Goal: Transaction & Acquisition: Purchase product/service

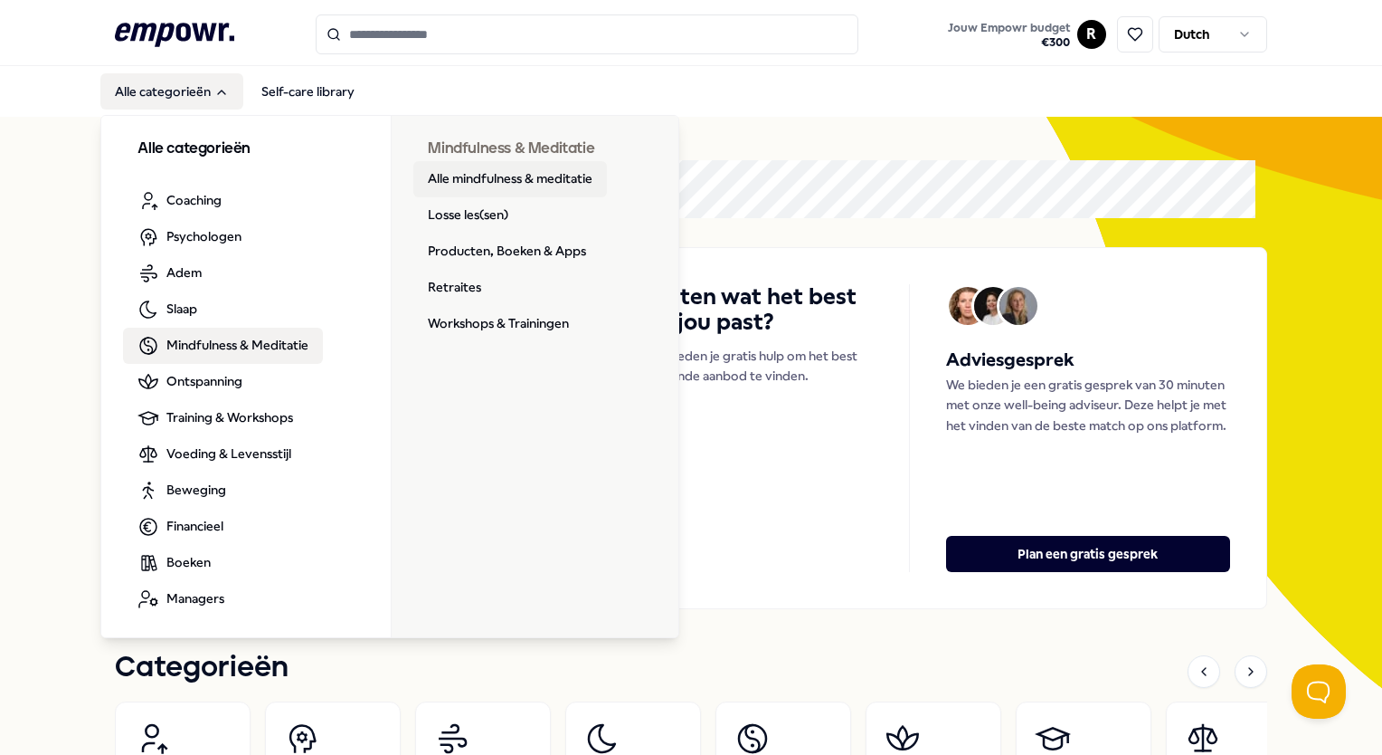
click at [542, 180] on link "Alle mindfulness & meditatie" at bounding box center [510, 179] width 194 height 36
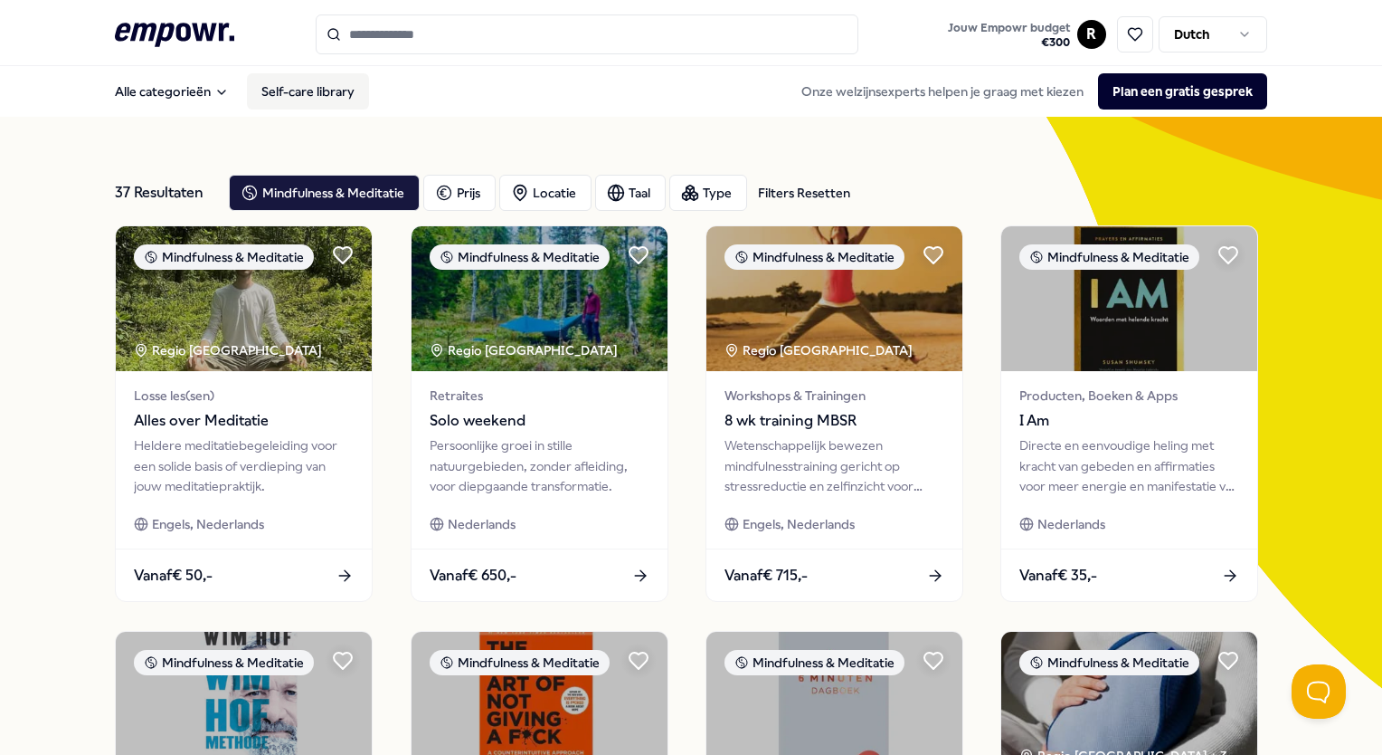
click at [294, 89] on link "Self-care library" at bounding box center [308, 91] width 122 height 36
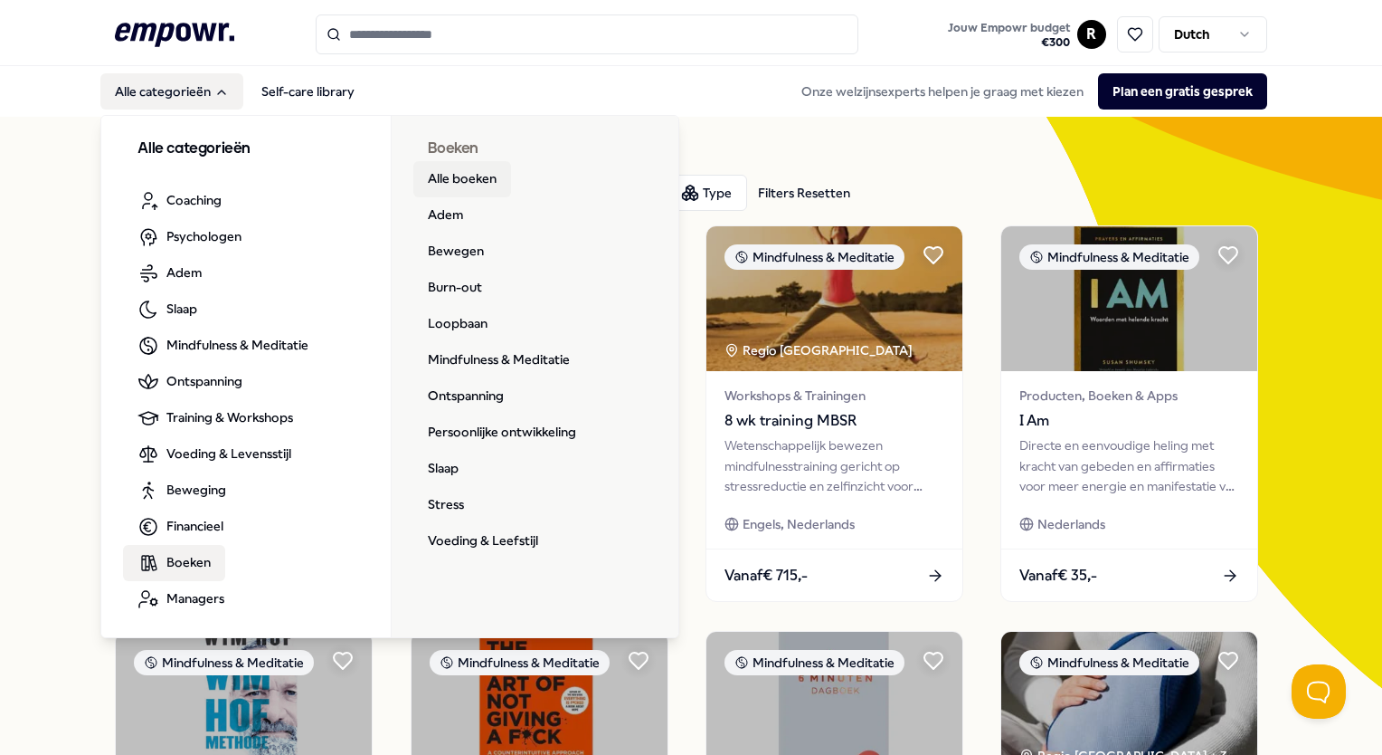
click at [478, 177] on link "Alle boeken" at bounding box center [462, 179] width 98 height 36
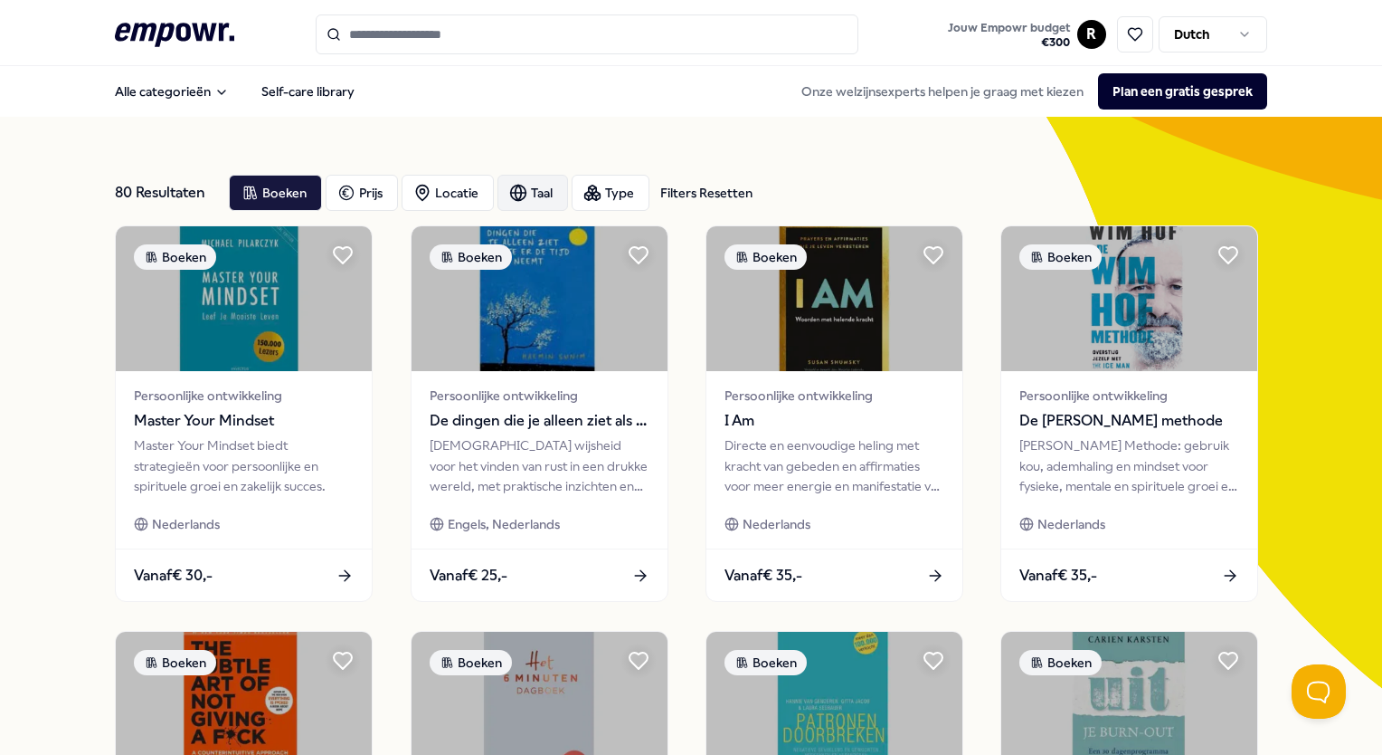
click at [516, 194] on icon "button" at bounding box center [519, 192] width 6 height 15
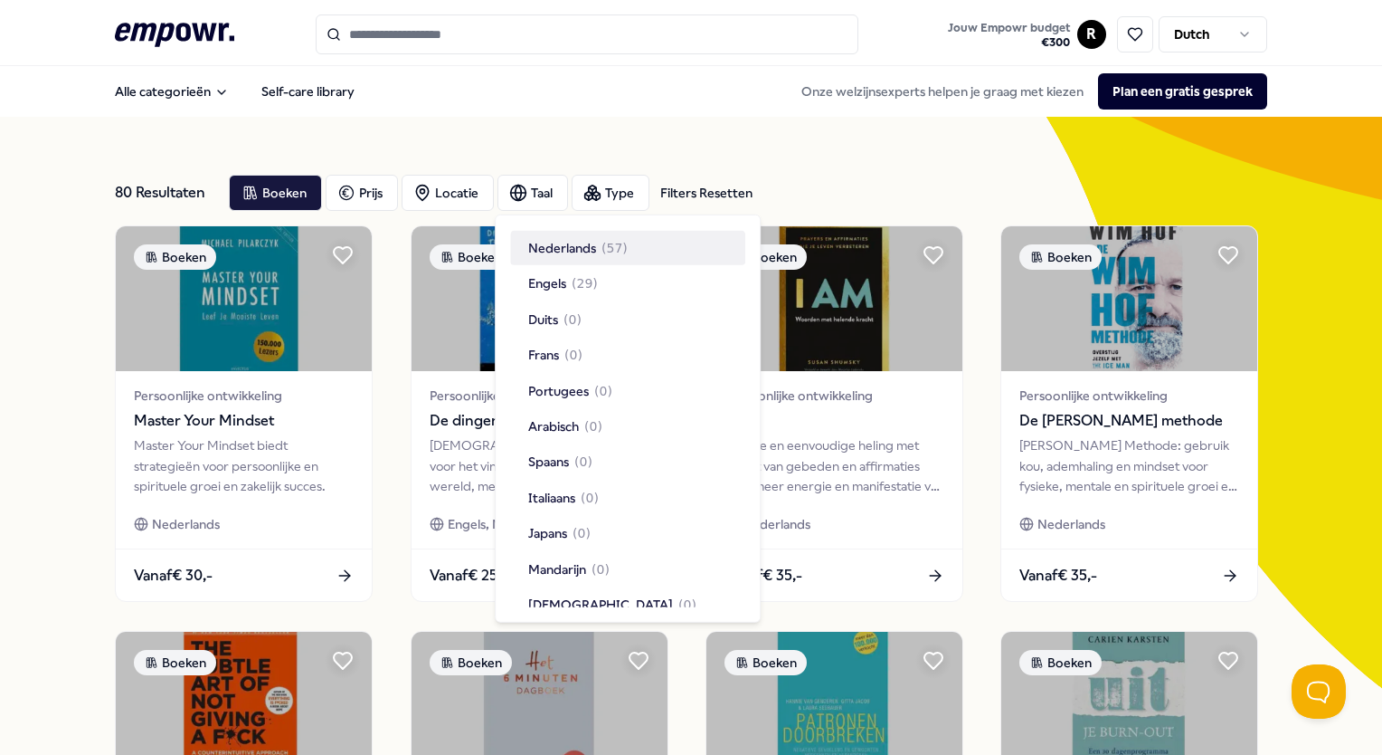
click at [590, 247] on span "Nederlands" at bounding box center [562, 248] width 68 height 20
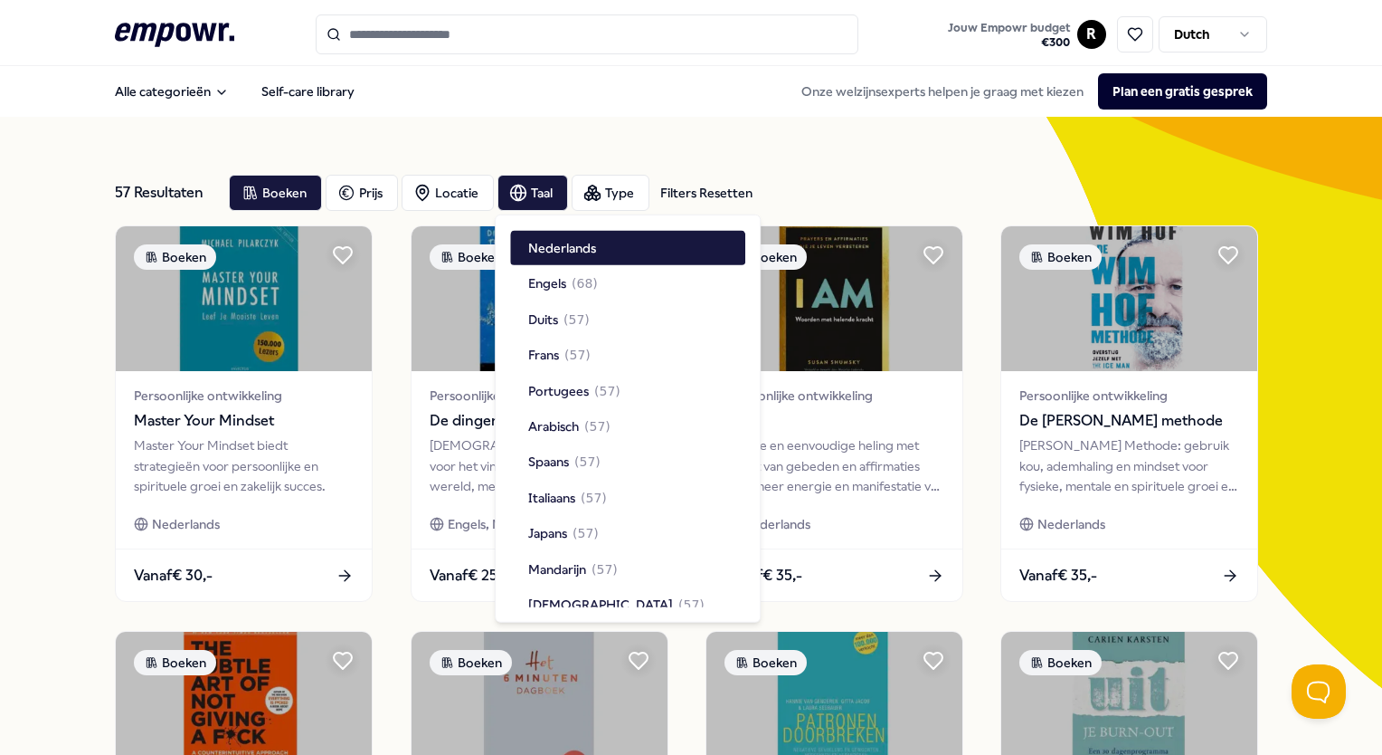
click at [811, 171] on div "57 Resultaten Filters Resetten Boeken Prijs Locatie Taal Type Filters Resetten" at bounding box center [691, 192] width 1152 height 65
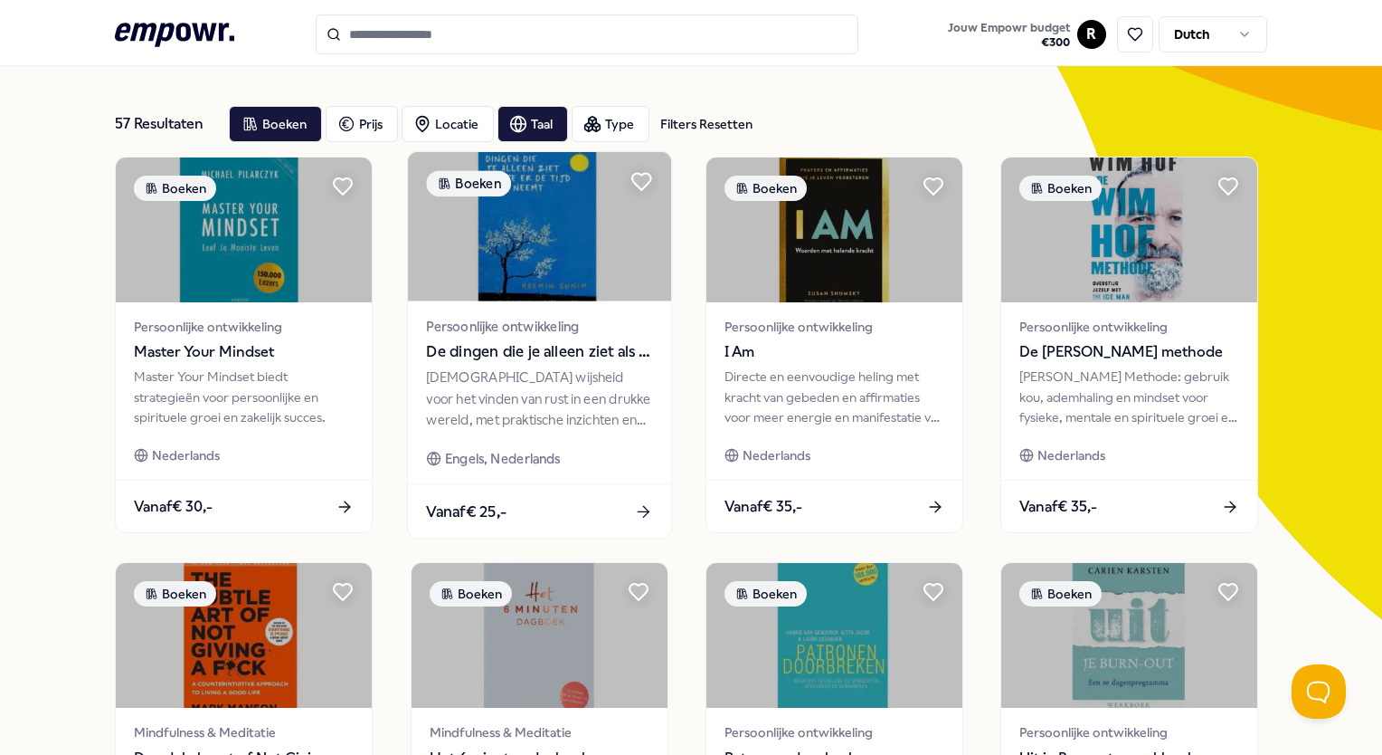
scroll to position [67, 0]
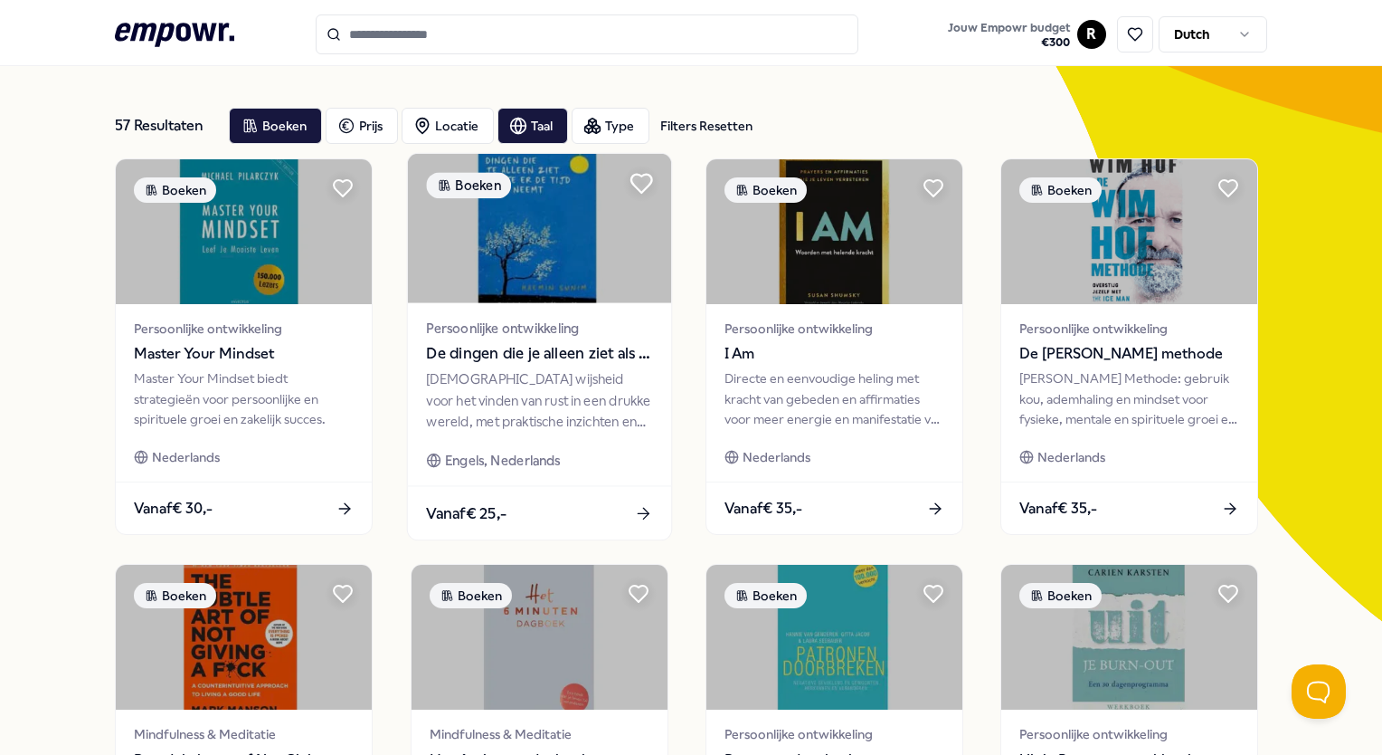
click at [638, 189] on icon at bounding box center [642, 184] width 21 height 18
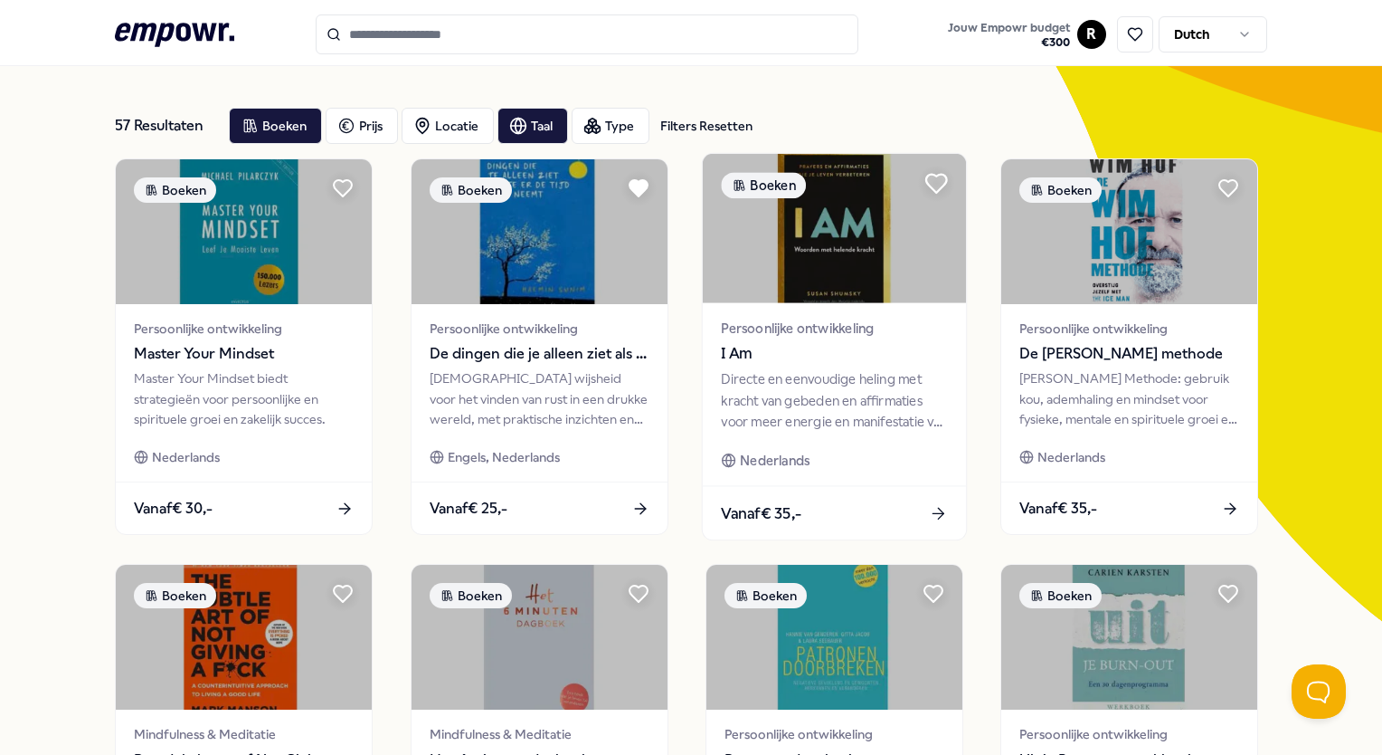
click at [939, 183] on icon at bounding box center [936, 184] width 21 height 18
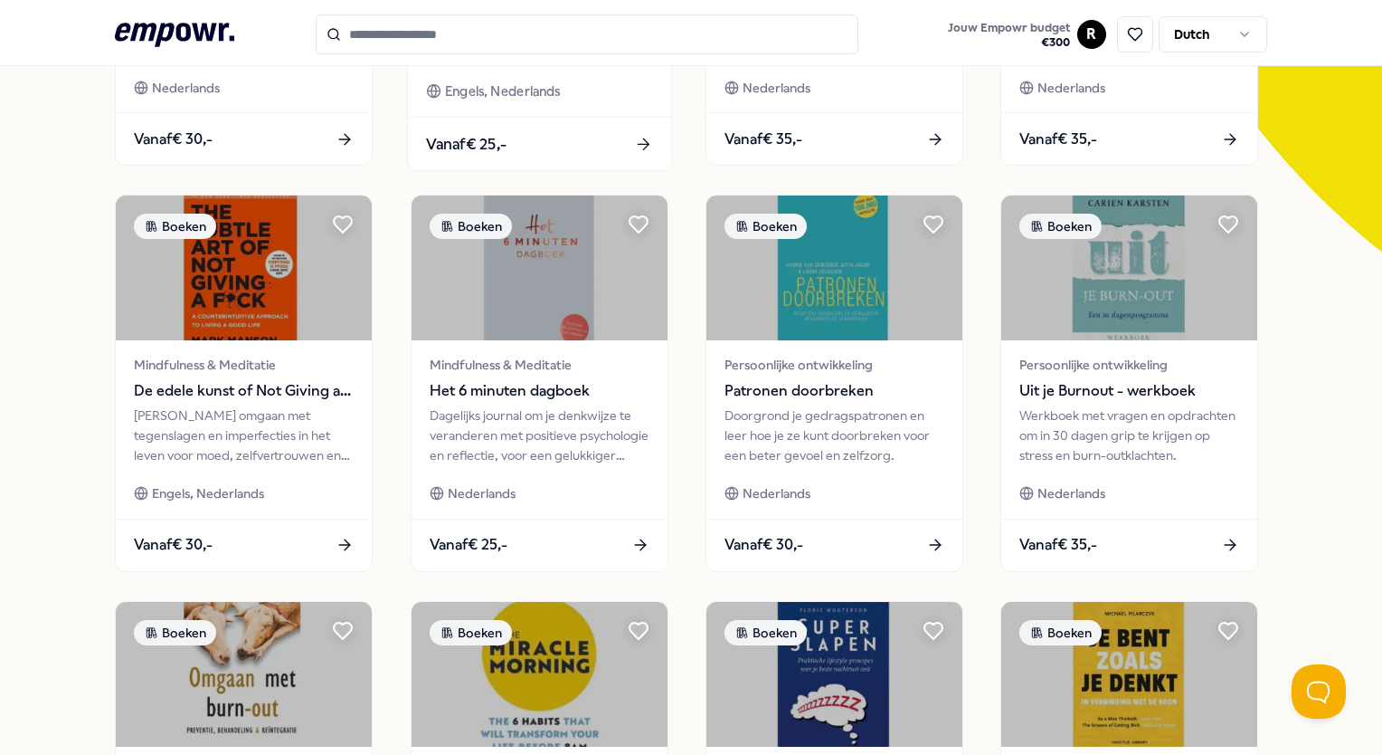
scroll to position [440, 0]
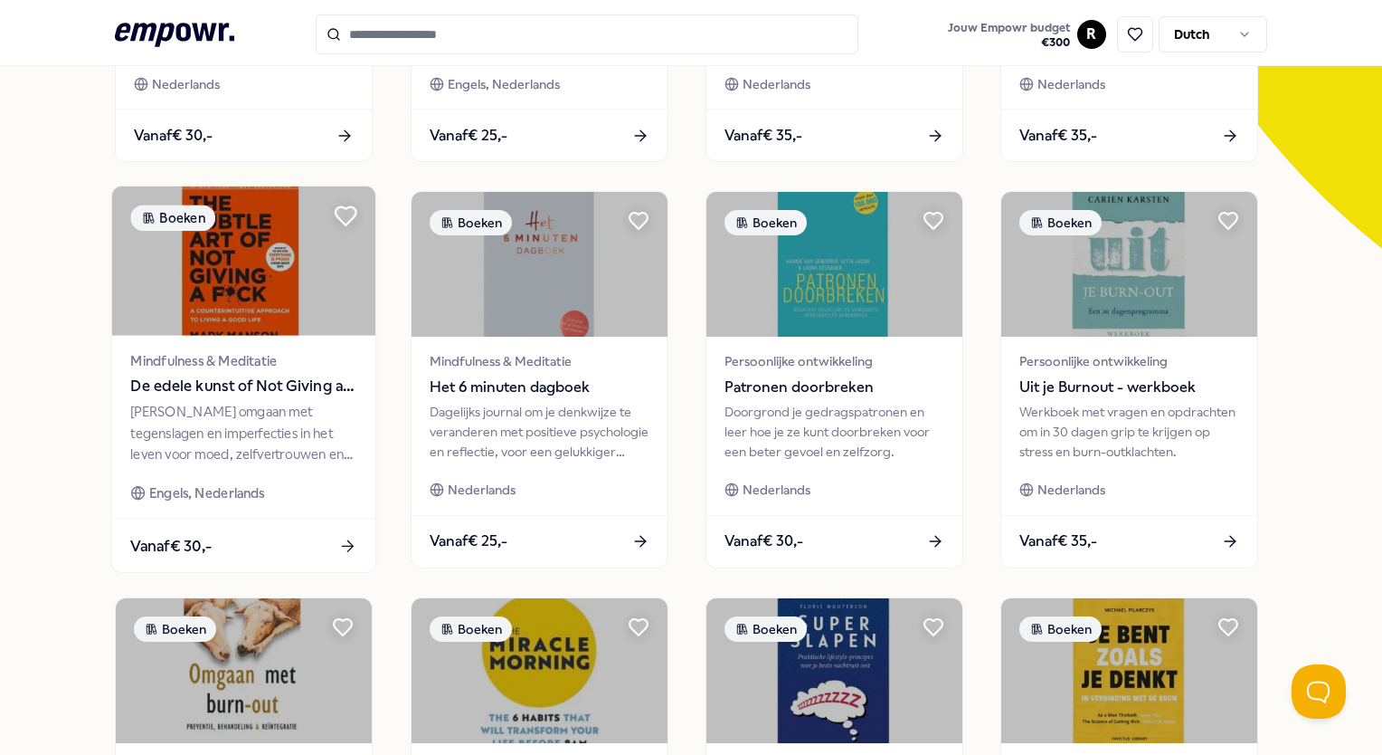
click at [351, 207] on icon at bounding box center [346, 216] width 21 height 18
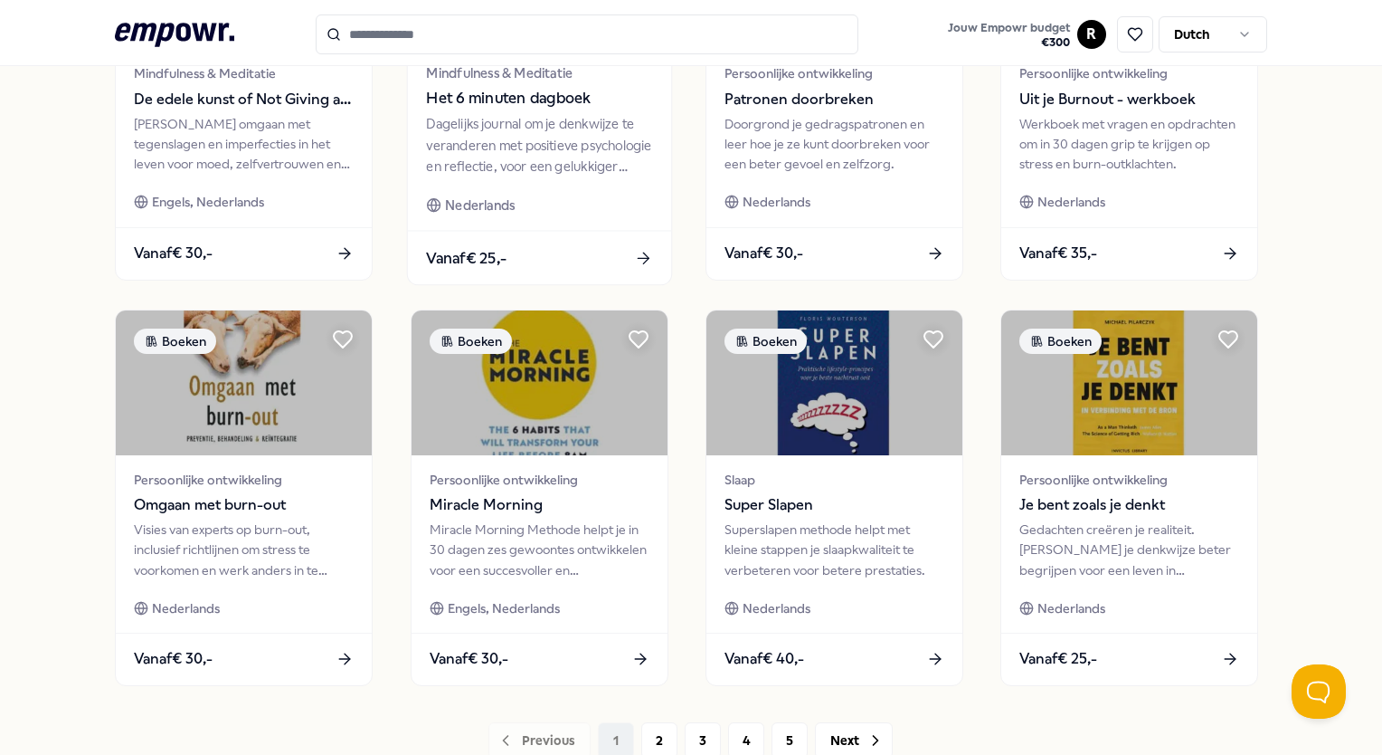
scroll to position [727, 0]
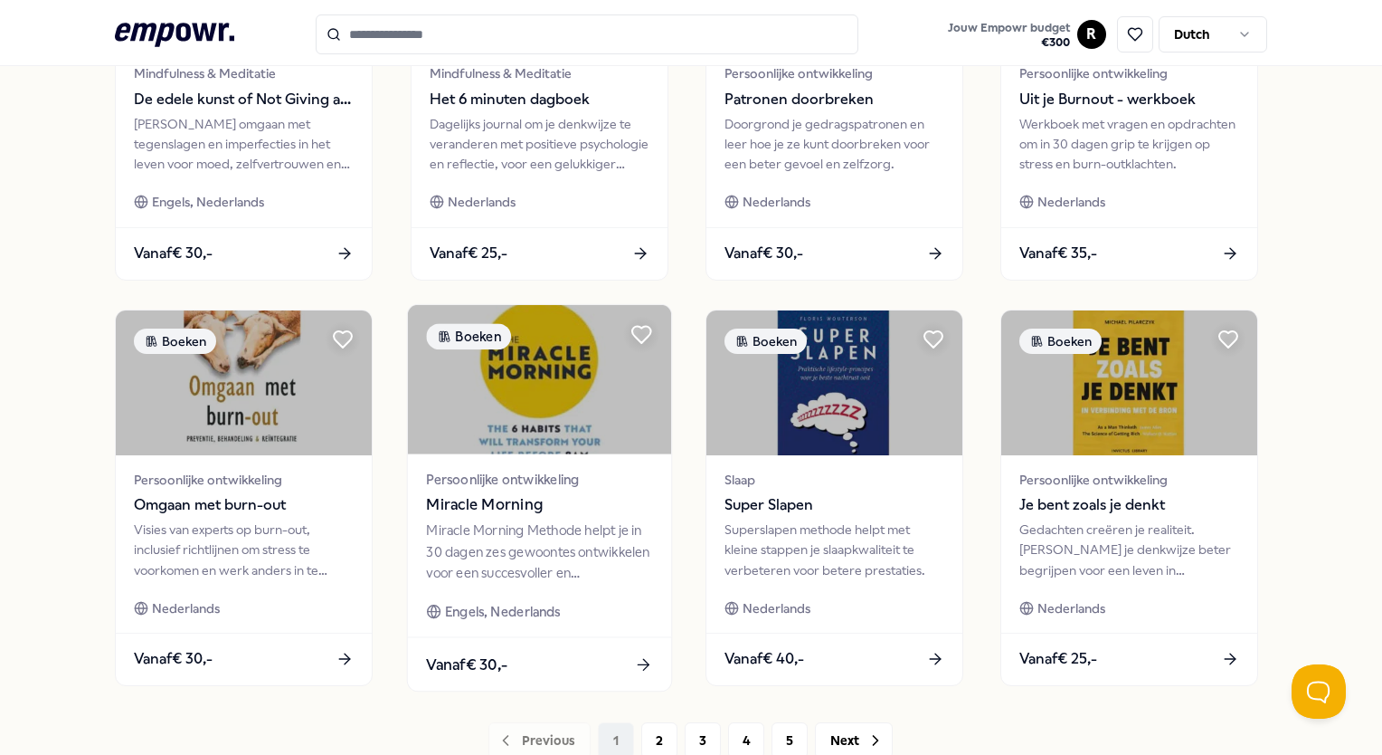
click at [565, 422] on img at bounding box center [538, 379] width 263 height 149
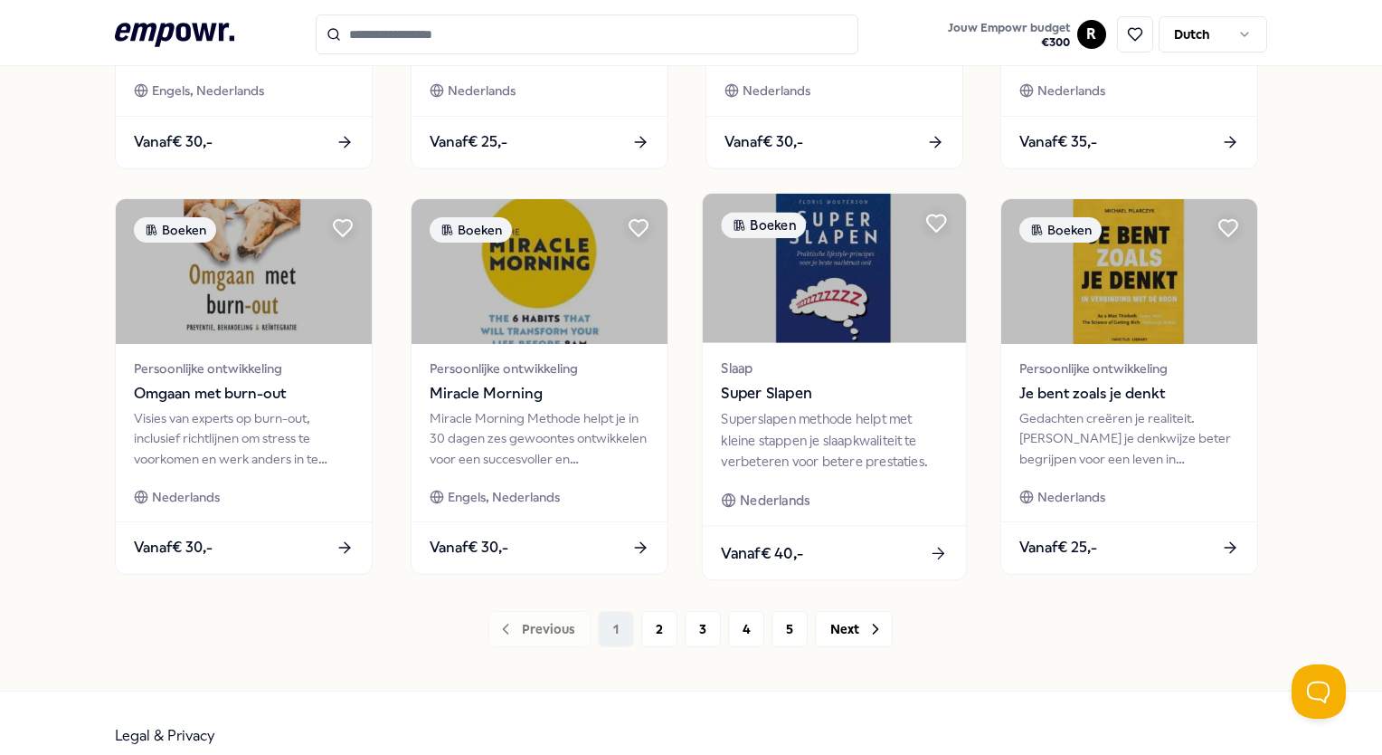
scroll to position [846, 0]
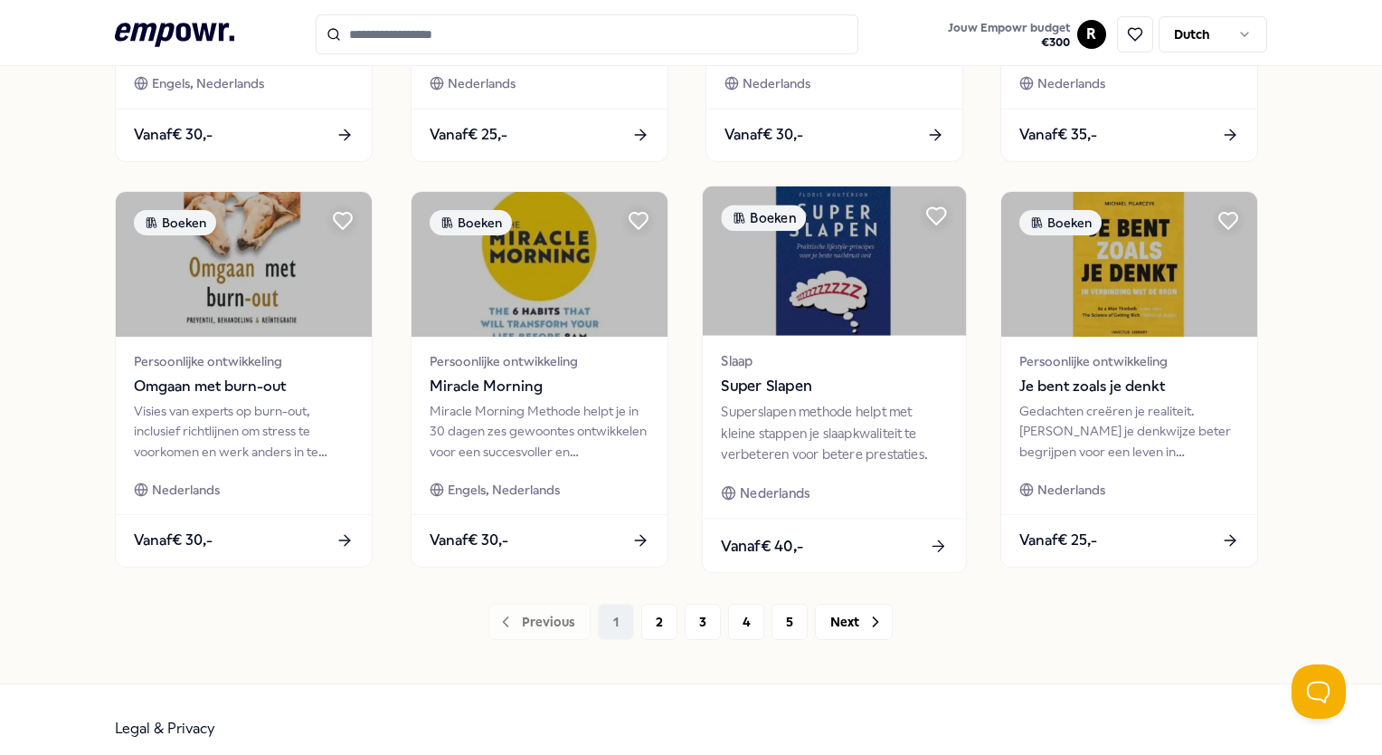
click at [848, 296] on img at bounding box center [834, 260] width 263 height 149
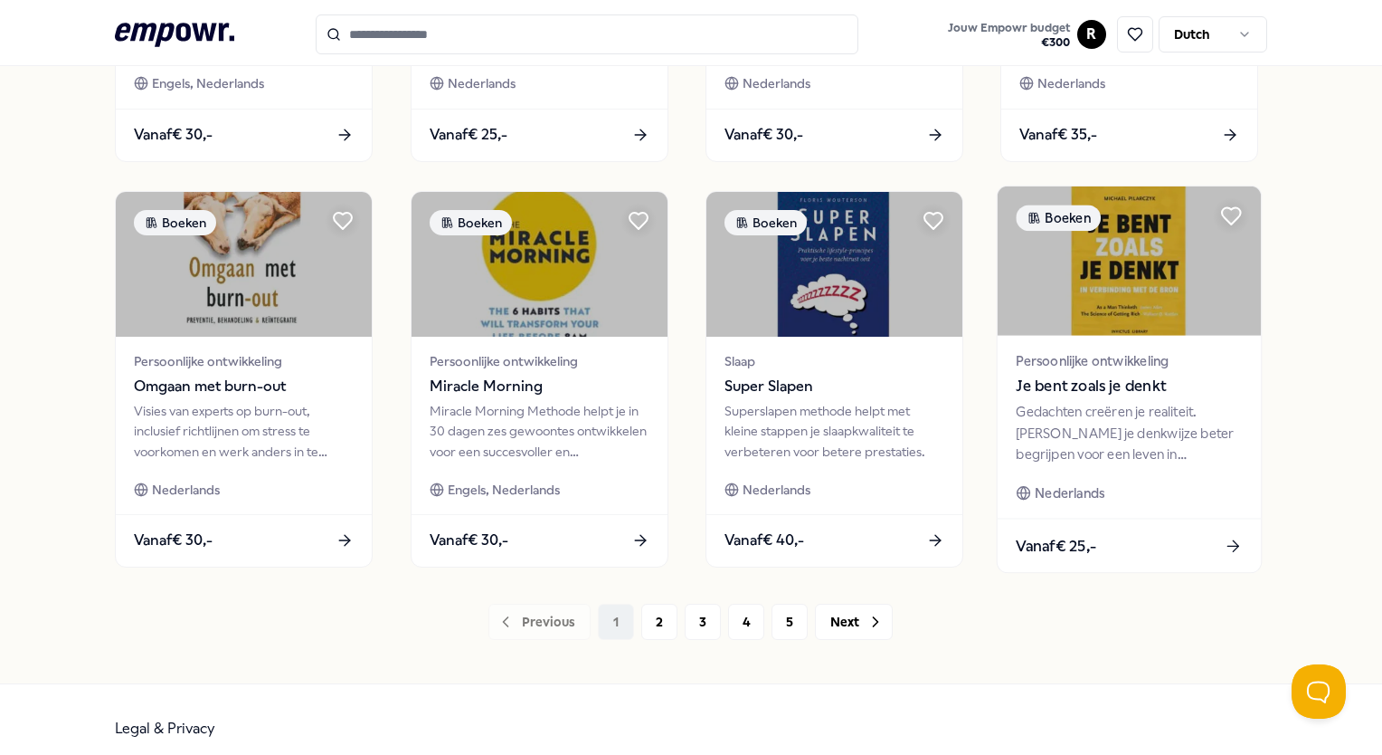
click at [1115, 384] on span "Je bent zoals je denkt" at bounding box center [1130, 387] width 226 height 24
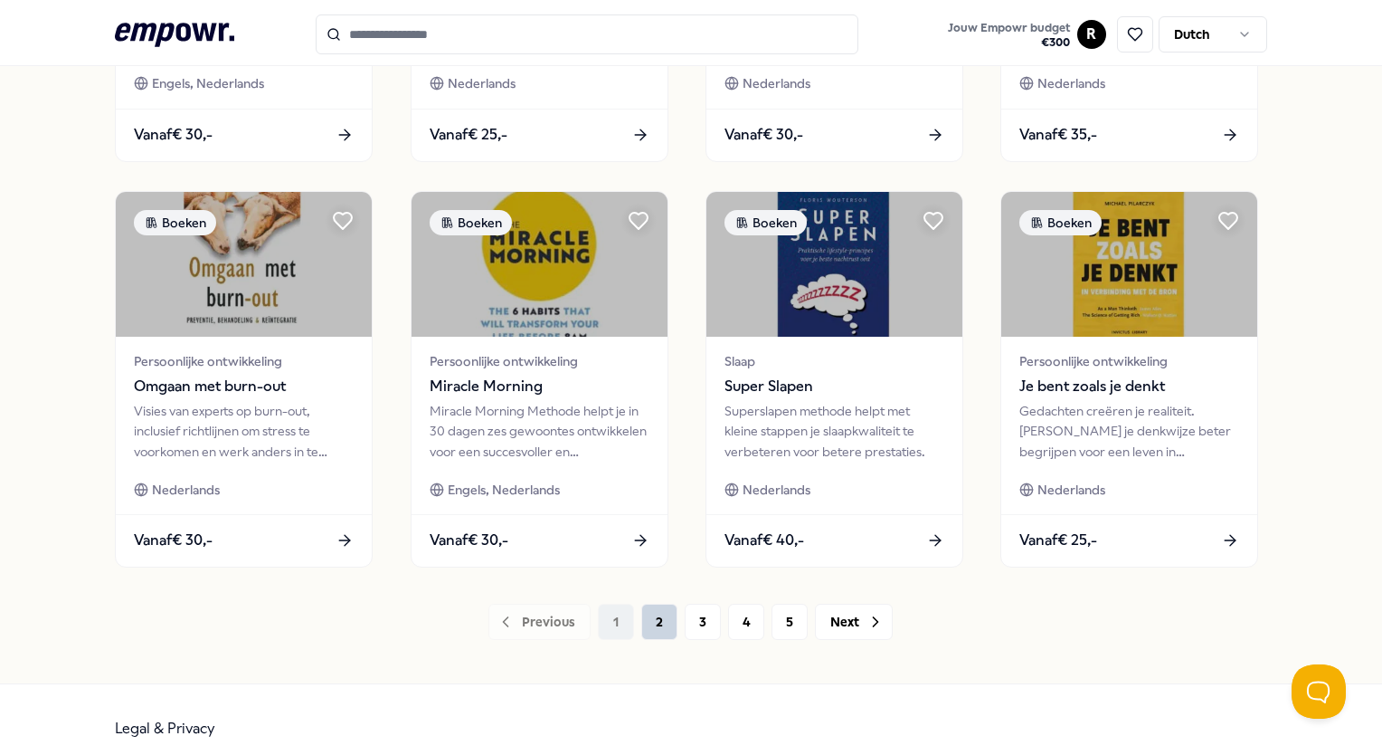
click at [662, 613] on button "2" at bounding box center [659, 621] width 36 height 36
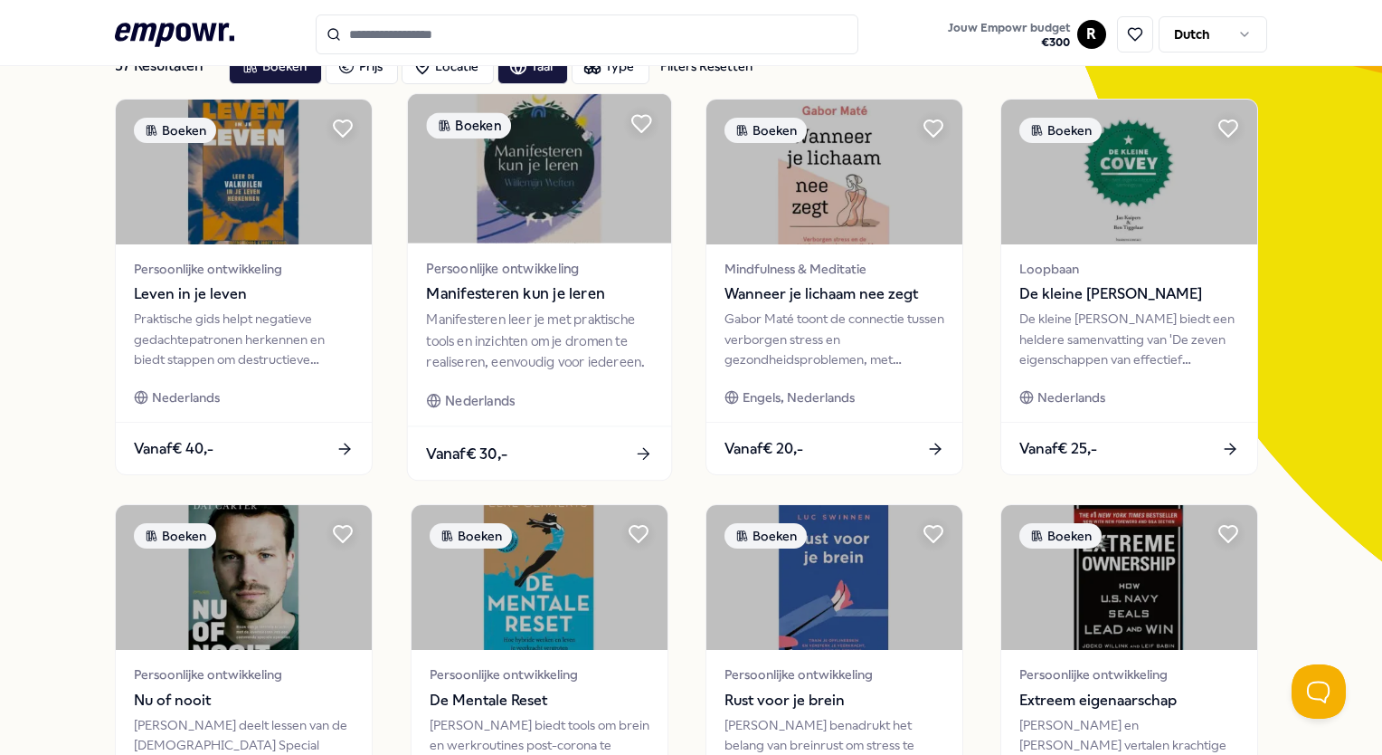
scroll to position [128, 0]
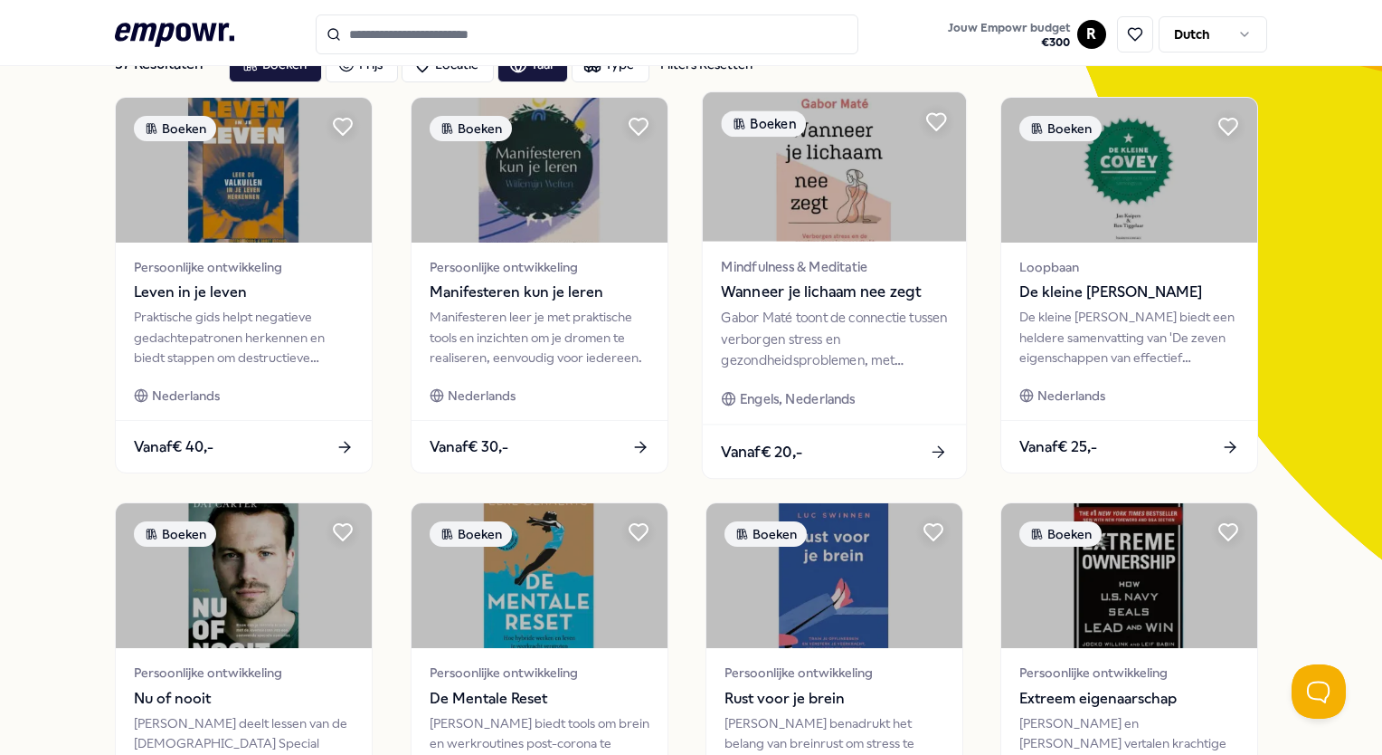
click at [775, 297] on span "Wanneer je lichaam nee zegt" at bounding box center [834, 292] width 226 height 24
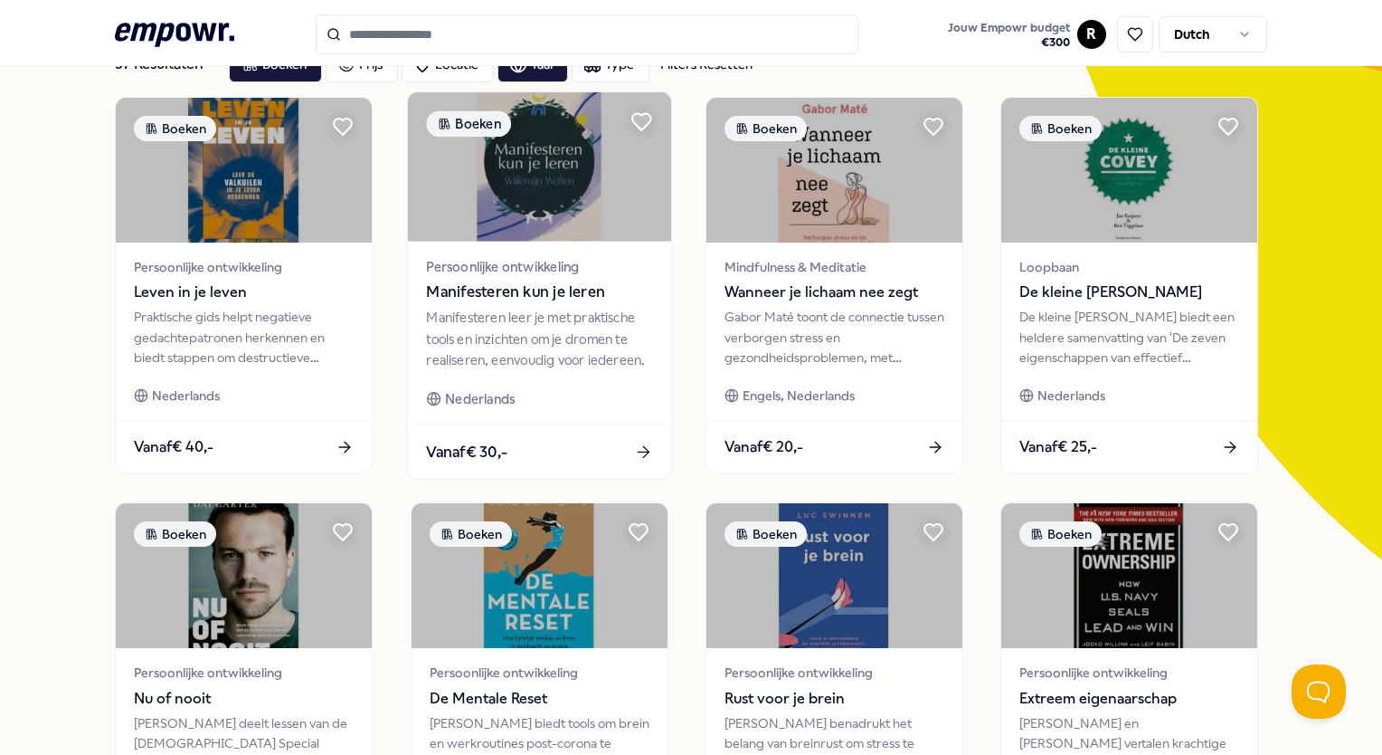
click at [574, 270] on span "Persoonlijke ontwikkeling" at bounding box center [539, 266] width 226 height 21
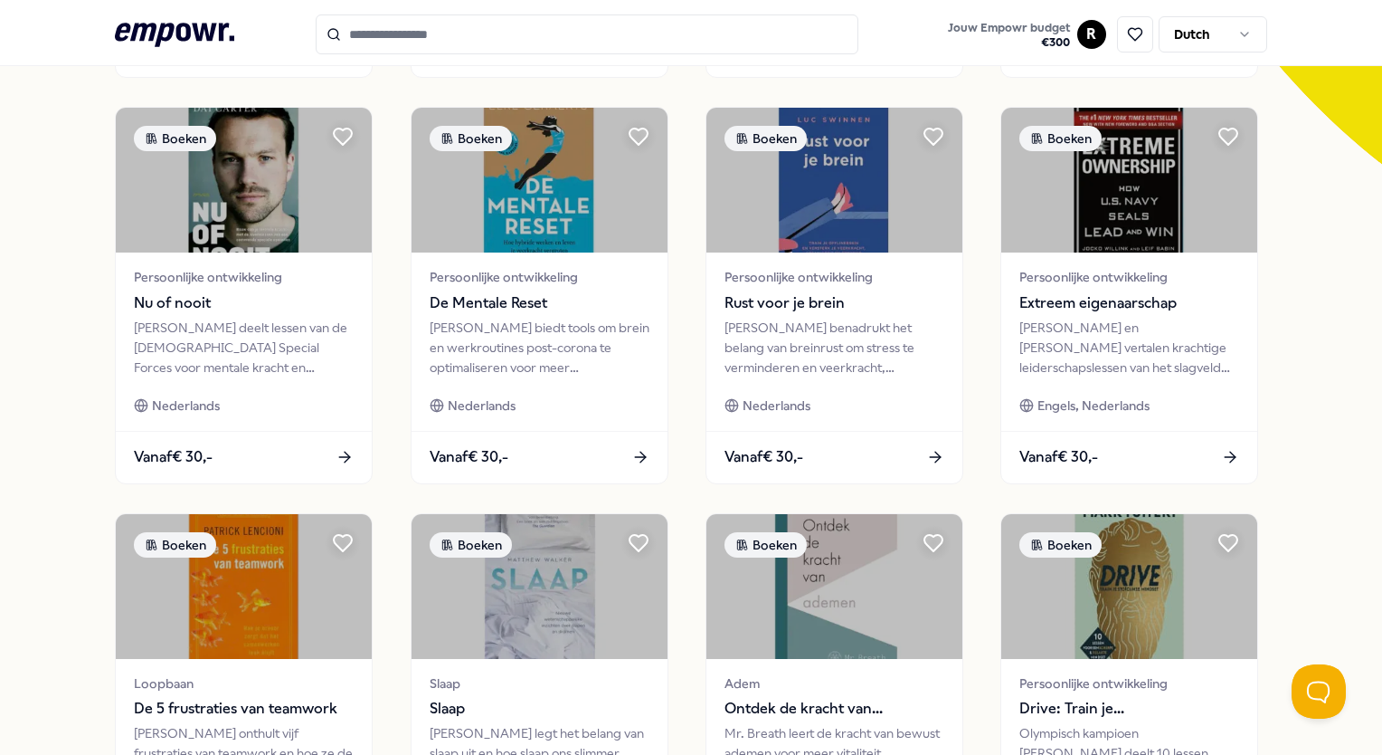
scroll to position [523, 0]
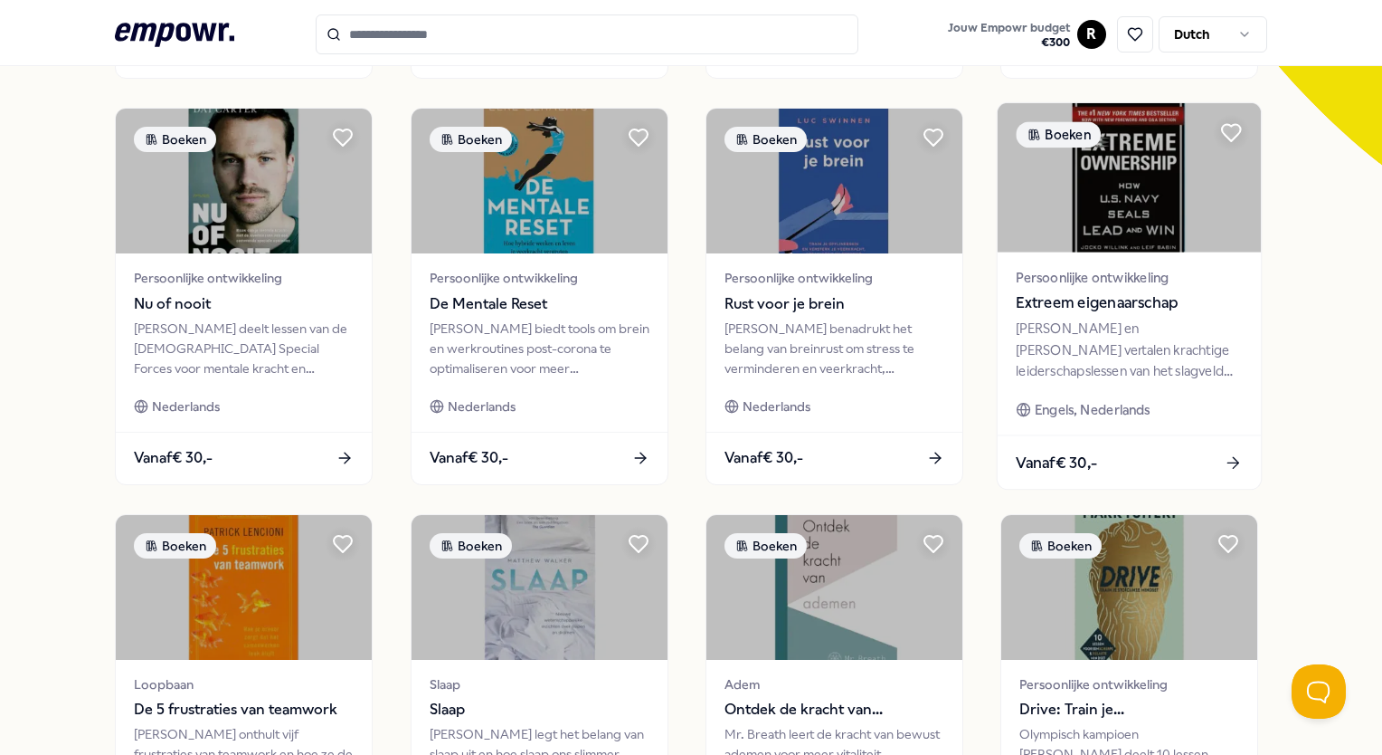
click at [1097, 195] on img at bounding box center [1129, 177] width 263 height 149
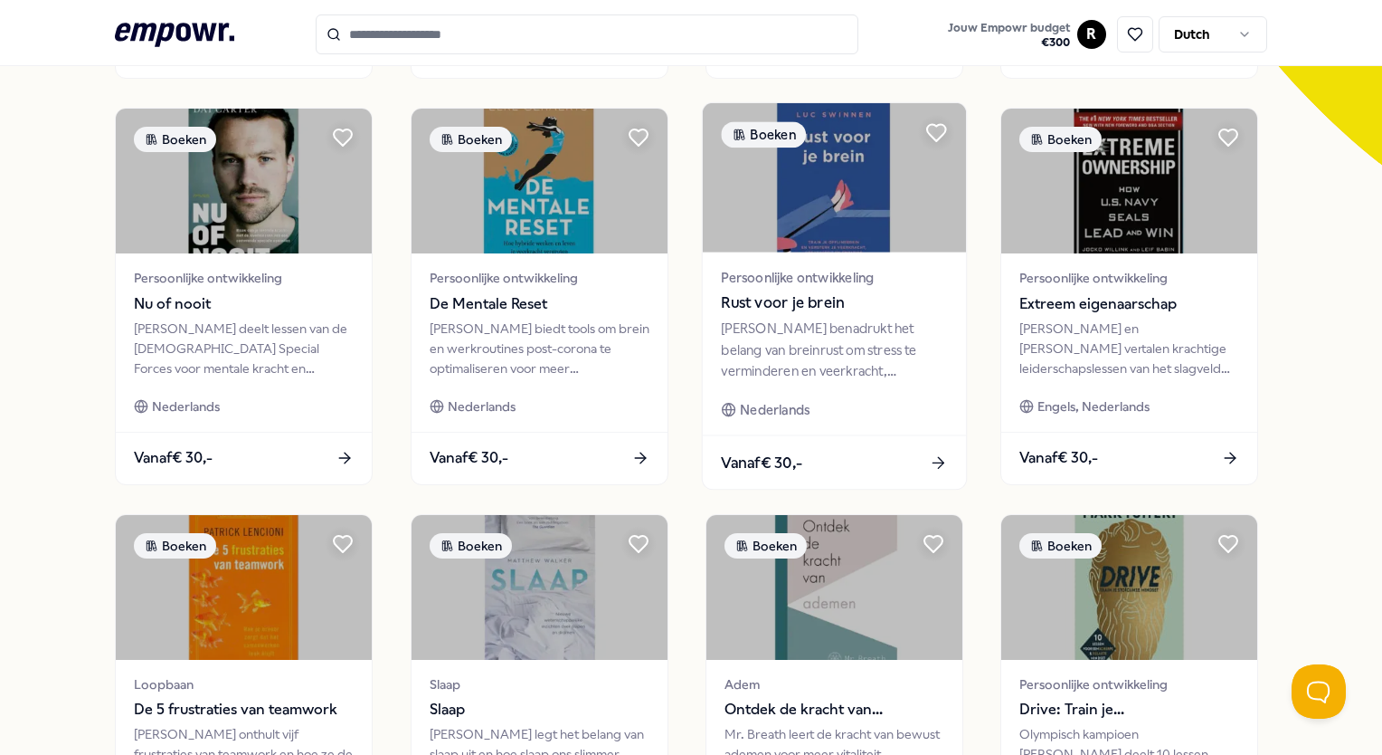
click at [869, 268] on span "Persoonlijke ontwikkeling" at bounding box center [834, 277] width 226 height 21
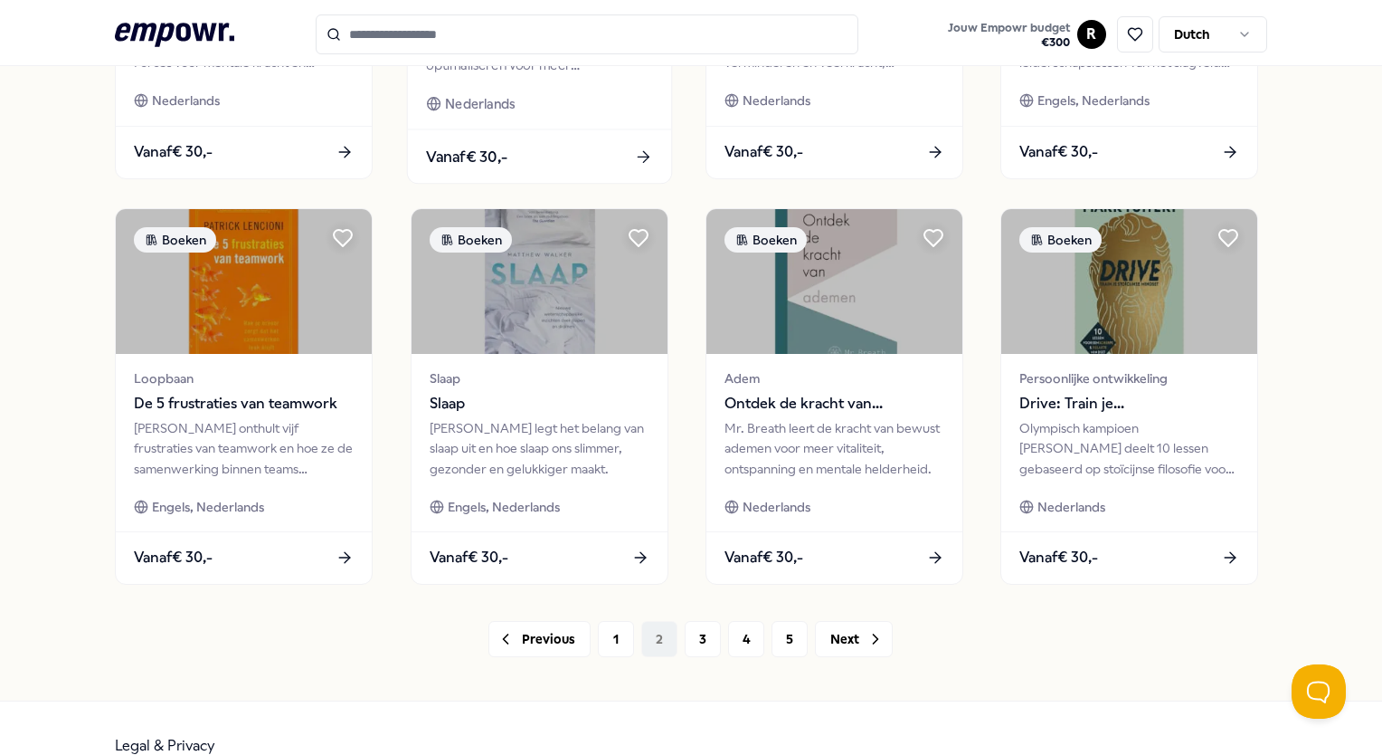
scroll to position [828, 0]
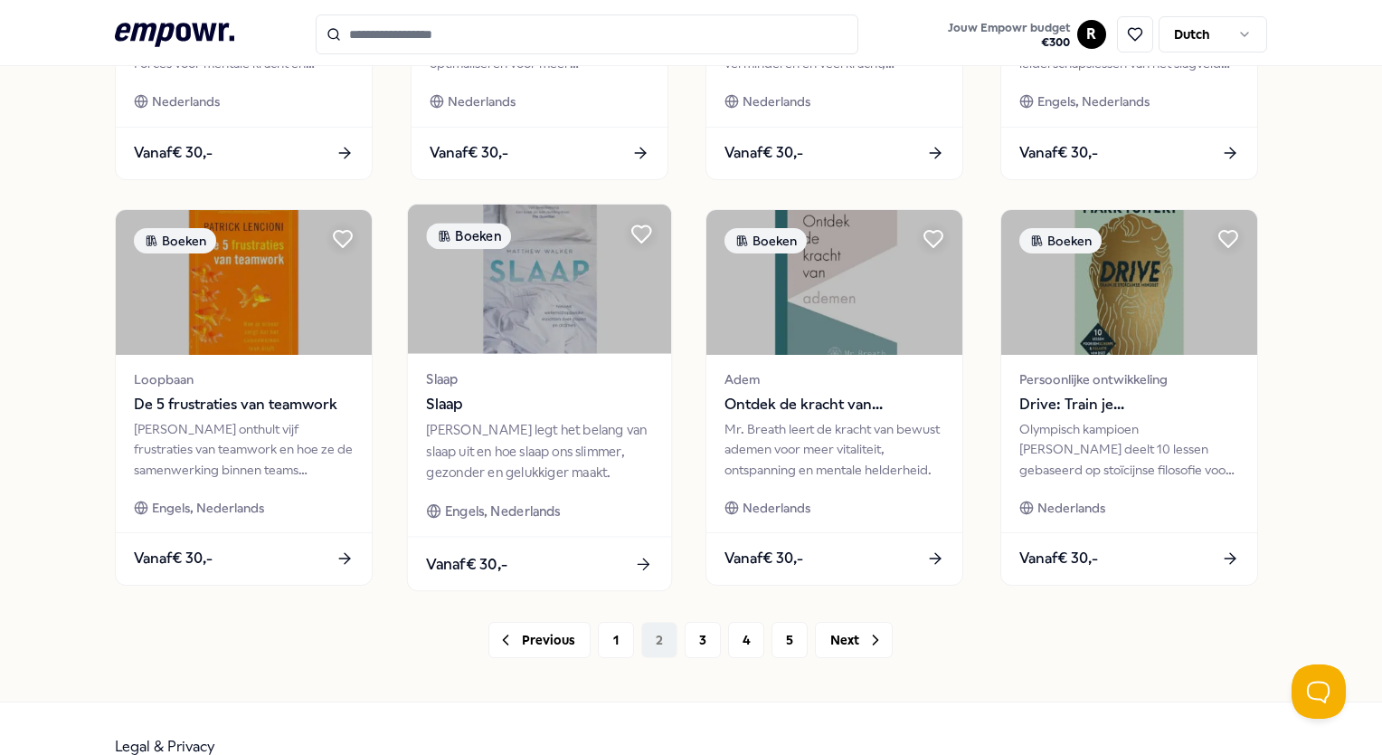
click at [492, 438] on div "[PERSON_NAME] legt het belang van slaap uit en hoe slaap ons slimmer, gezonder …" at bounding box center [539, 451] width 226 height 62
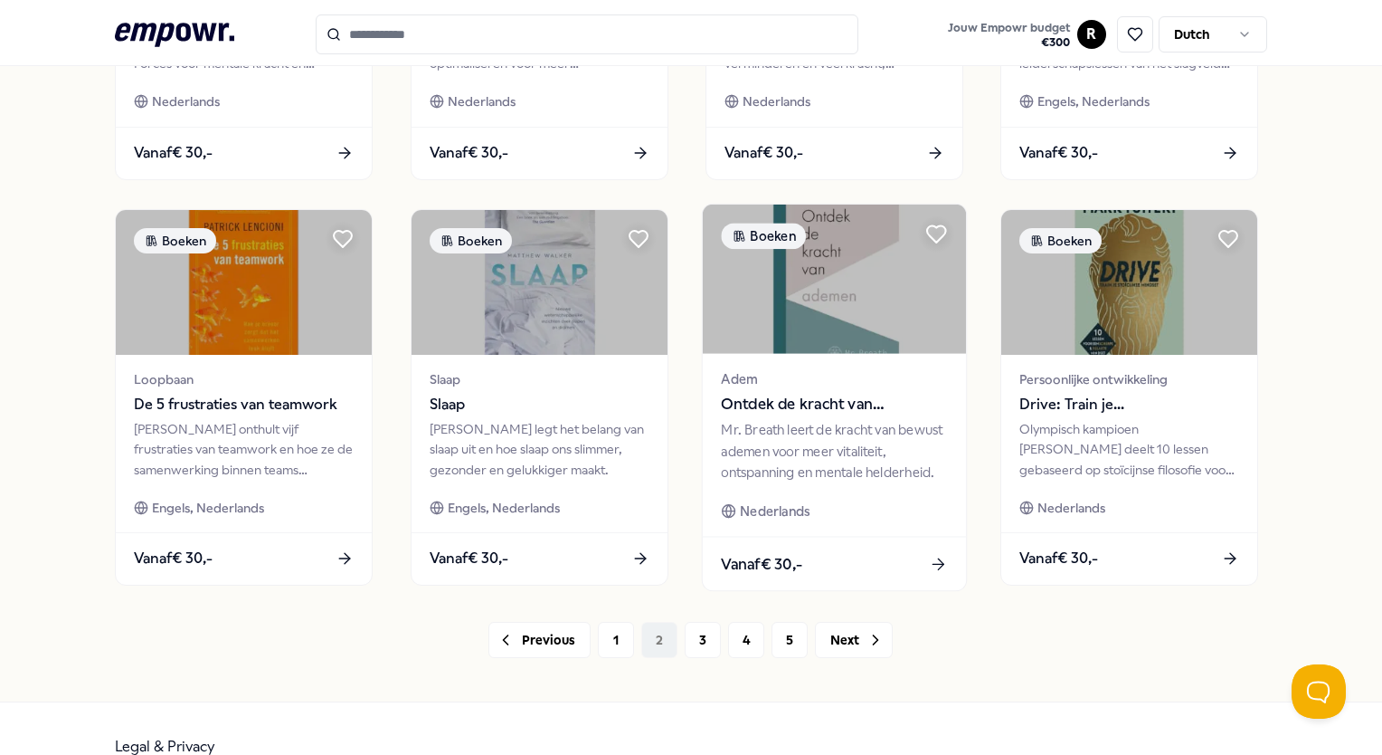
click at [742, 386] on span "Adem" at bounding box center [834, 378] width 226 height 21
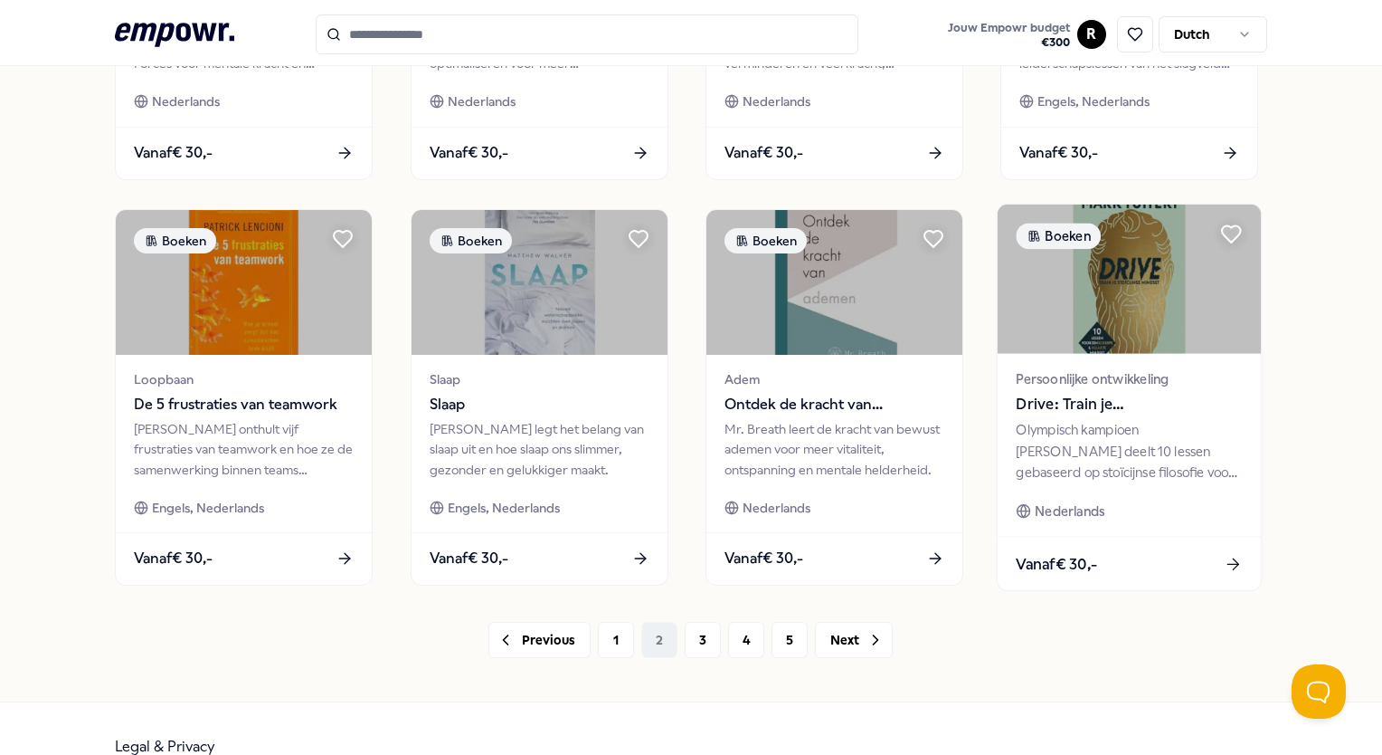
click at [1040, 360] on div "Persoonlijke ontwikkeling Drive: Train je stoïcijnse mindset Olympisch kampioen…" at bounding box center [1129, 444] width 263 height 183
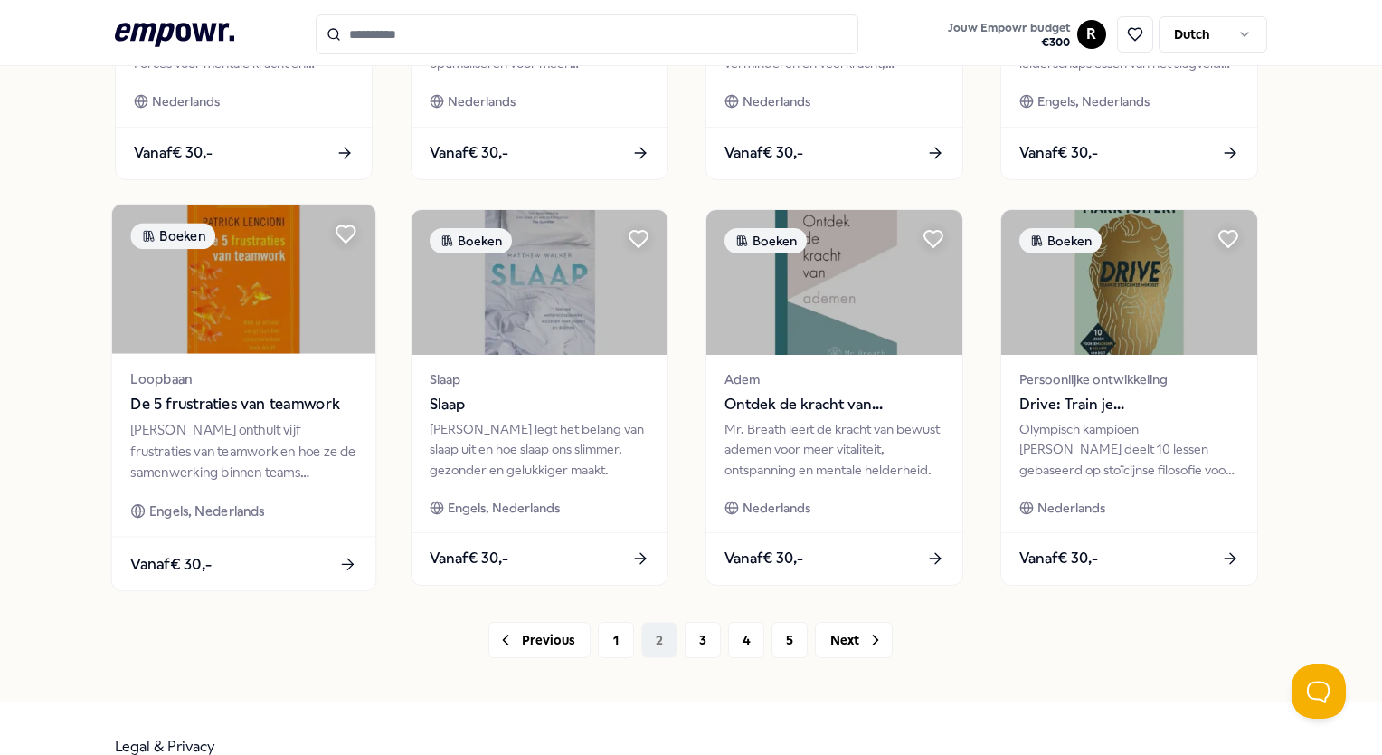
click at [279, 339] on img at bounding box center [243, 278] width 263 height 149
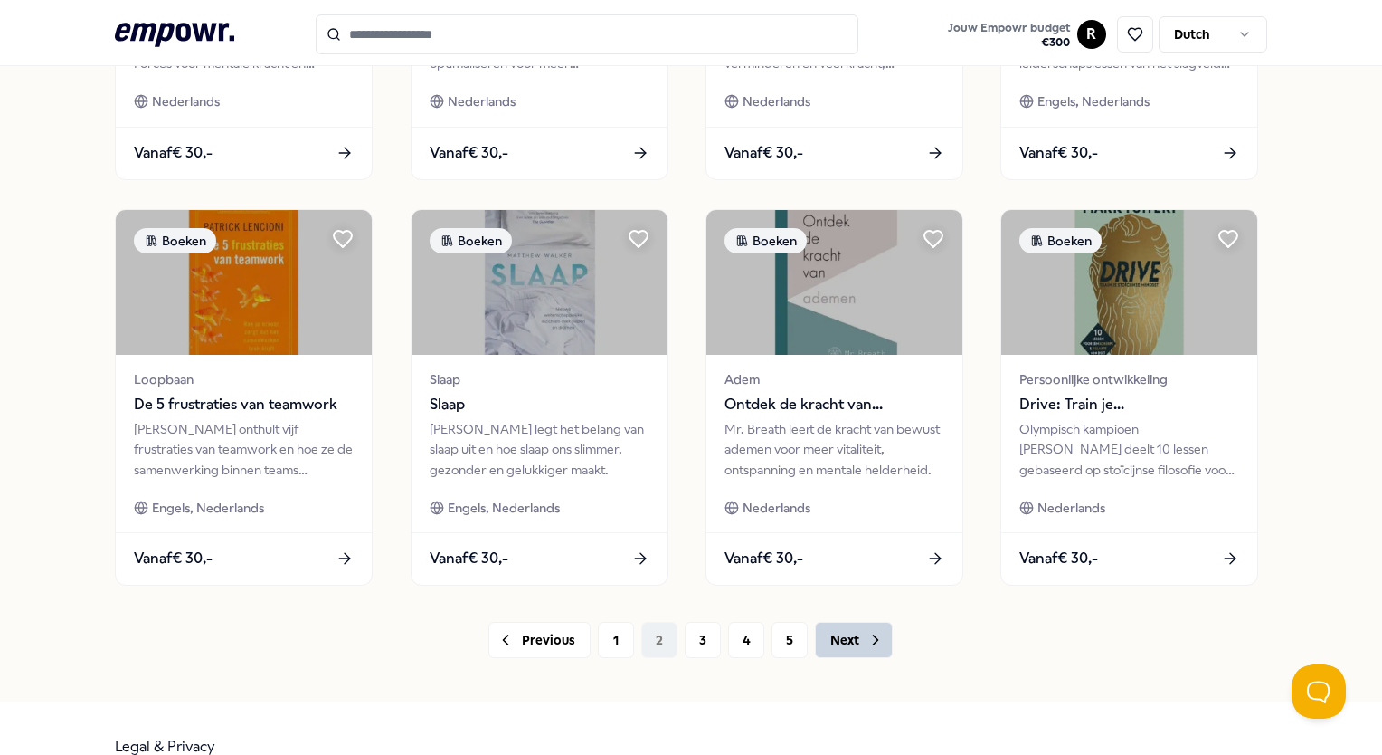
click at [855, 649] on button "Next" at bounding box center [854, 640] width 78 height 36
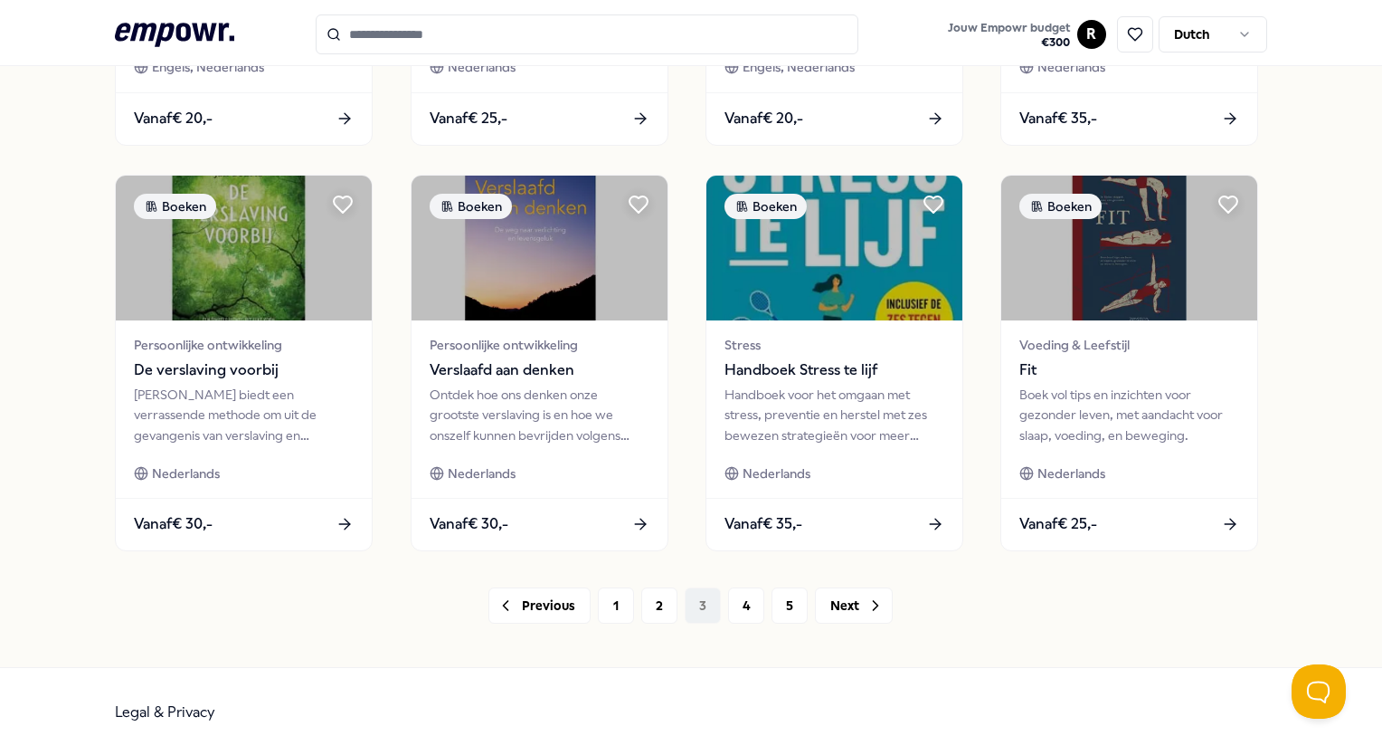
scroll to position [861, 0]
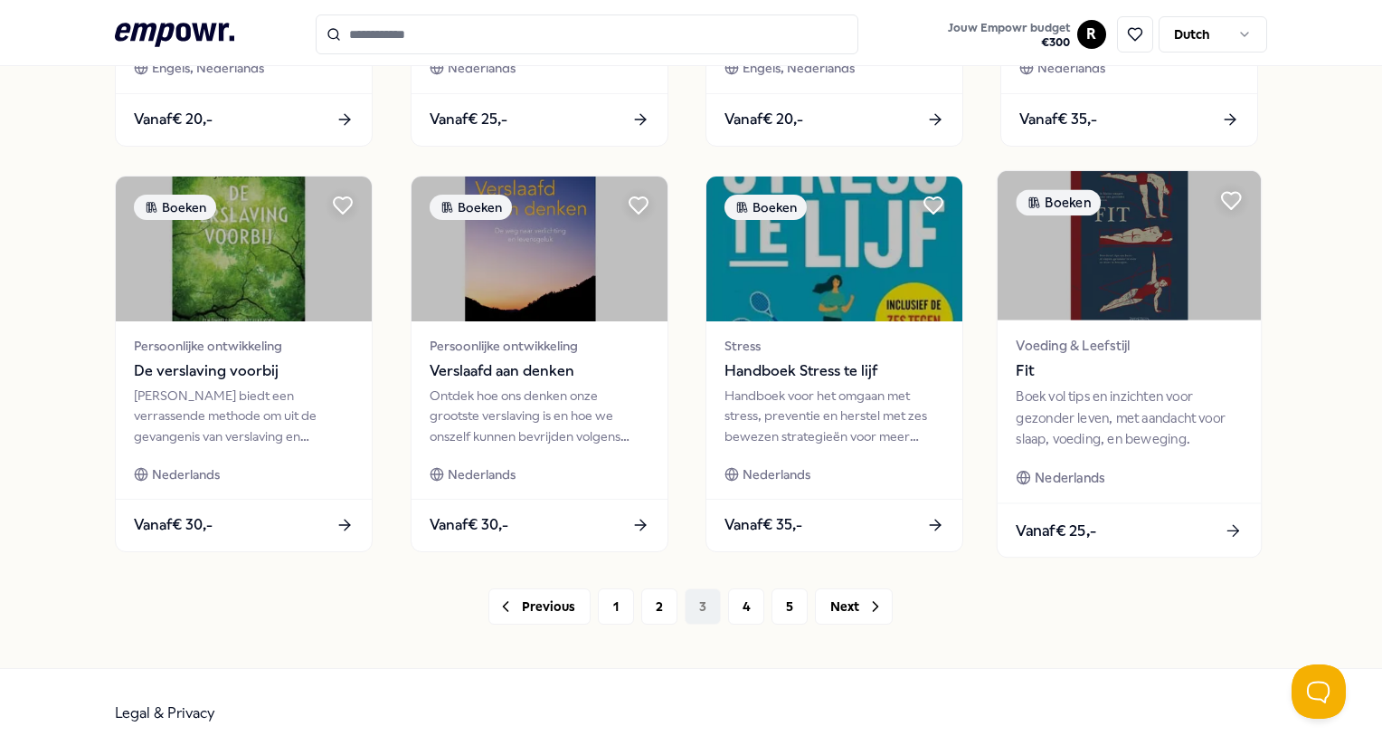
click at [1130, 296] on img at bounding box center [1129, 245] width 263 height 149
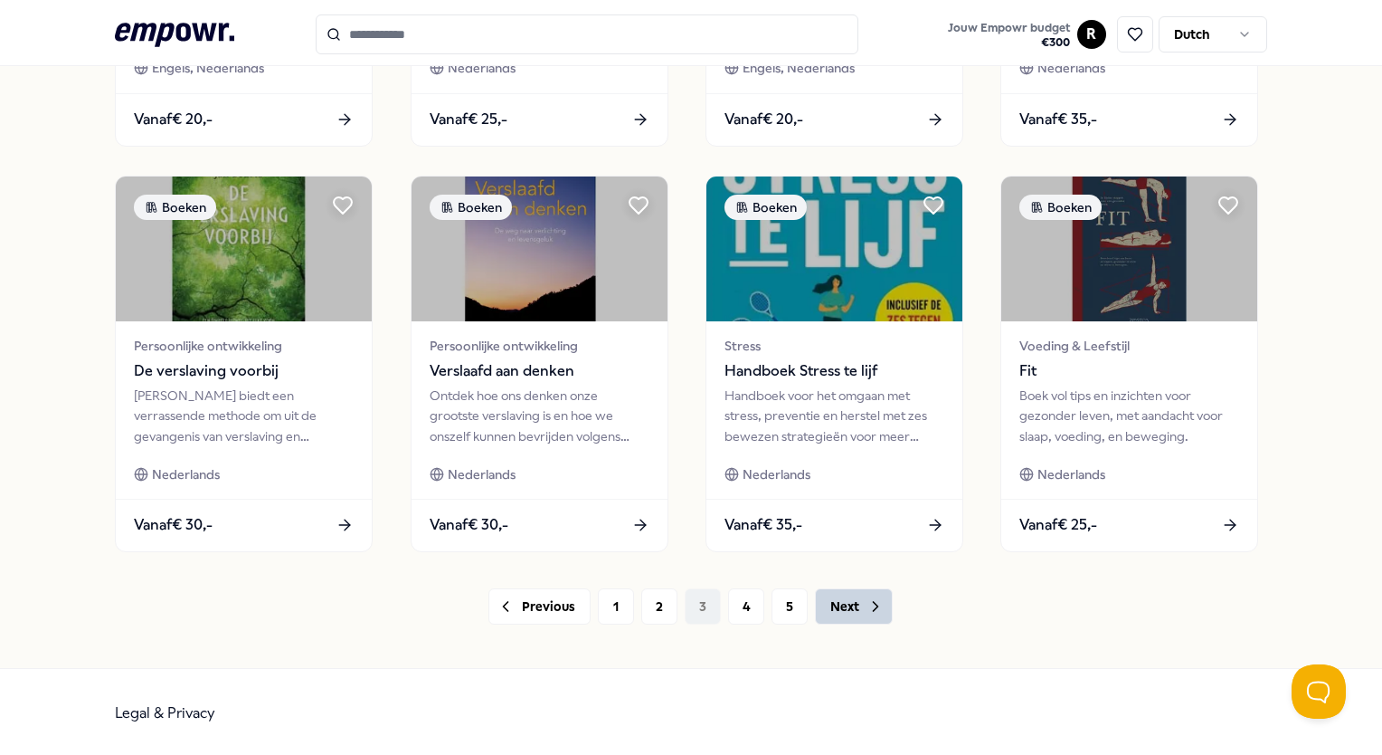
click at [832, 607] on button "Next" at bounding box center [854, 606] width 78 height 36
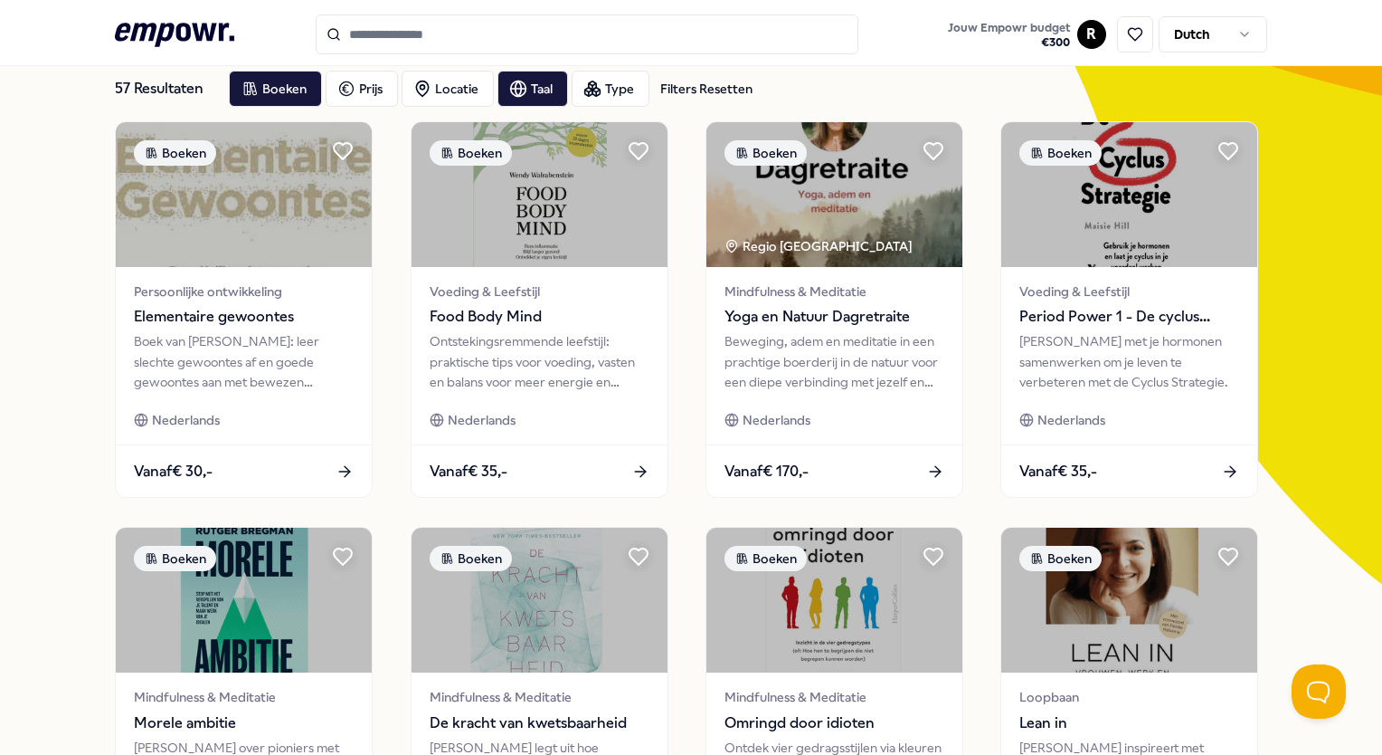
scroll to position [103, 0]
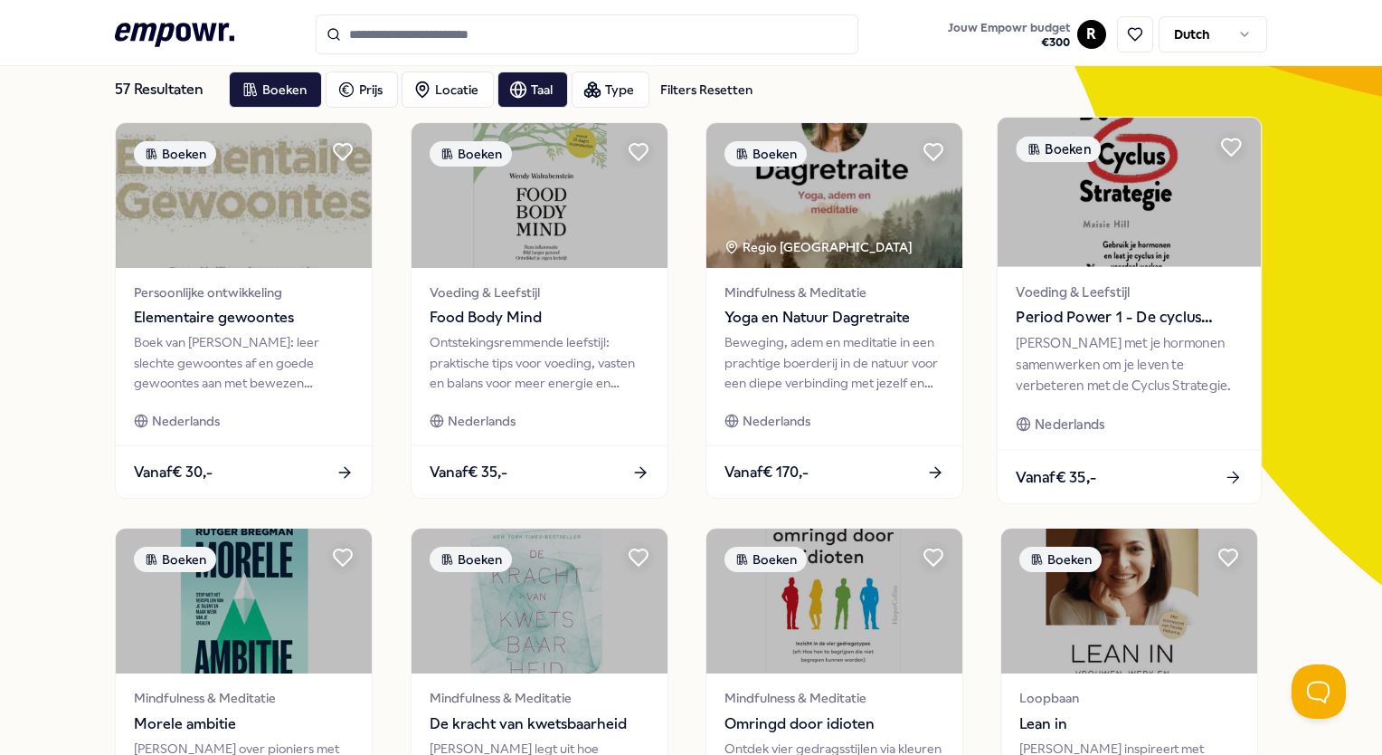
click at [1155, 324] on span "Period Power 1 - De cyclus strategie" at bounding box center [1130, 318] width 226 height 24
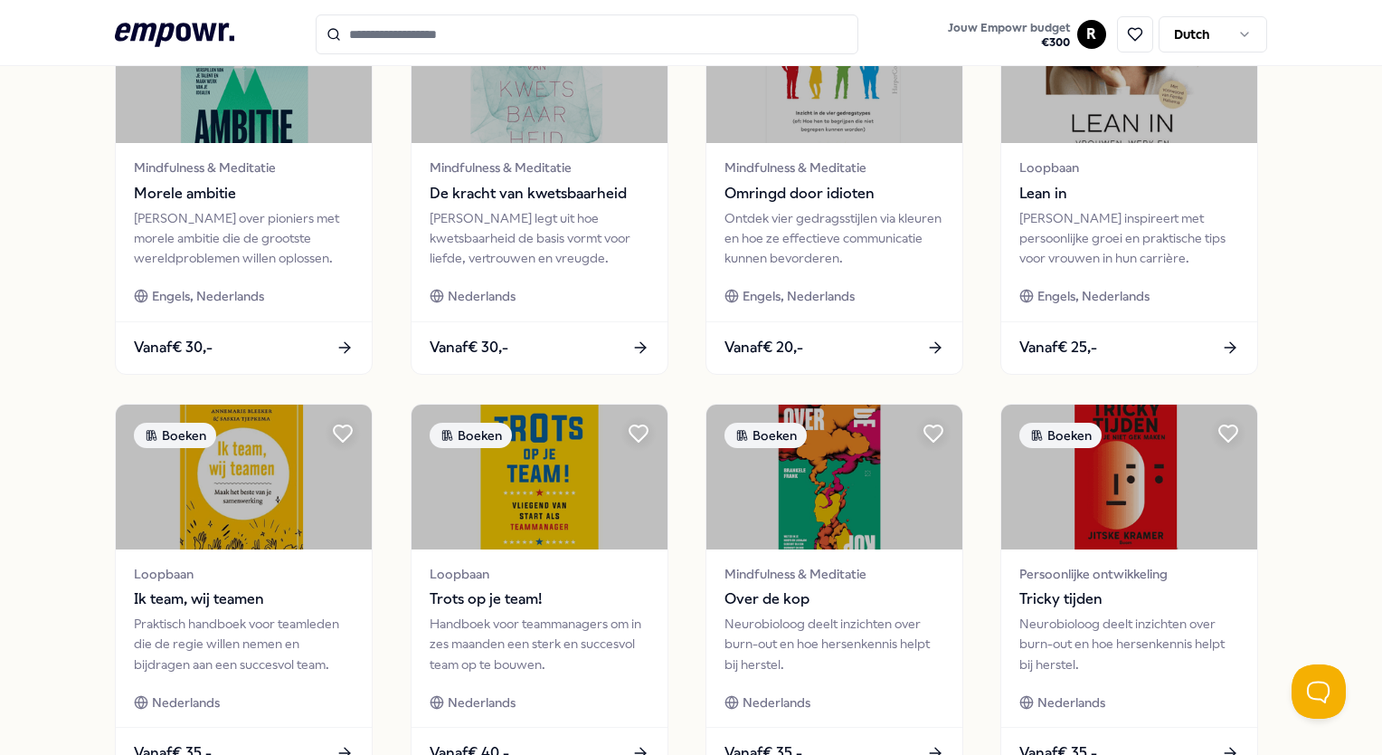
scroll to position [862, 0]
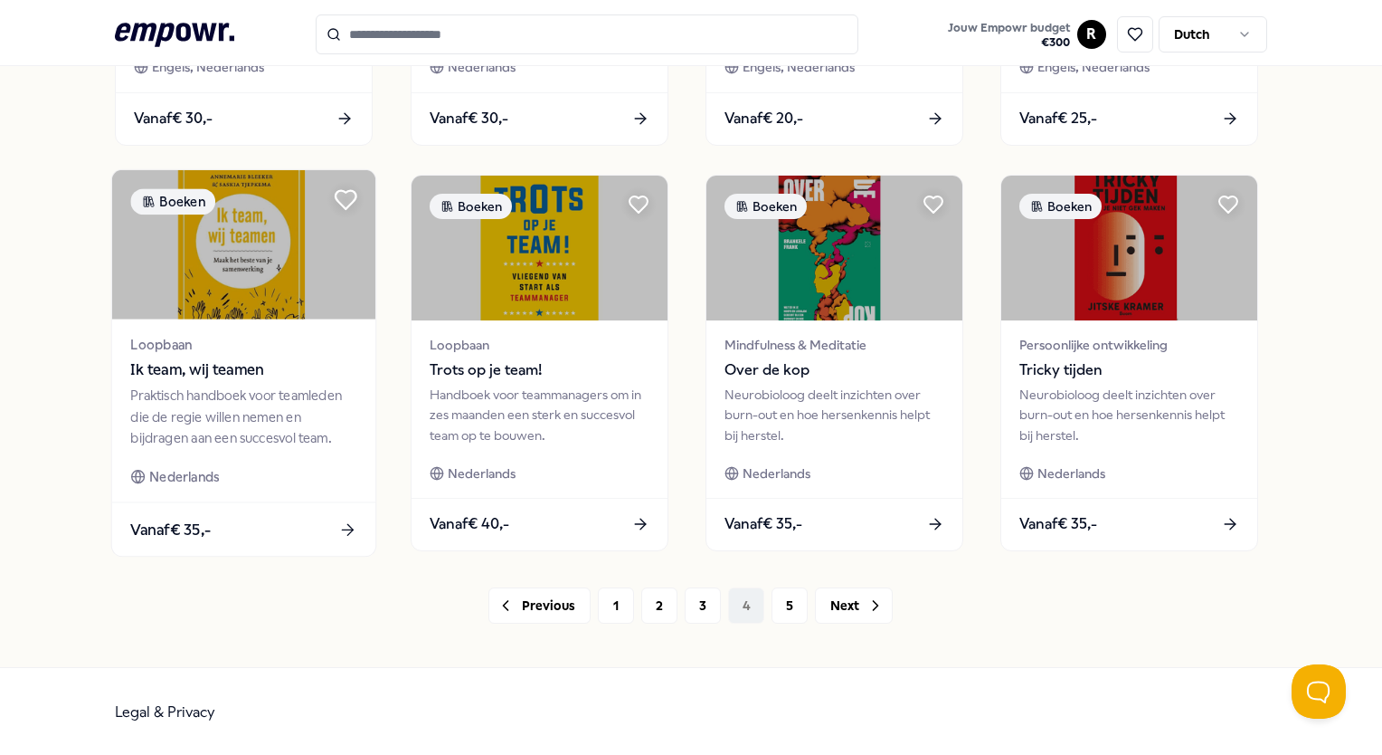
click at [340, 206] on icon at bounding box center [346, 199] width 24 height 24
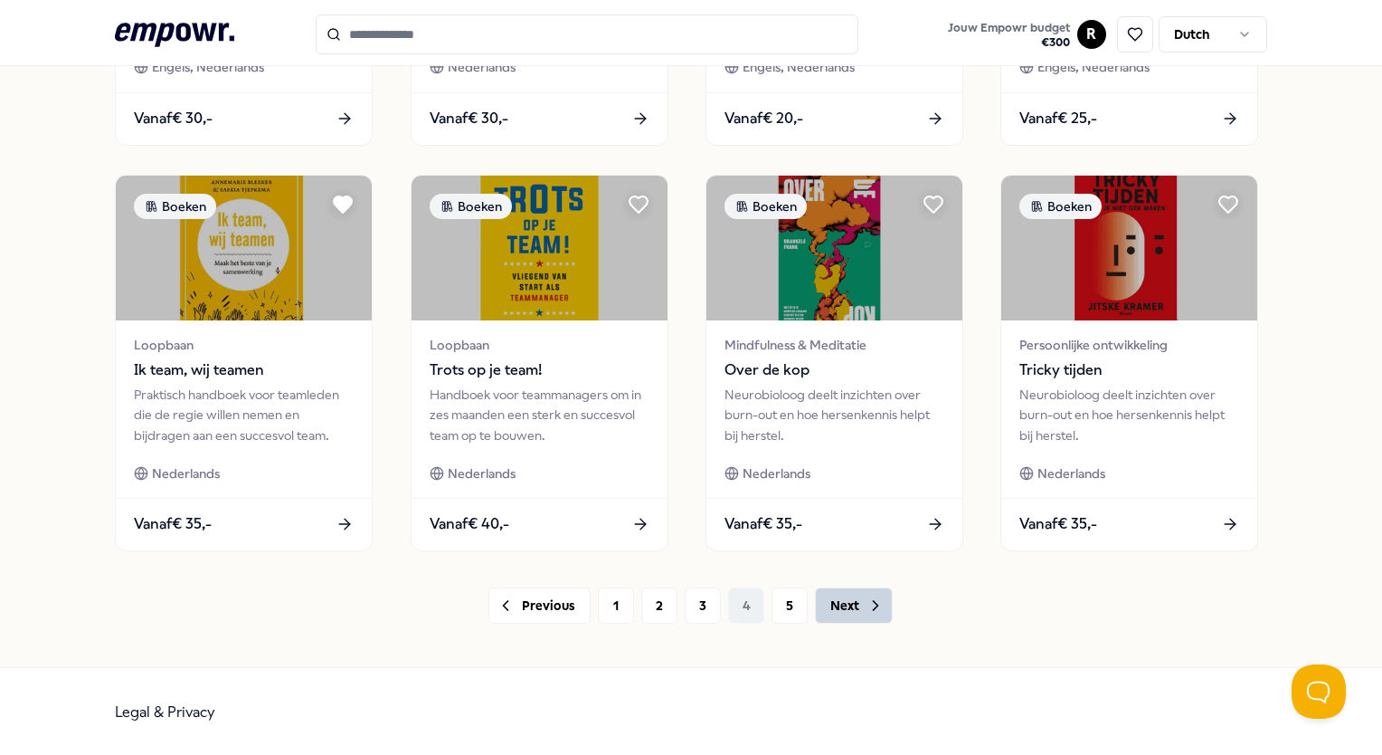
click at [879, 610] on button "Next" at bounding box center [854, 605] width 78 height 36
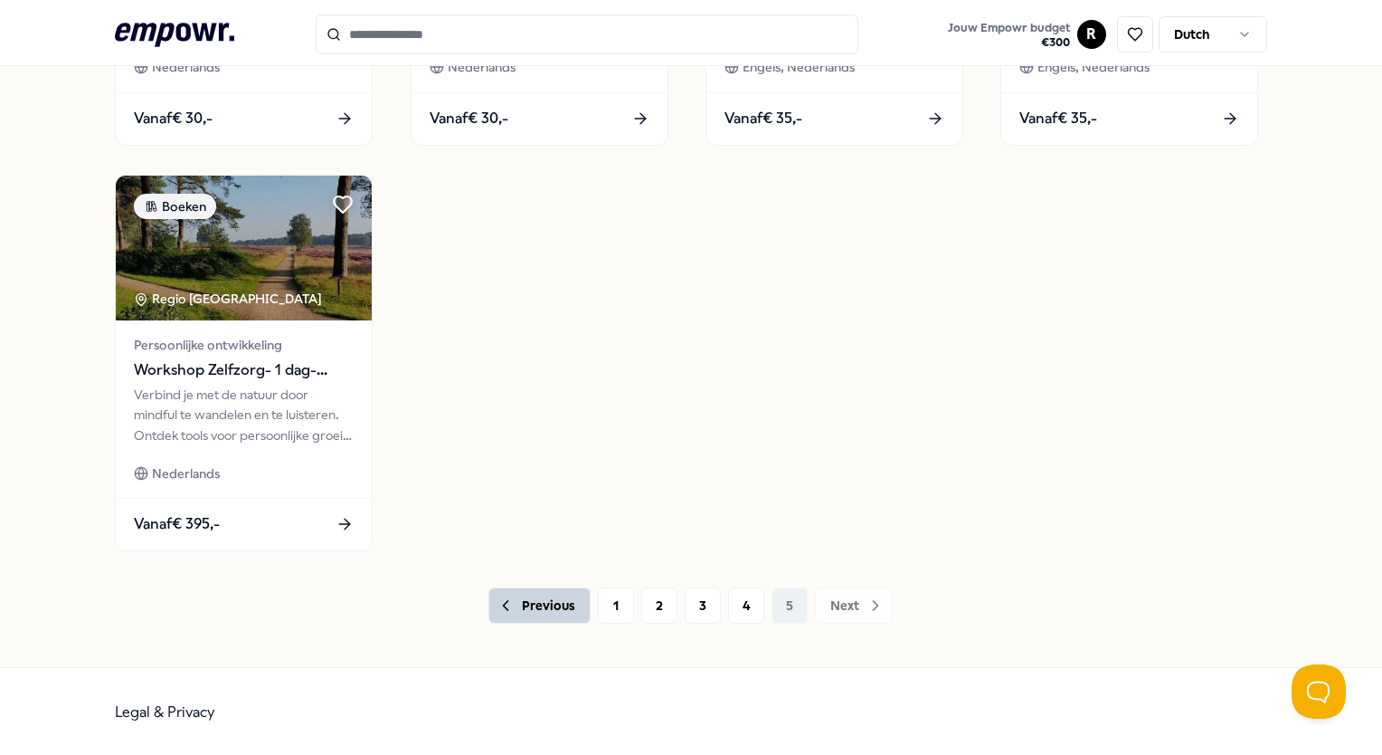
click at [555, 605] on button "Previous" at bounding box center [540, 605] width 102 height 36
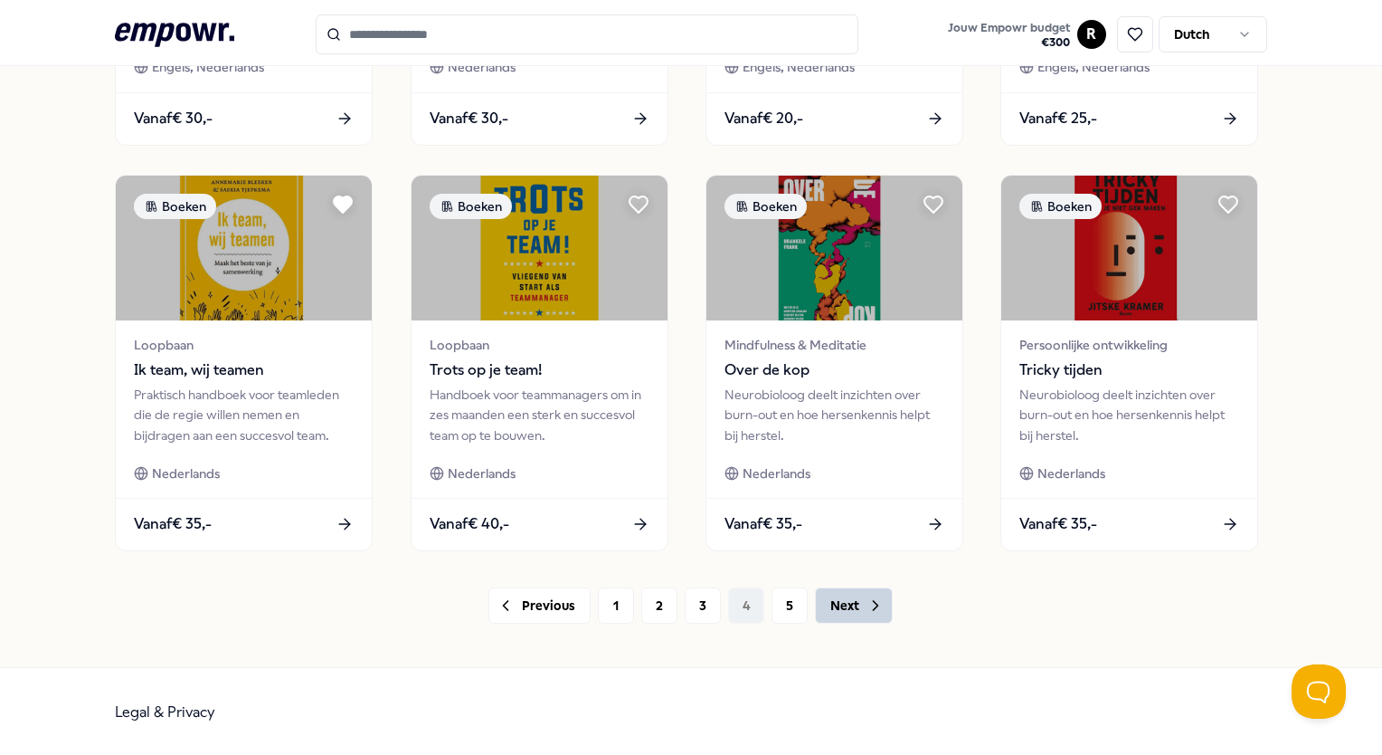
click at [869, 606] on icon at bounding box center [876, 605] width 18 height 18
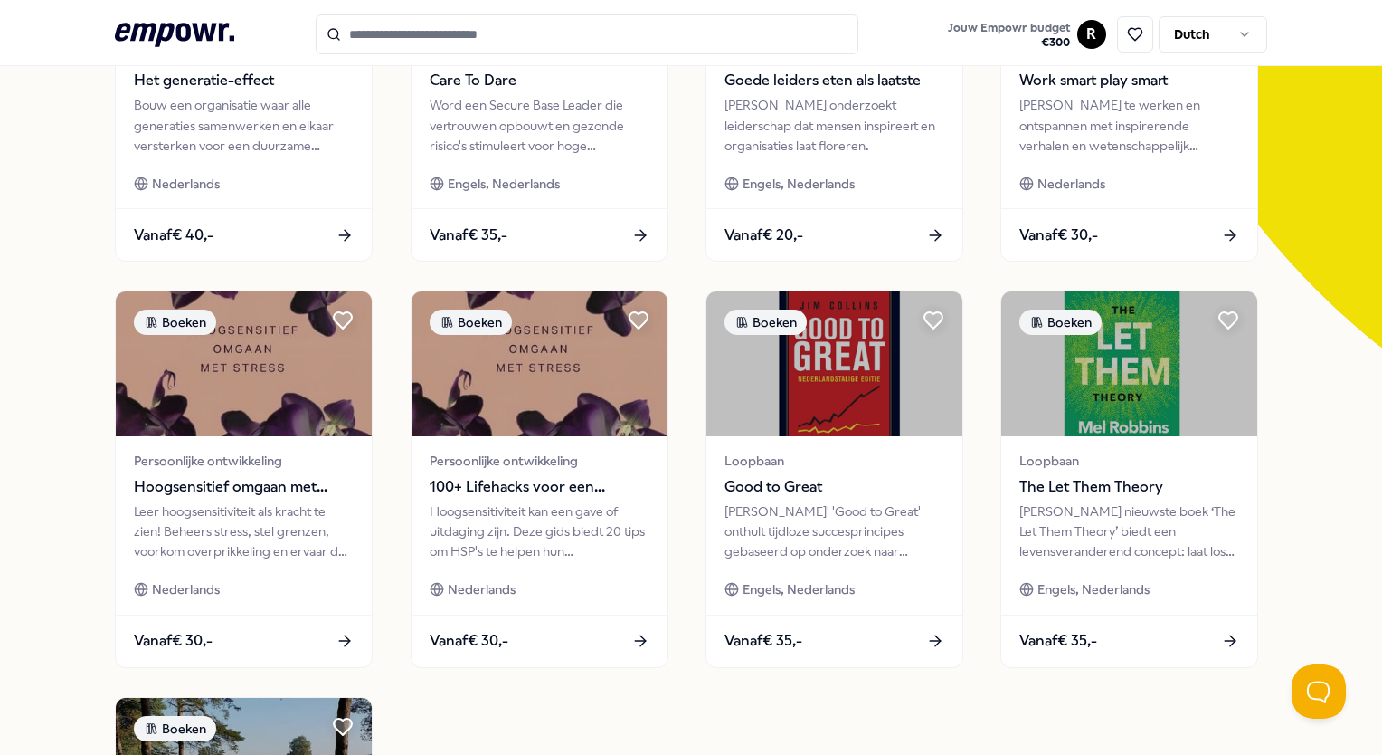
scroll to position [432, 0]
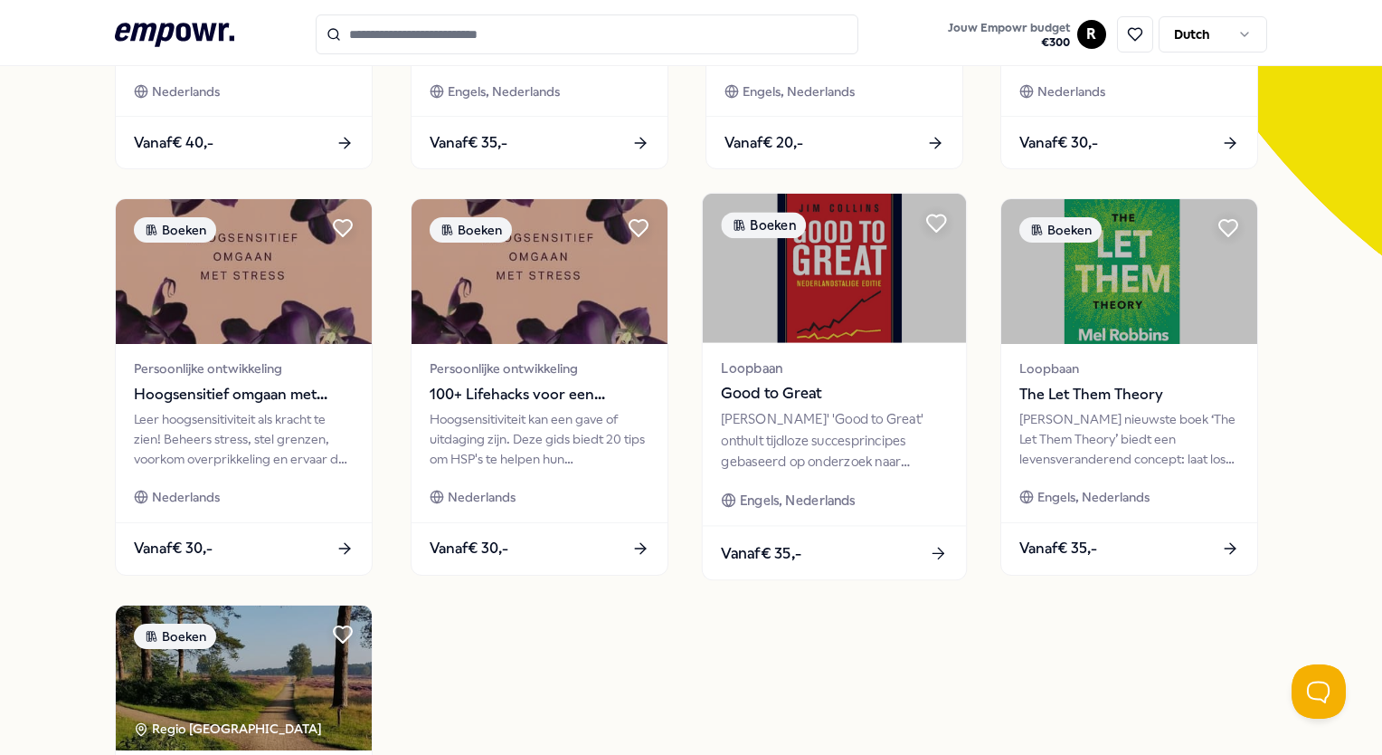
click at [860, 400] on span "Good to Great" at bounding box center [834, 394] width 226 height 24
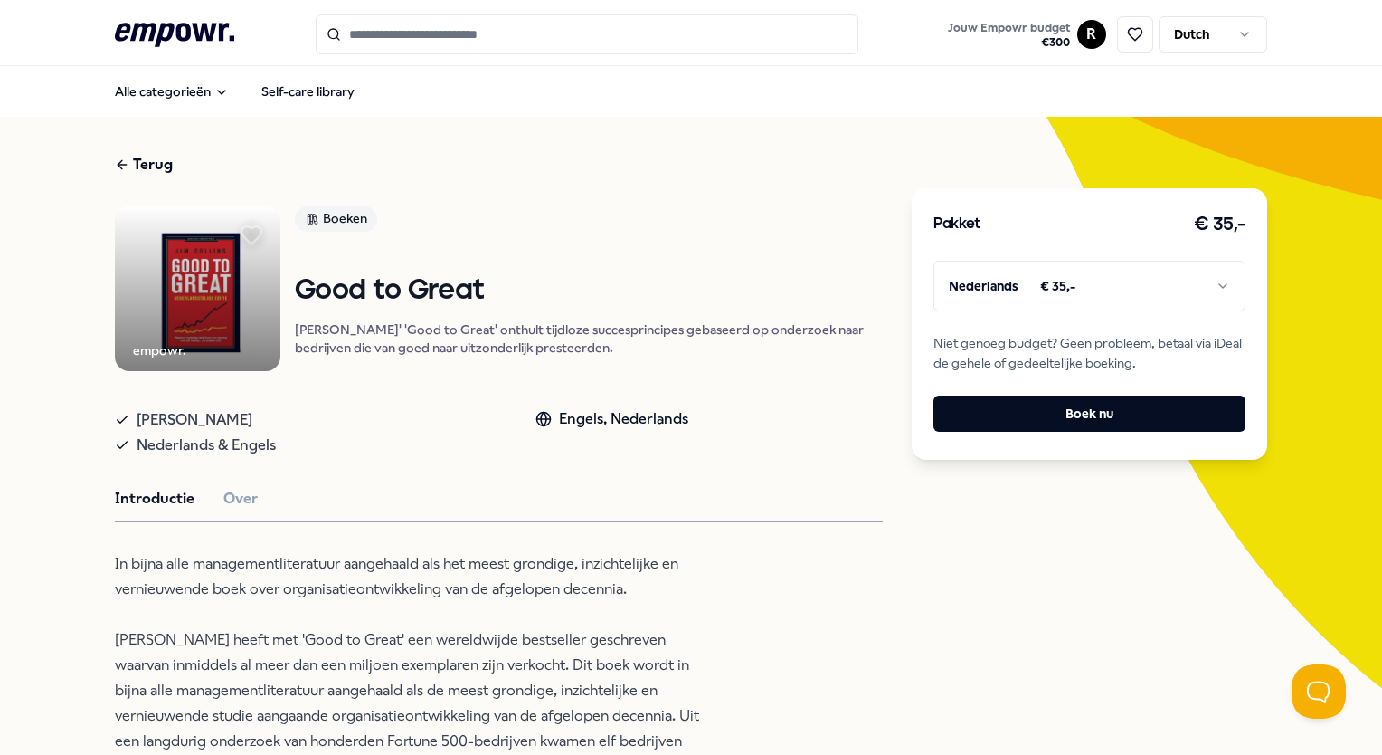
click at [255, 237] on icon at bounding box center [252, 235] width 24 height 24
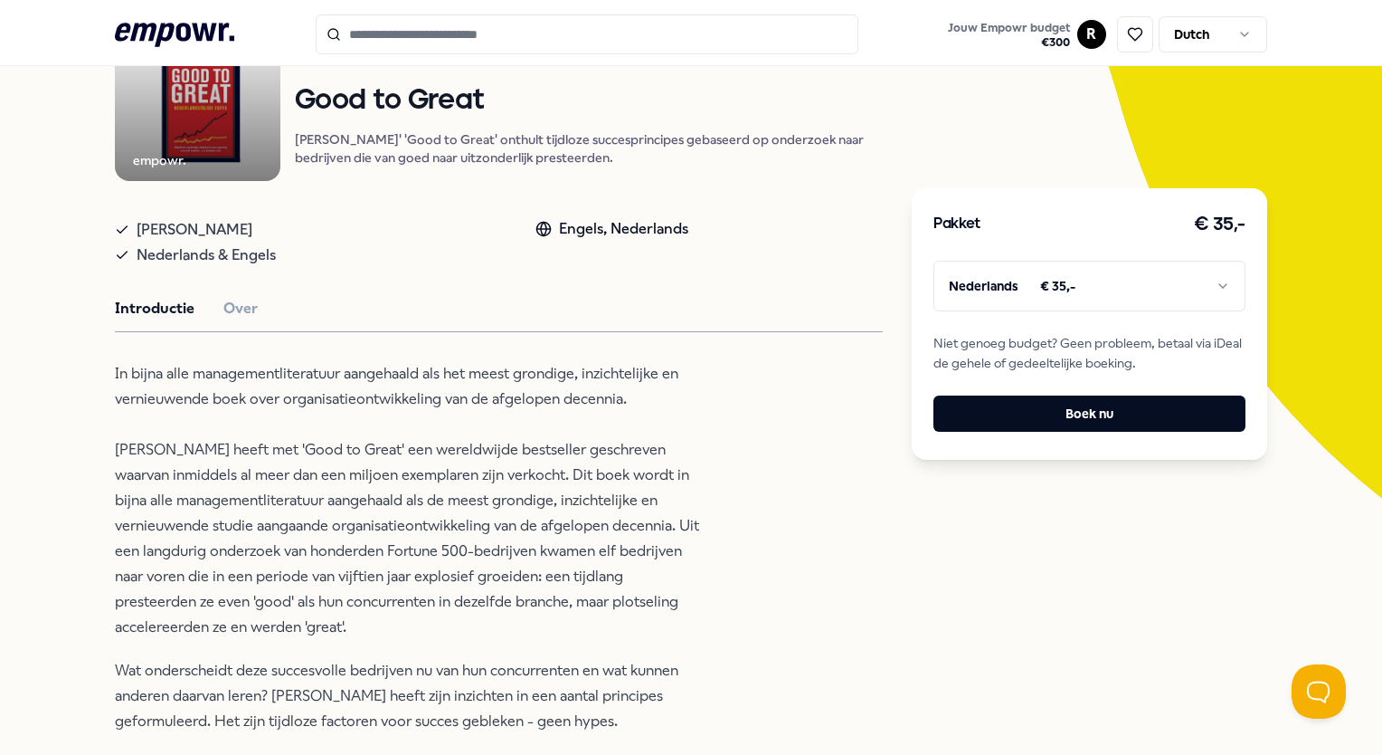
scroll to position [188, 0]
click at [1120, 24] on button at bounding box center [1135, 34] width 36 height 36
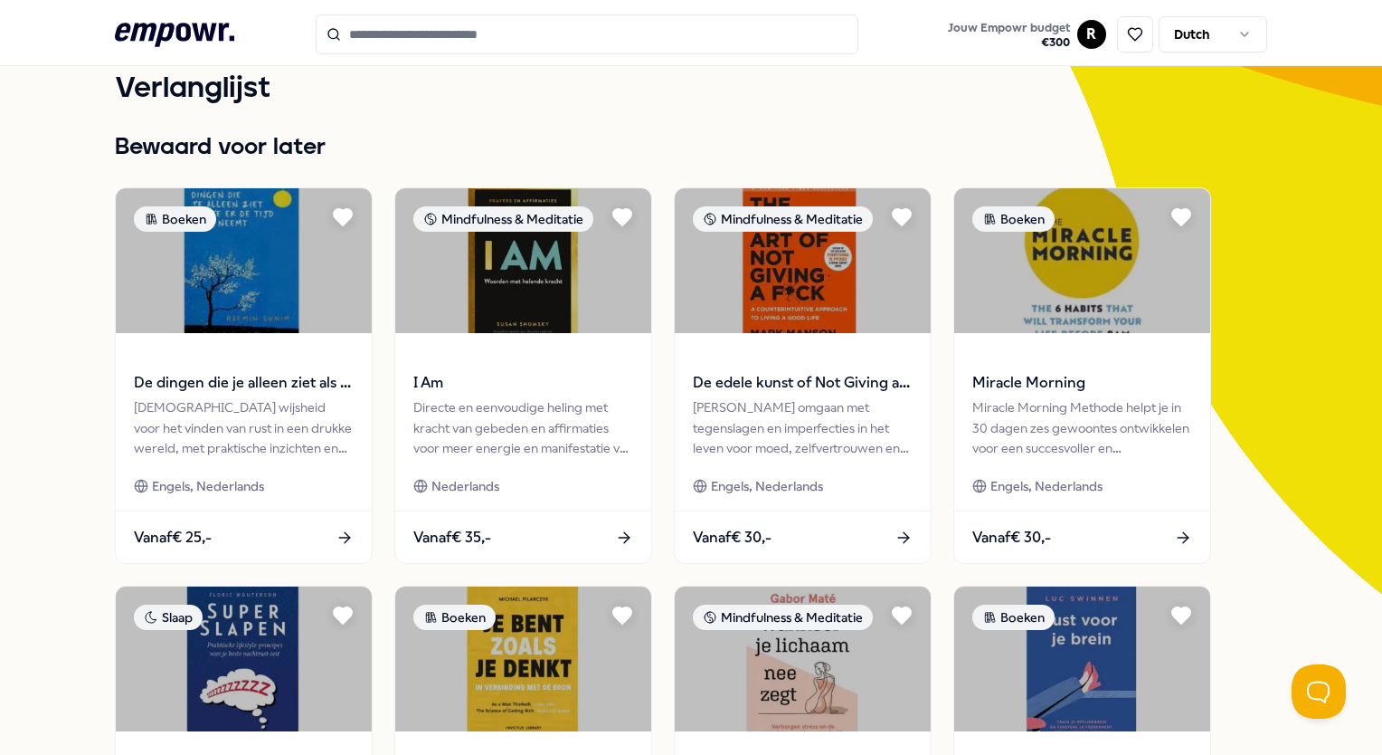
scroll to position [94, 0]
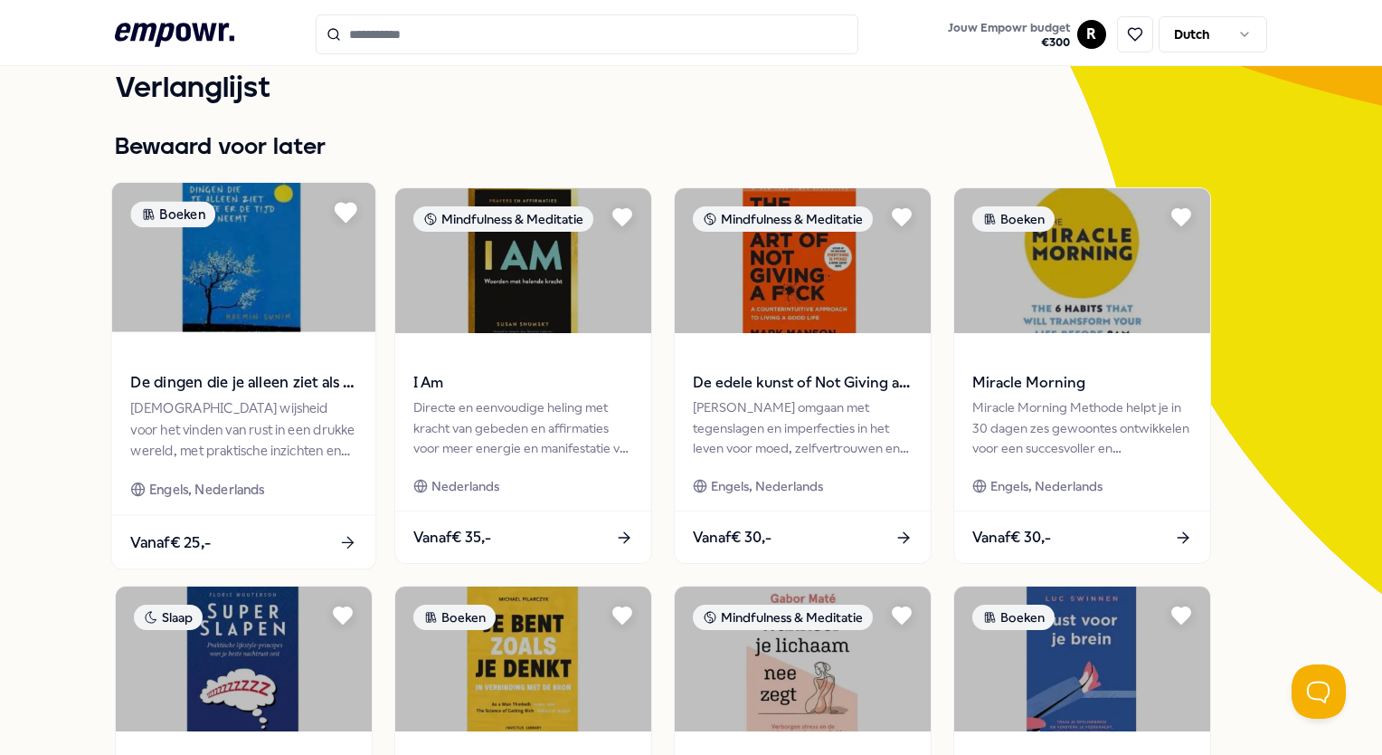
click at [342, 207] on icon at bounding box center [346, 213] width 21 height 18
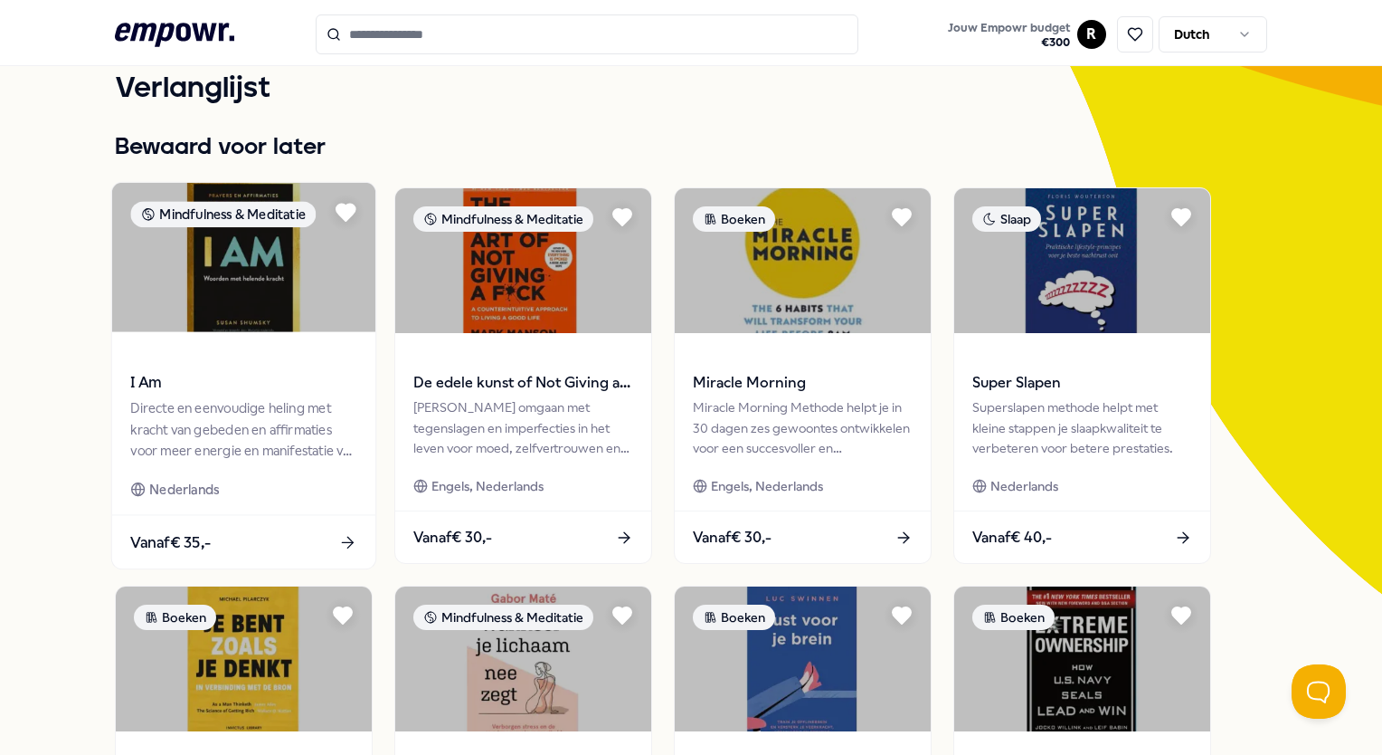
click at [188, 420] on div "Directe en eenvoudige heling met kracht van gebeden en affirmaties voor meer en…" at bounding box center [244, 429] width 226 height 62
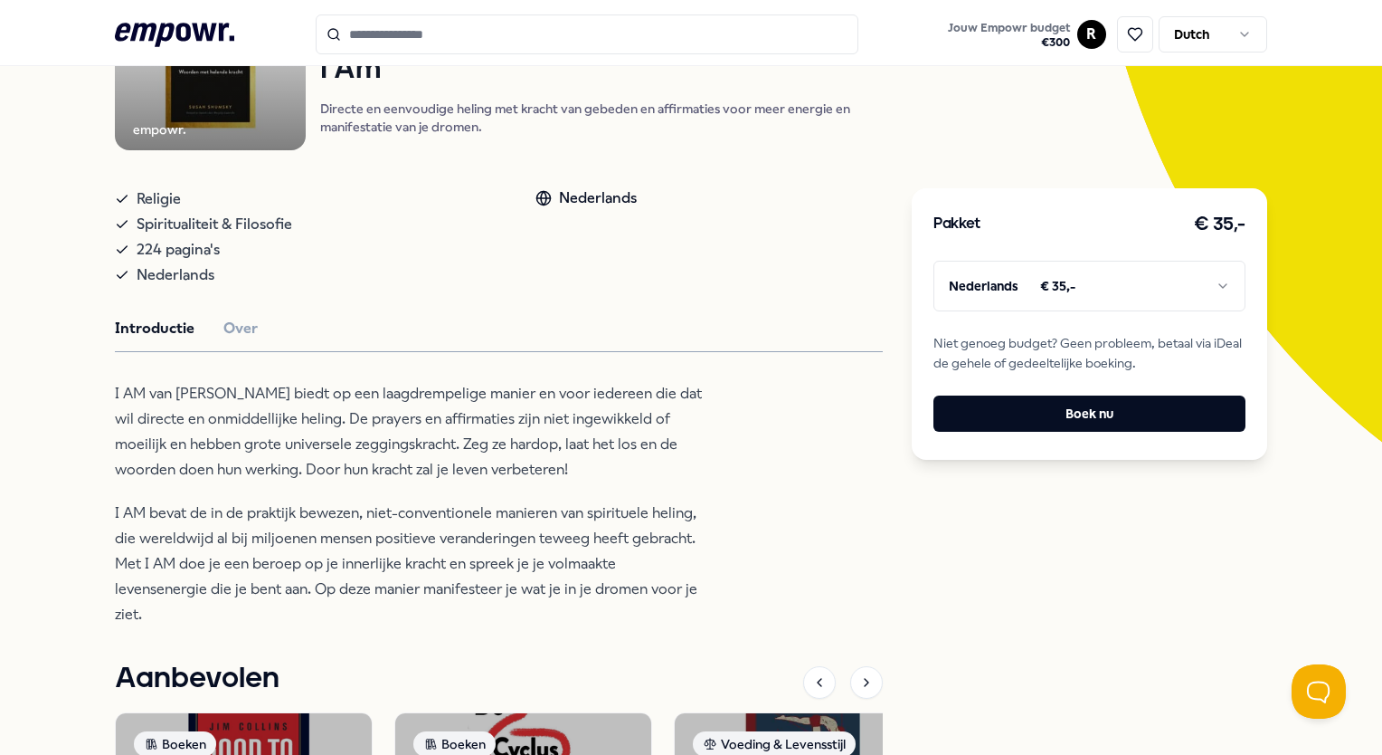
scroll to position [244, 0]
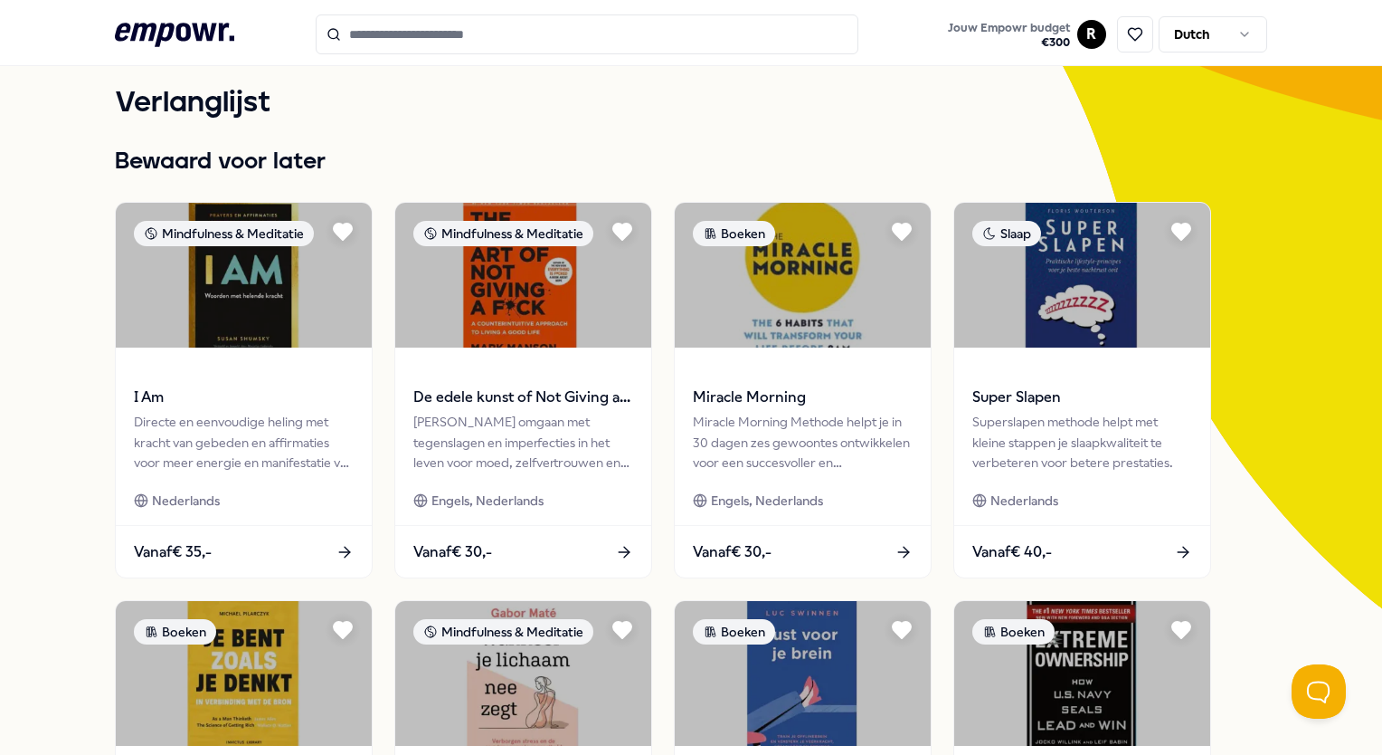
scroll to position [96, 0]
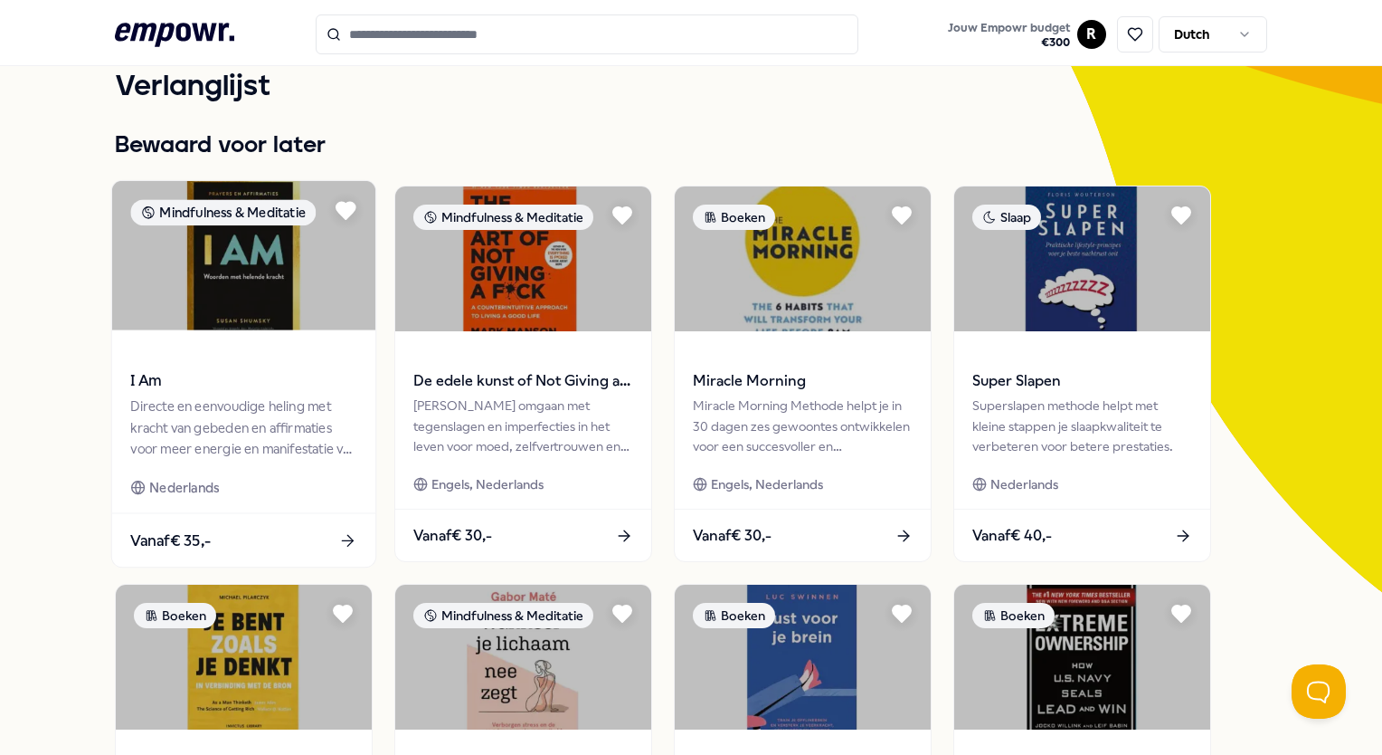
click at [244, 285] on img at bounding box center [243, 255] width 263 height 149
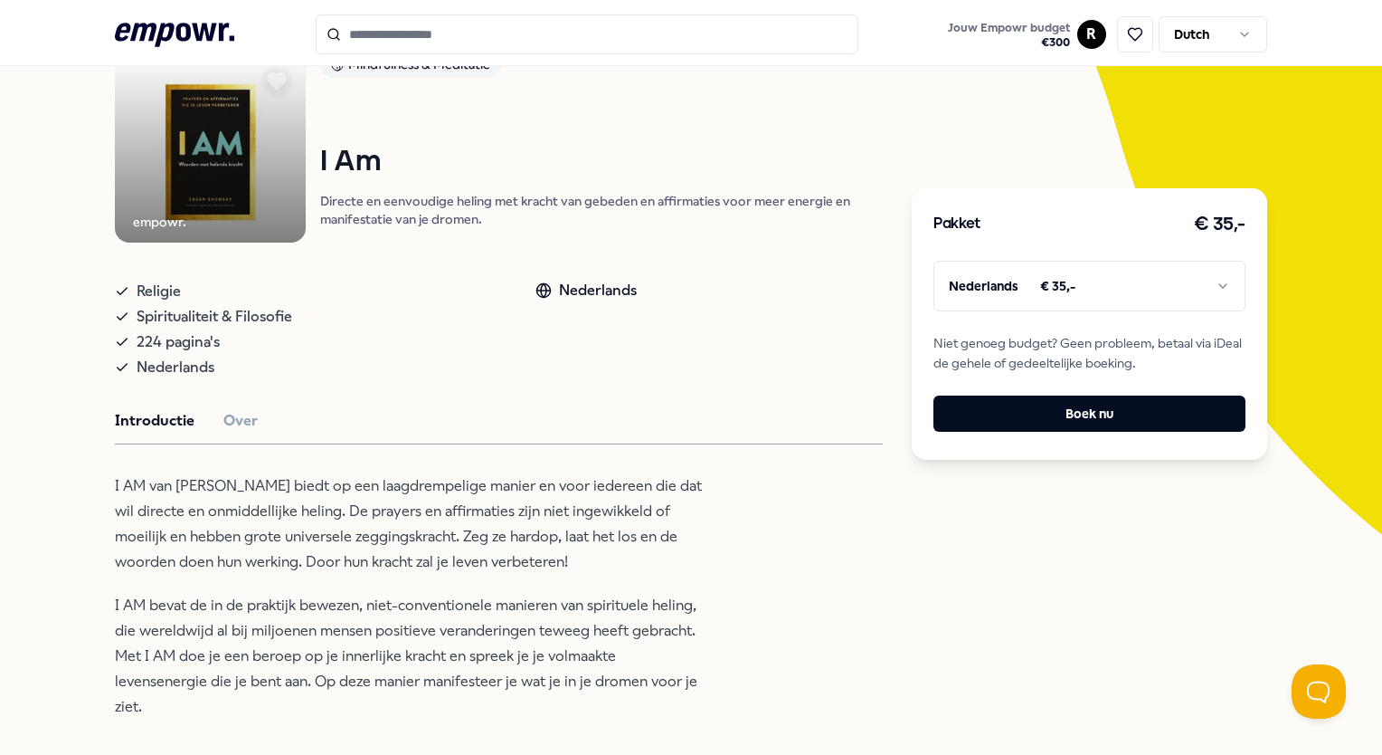
scroll to position [158, 0]
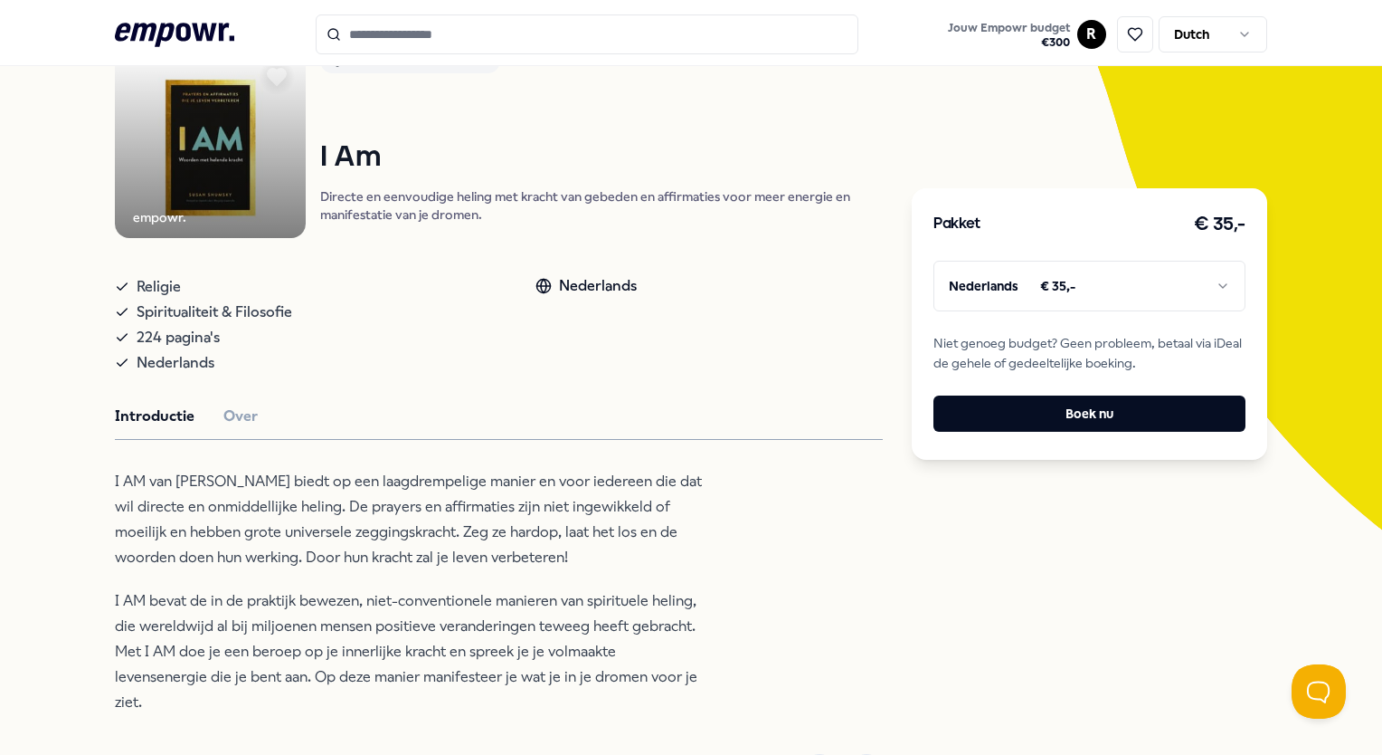
click at [40, 308] on div "Terug empowr. Mindfulness & Meditatie I Am Directe en eenvoudige heling met kra…" at bounding box center [691, 594] width 1382 height 1272
click at [1127, 42] on icon at bounding box center [1135, 34] width 16 height 16
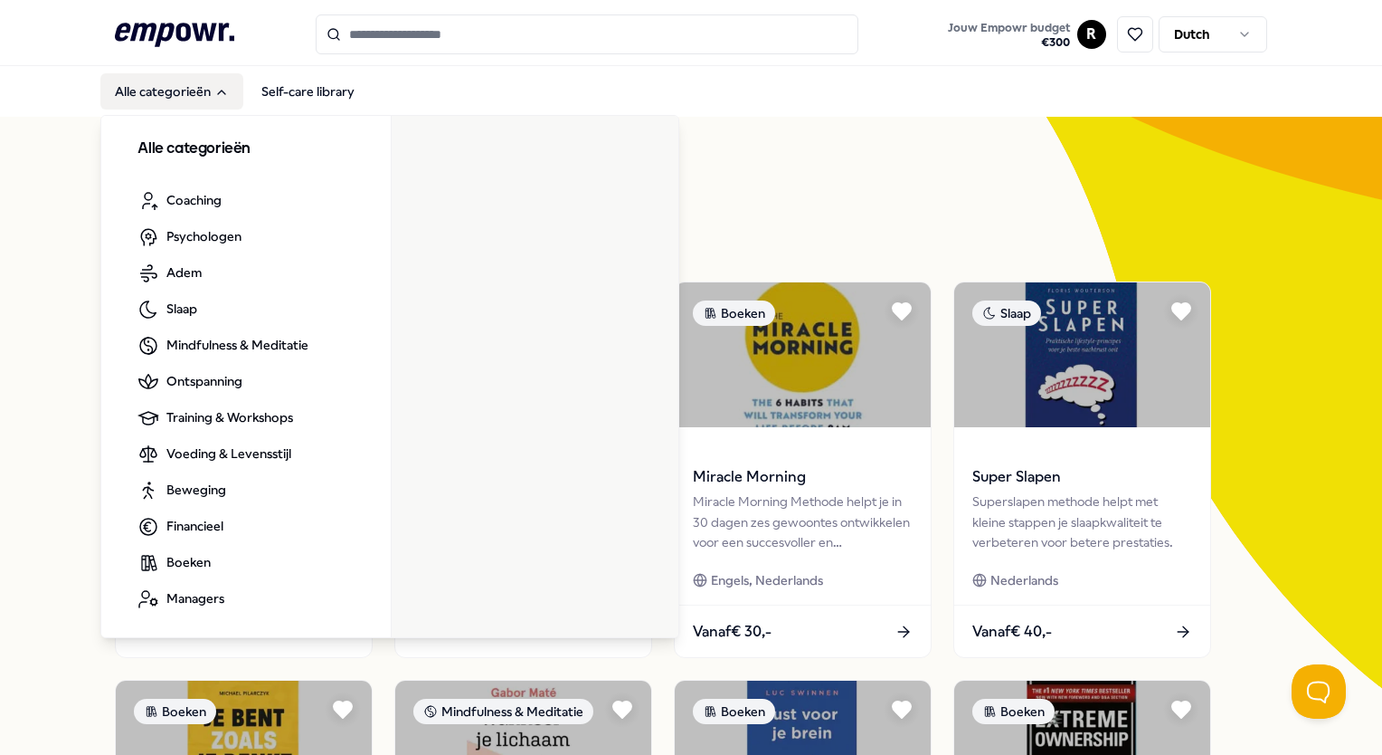
click at [176, 88] on button "Alle categorieën" at bounding box center [171, 91] width 143 height 36
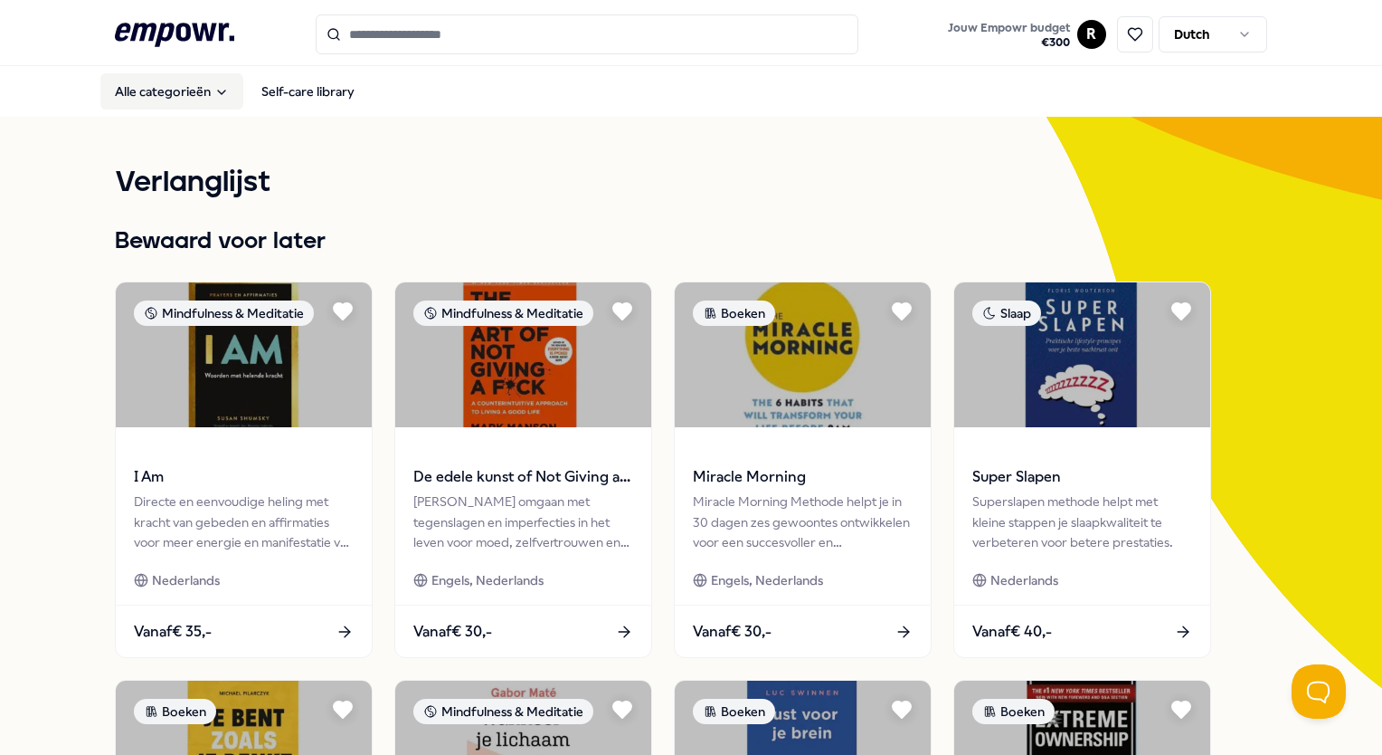
click at [176, 88] on button "Alle categorieën" at bounding box center [171, 91] width 143 height 36
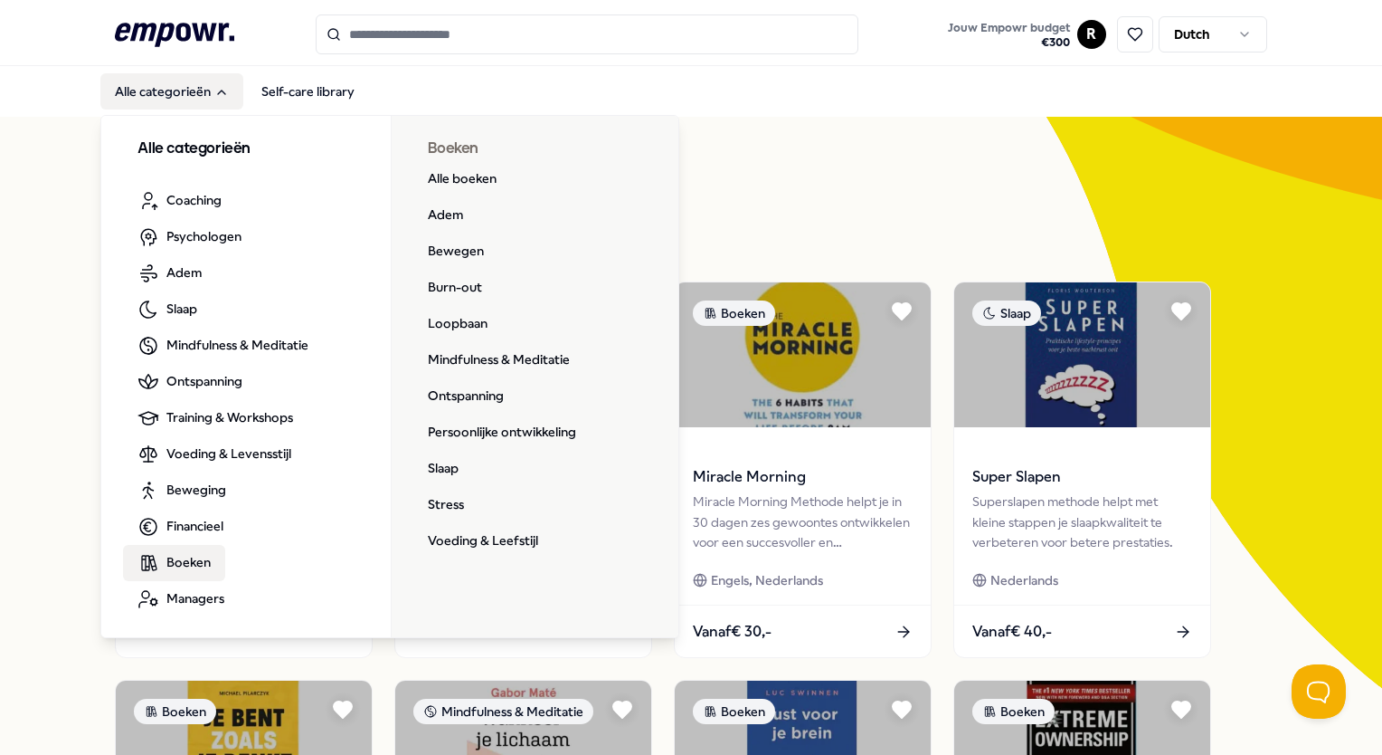
click at [196, 559] on span "Boeken" at bounding box center [188, 562] width 44 height 20
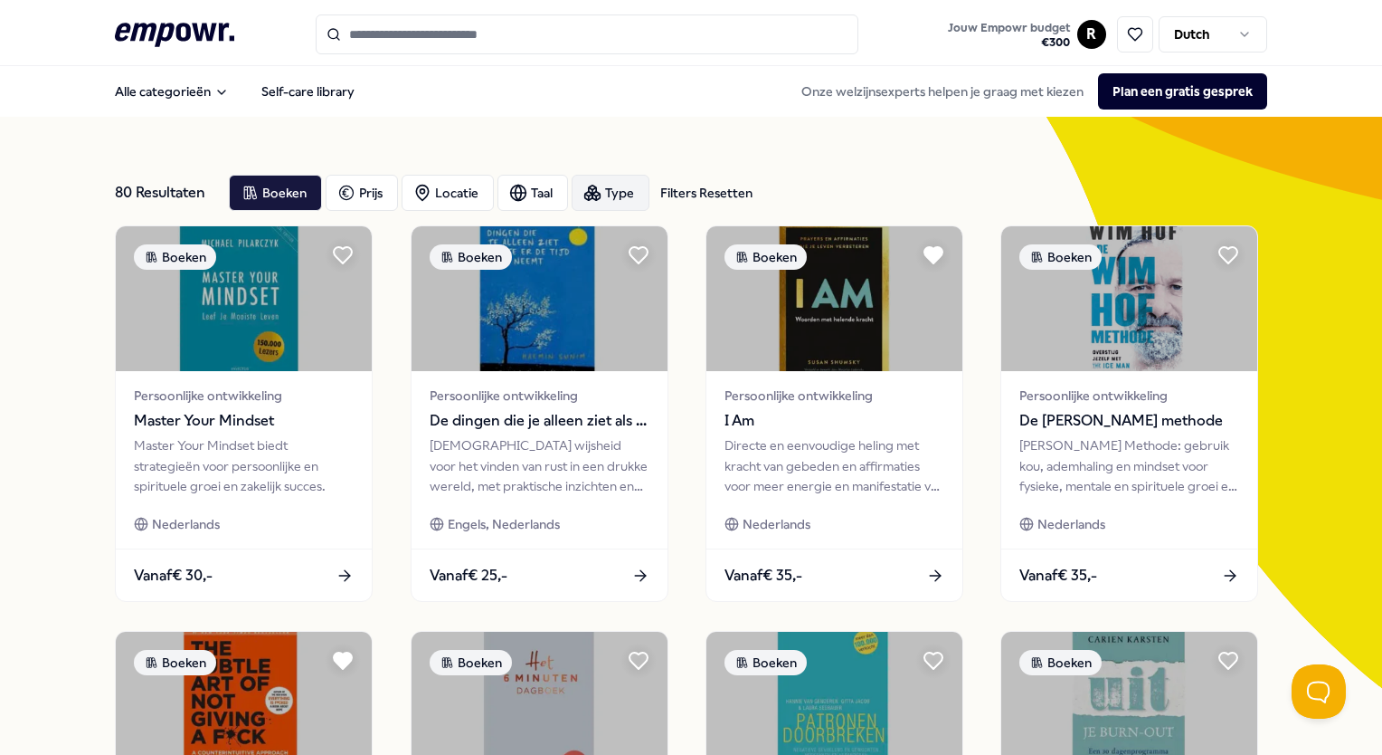
click at [625, 192] on div "Type" at bounding box center [611, 193] width 78 height 36
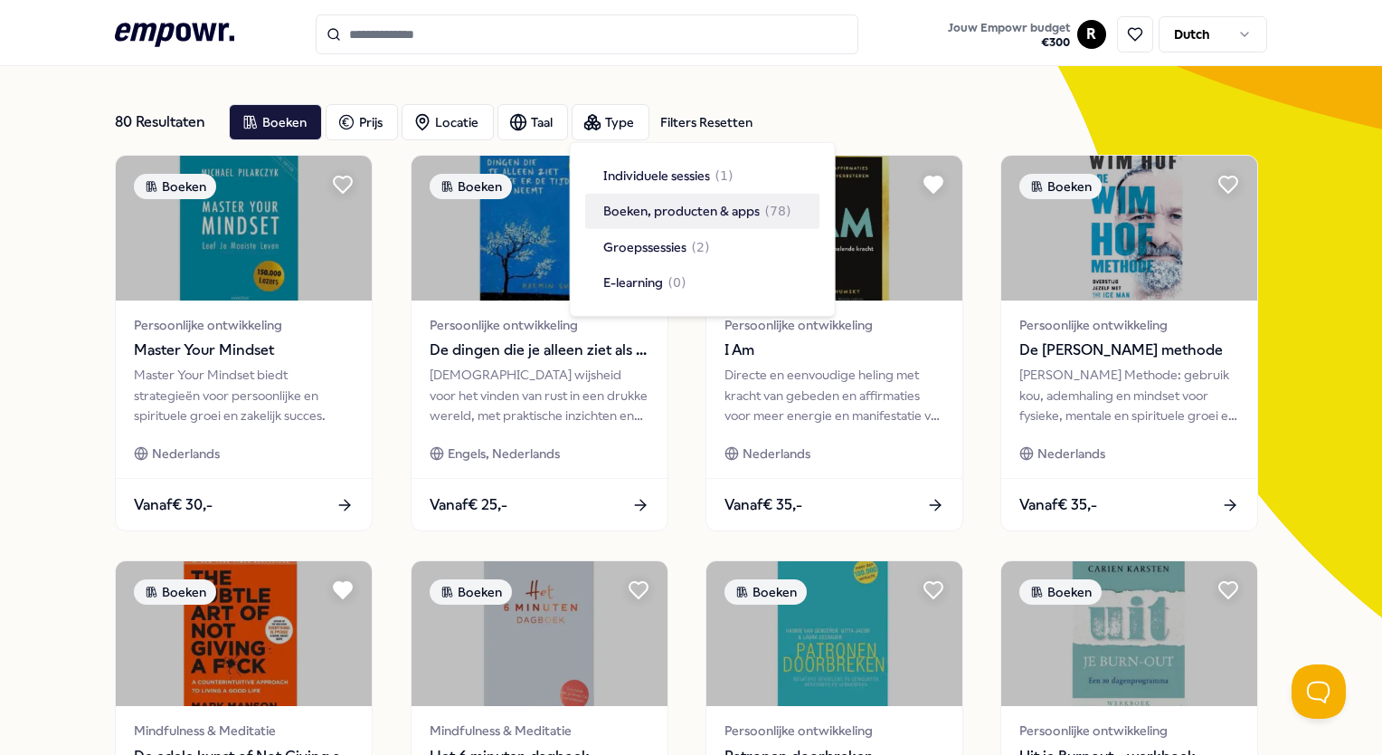
scroll to position [72, 0]
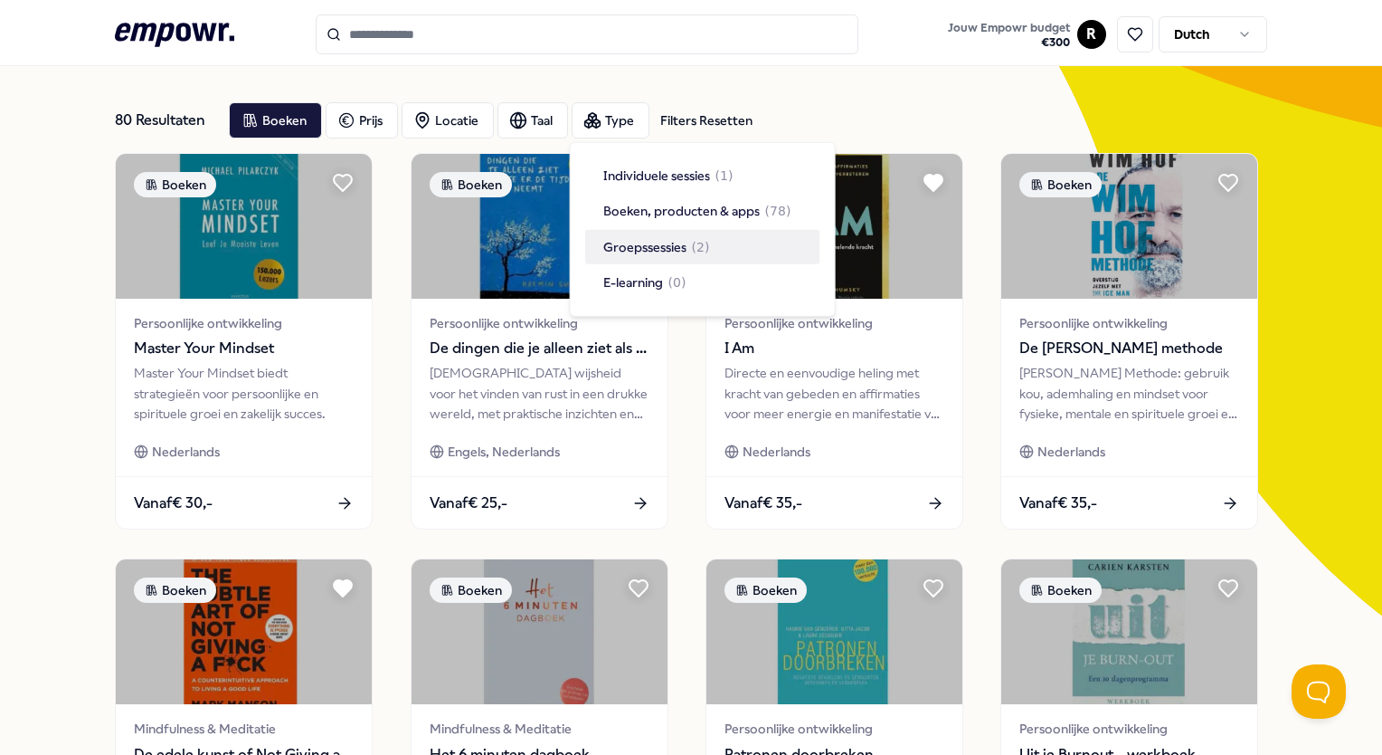
click at [15, 296] on div "80 Resultaten Filters Resetten Boeken Prijs Locatie Taal Type Filters Resetten …" at bounding box center [691, 750] width 1382 height 1412
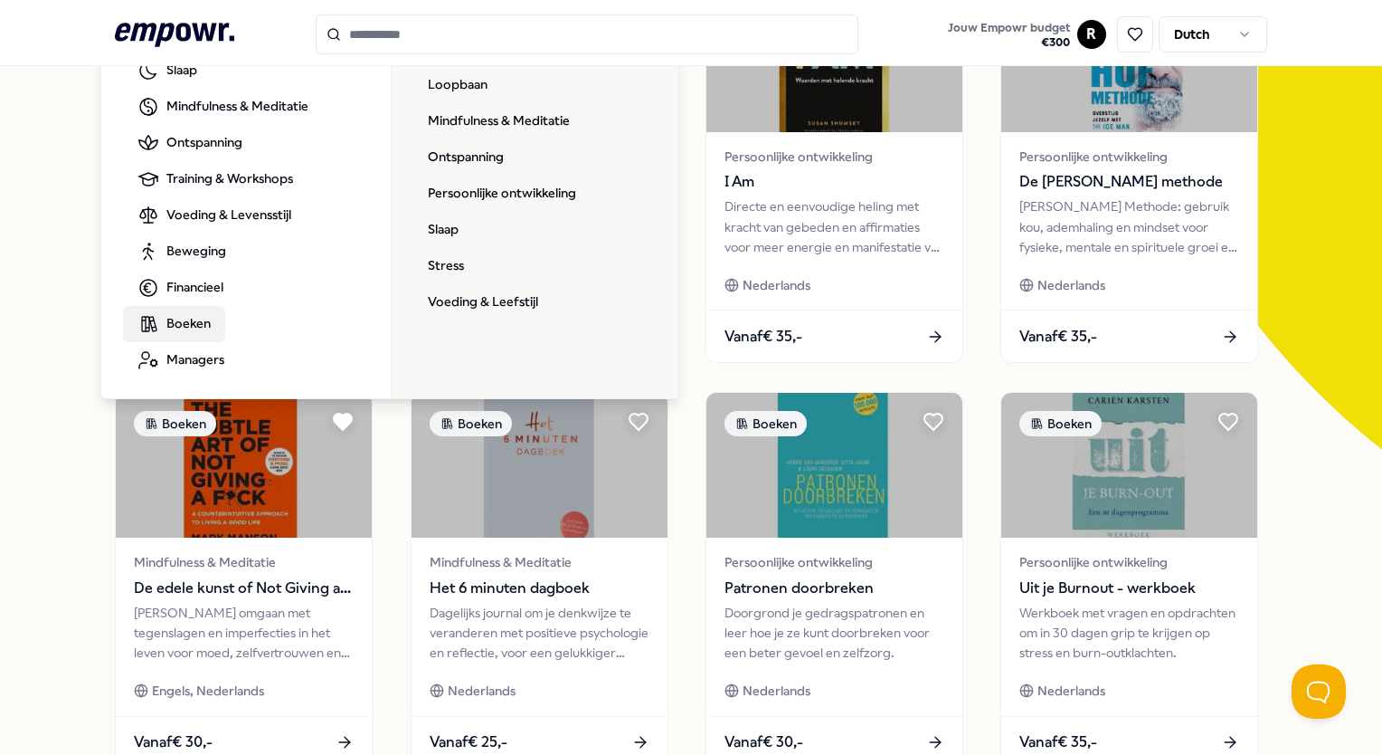
scroll to position [252, 0]
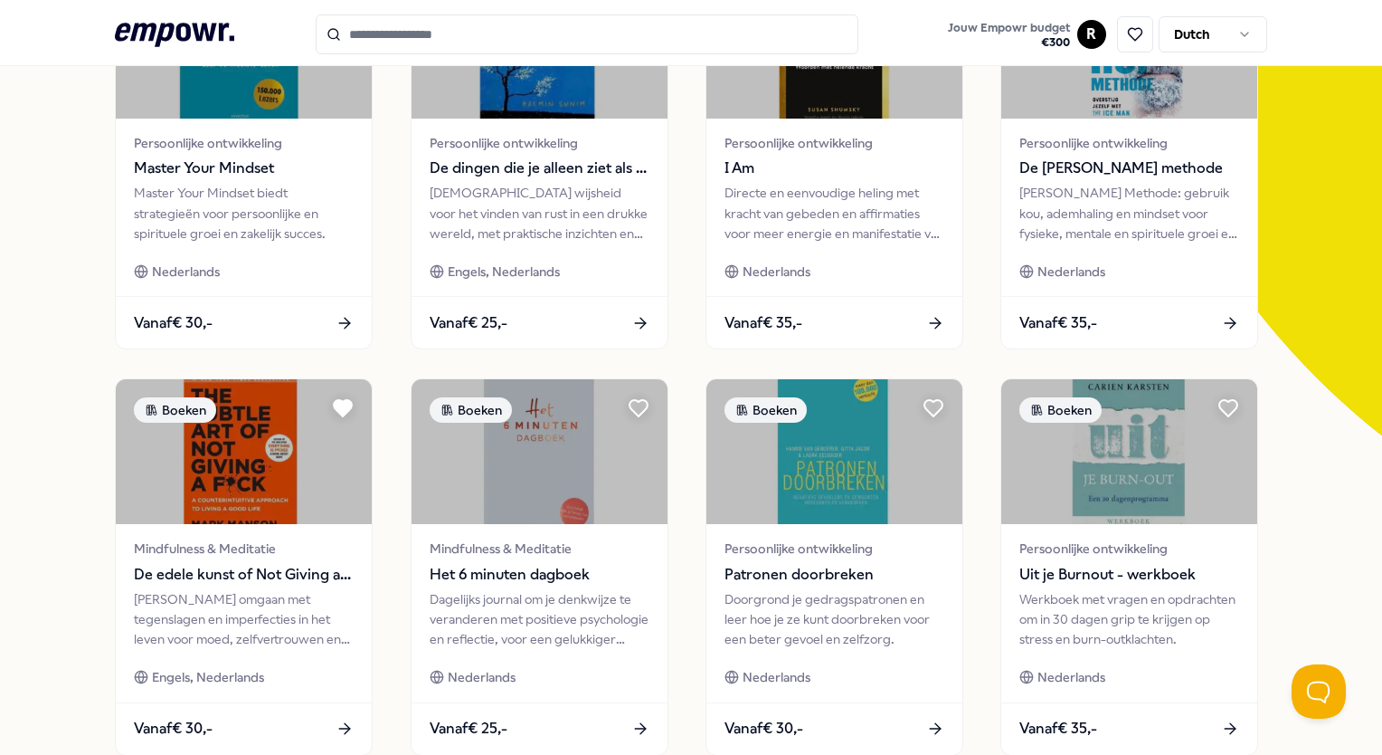
click at [26, 451] on div "80 Resultaten Filters Resetten Boeken Prijs Locatie Taal Type Filters Resetten …" at bounding box center [691, 570] width 1382 height 1412
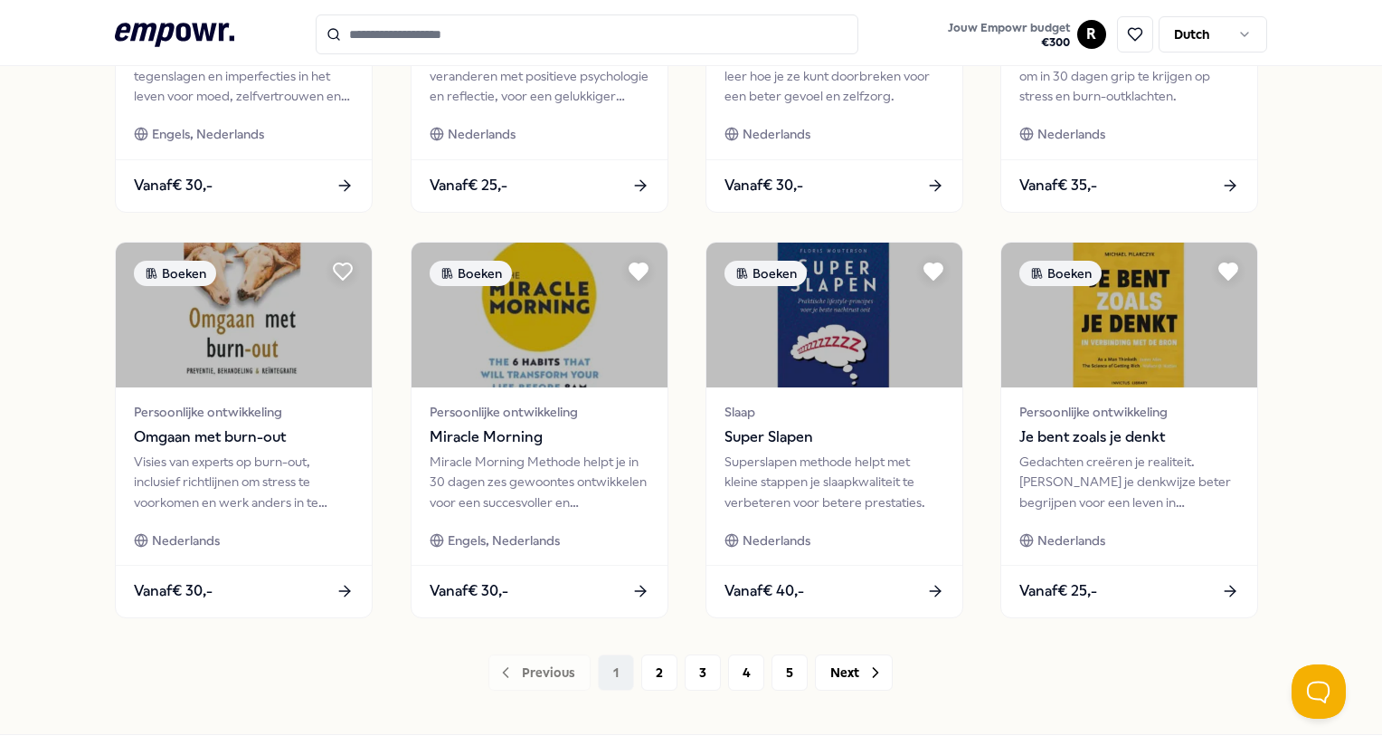
scroll to position [816, 0]
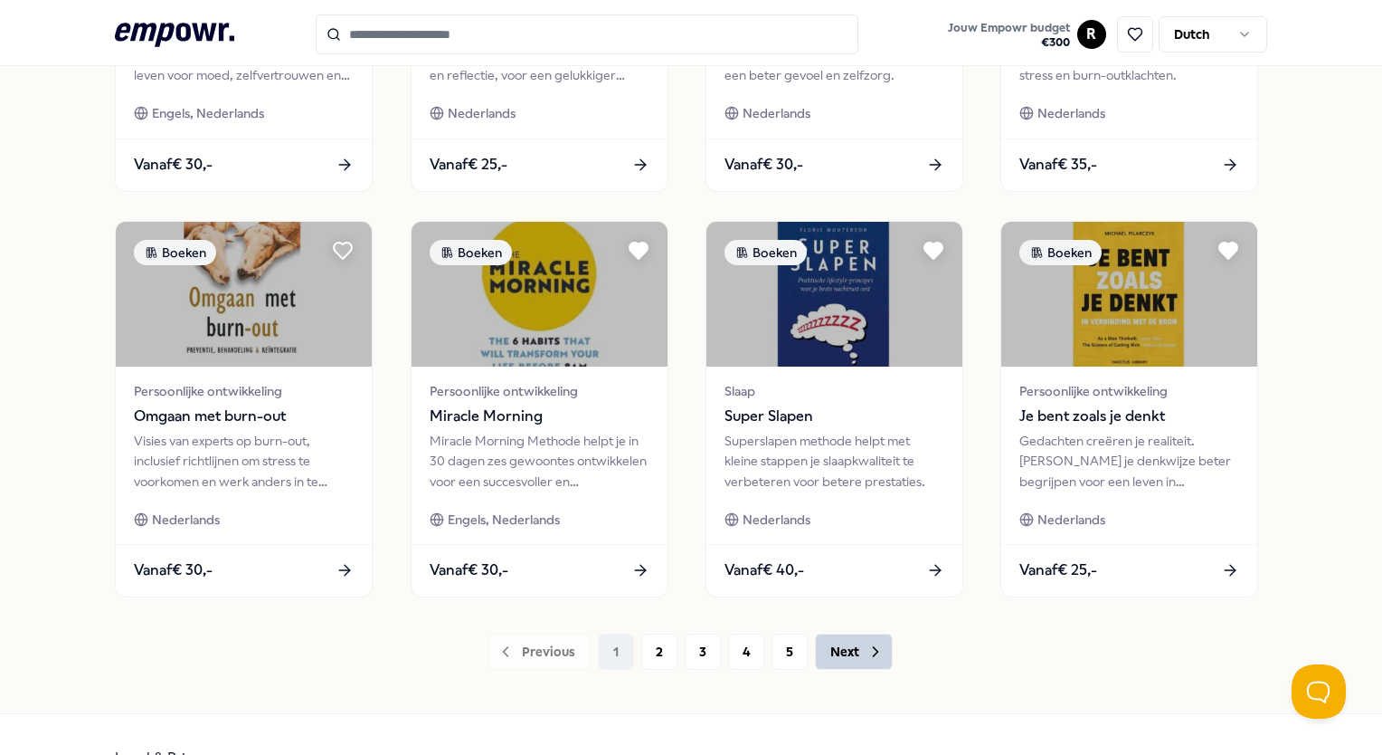
click at [843, 654] on button "Next" at bounding box center [854, 651] width 78 height 36
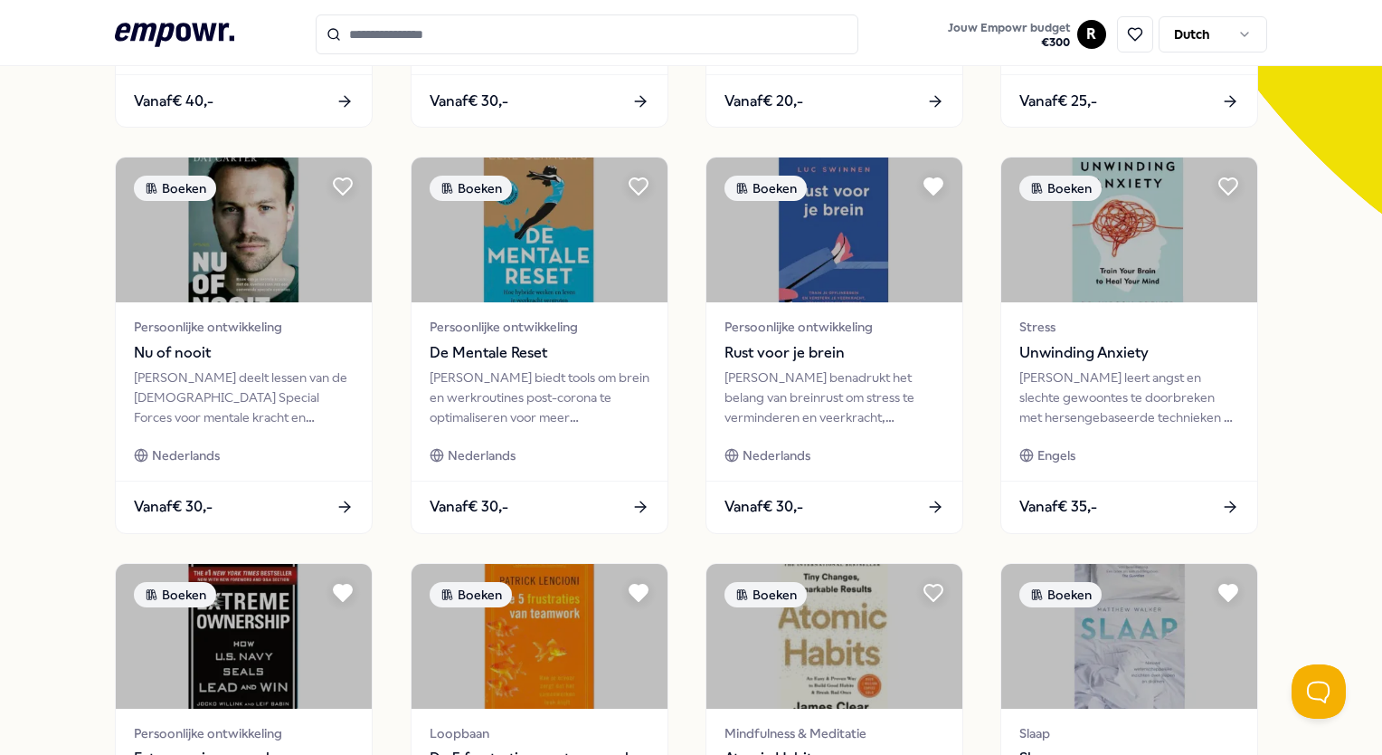
scroll to position [862, 0]
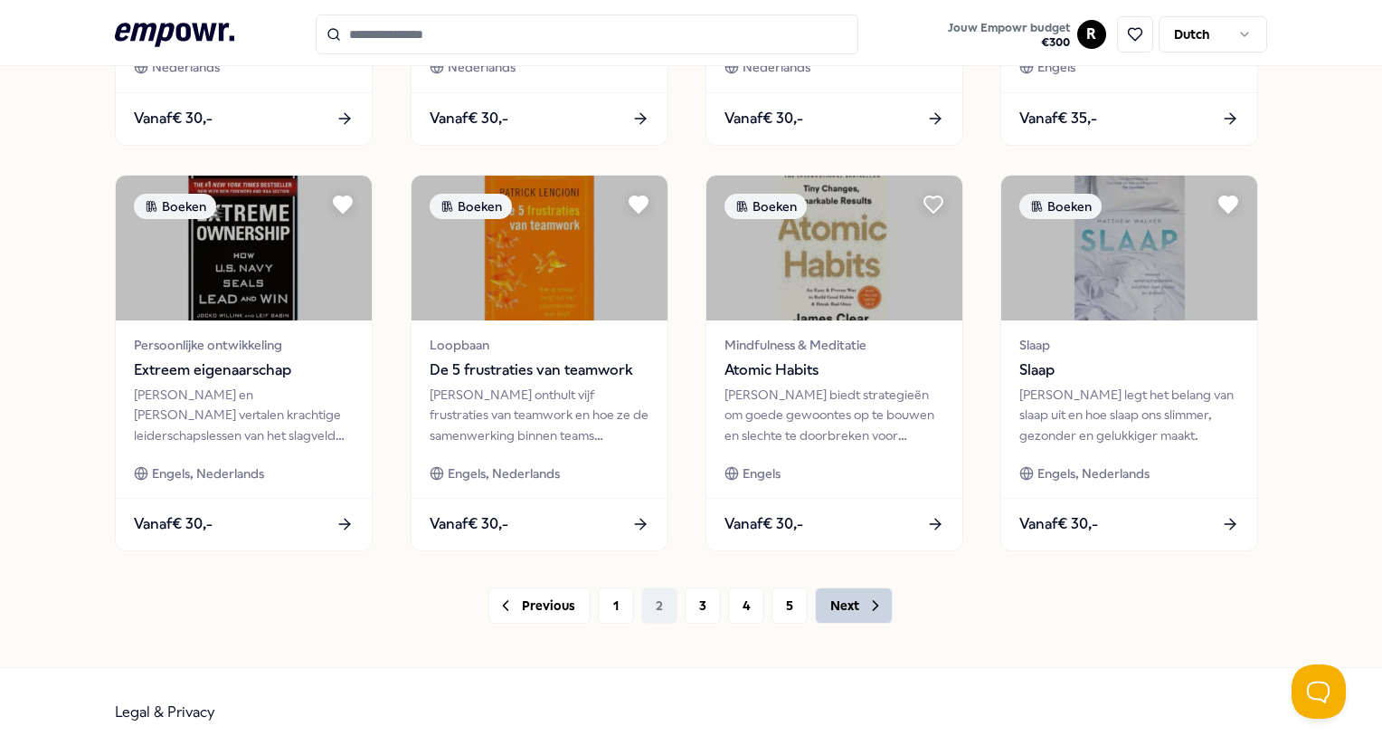
click at [843, 611] on button "Next" at bounding box center [854, 605] width 78 height 36
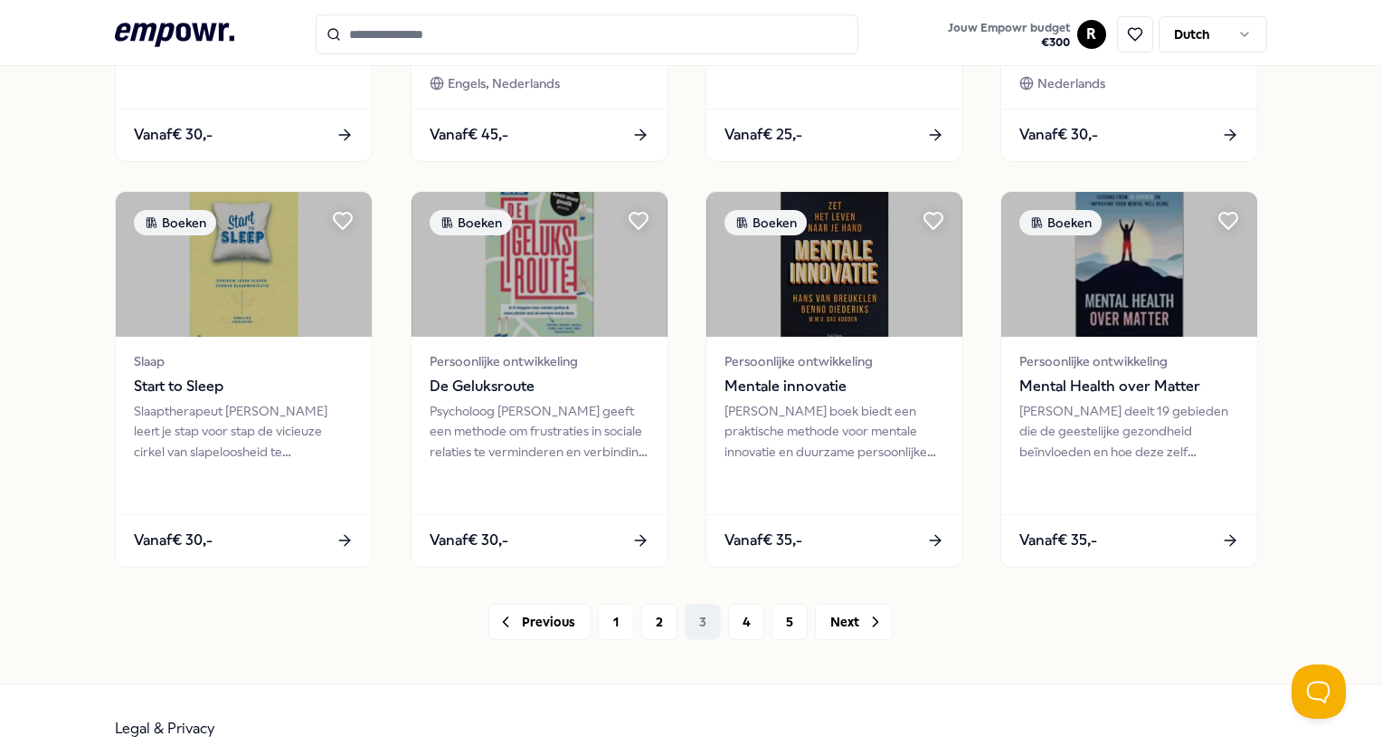
scroll to position [852, 0]
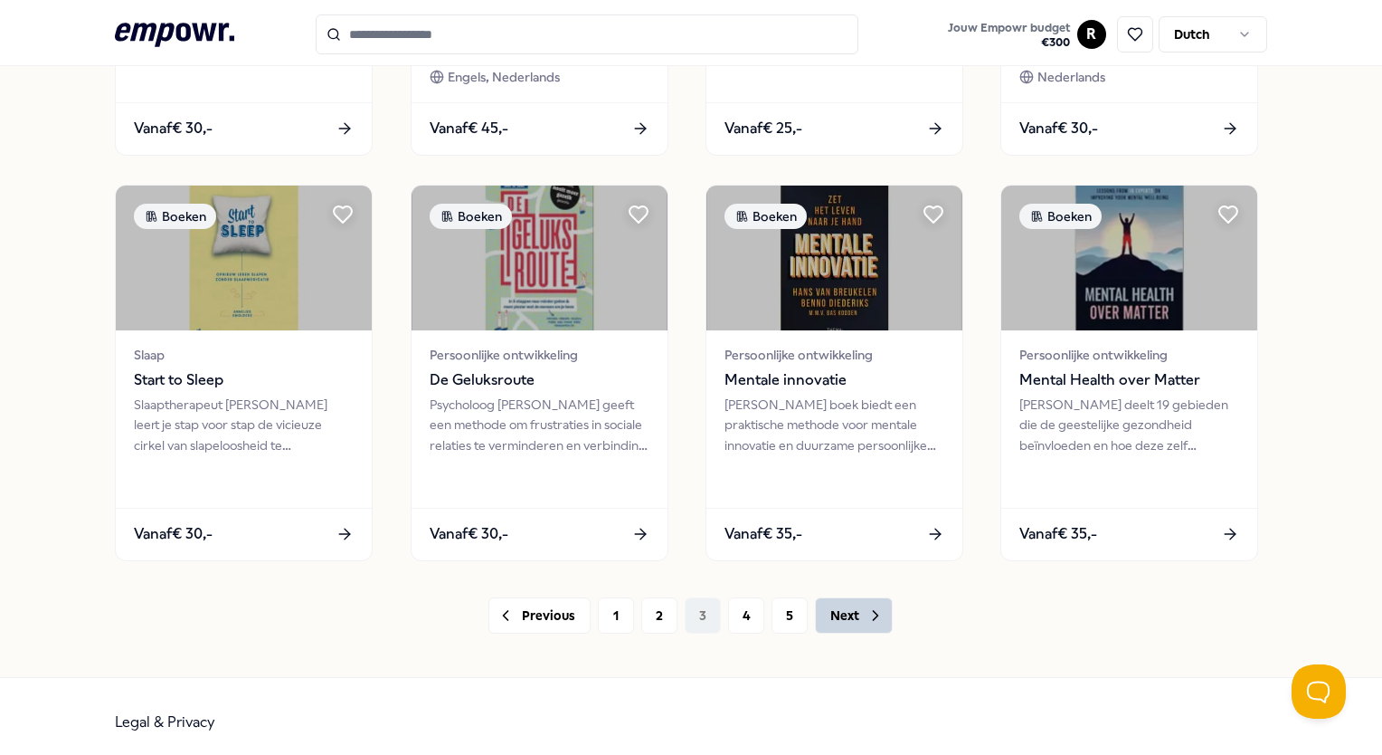
click at [867, 613] on icon at bounding box center [876, 615] width 18 height 18
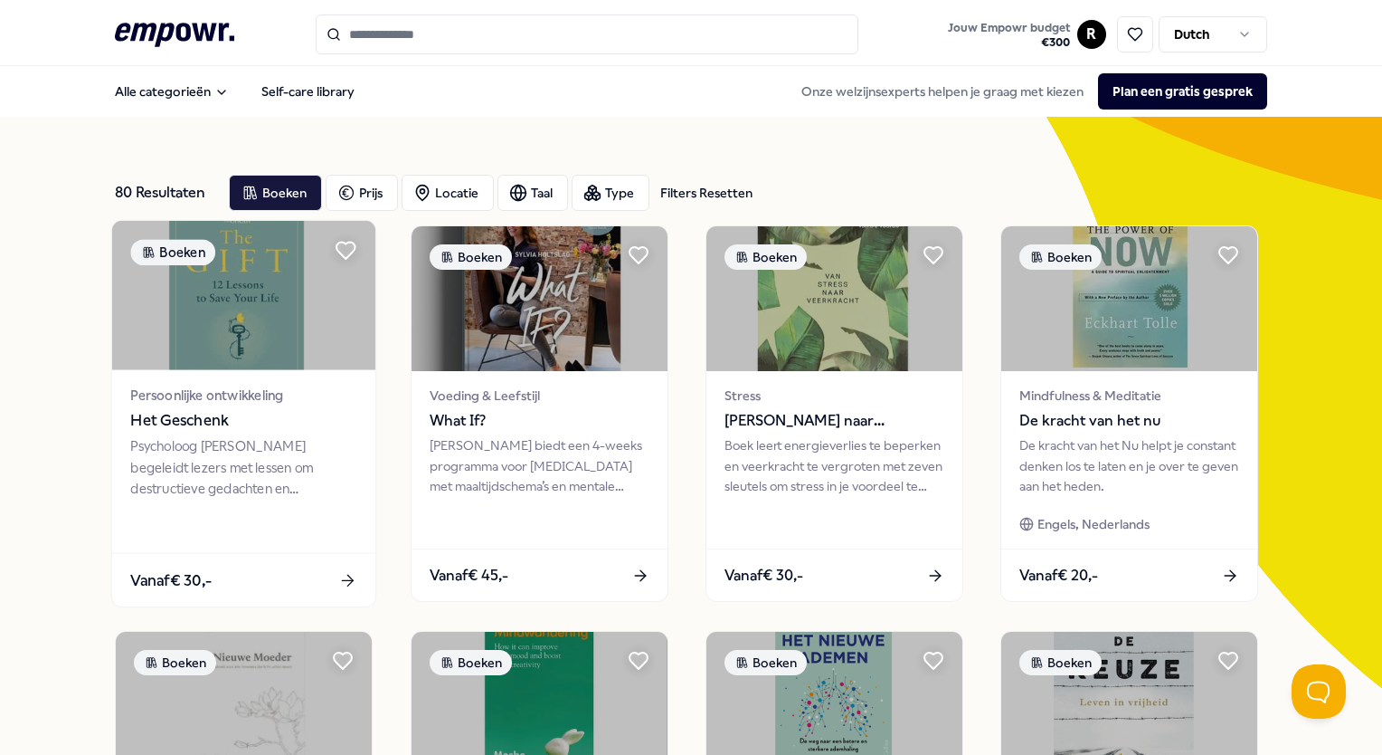
click at [344, 372] on div "Persoonlijke ontwikkeling Het Geschenk Psycholoog Edith Eger begeleidt lezers m…" at bounding box center [243, 461] width 263 height 183
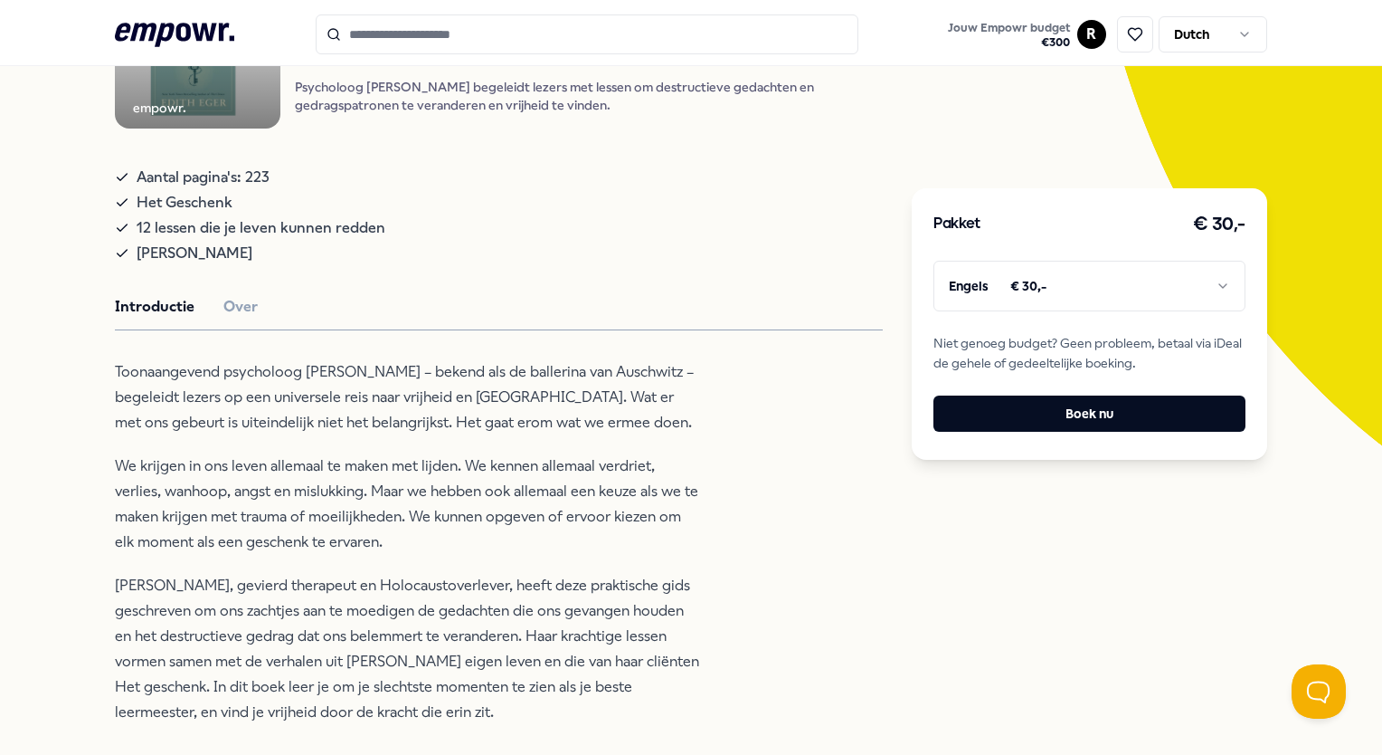
scroll to position [252, 0]
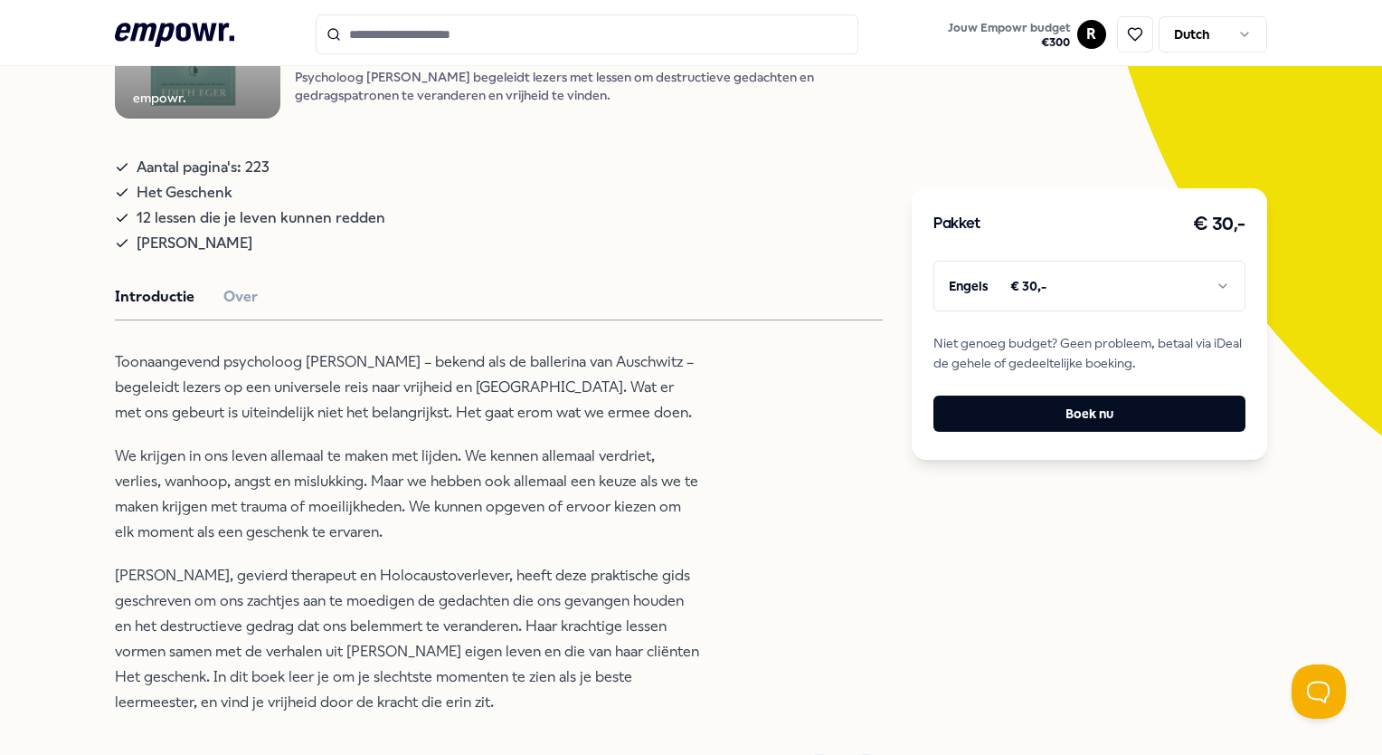
click at [662, 406] on p "Toonaangevend psycholoog Edith Eva Eger – bekend als de ballerina van Auschwitz…" at bounding box center [409, 387] width 588 height 76
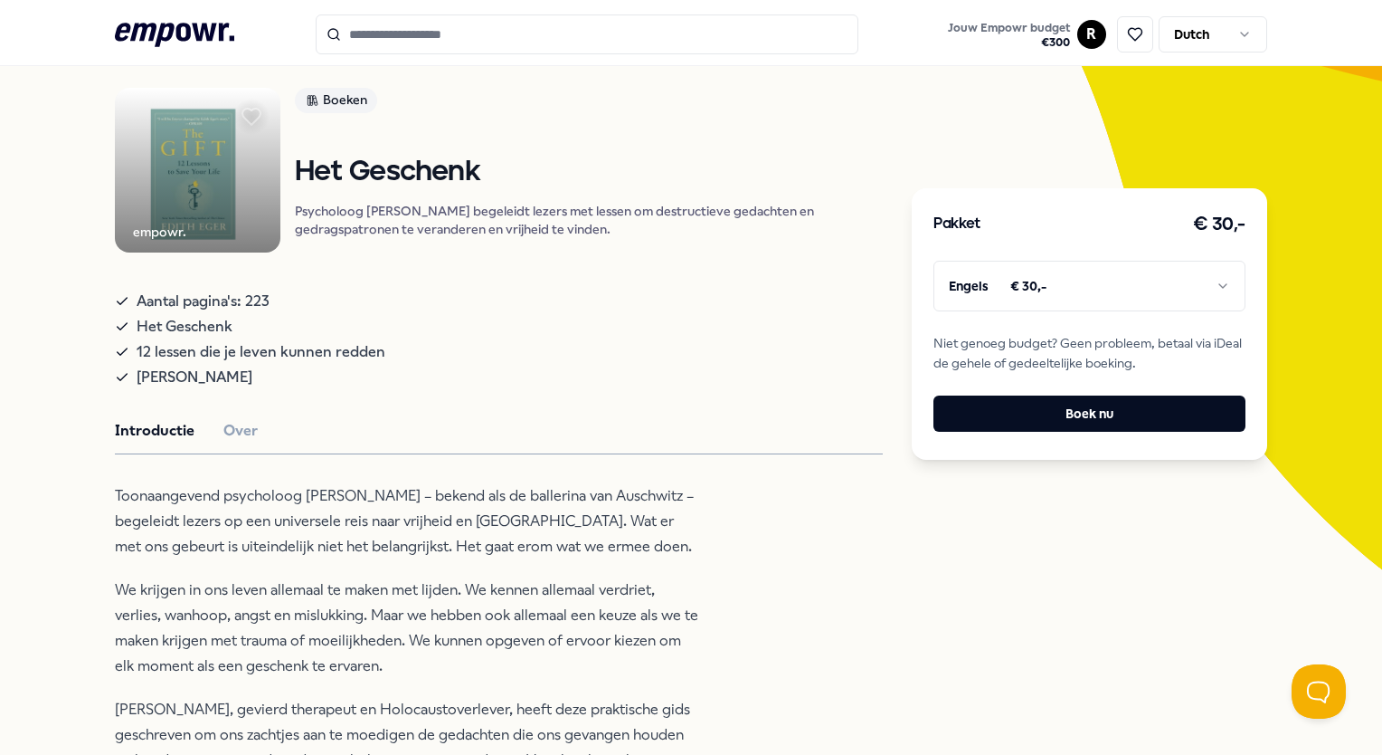
scroll to position [0, 0]
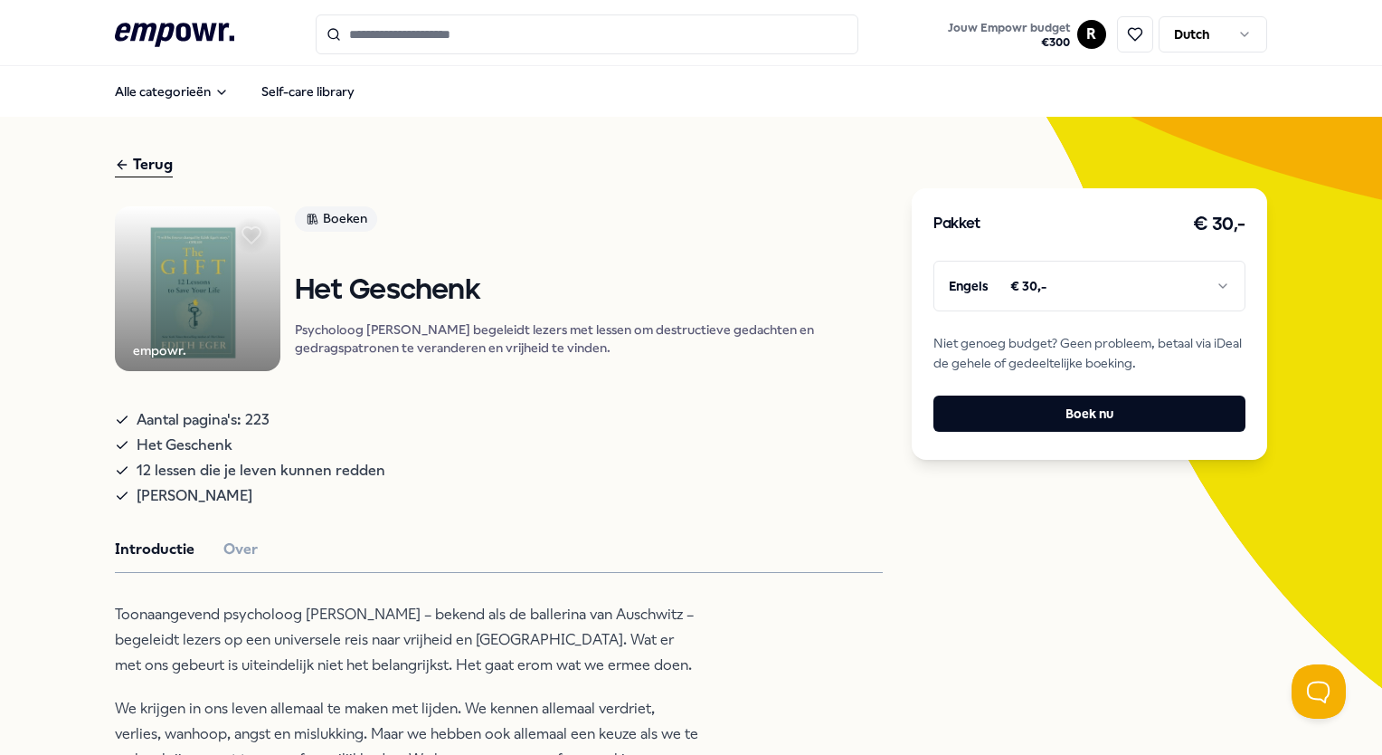
click at [141, 161] on div "Terug" at bounding box center [144, 165] width 58 height 24
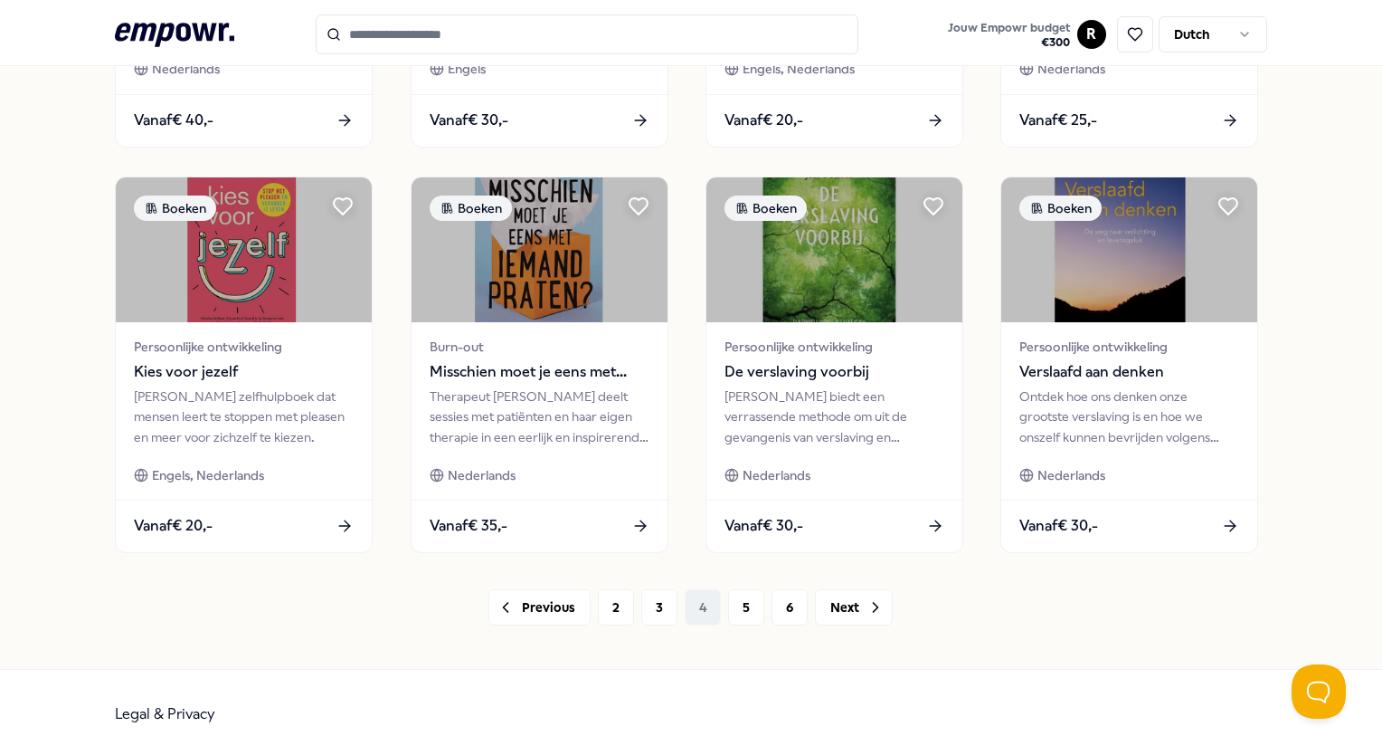
scroll to position [862, 0]
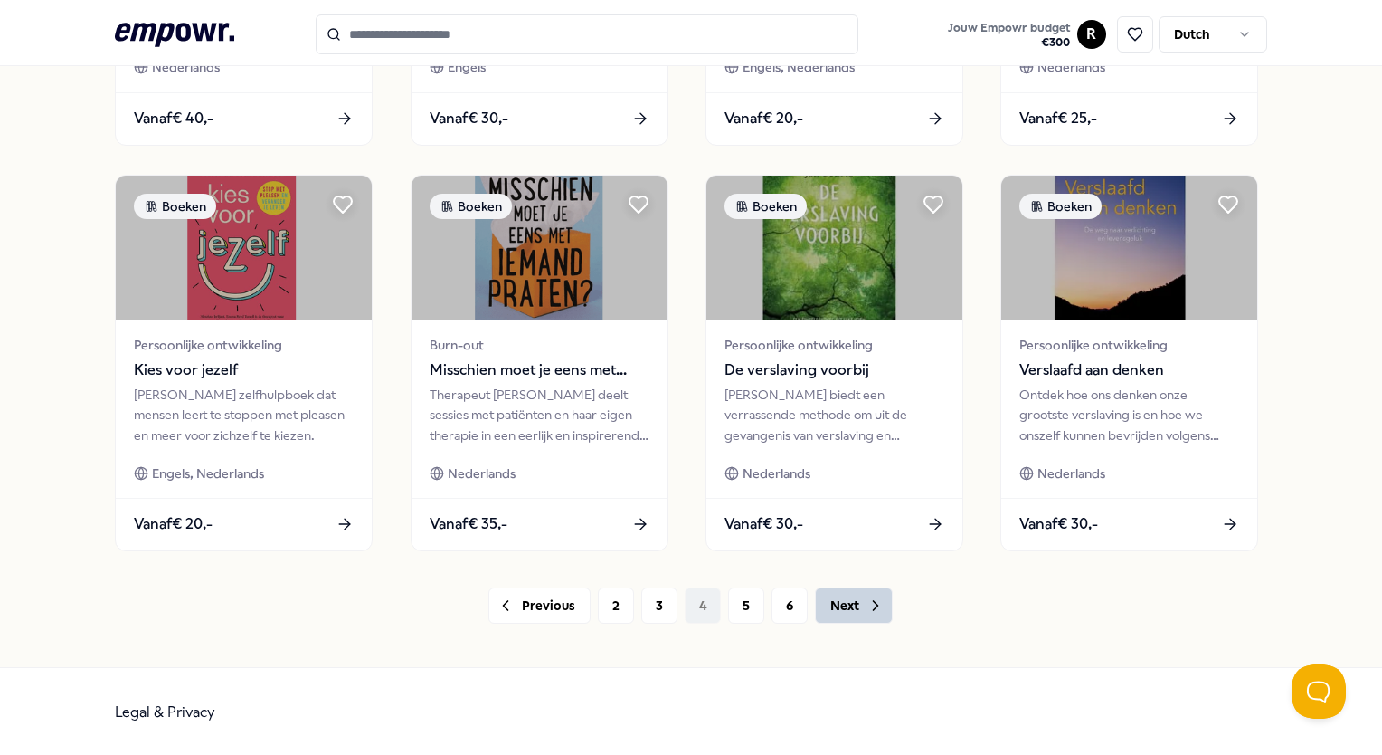
click at [852, 588] on button "Next" at bounding box center [854, 605] width 78 height 36
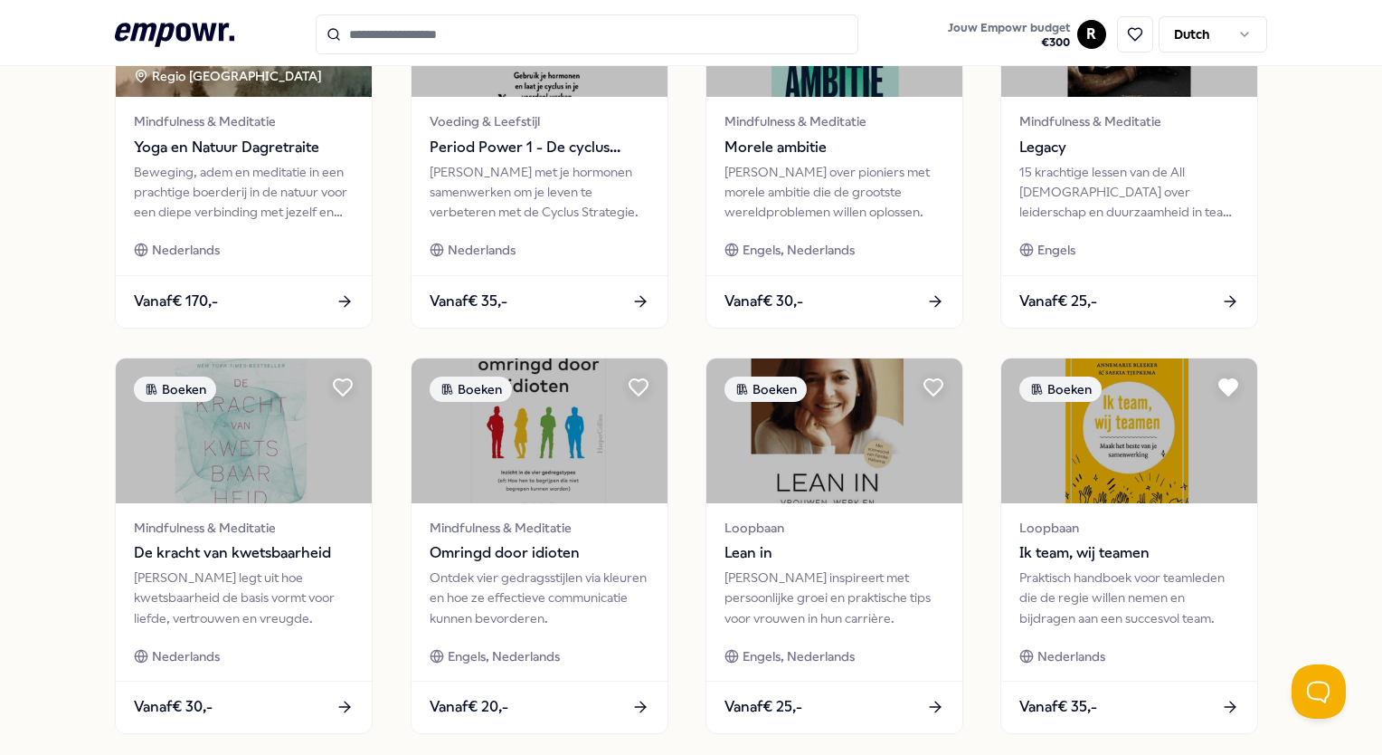
scroll to position [862, 0]
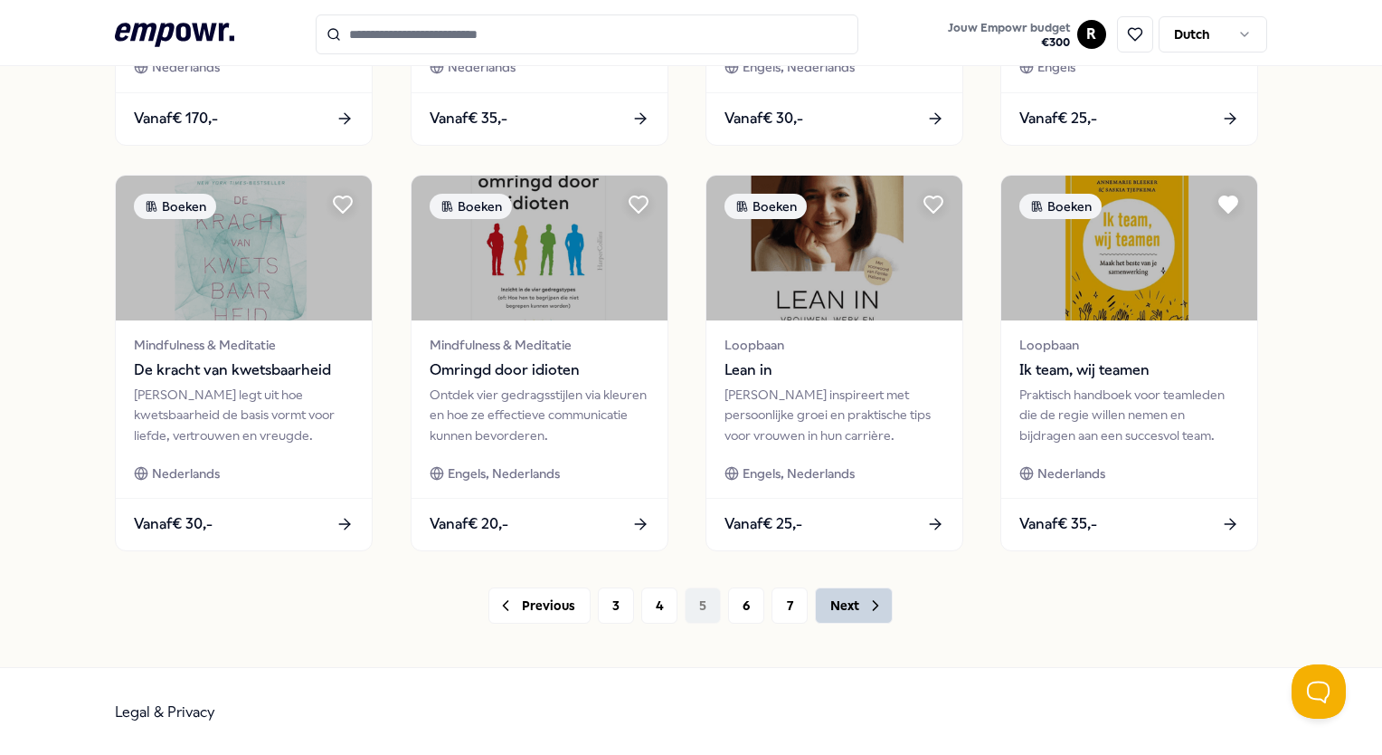
click at [826, 604] on button "Next" at bounding box center [854, 605] width 78 height 36
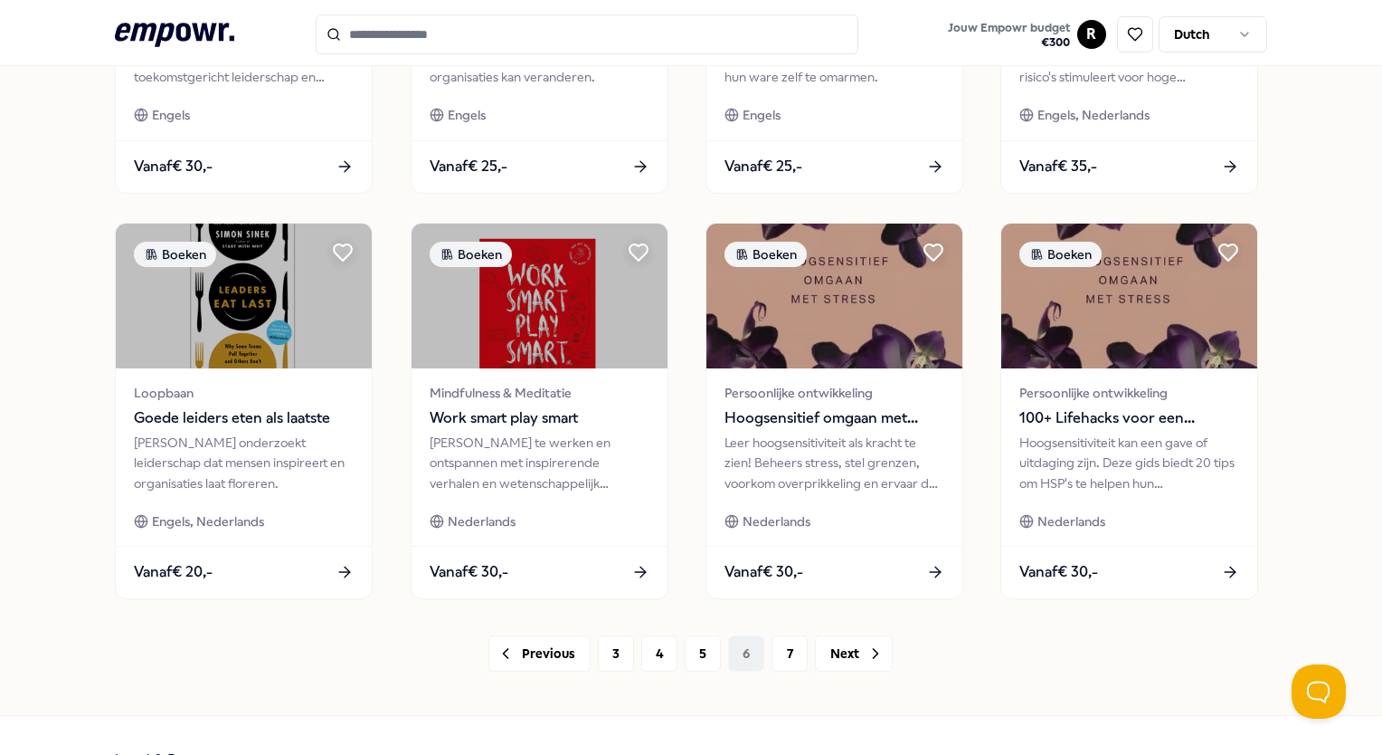
scroll to position [831, 0]
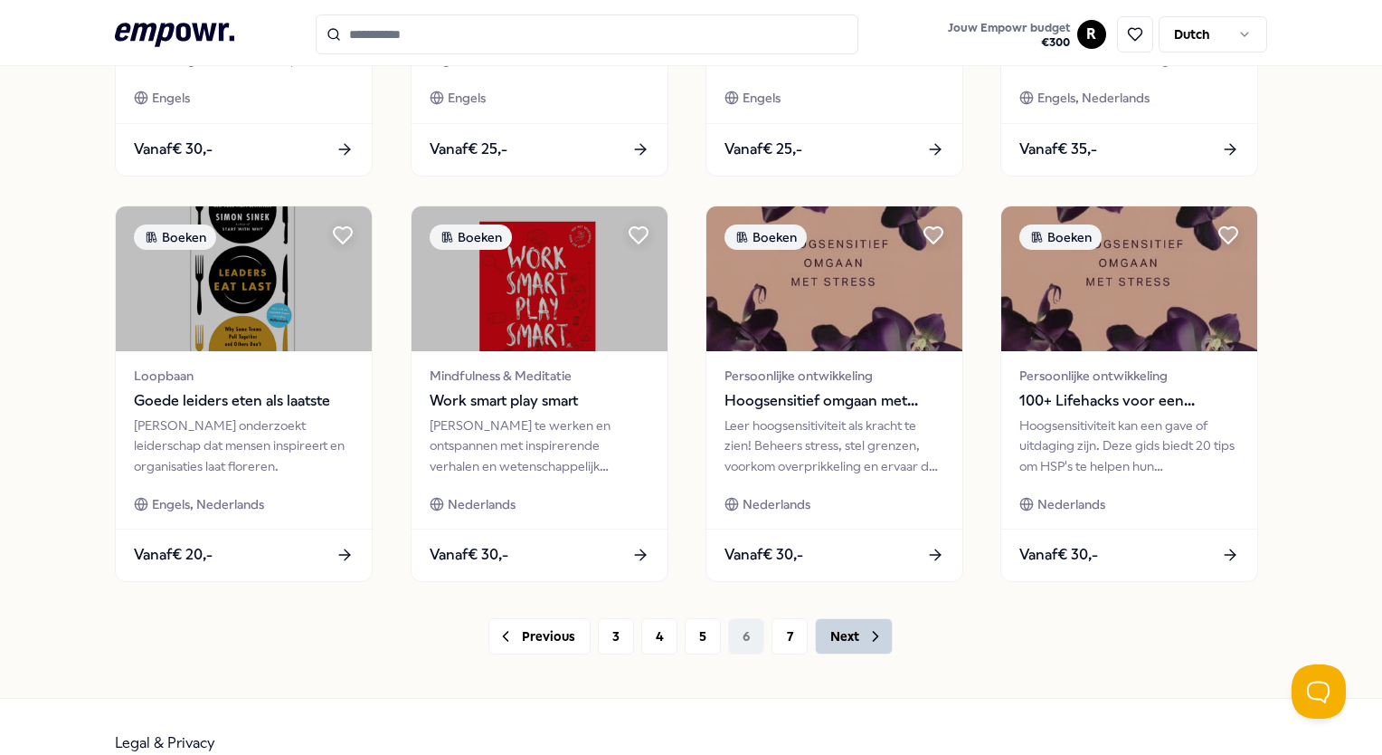
click at [850, 633] on button "Next" at bounding box center [854, 636] width 78 height 36
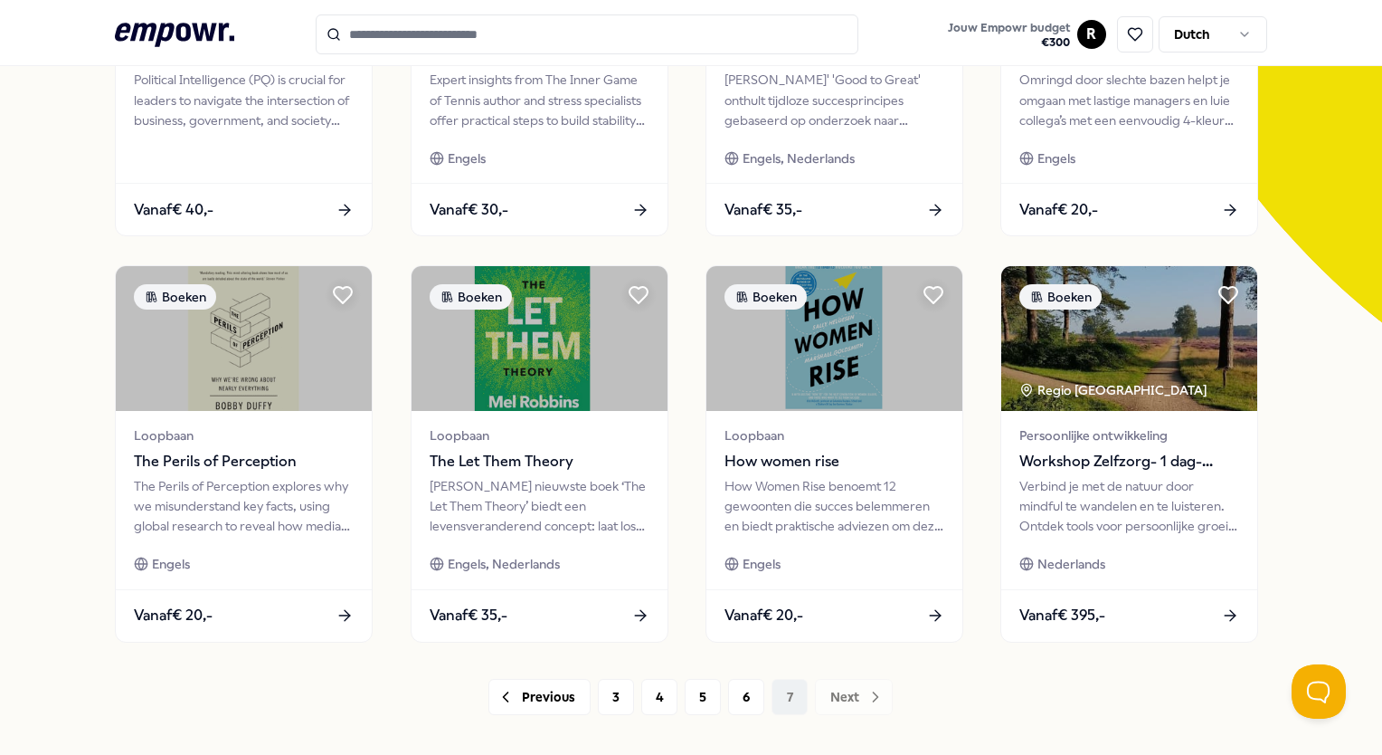
scroll to position [372, 0]
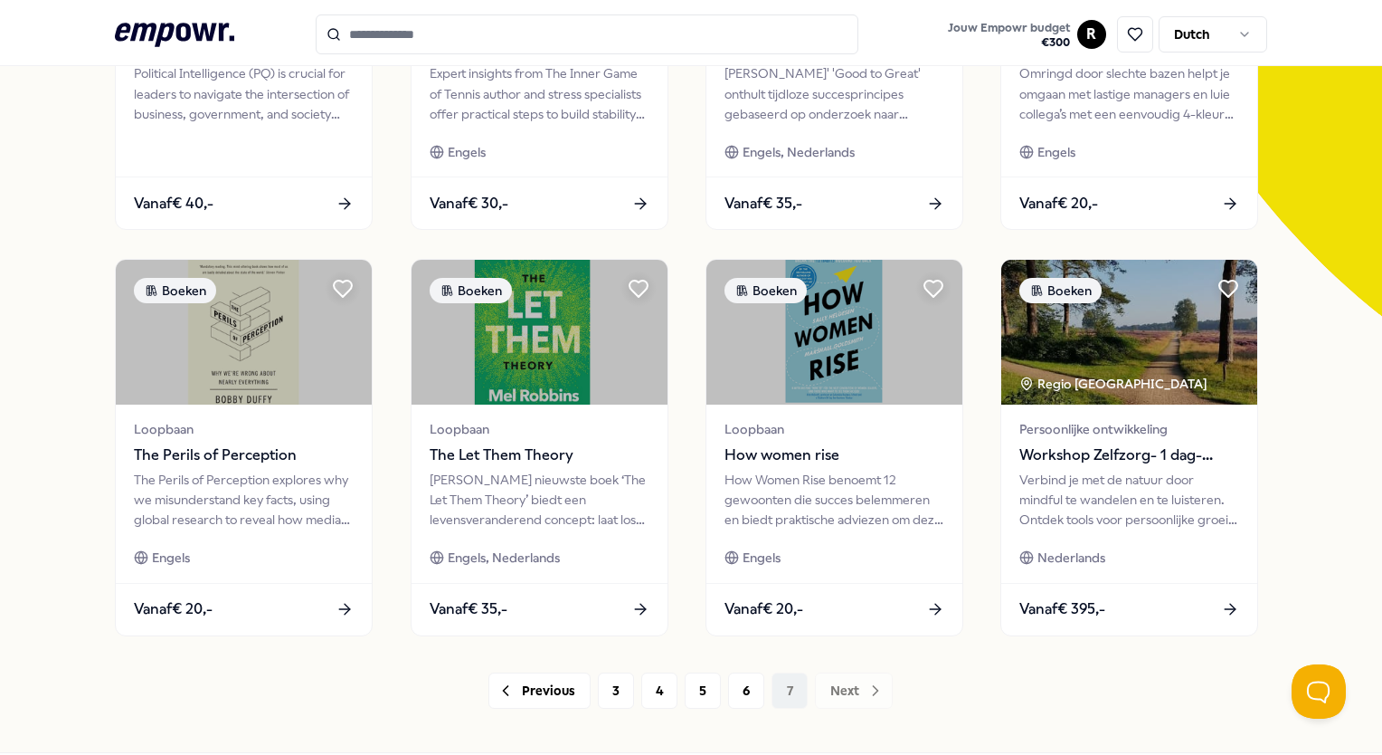
click at [843, 689] on div "Previous 3 4 5 6 7 Next" at bounding box center [691, 690] width 1152 height 36
click at [1127, 34] on icon at bounding box center [1135, 34] width 16 height 16
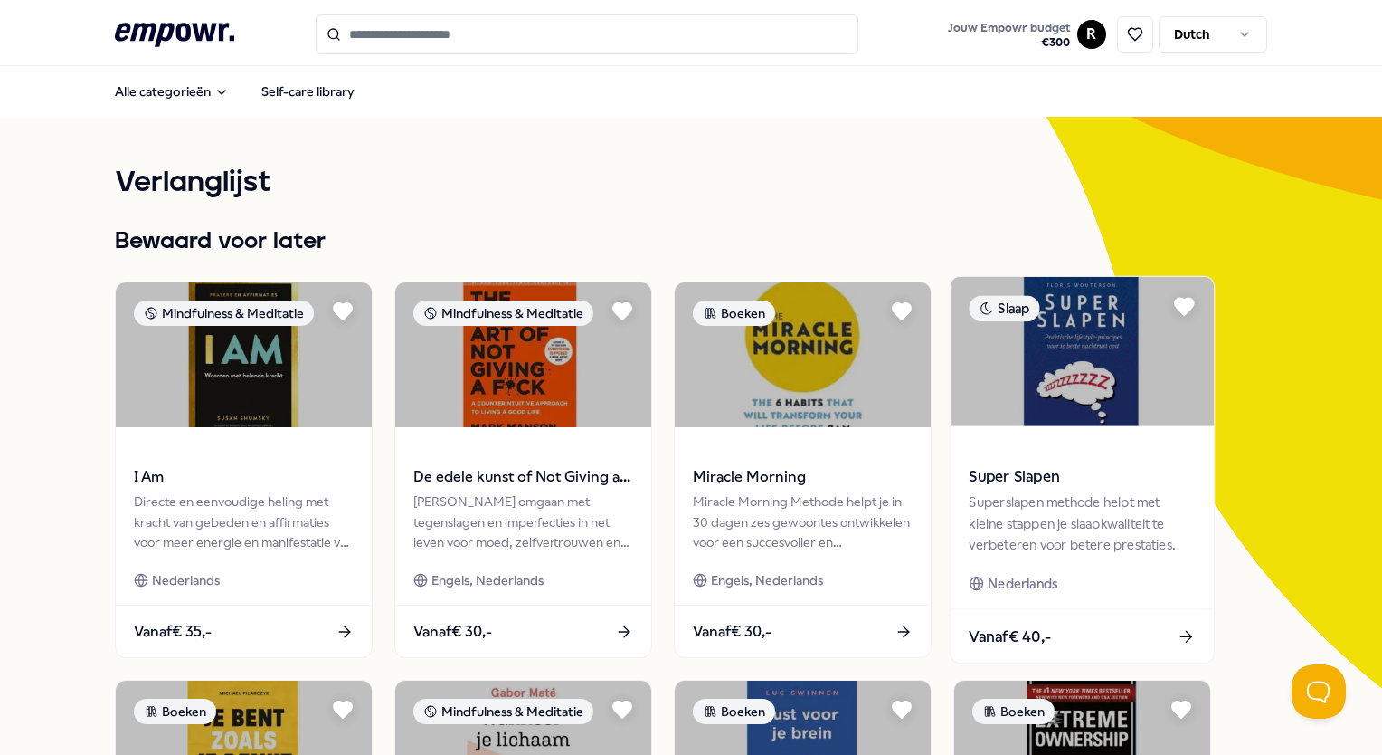
click at [1075, 413] on img at bounding box center [1082, 351] width 263 height 149
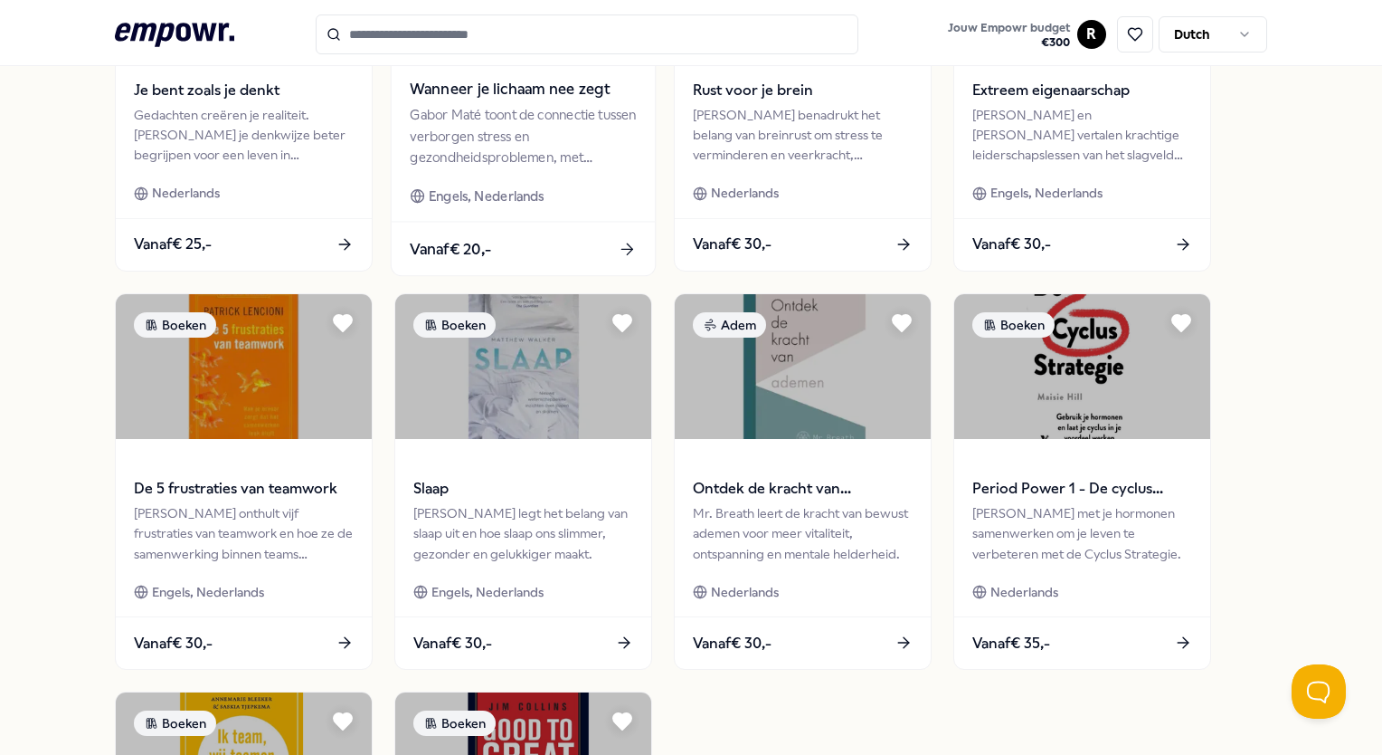
scroll to position [782, 0]
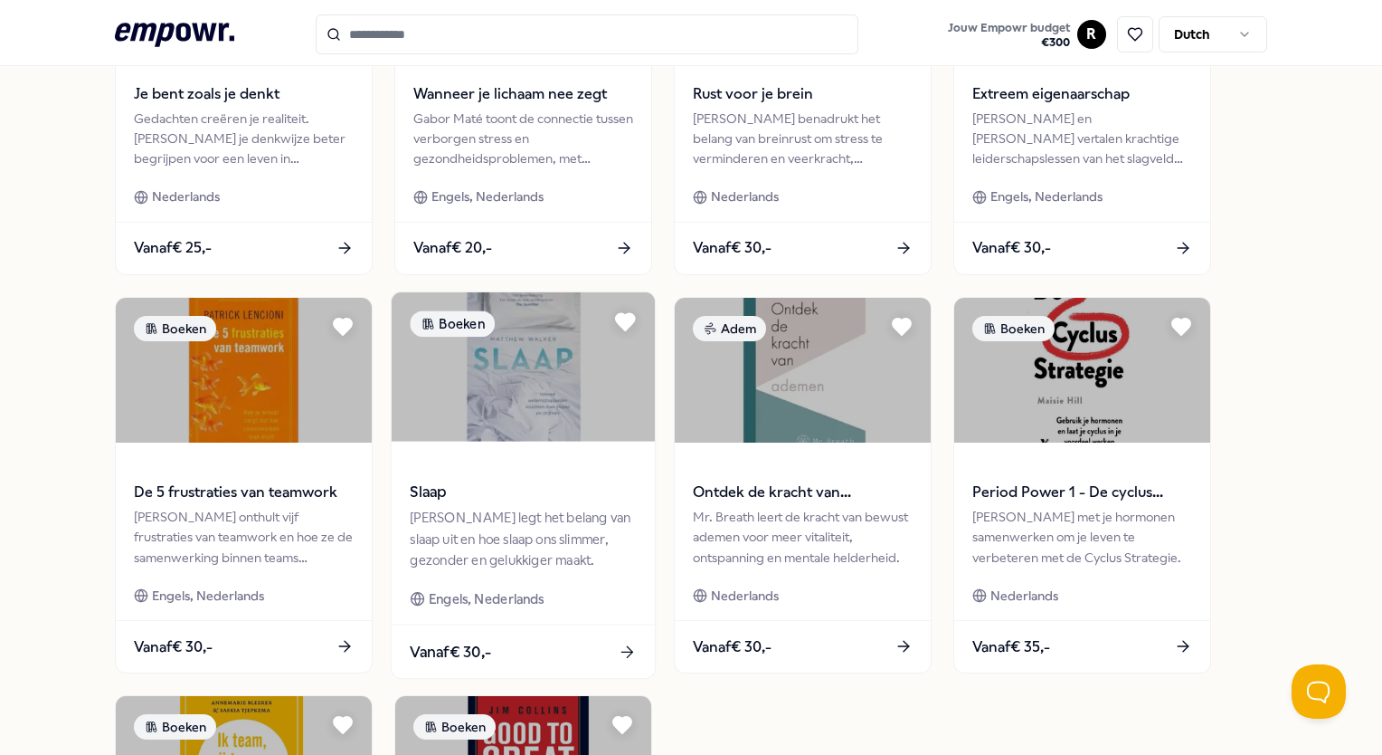
click at [546, 432] on img at bounding box center [523, 366] width 263 height 149
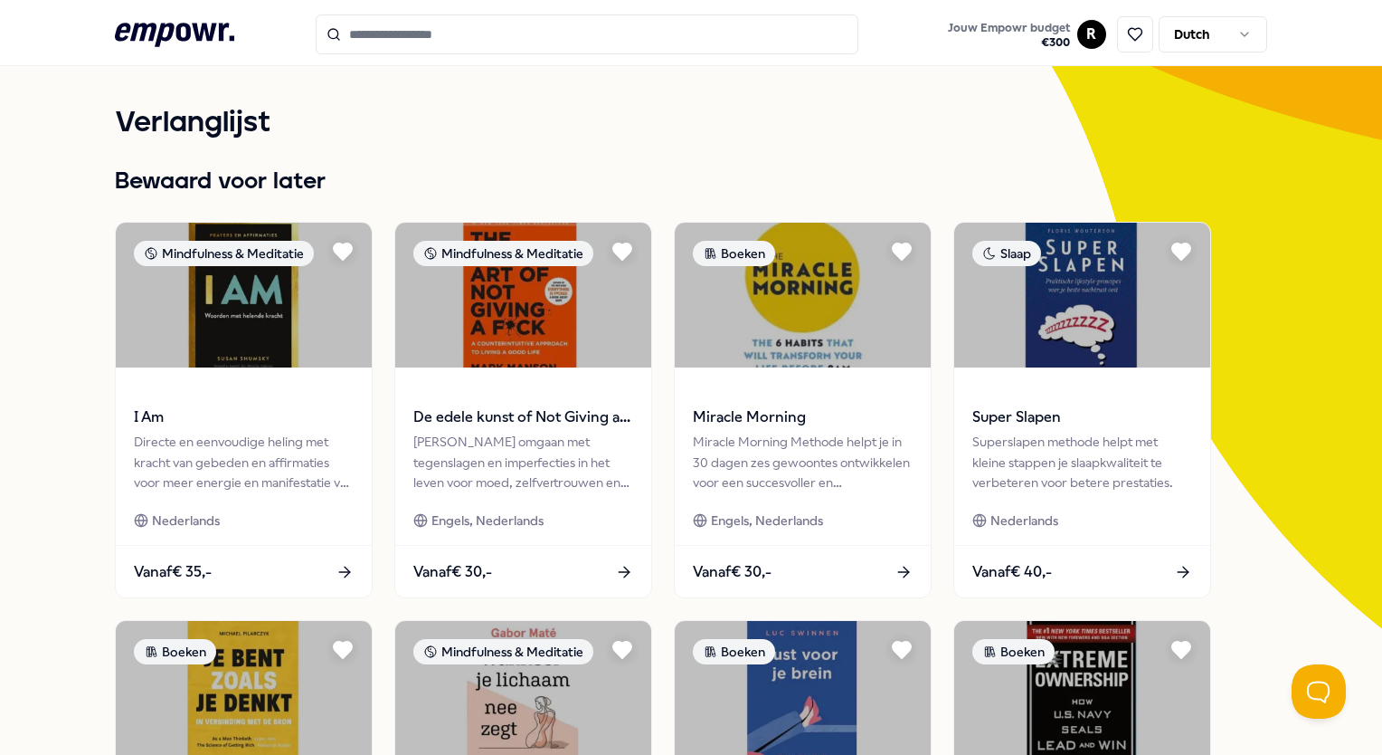
scroll to position [57, 0]
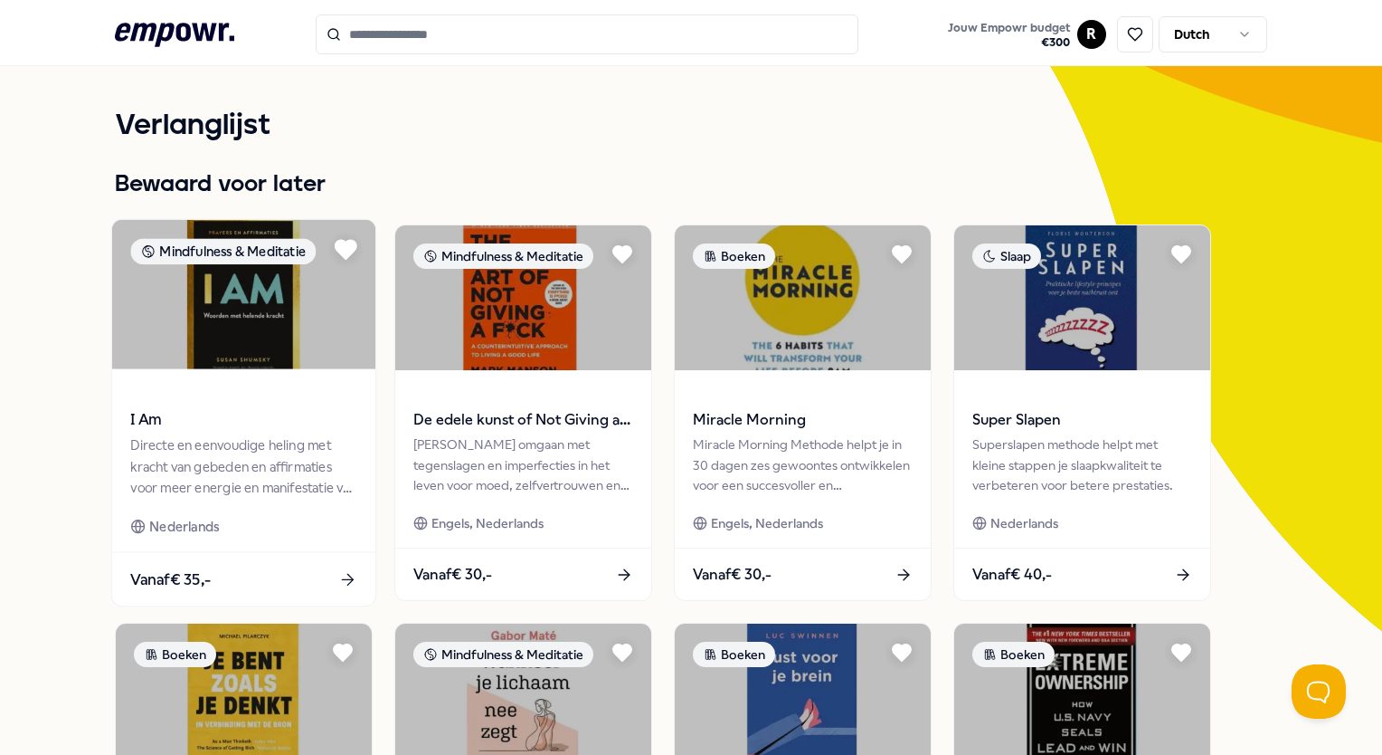
click at [349, 246] on icon at bounding box center [346, 250] width 21 height 18
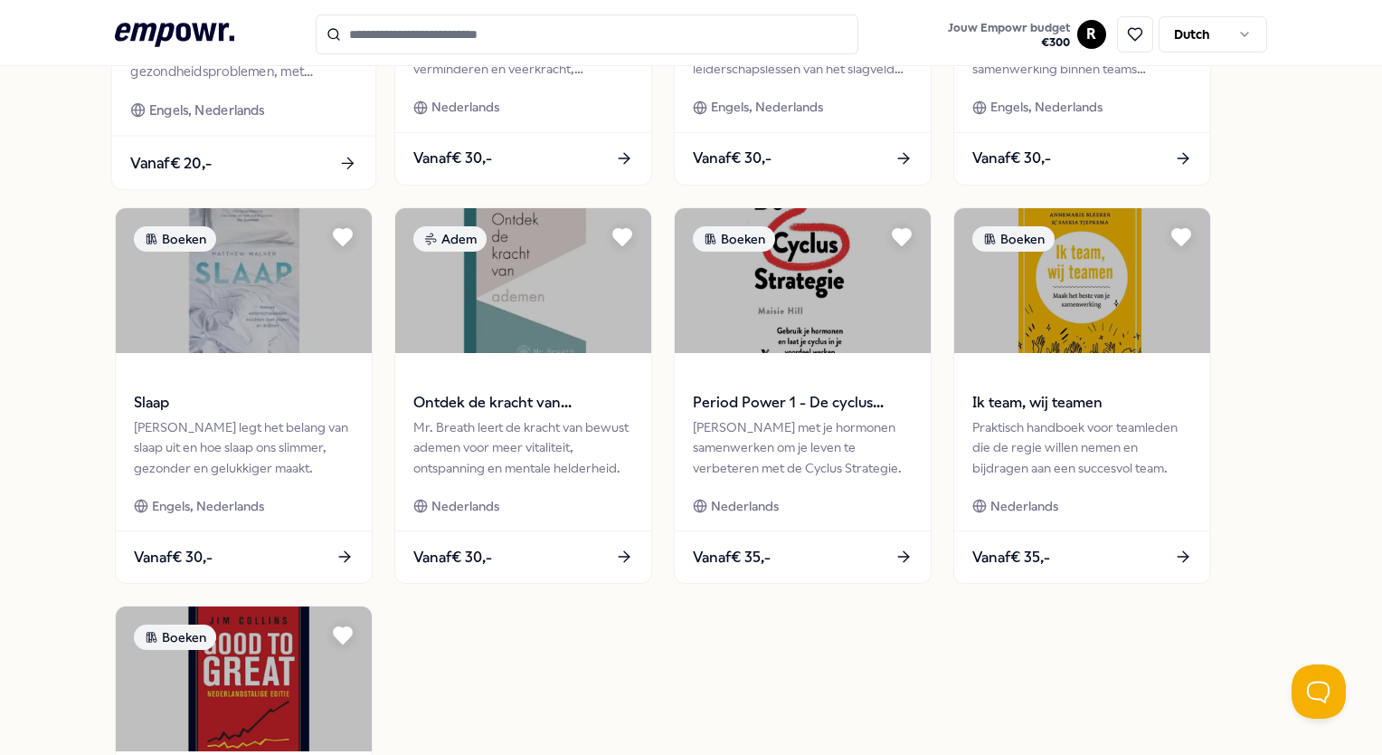
scroll to position [870, 0]
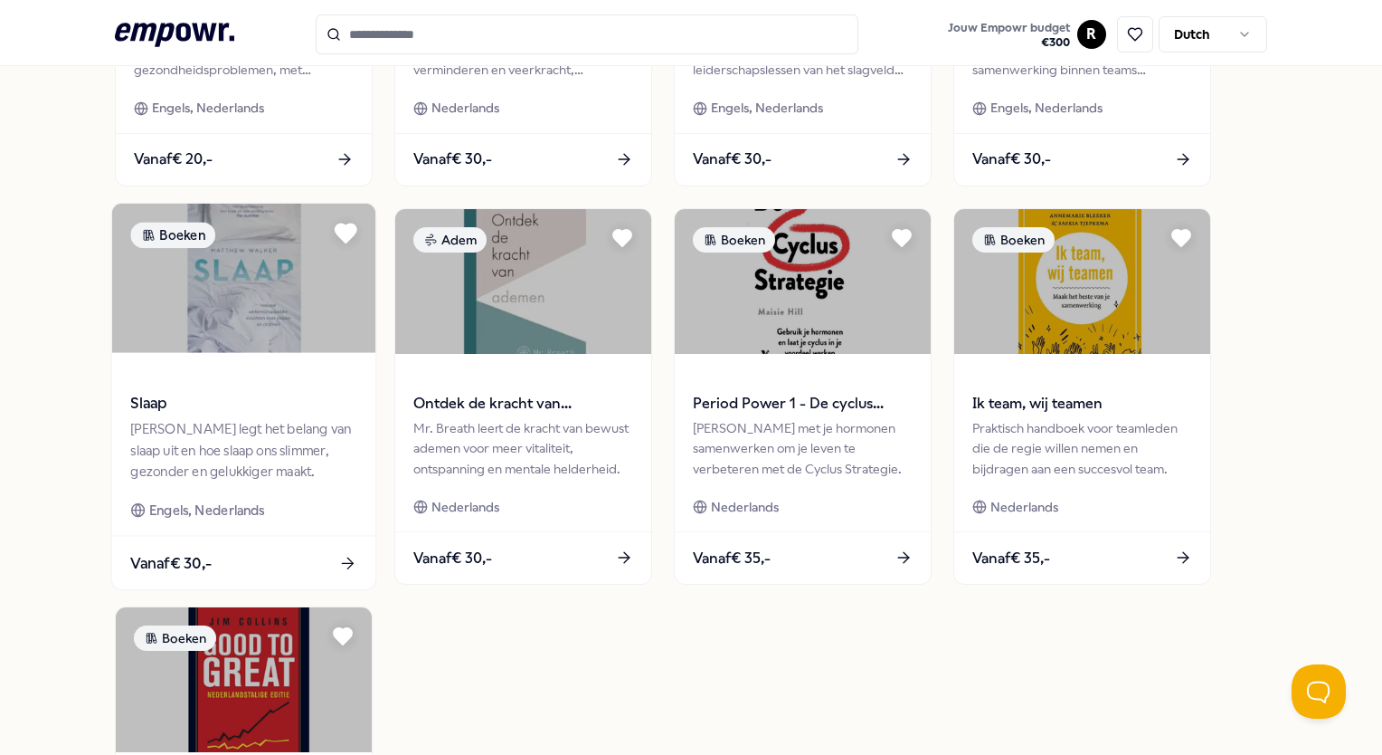
click at [345, 232] on icon at bounding box center [346, 232] width 21 height 18
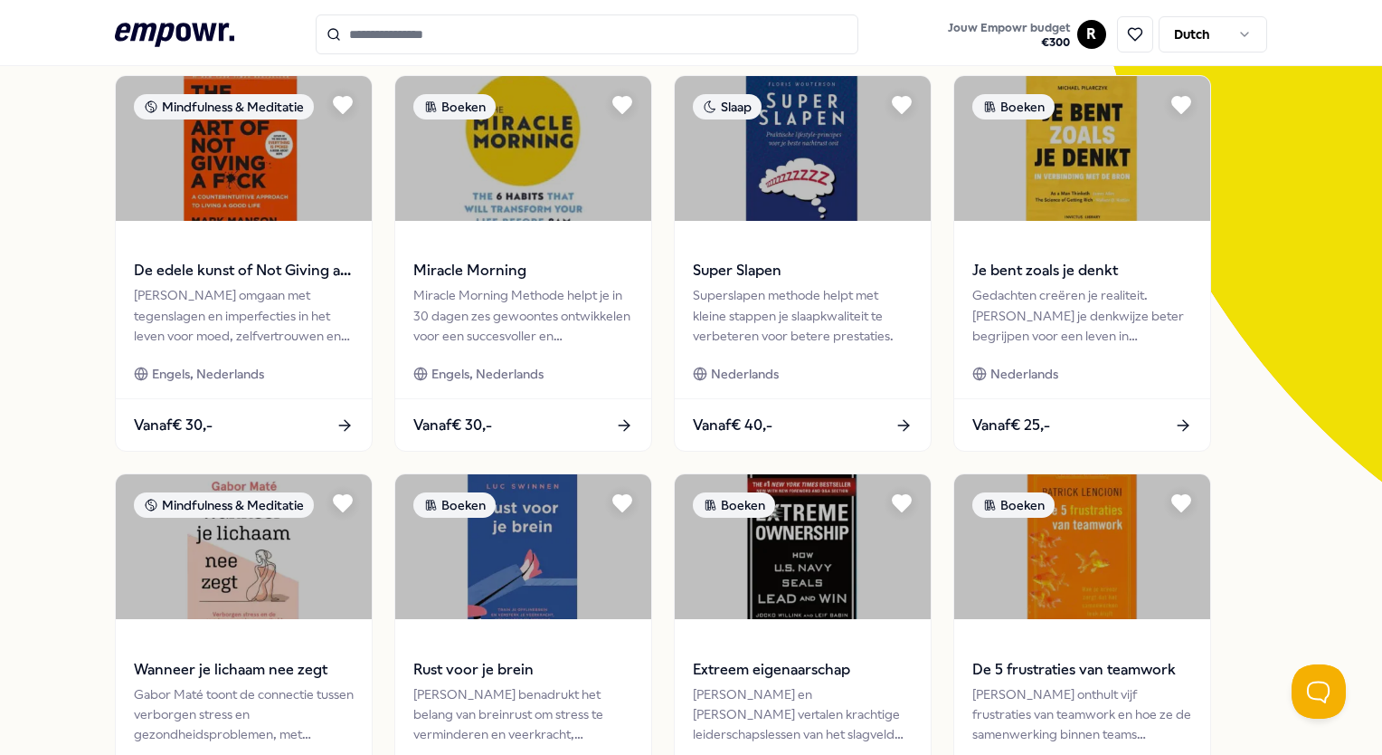
scroll to position [24, 0]
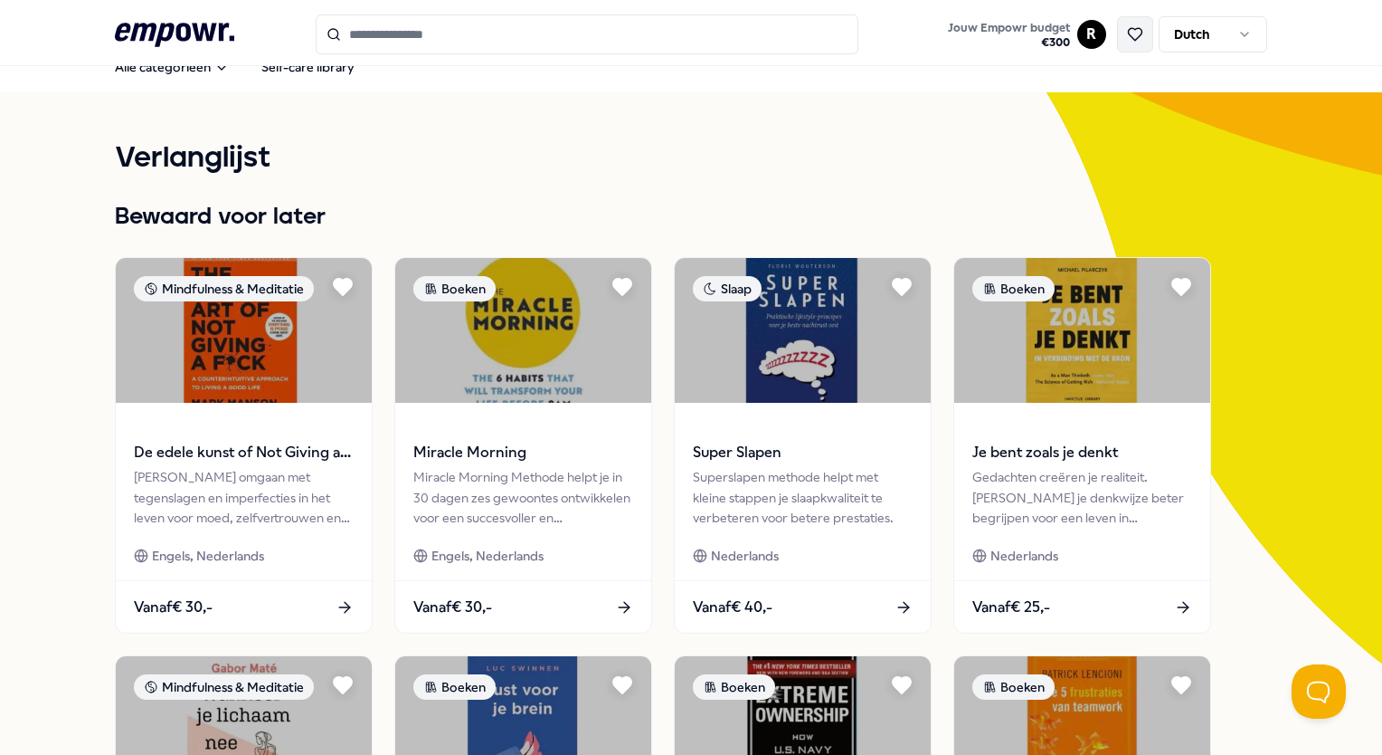
click at [1128, 31] on icon at bounding box center [1135, 34] width 16 height 16
click at [1127, 33] on icon at bounding box center [1135, 34] width 16 height 16
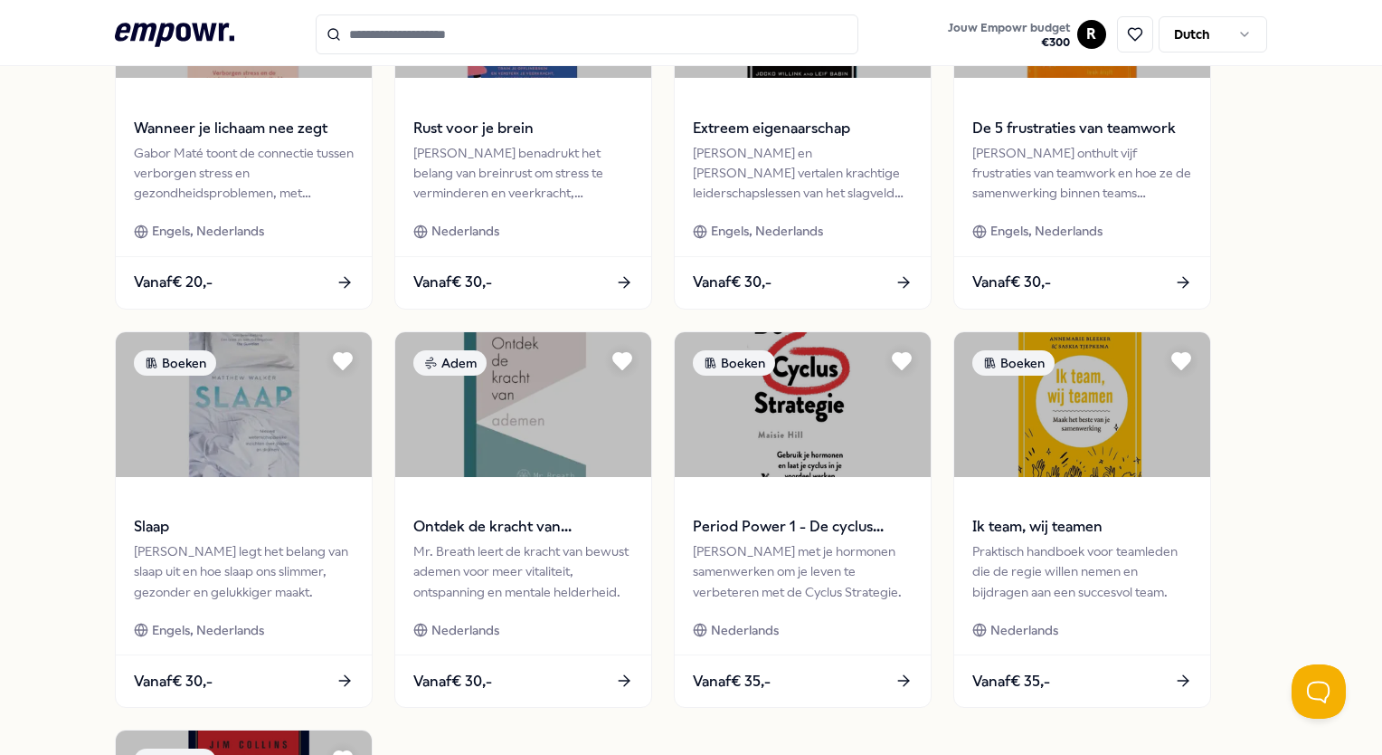
scroll to position [745, 0]
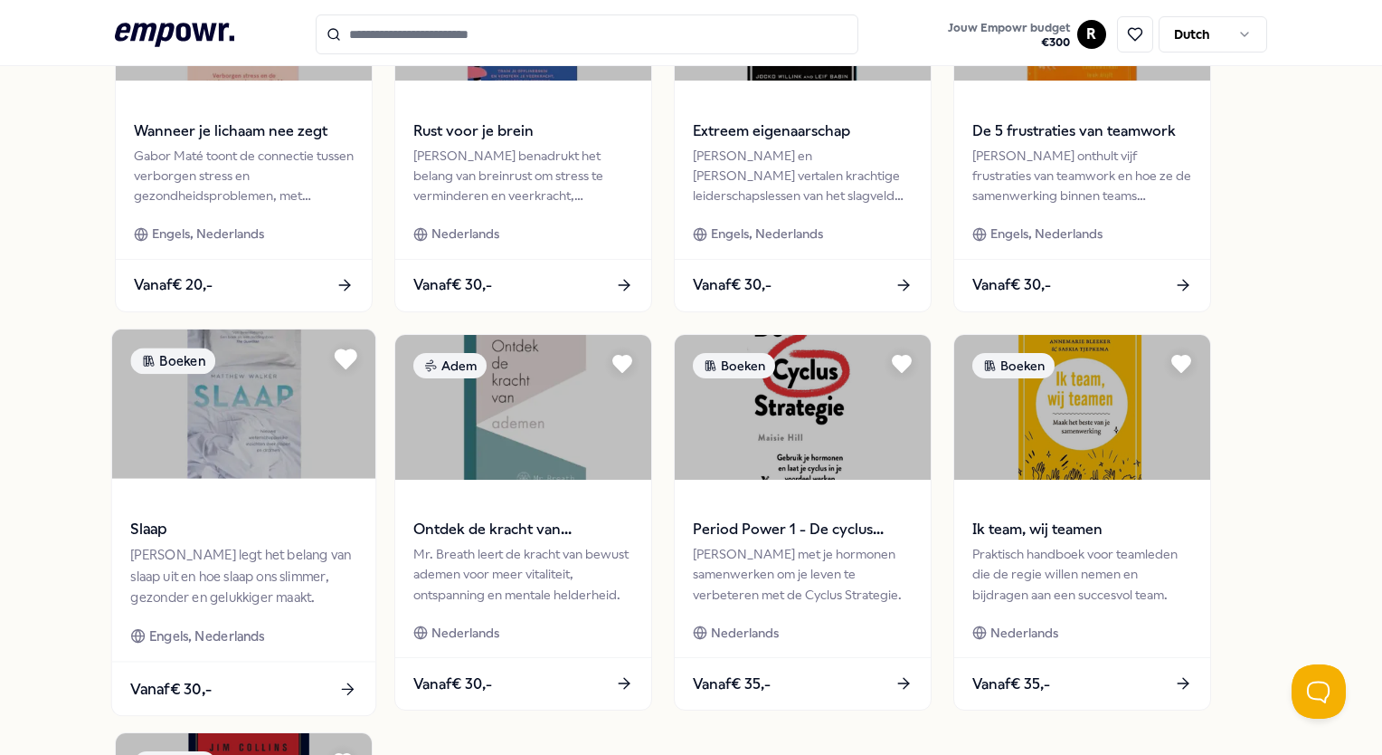
click at [338, 356] on icon at bounding box center [346, 358] width 21 height 18
click at [166, 16] on div ".empowr-logo_svg__cls-1{fill:#03032f} Jouw Empowr budget € 300 R Dutch" at bounding box center [691, 34] width 1152 height 40
click at [1076, 27] on html ".empowr-logo_svg__cls-1{fill:#03032f} Jouw Empowr budget € 300 R Dutch Alle cat…" at bounding box center [691, 377] width 1382 height 755
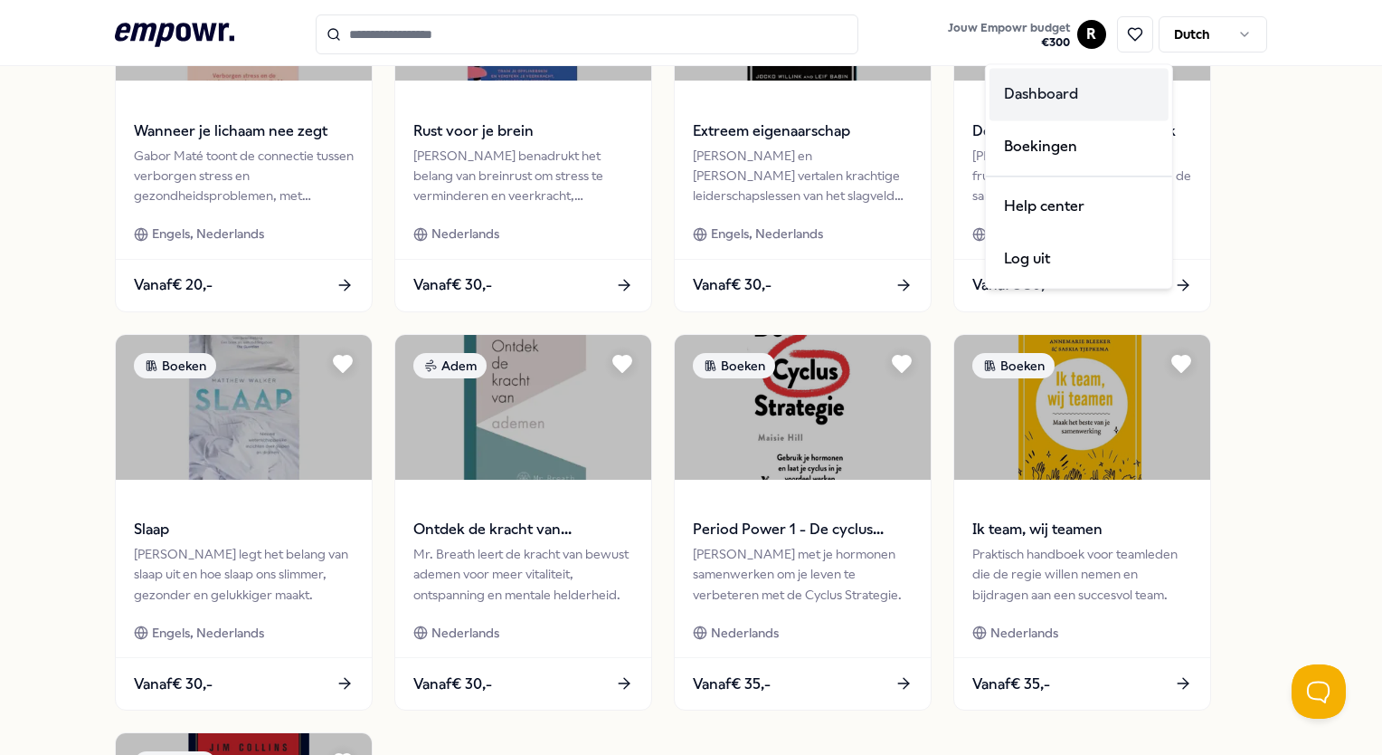
click at [1034, 107] on div "Dashboard" at bounding box center [1079, 94] width 179 height 52
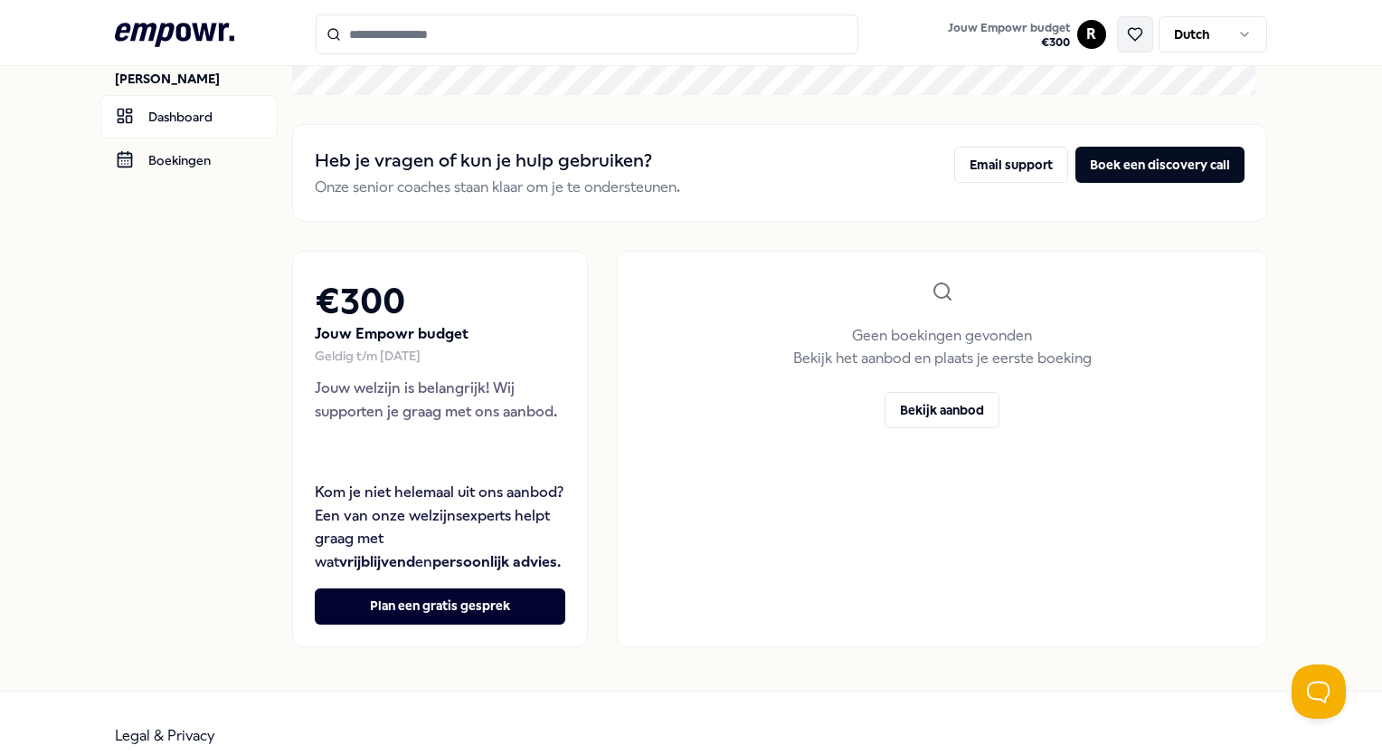
scroll to position [66, 0]
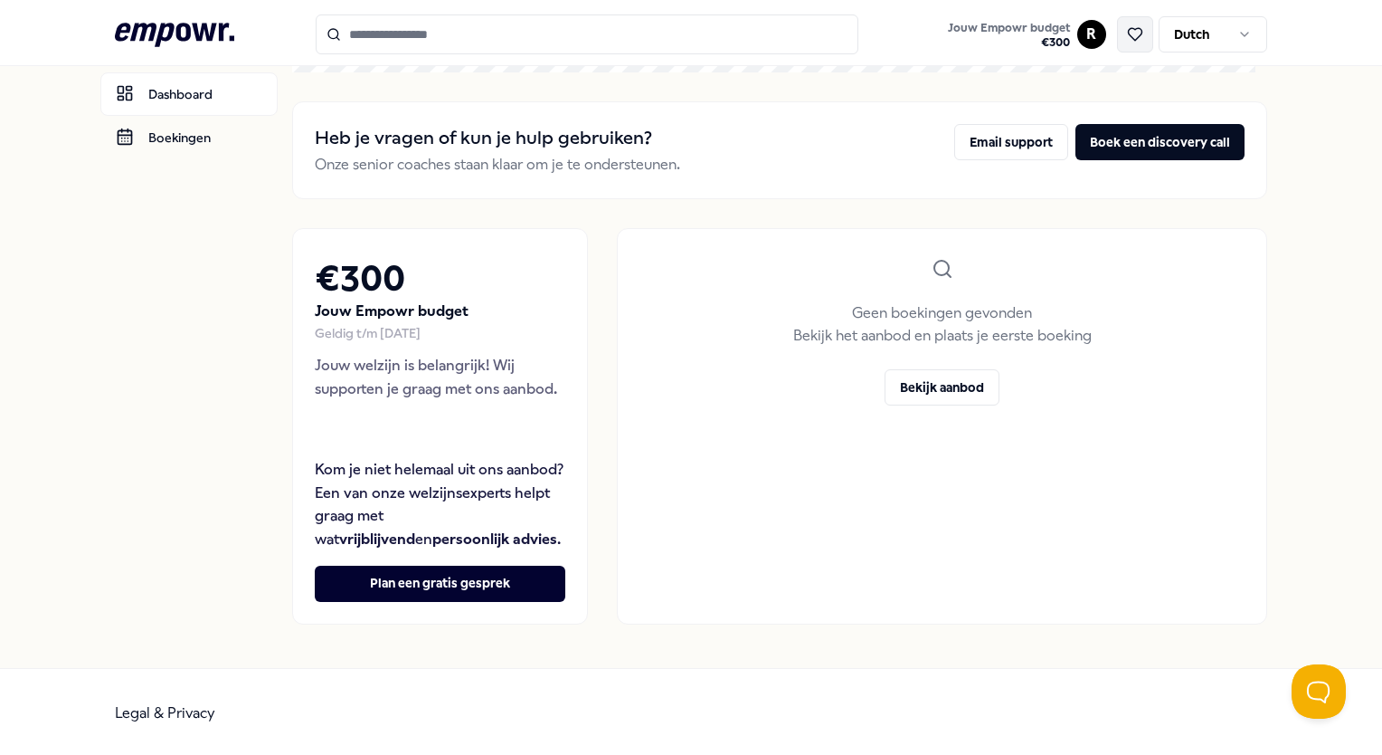
click at [1127, 33] on icon at bounding box center [1135, 34] width 16 height 16
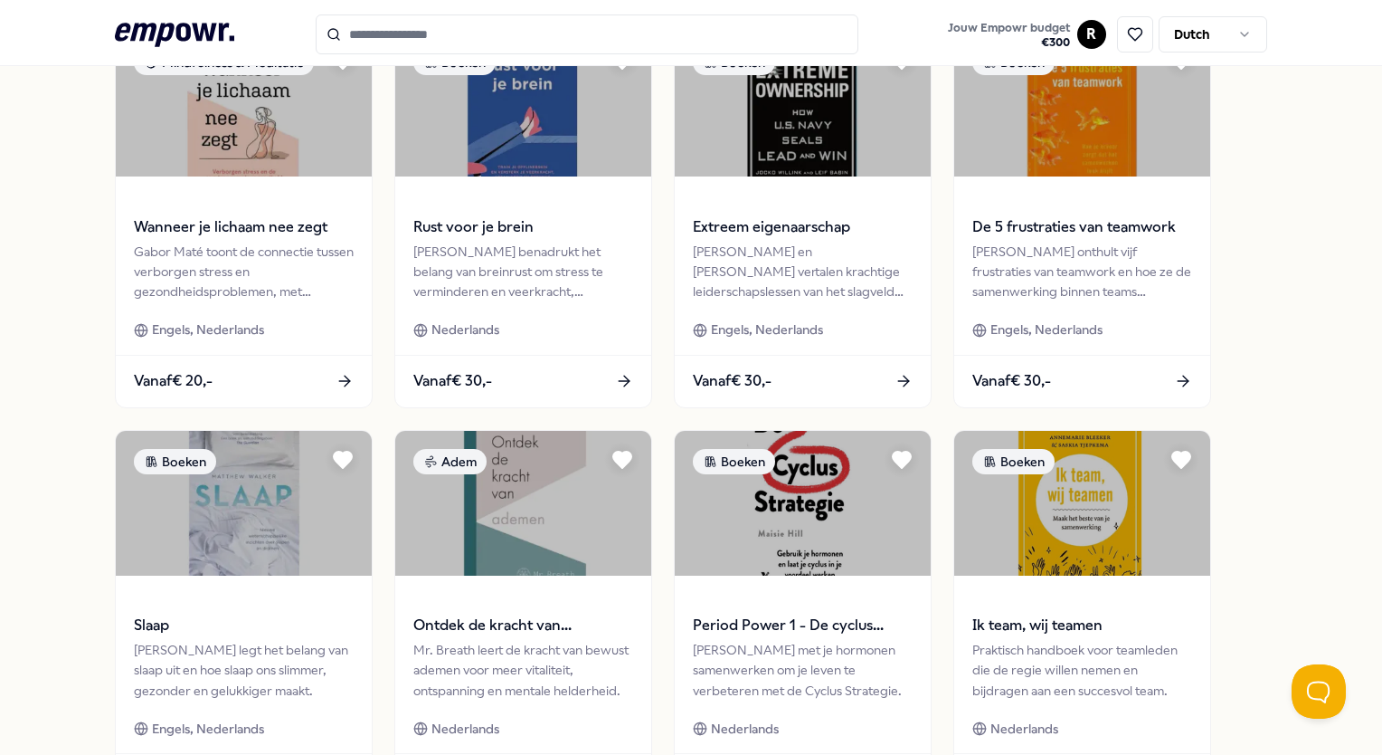
scroll to position [700, 0]
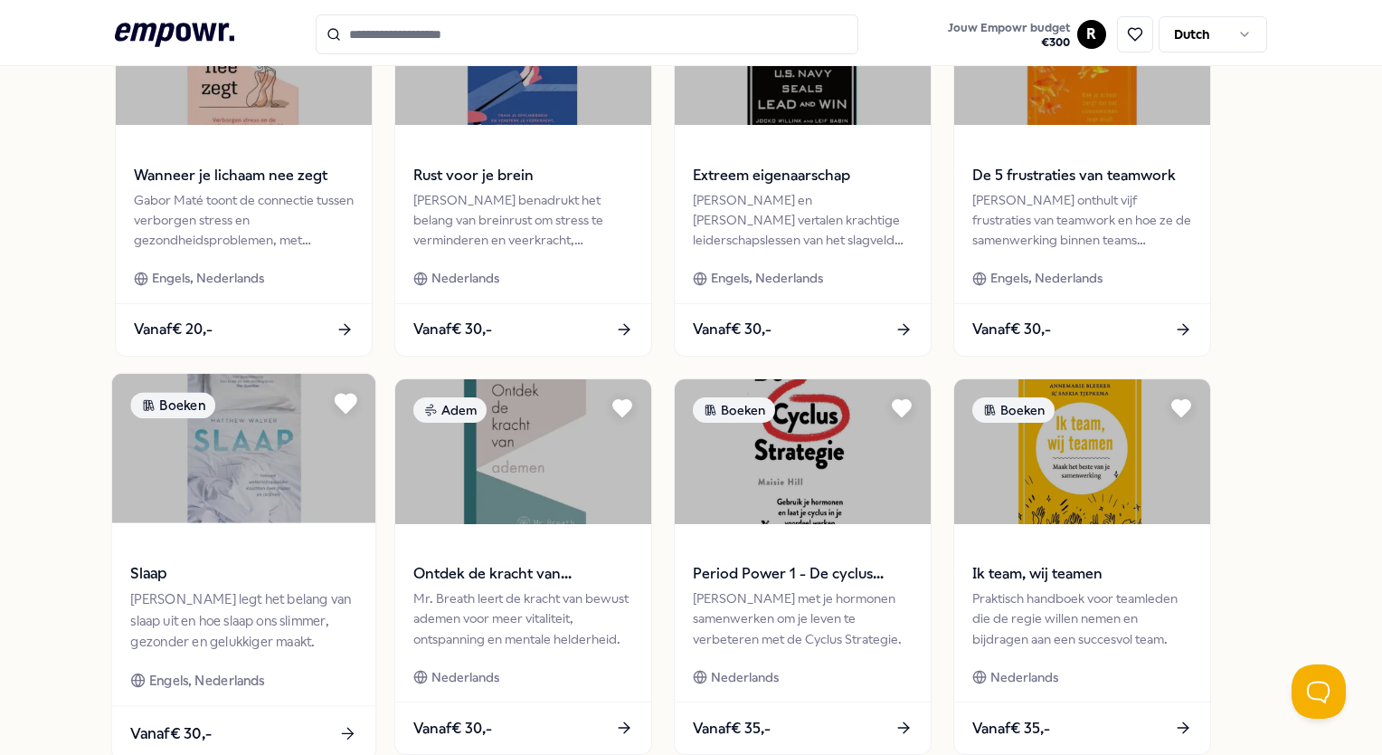
click at [343, 406] on icon at bounding box center [346, 403] width 21 height 18
click at [188, 461] on img at bounding box center [243, 448] width 263 height 149
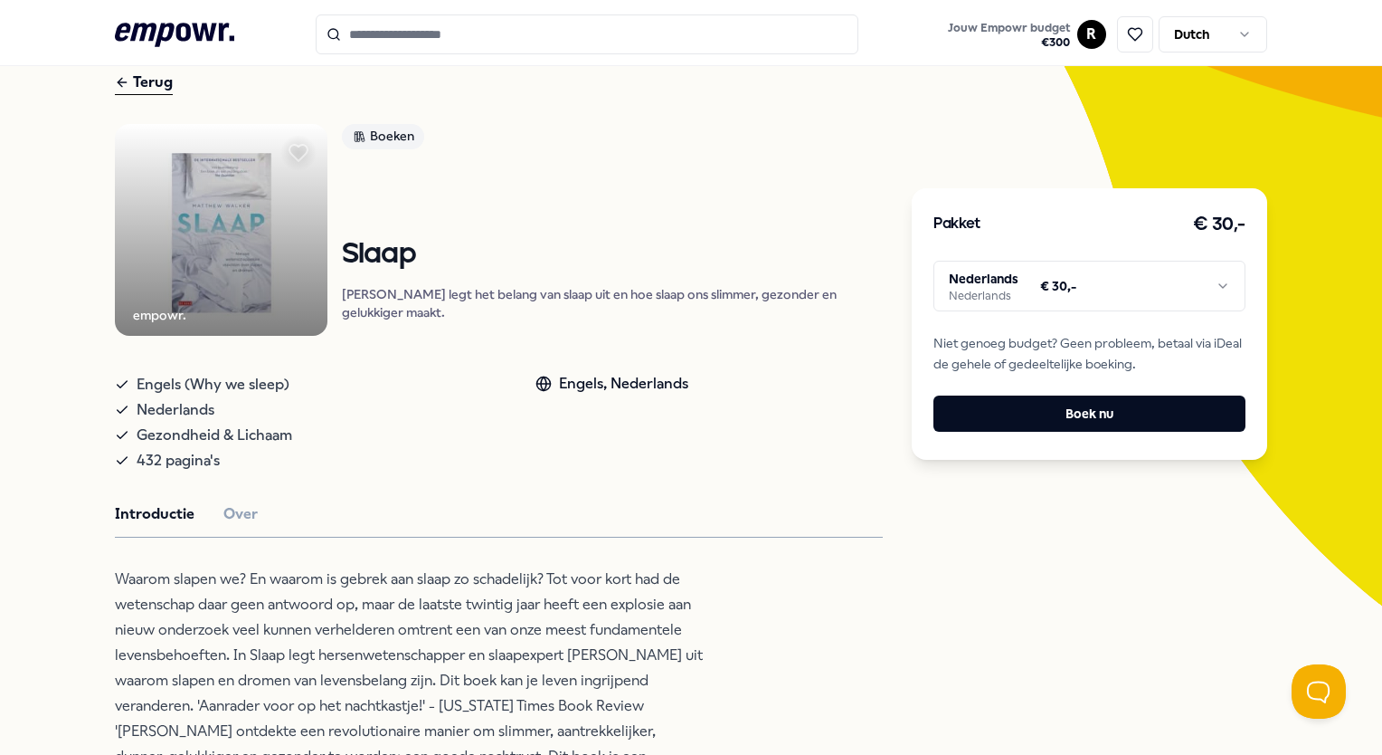
scroll to position [72, 0]
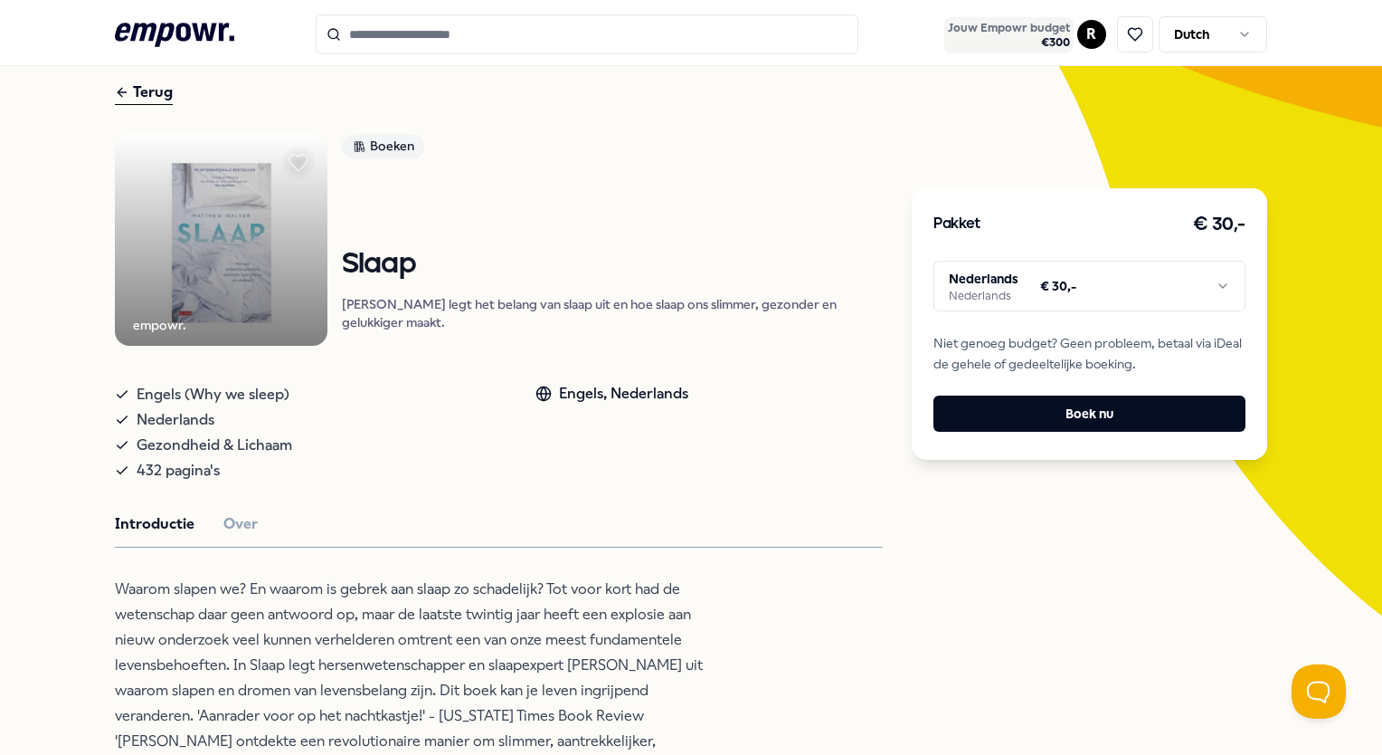
click at [1007, 26] on span "Jouw Empowr budget" at bounding box center [1009, 28] width 122 height 14
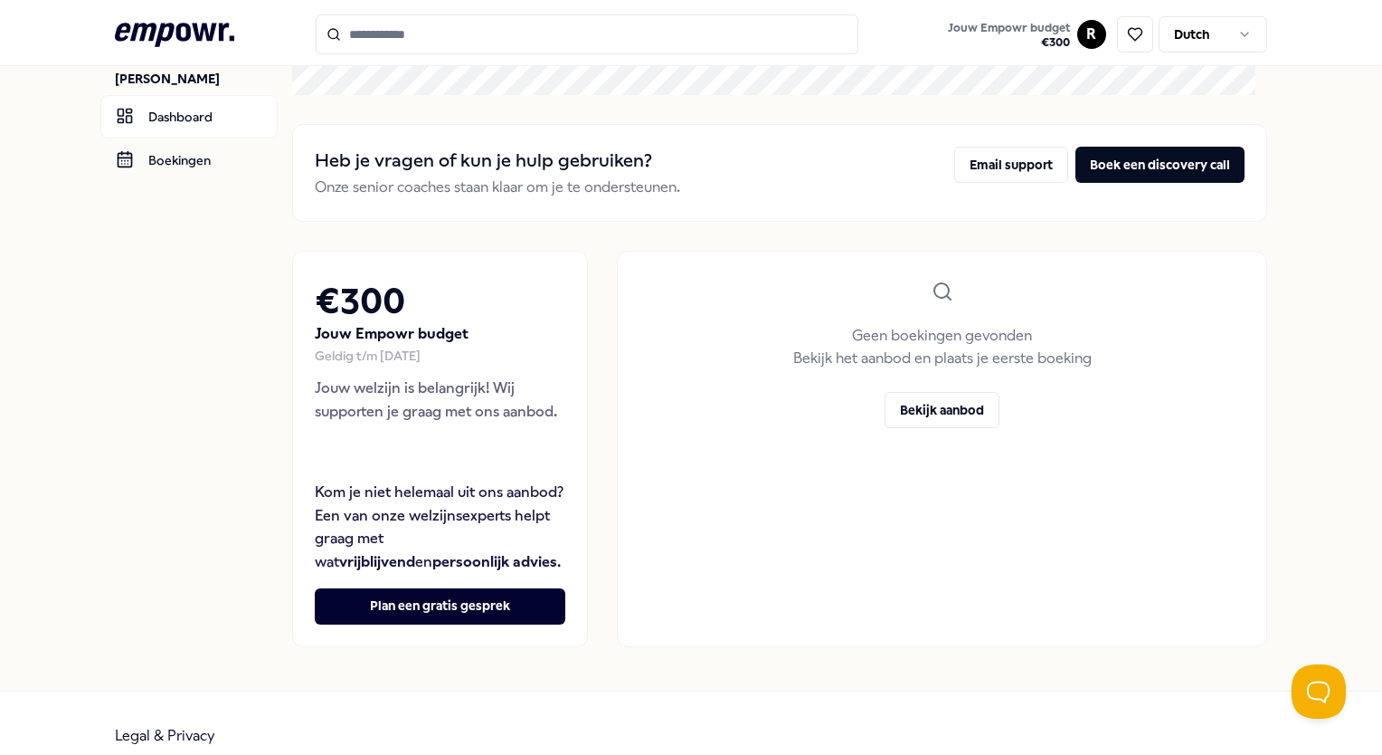
scroll to position [66, 0]
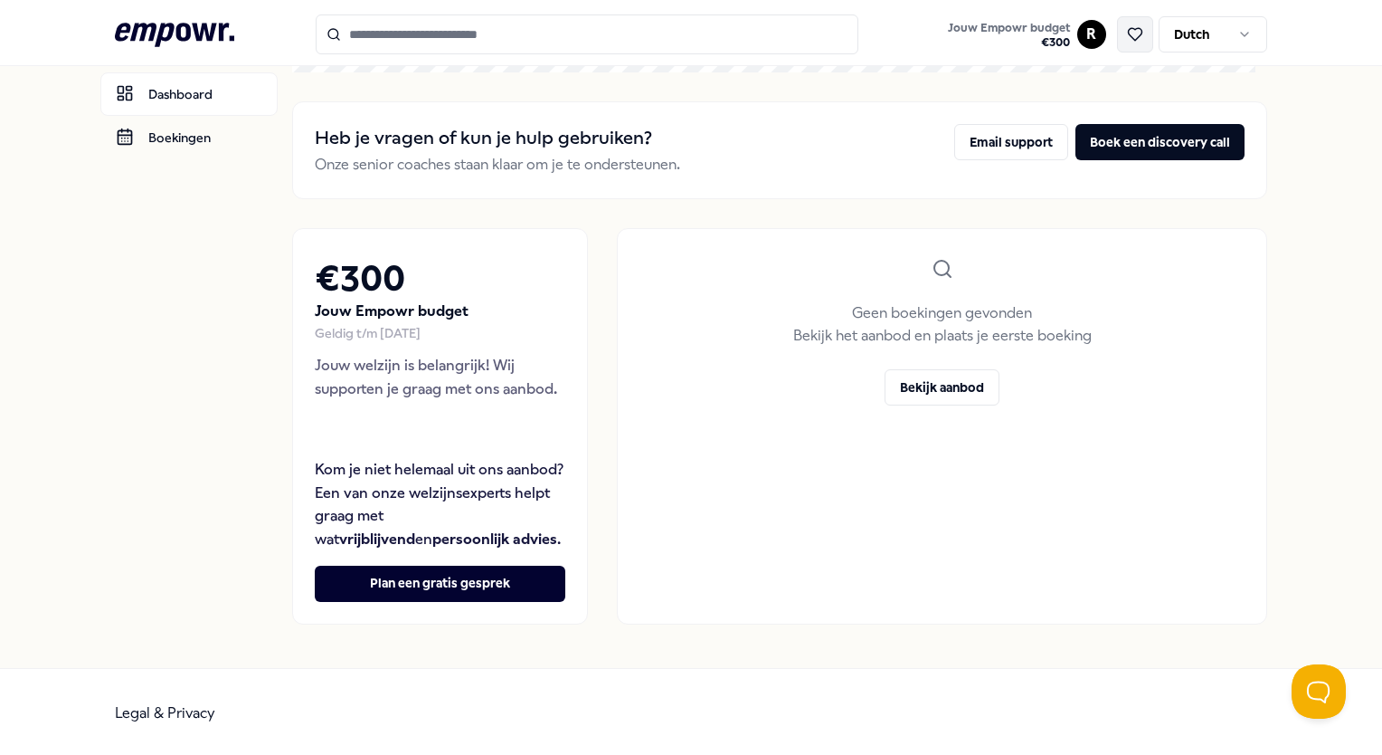
click at [1128, 36] on icon at bounding box center [1135, 34] width 14 height 13
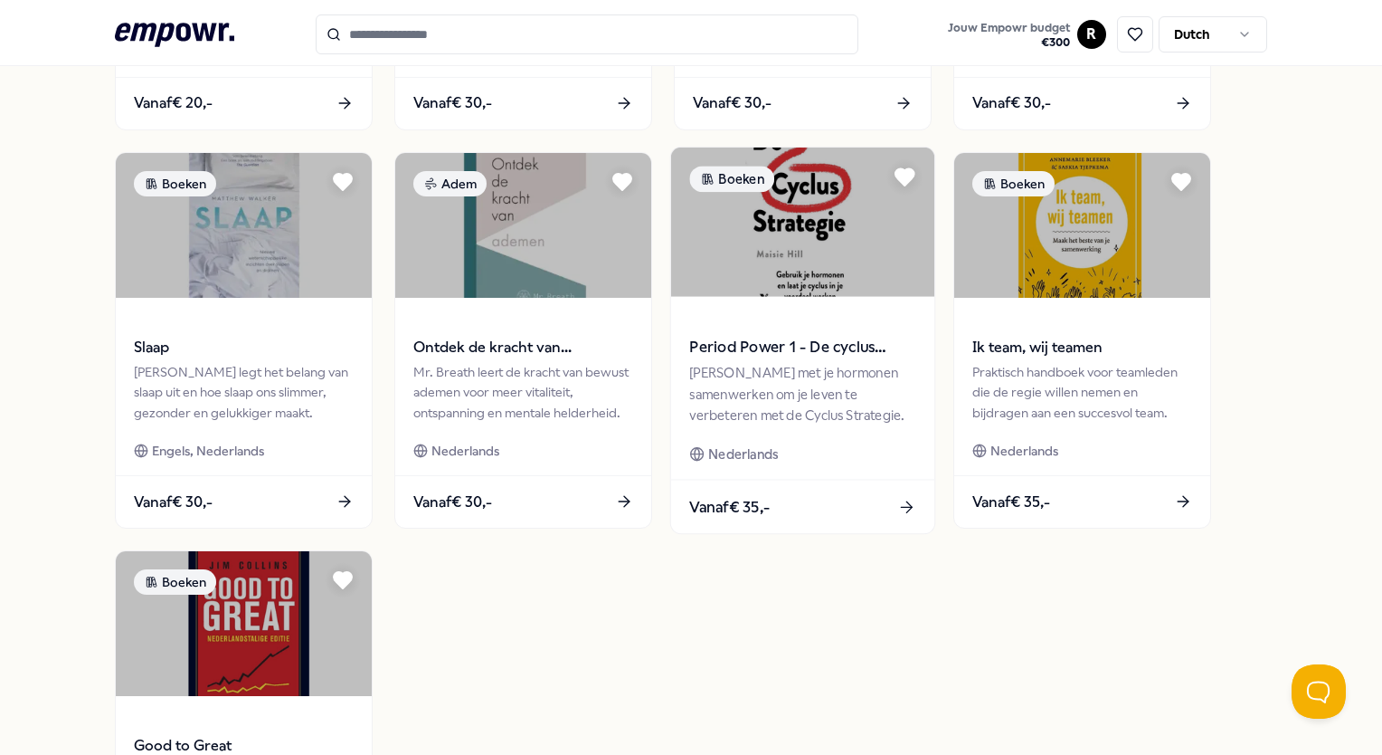
scroll to position [925, 0]
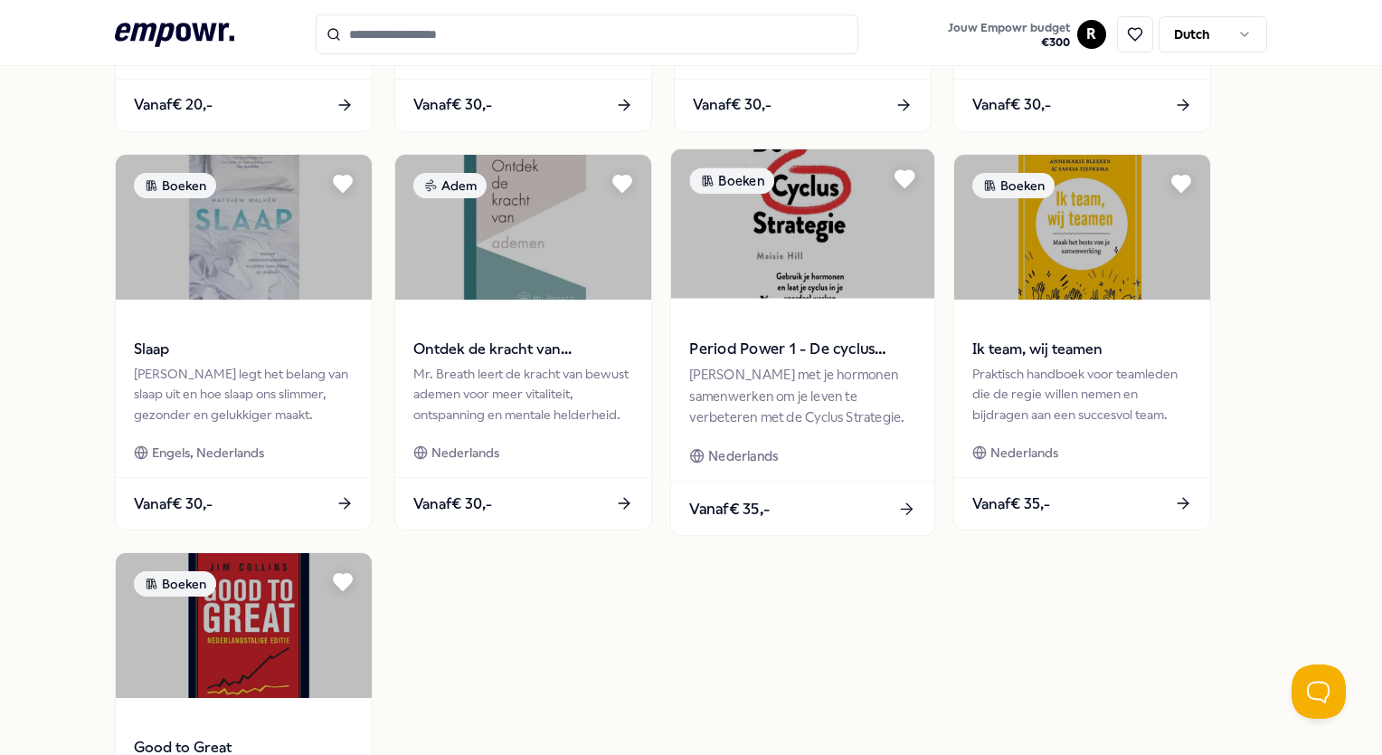
click at [849, 316] on span at bounding box center [803, 323] width 226 height 21
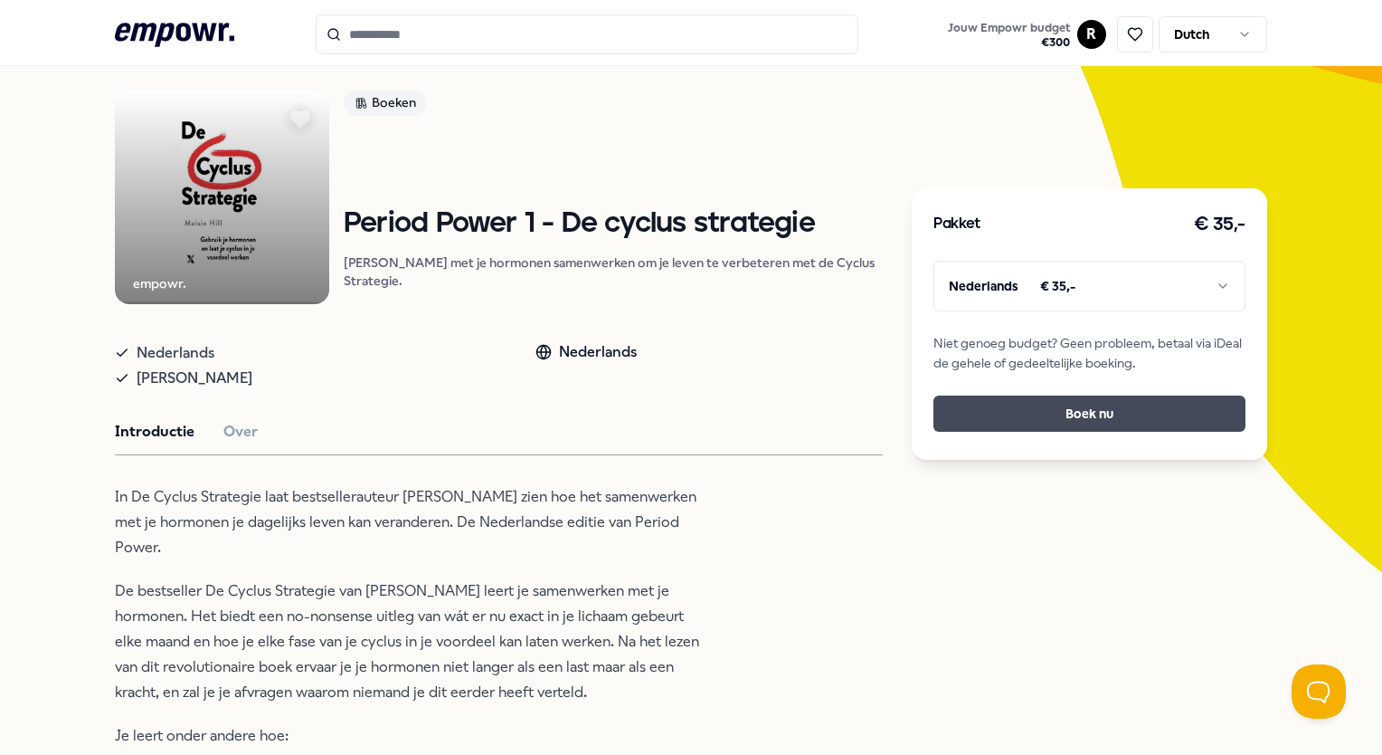
click at [1069, 423] on button "Boek nu" at bounding box center [1089, 413] width 311 height 36
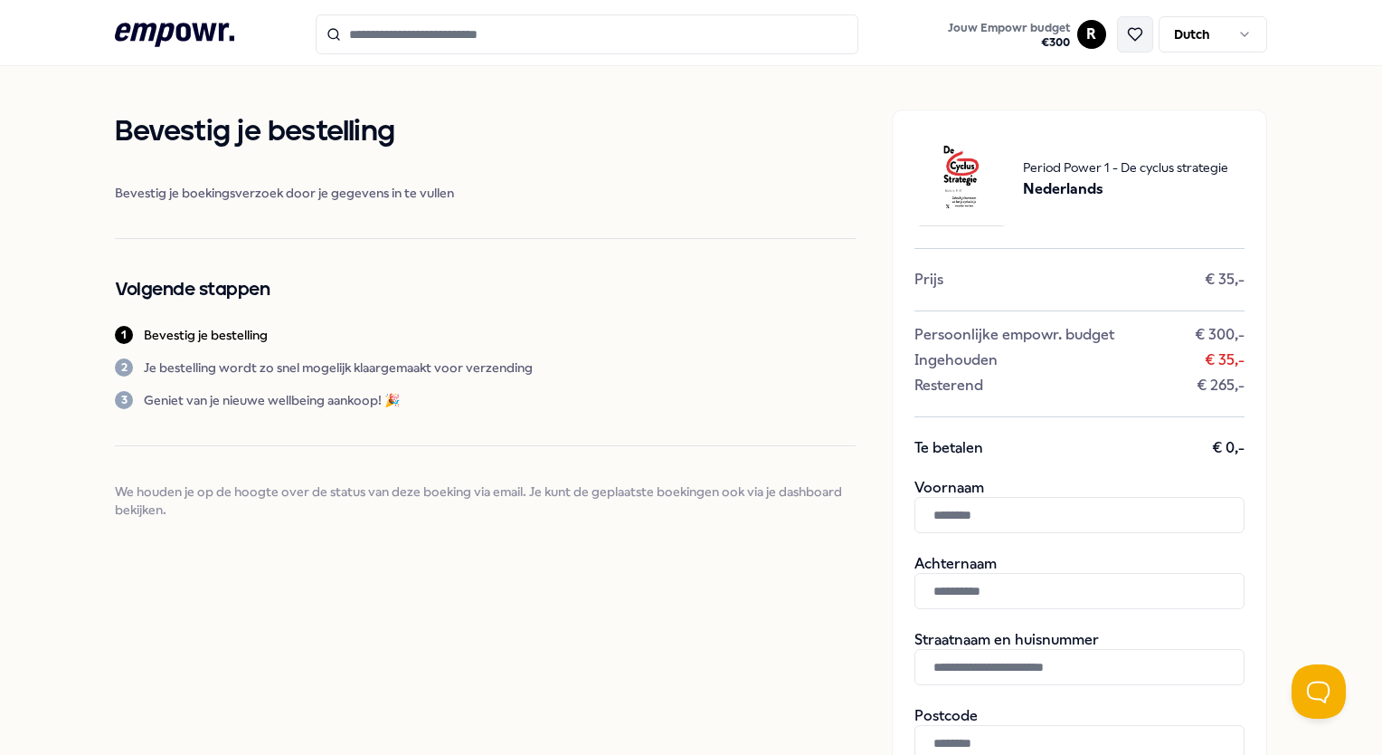
click at [1128, 36] on icon at bounding box center [1135, 34] width 14 height 13
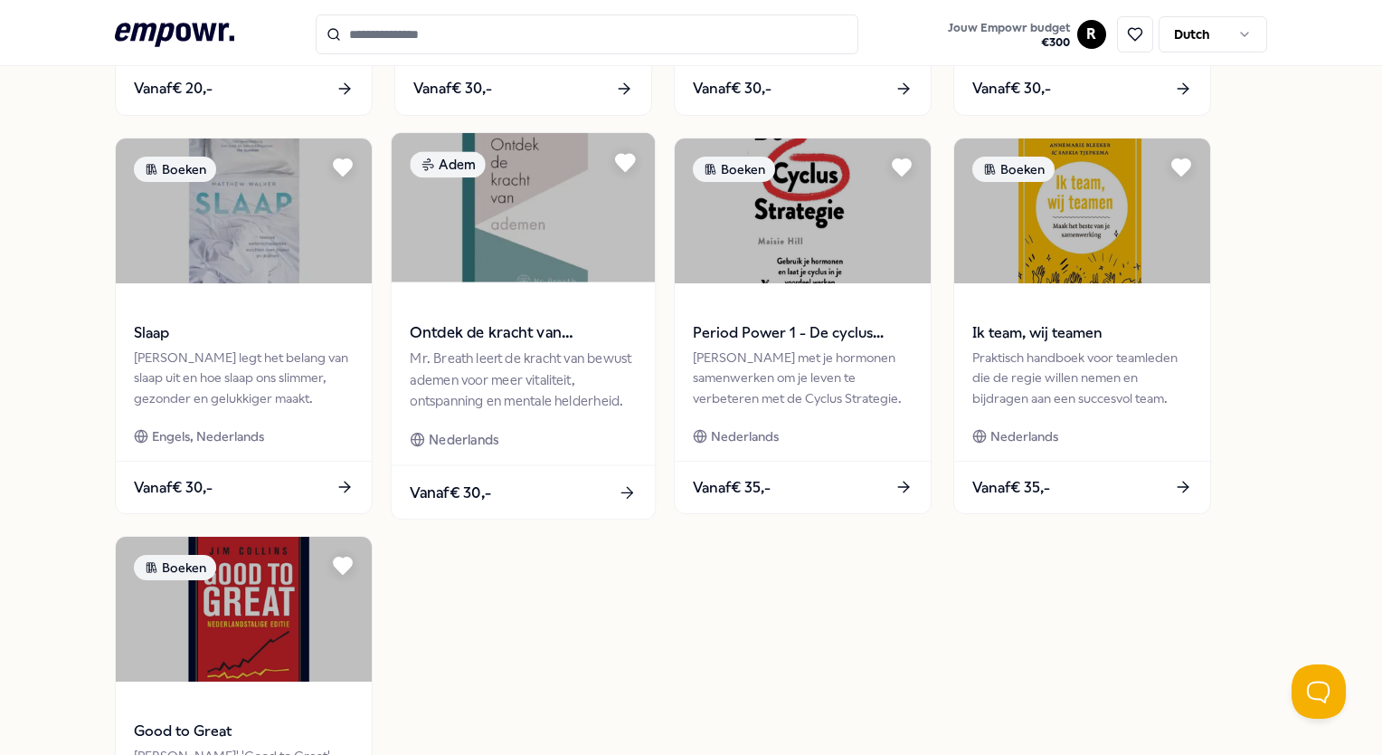
scroll to position [941, 0]
click at [528, 266] on img at bounding box center [523, 207] width 263 height 149
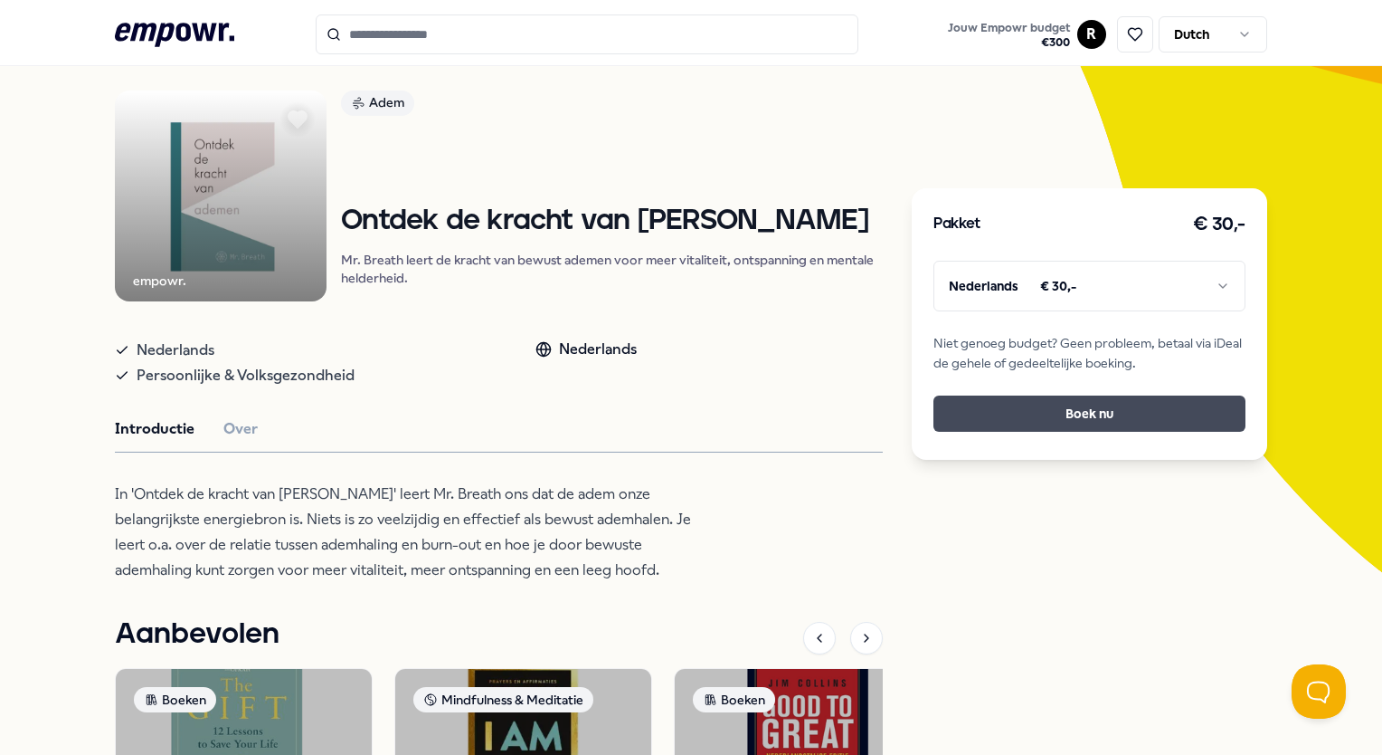
click at [1002, 407] on button "Boek nu" at bounding box center [1089, 413] width 311 height 36
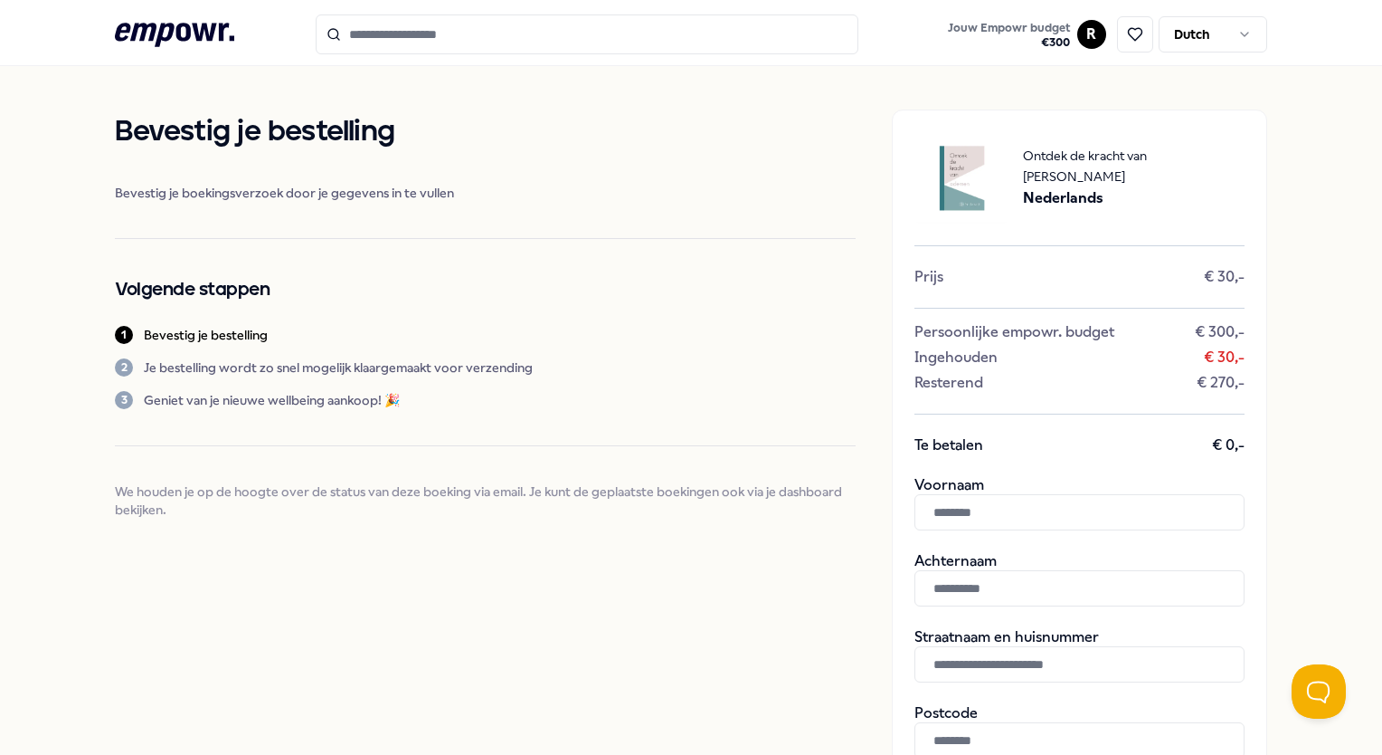
click at [1004, 527] on input "text" at bounding box center [1080, 512] width 330 height 36
type input "****"
type input "**********"
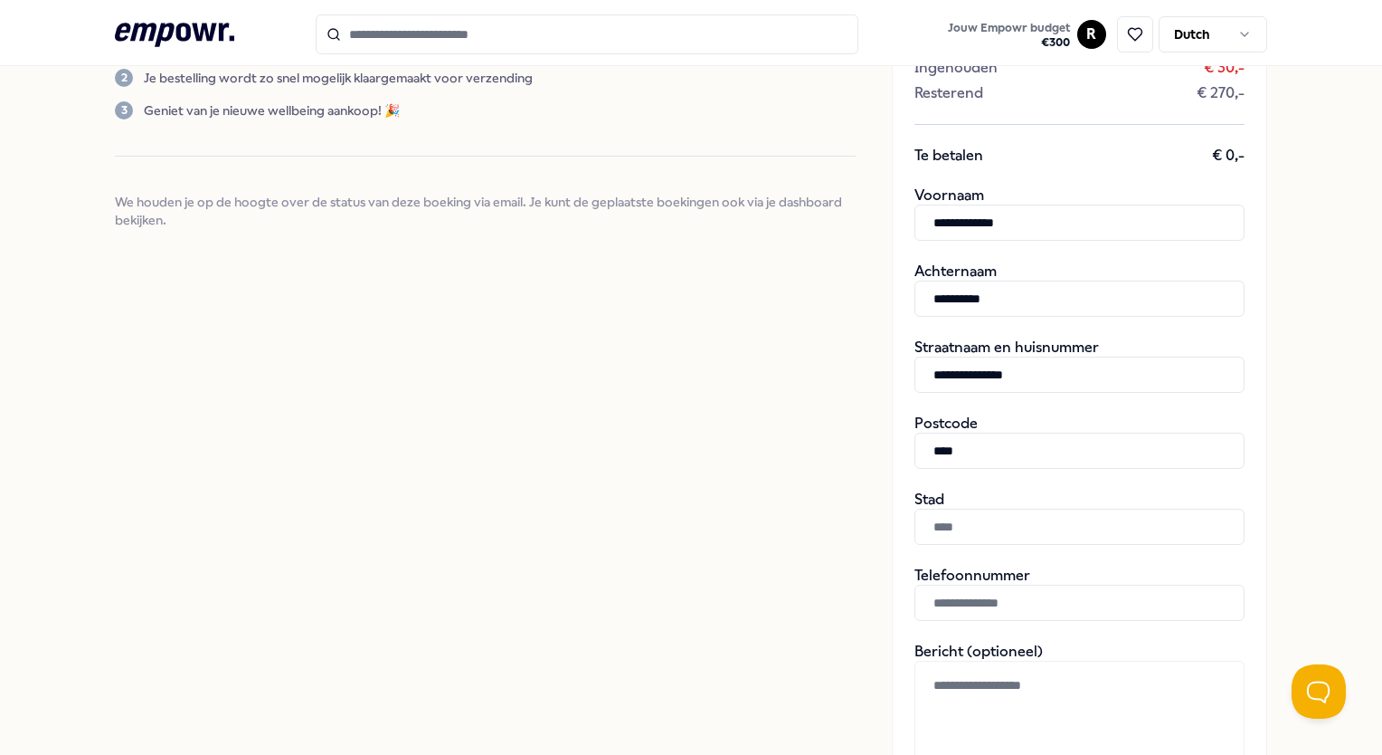
scroll to position [375, 0]
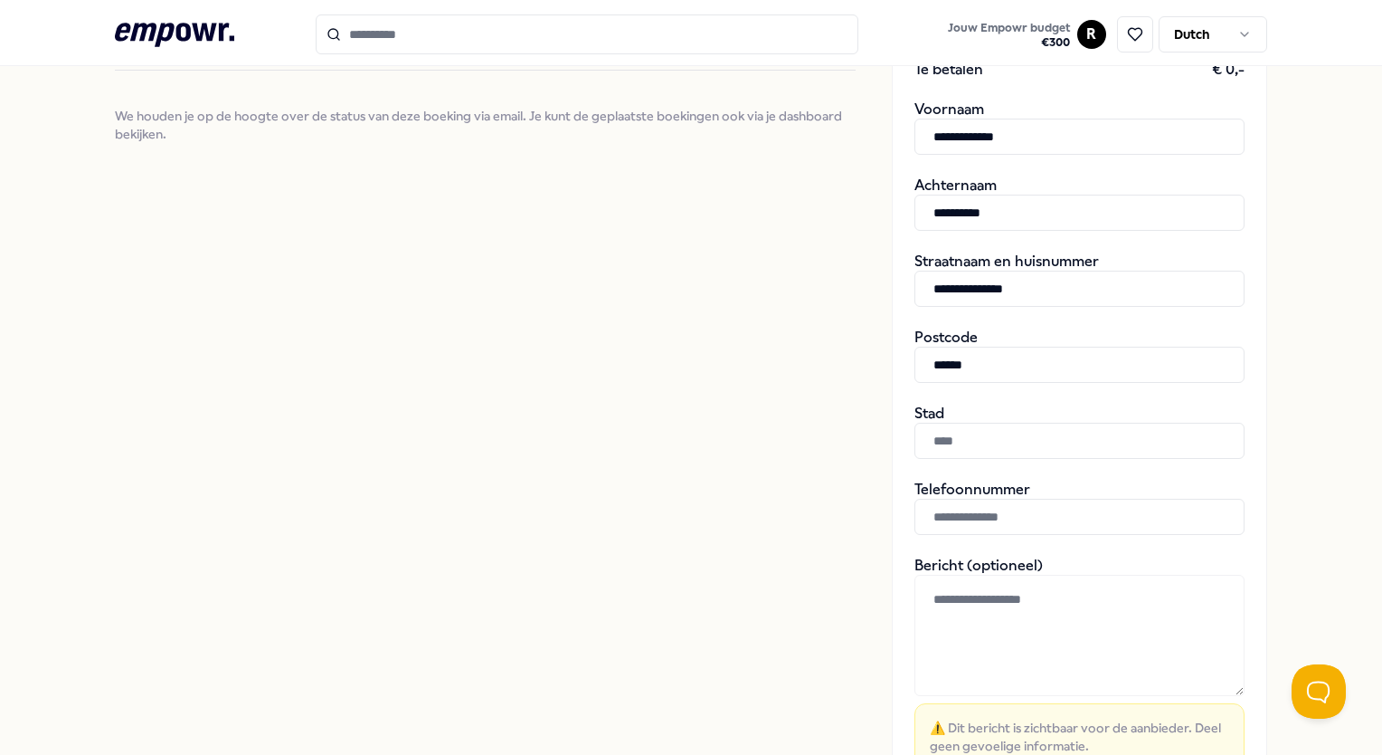
type input "******"
type input "*********"
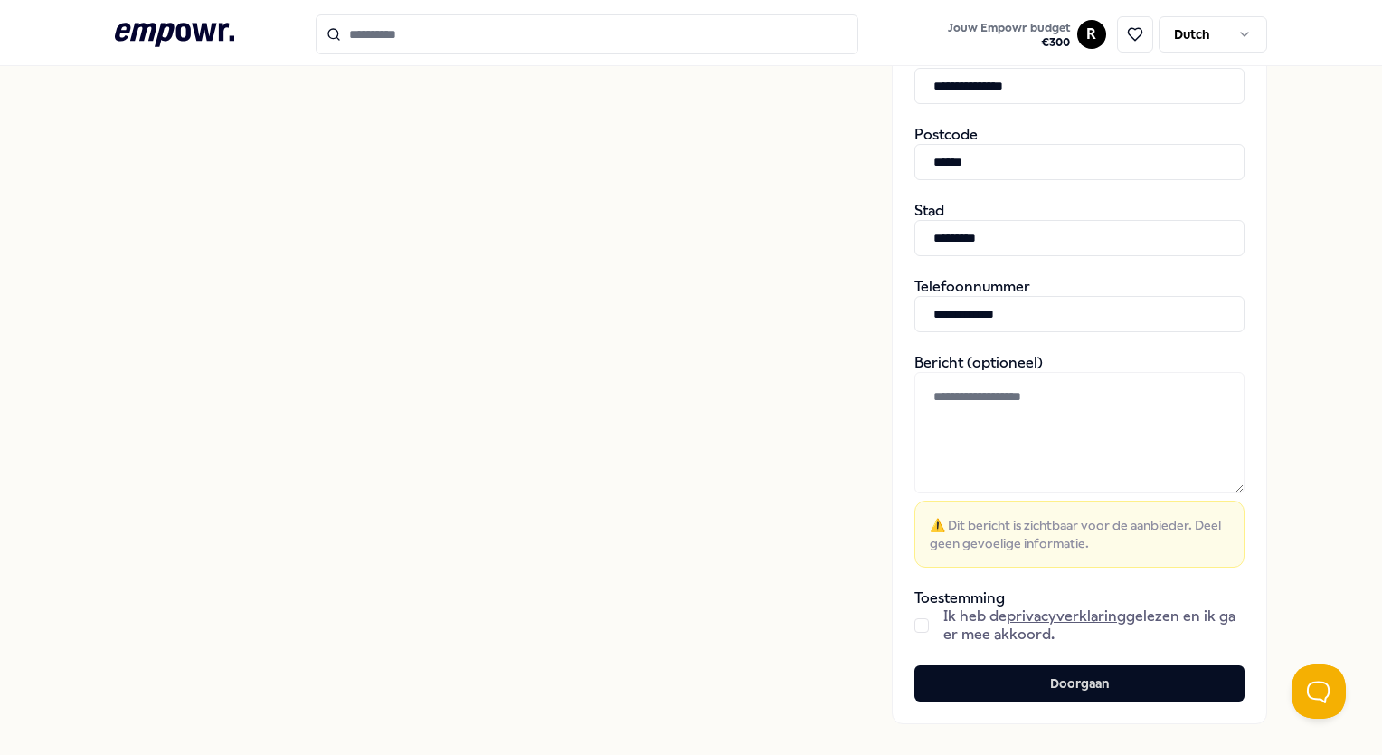
scroll to position [678, 0]
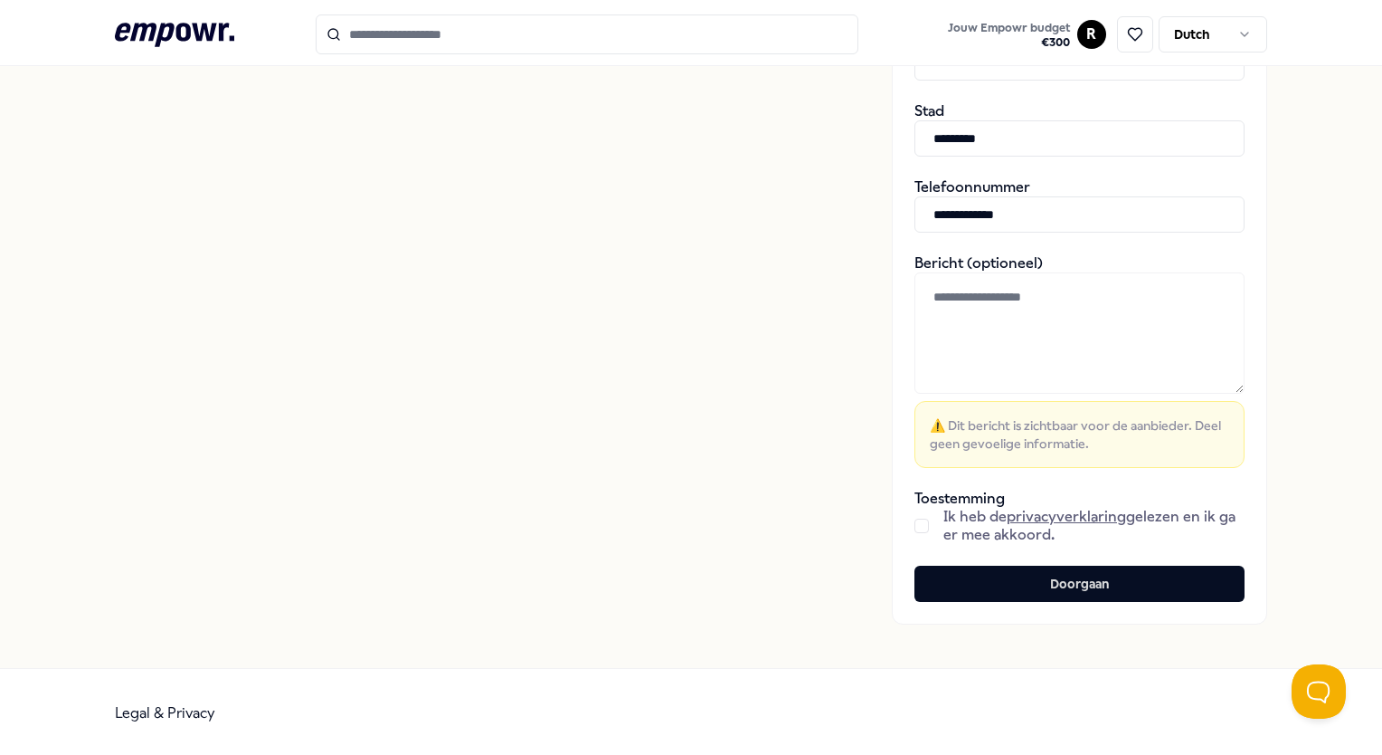
click at [915, 525] on button "button" at bounding box center [922, 525] width 14 height 14
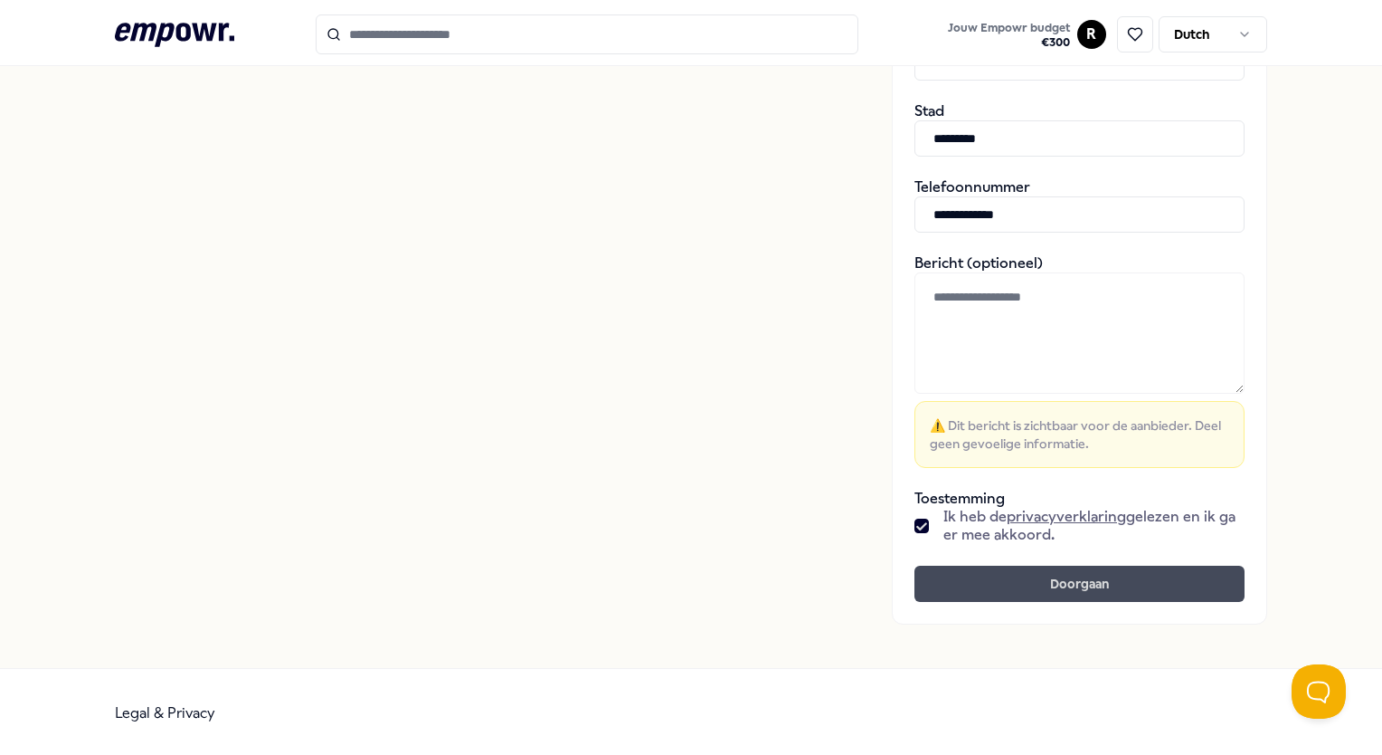
click at [985, 586] on button "Doorgaan" at bounding box center [1080, 583] width 330 height 36
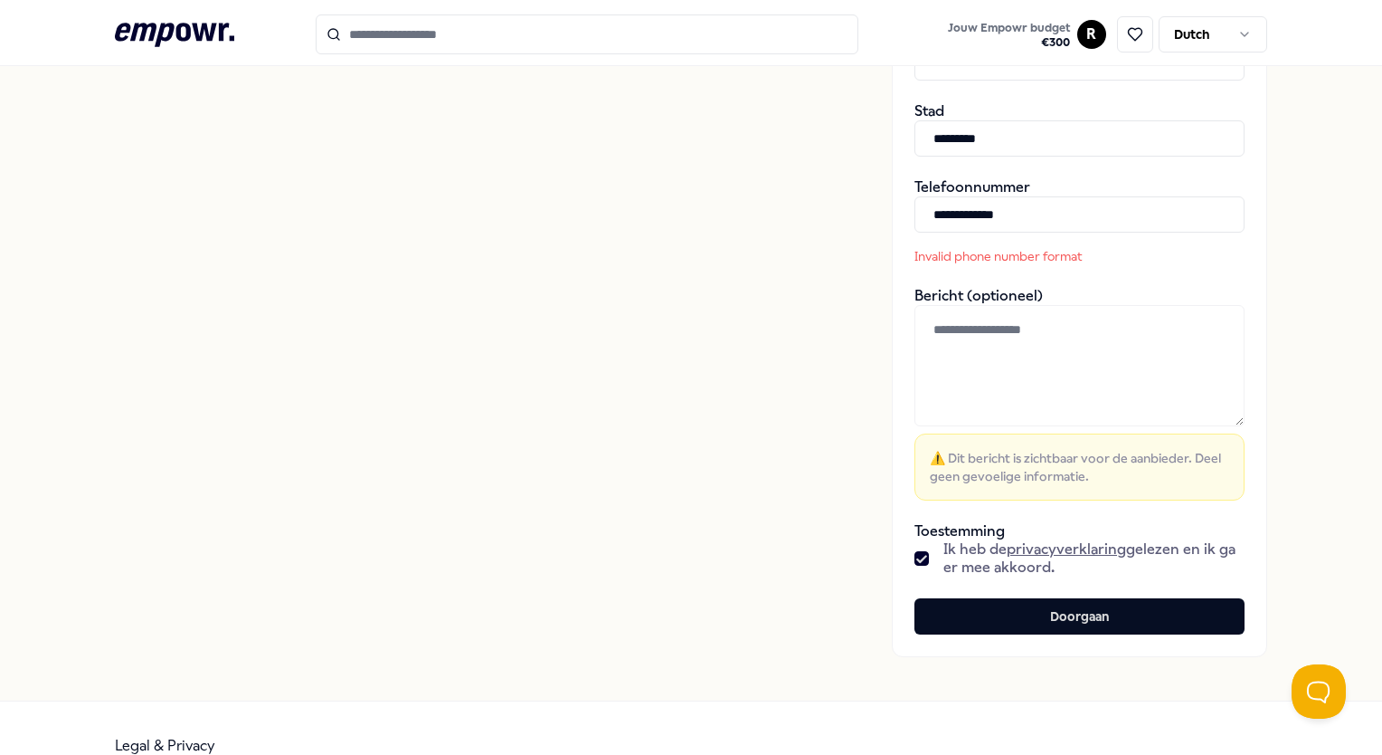
drag, startPoint x: 1053, startPoint y: 216, endPoint x: 782, endPoint y: 233, distance: 271.9
click at [782, 233] on div "**********" at bounding box center [691, 44] width 1152 height 1312
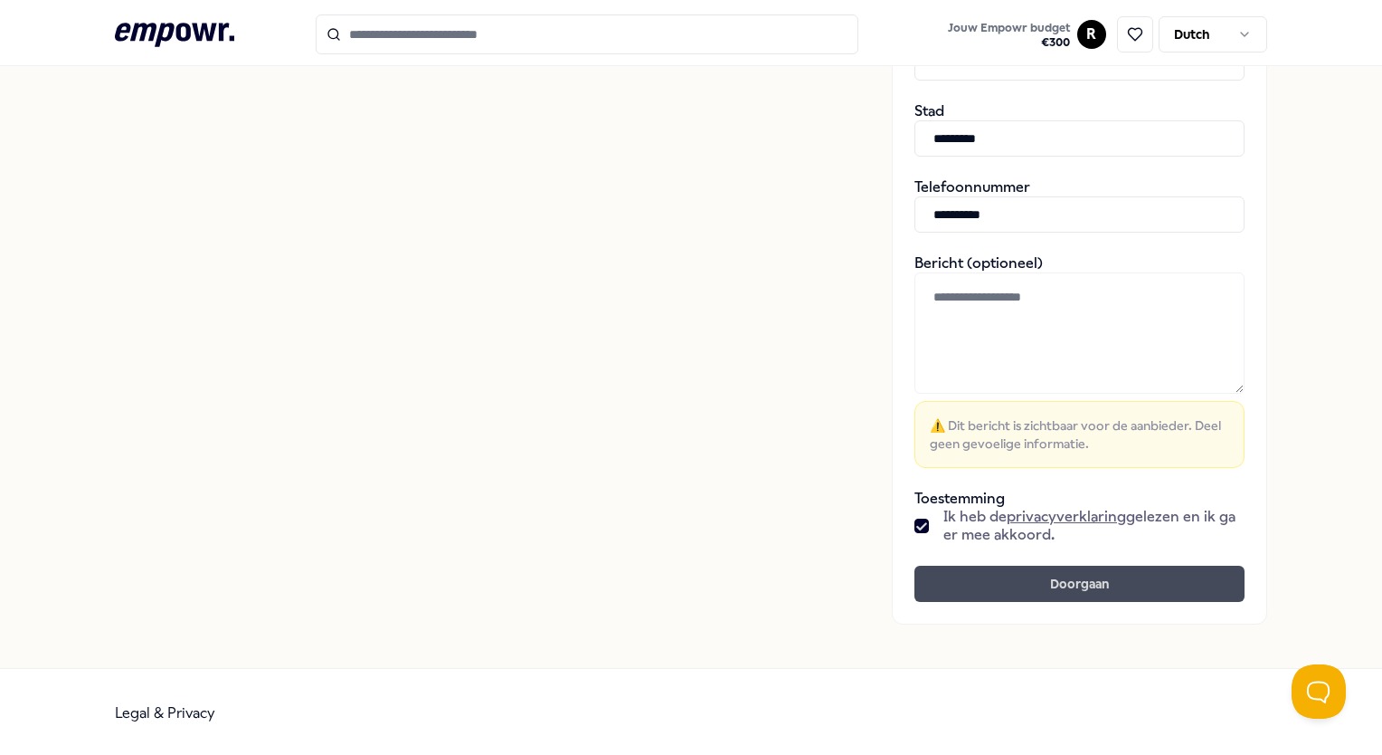
type input "**********"
click at [1040, 566] on button "Doorgaan" at bounding box center [1080, 583] width 330 height 36
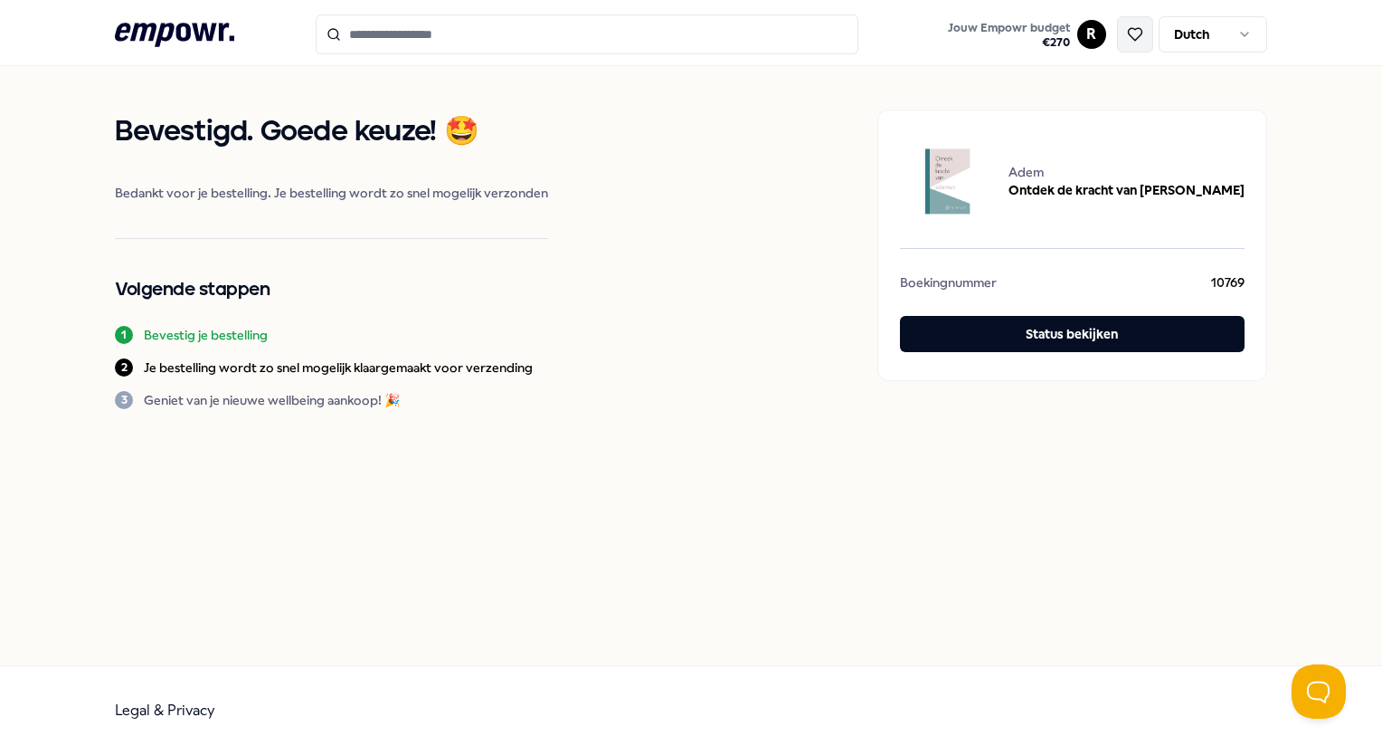
click at [1135, 38] on icon at bounding box center [1135, 34] width 16 height 16
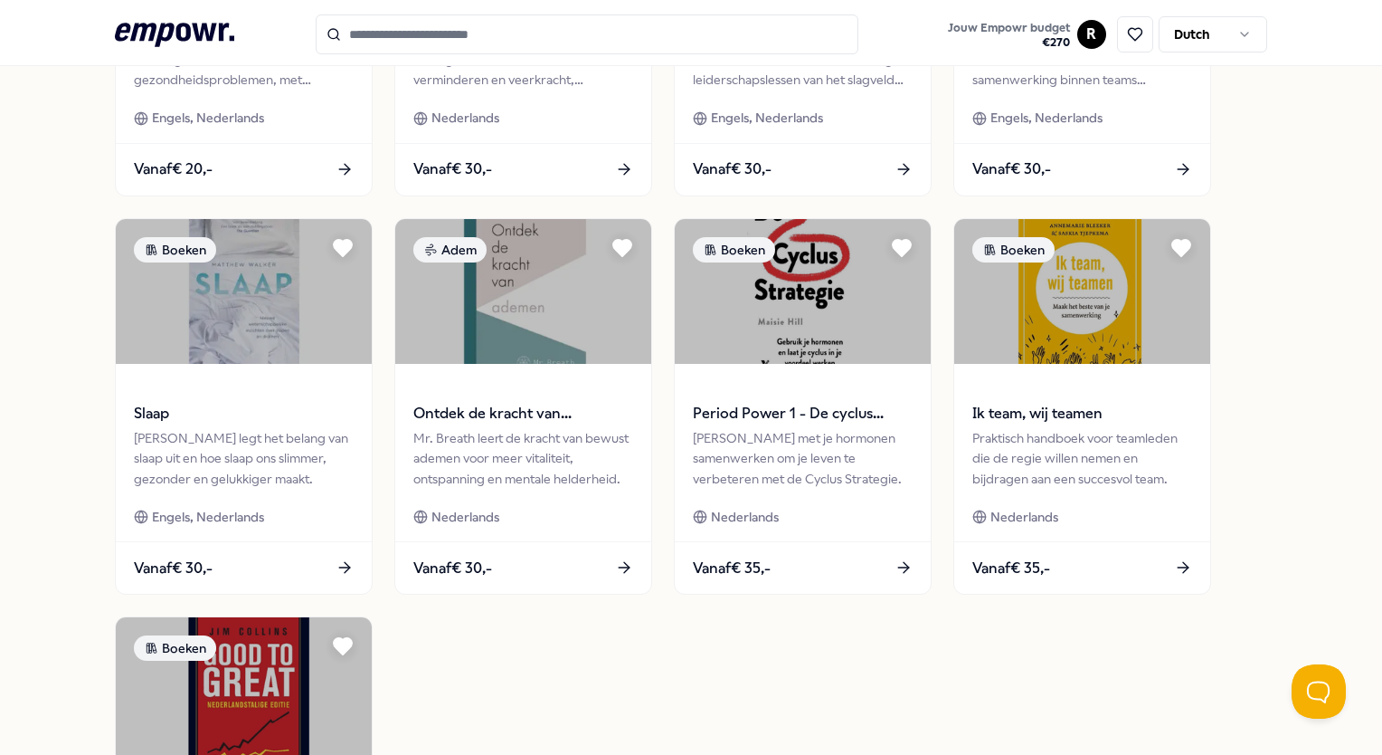
scroll to position [861, 0]
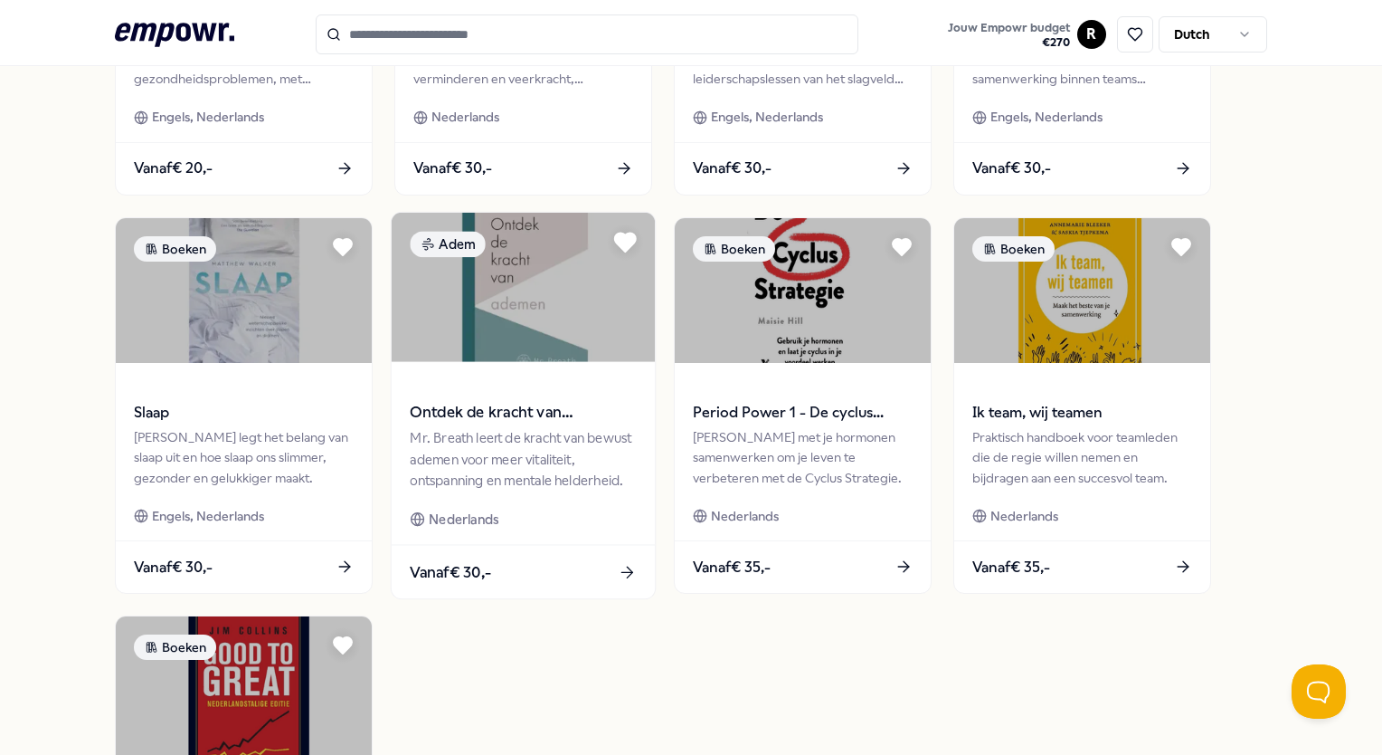
click at [628, 242] on icon at bounding box center [625, 242] width 21 height 18
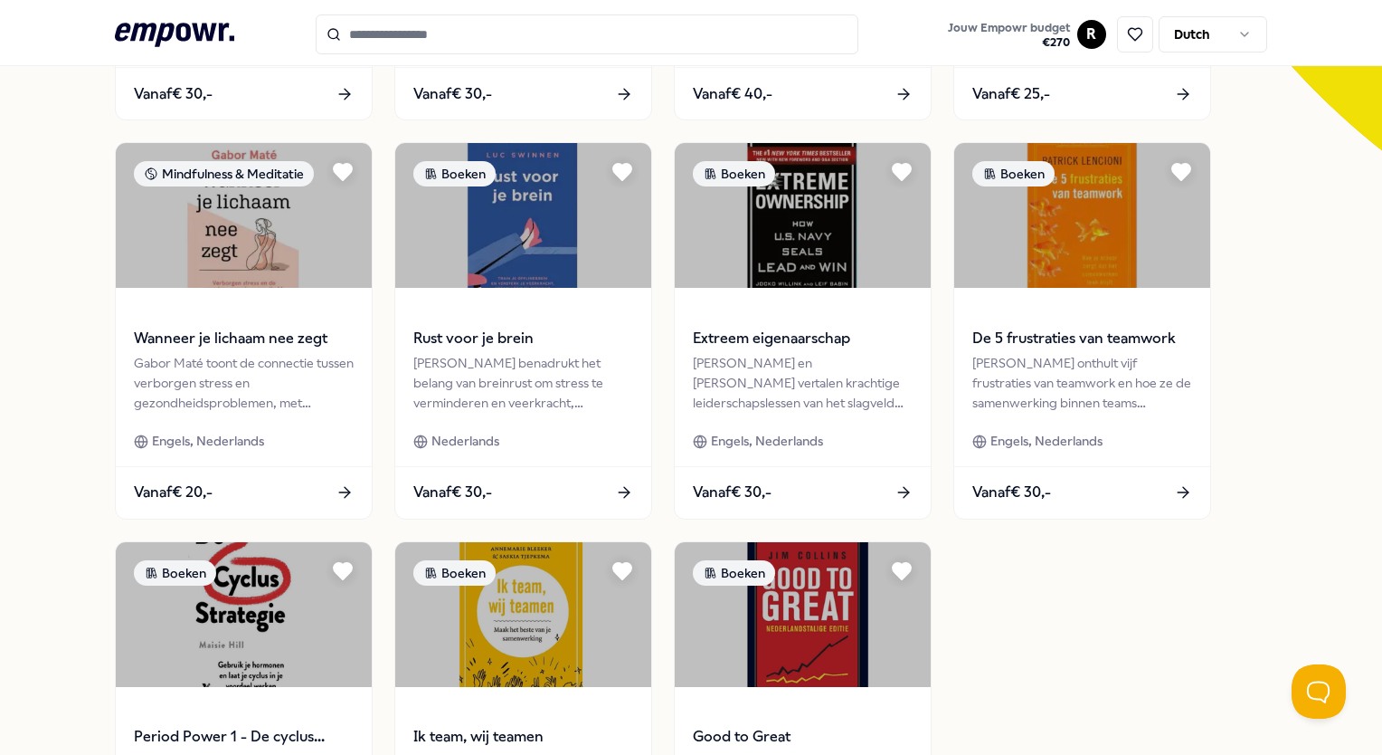
scroll to position [749, 0]
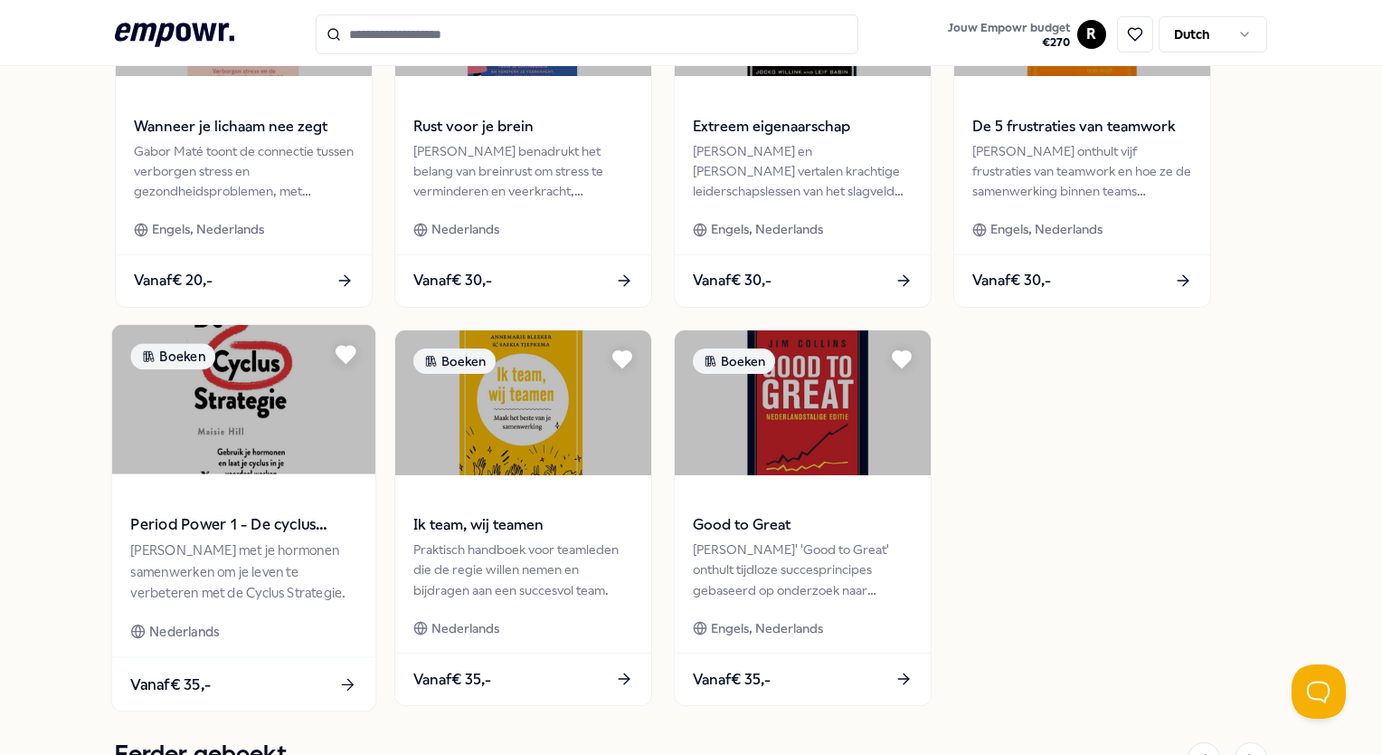
click at [234, 507] on span at bounding box center [244, 499] width 226 height 21
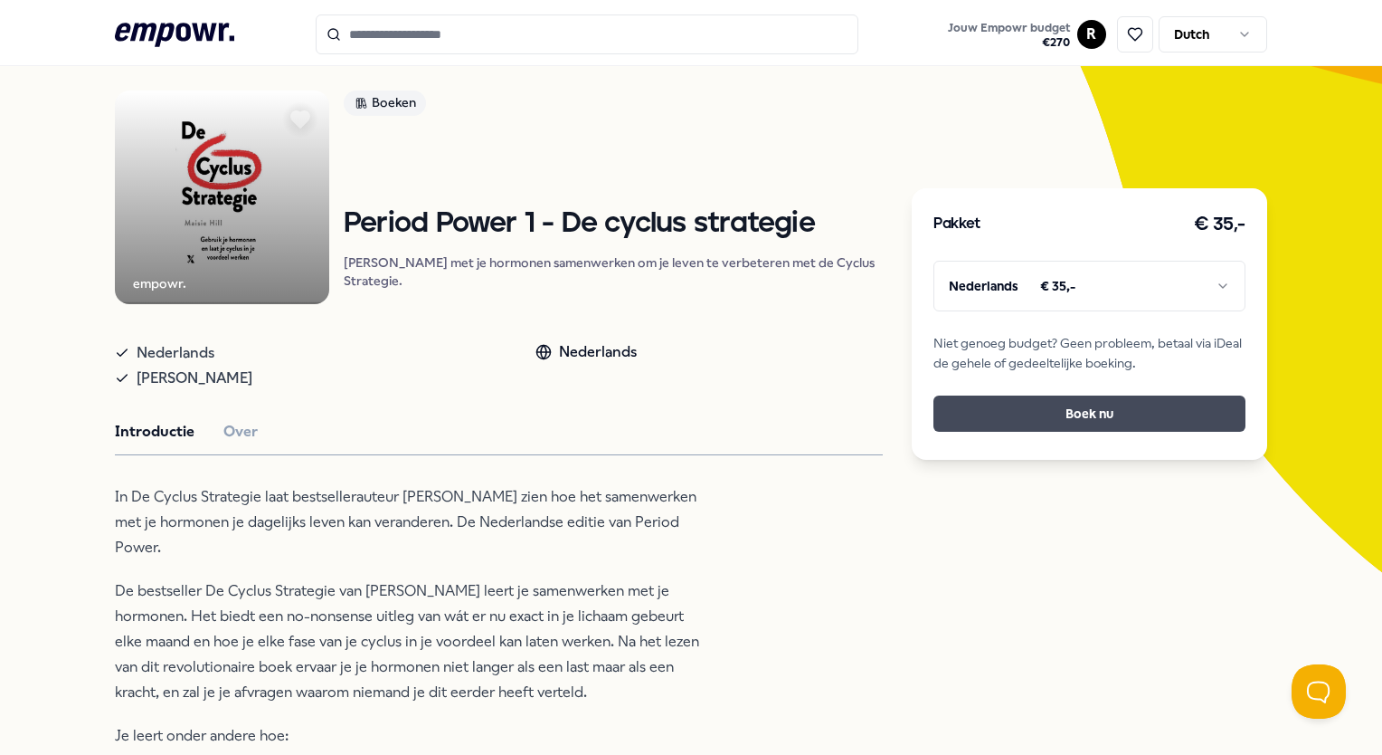
click at [1044, 399] on button "Boek nu" at bounding box center [1089, 413] width 311 height 36
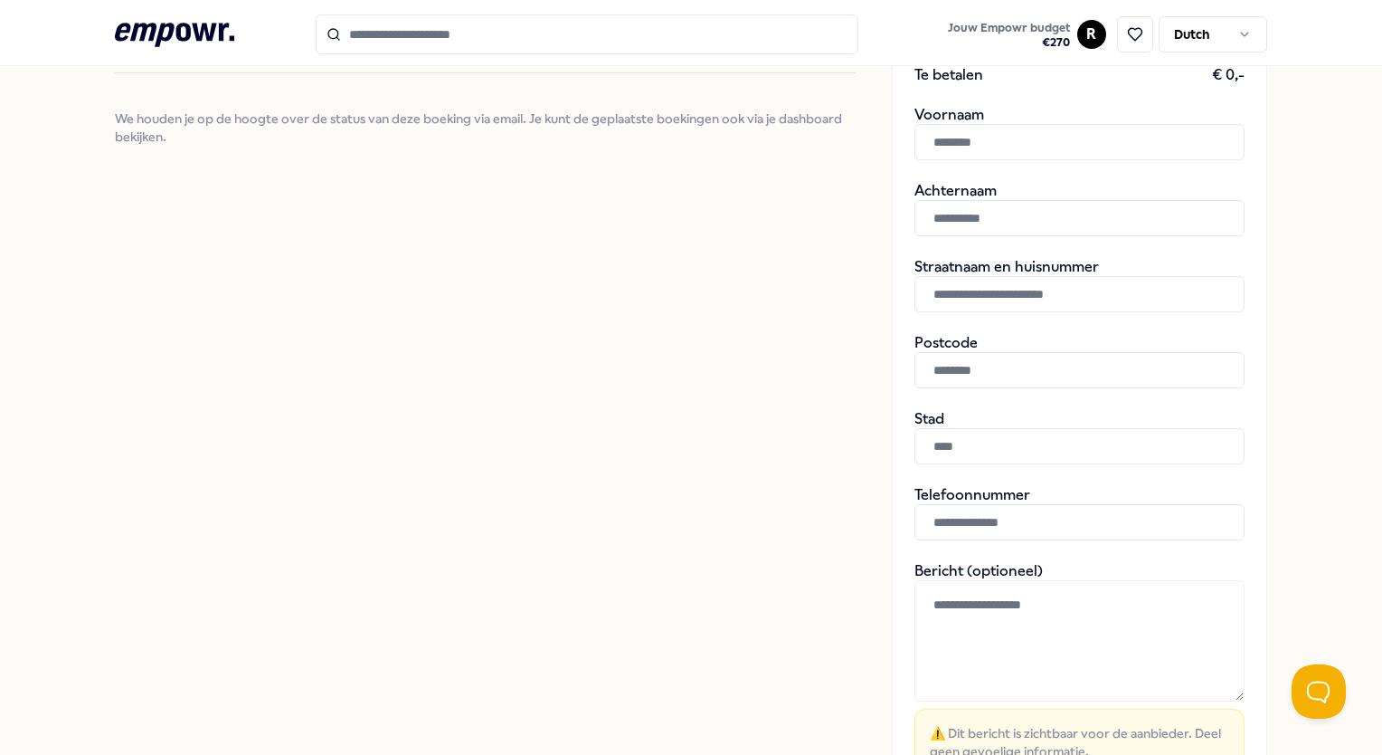
scroll to position [373, 0]
click at [966, 154] on input "text" at bounding box center [1080, 142] width 330 height 36
type input "*"
type input "**********"
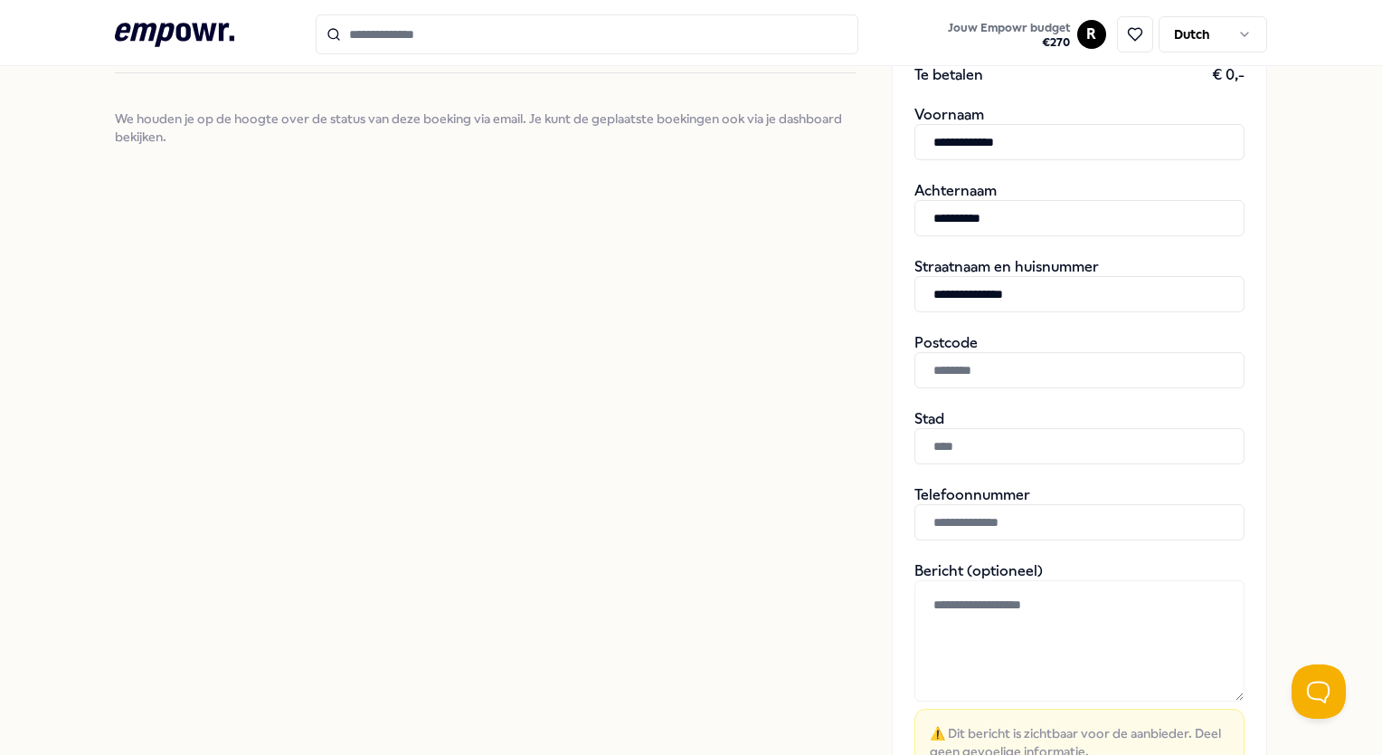
type input "**********"
type input "******"
type input "*********"
type input "**********"
click at [840, 459] on div "Bevestig je bestelling Bevestig je boekingsverzoek door je gegevens in te vulle…" at bounding box center [485, 334] width 740 height 1195
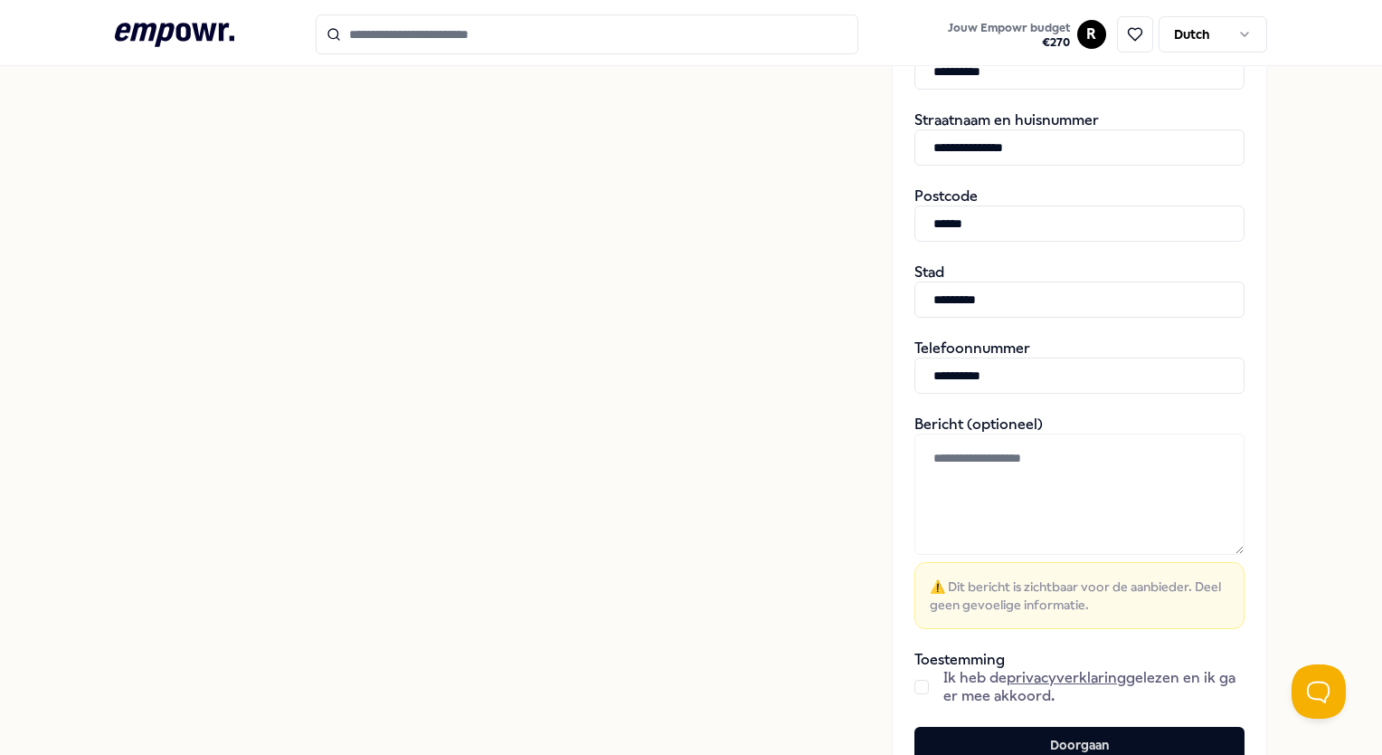
scroll to position [622, 0]
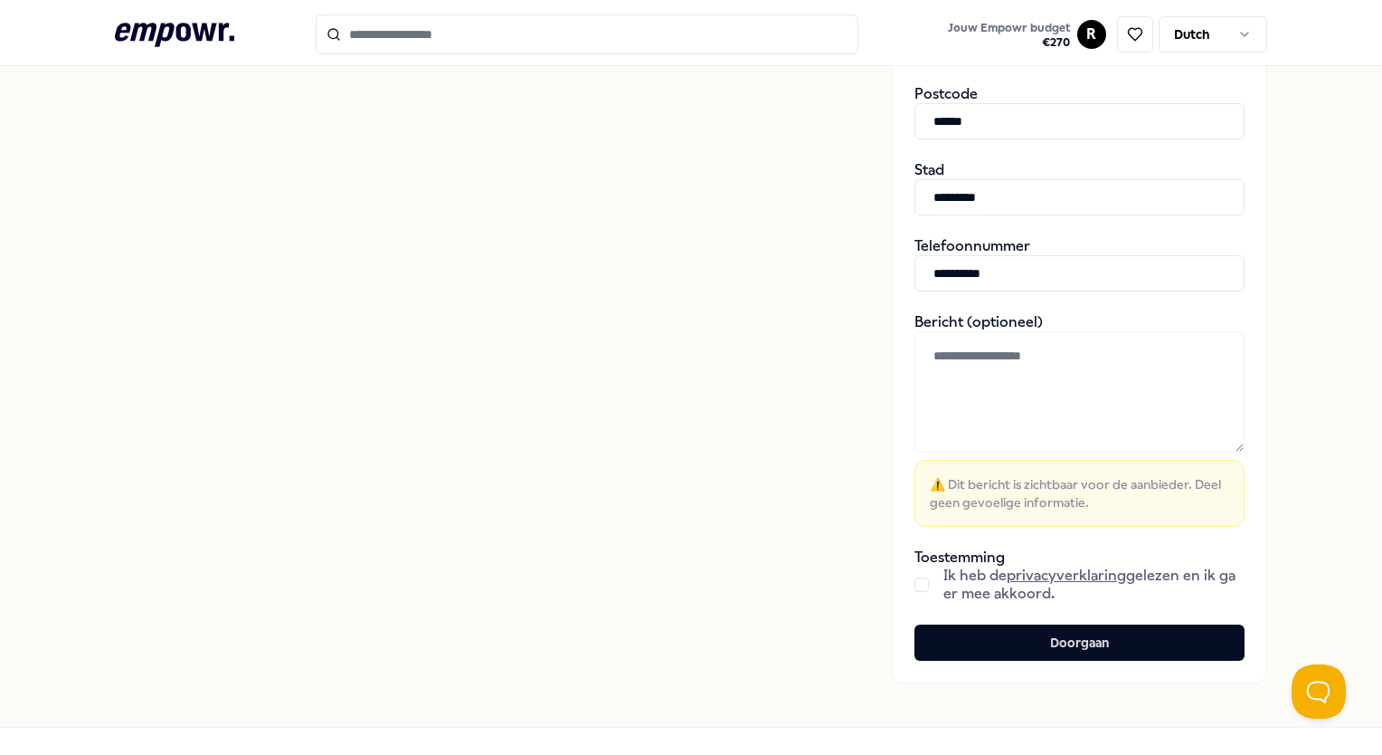
click at [919, 581] on div "Ik heb de privacyverklaring gelezen en ik ga er mee akkoord." at bounding box center [1080, 584] width 330 height 36
click at [915, 583] on button "button" at bounding box center [922, 584] width 14 height 14
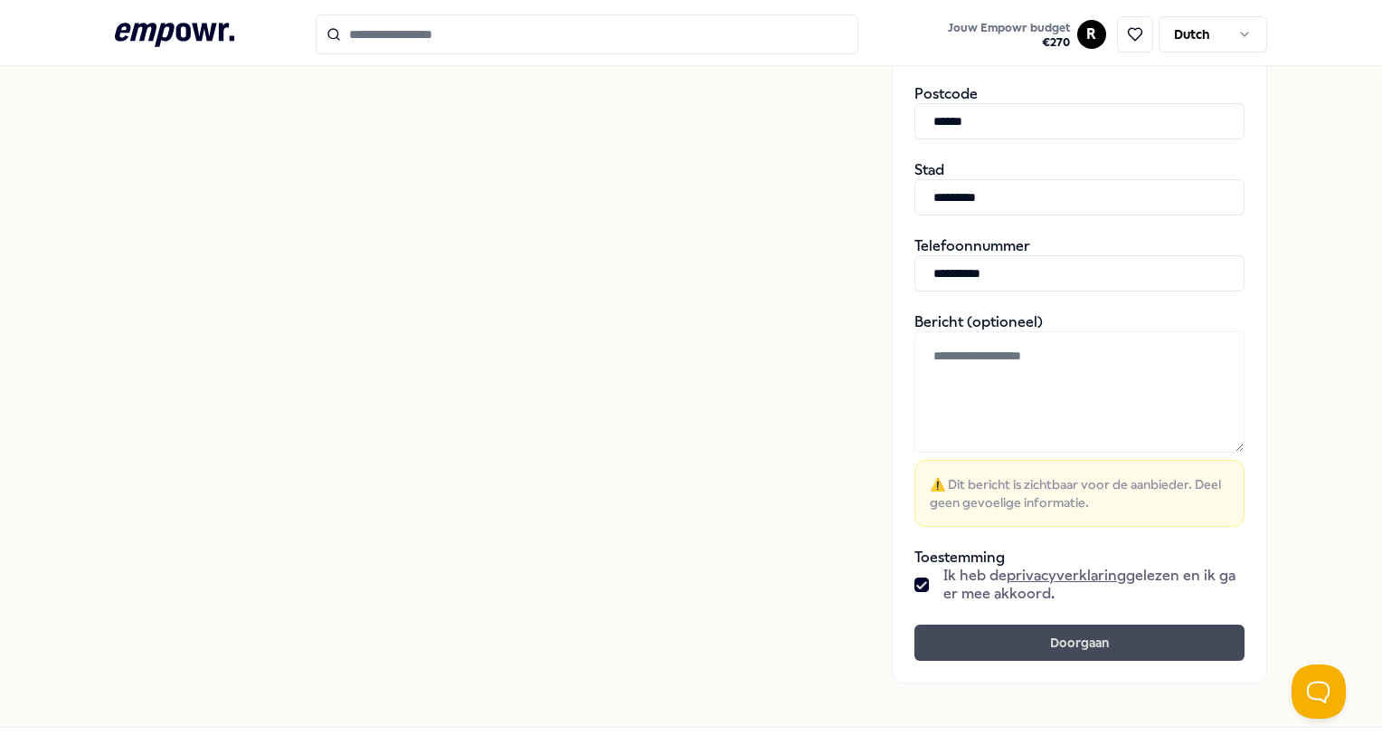
click at [961, 646] on button "Doorgaan" at bounding box center [1080, 642] width 330 height 36
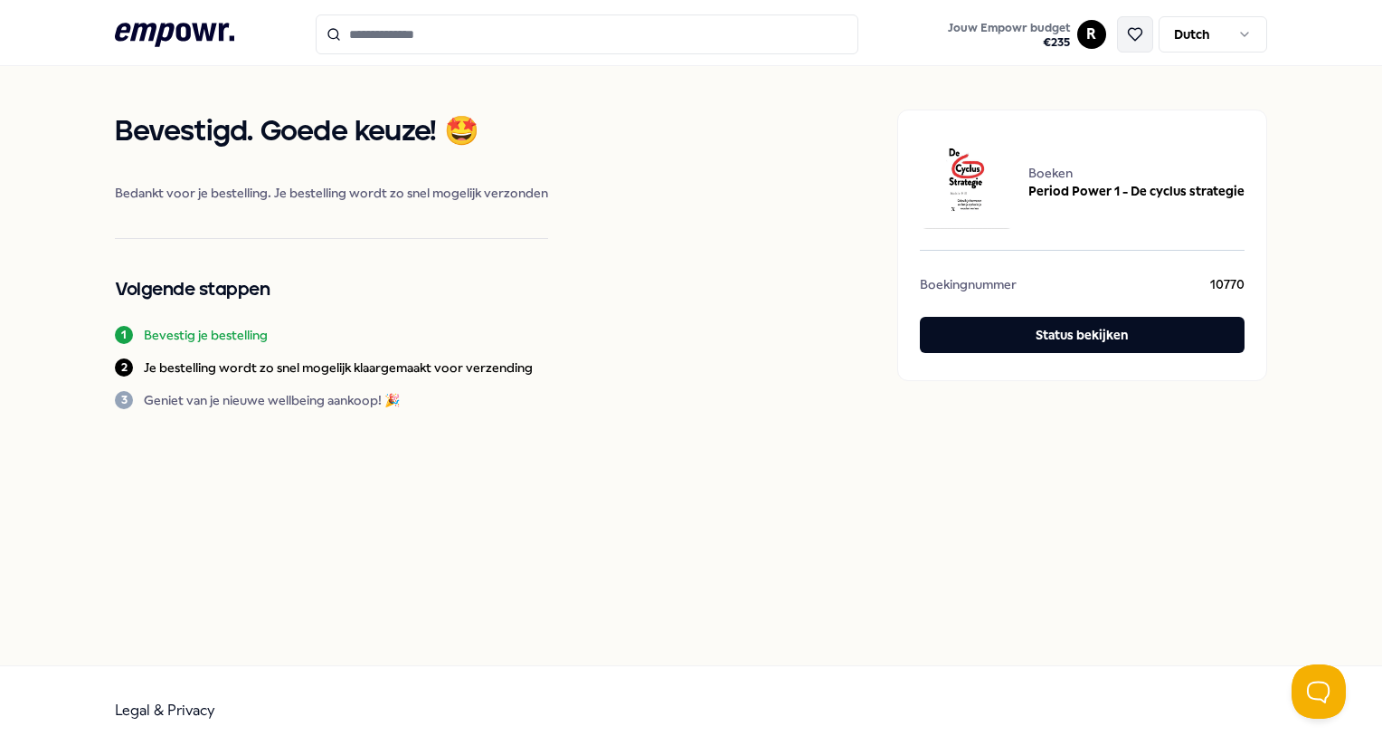
click at [1132, 28] on icon at bounding box center [1135, 34] width 14 height 13
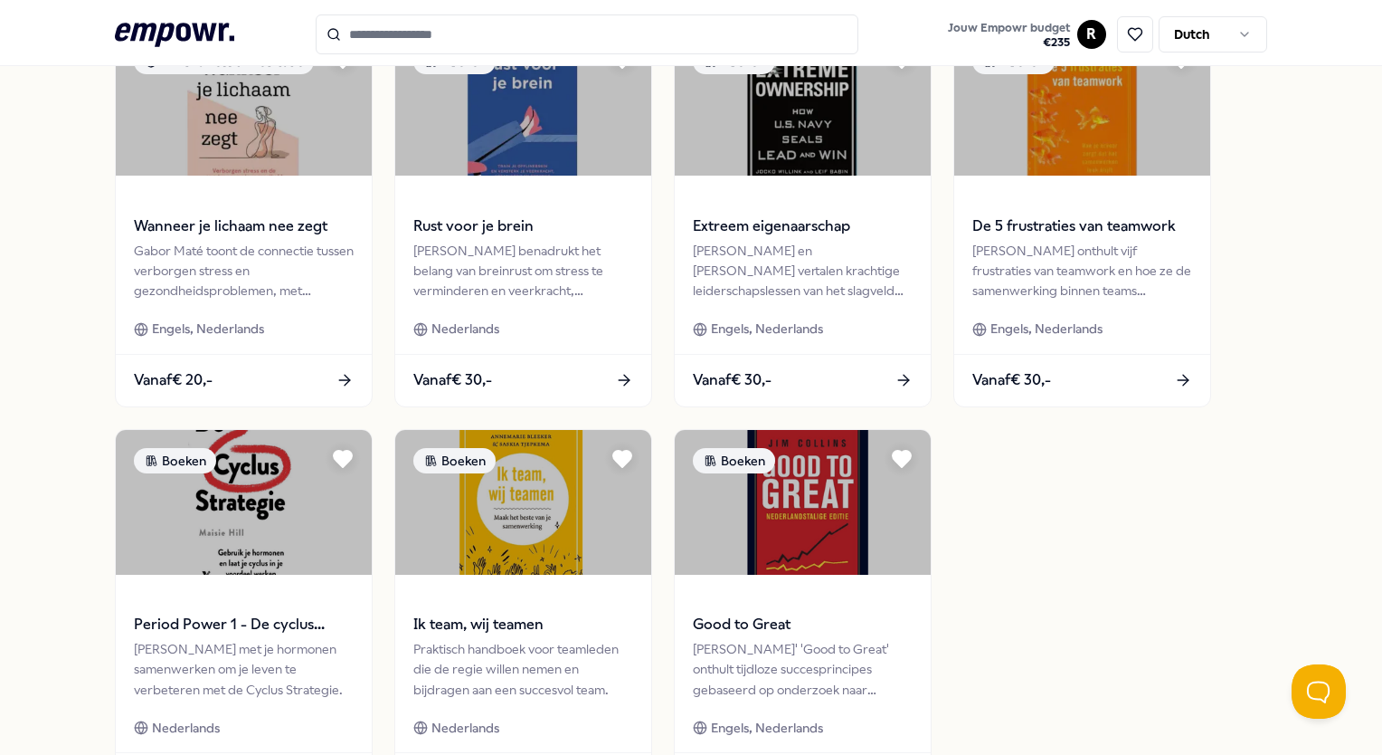
scroll to position [657, 0]
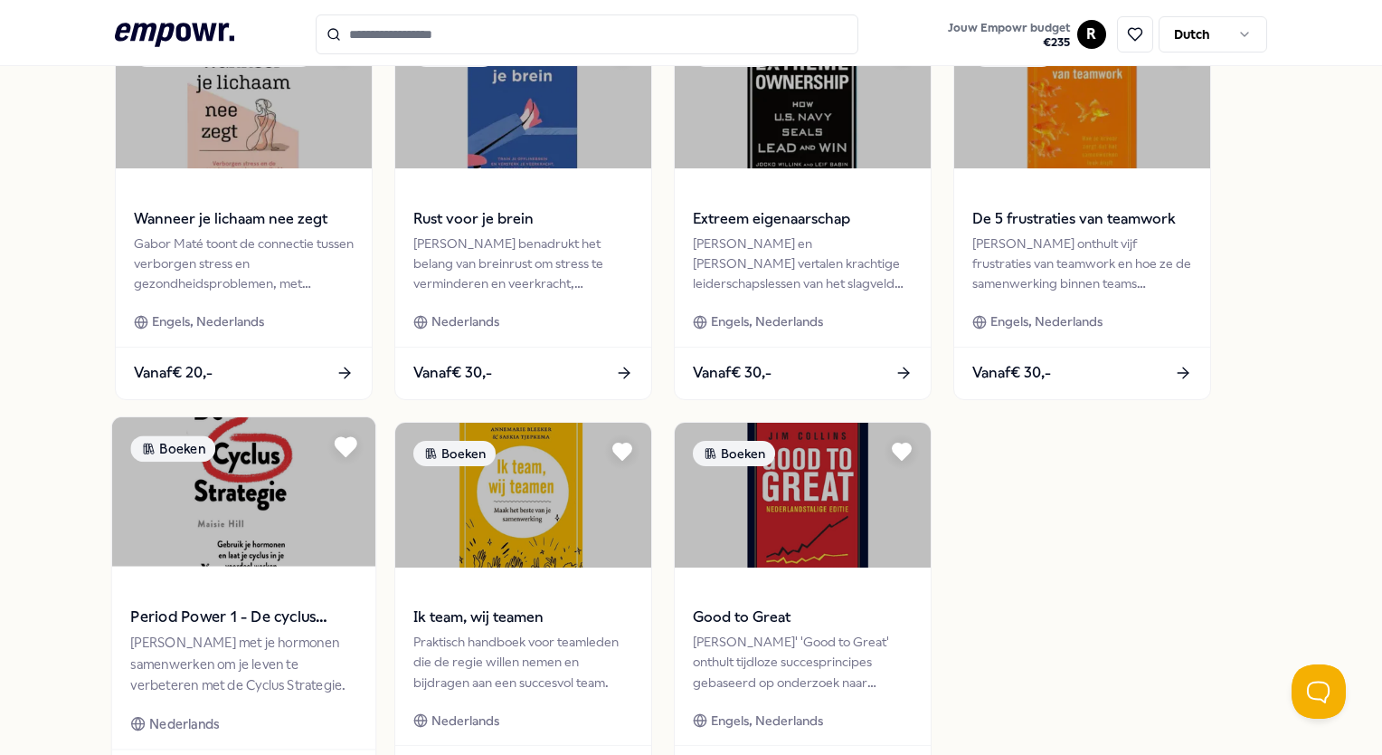
click at [344, 441] on icon at bounding box center [346, 446] width 21 height 18
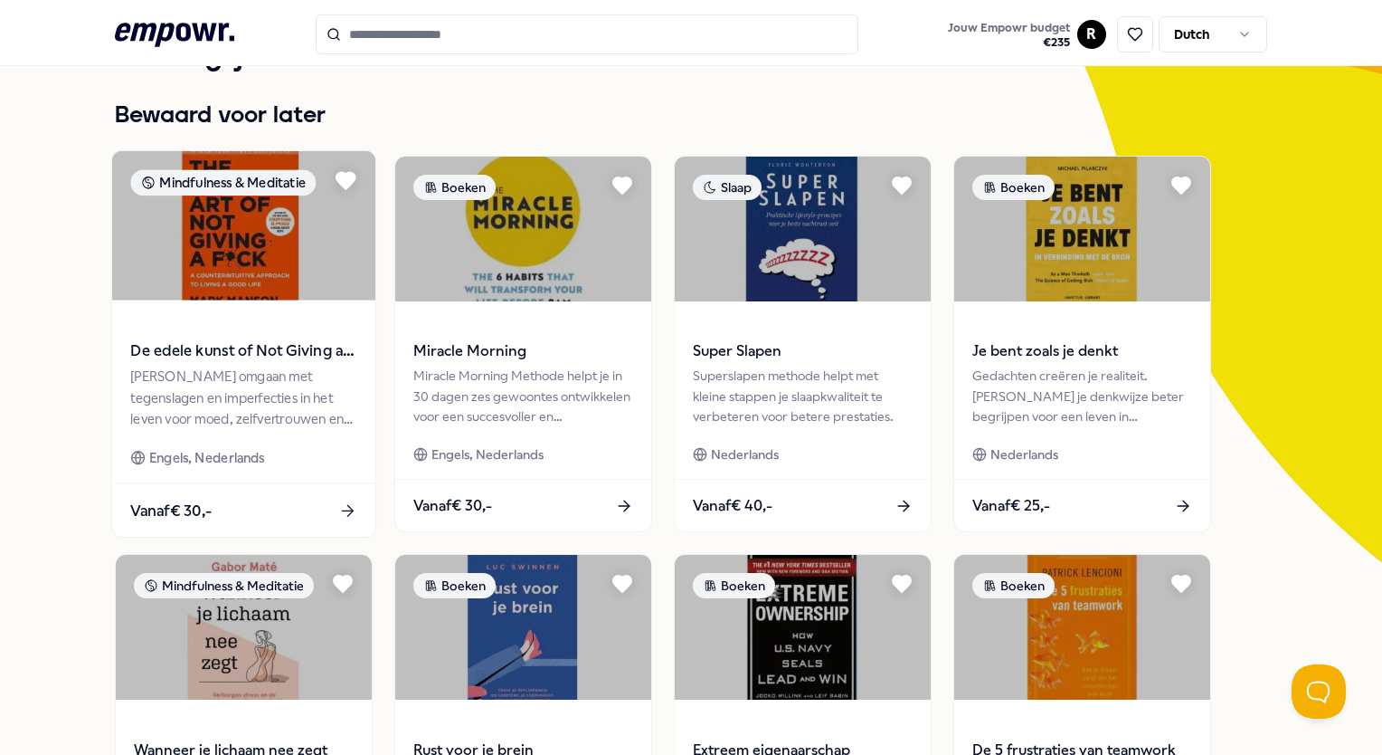
scroll to position [127, 0]
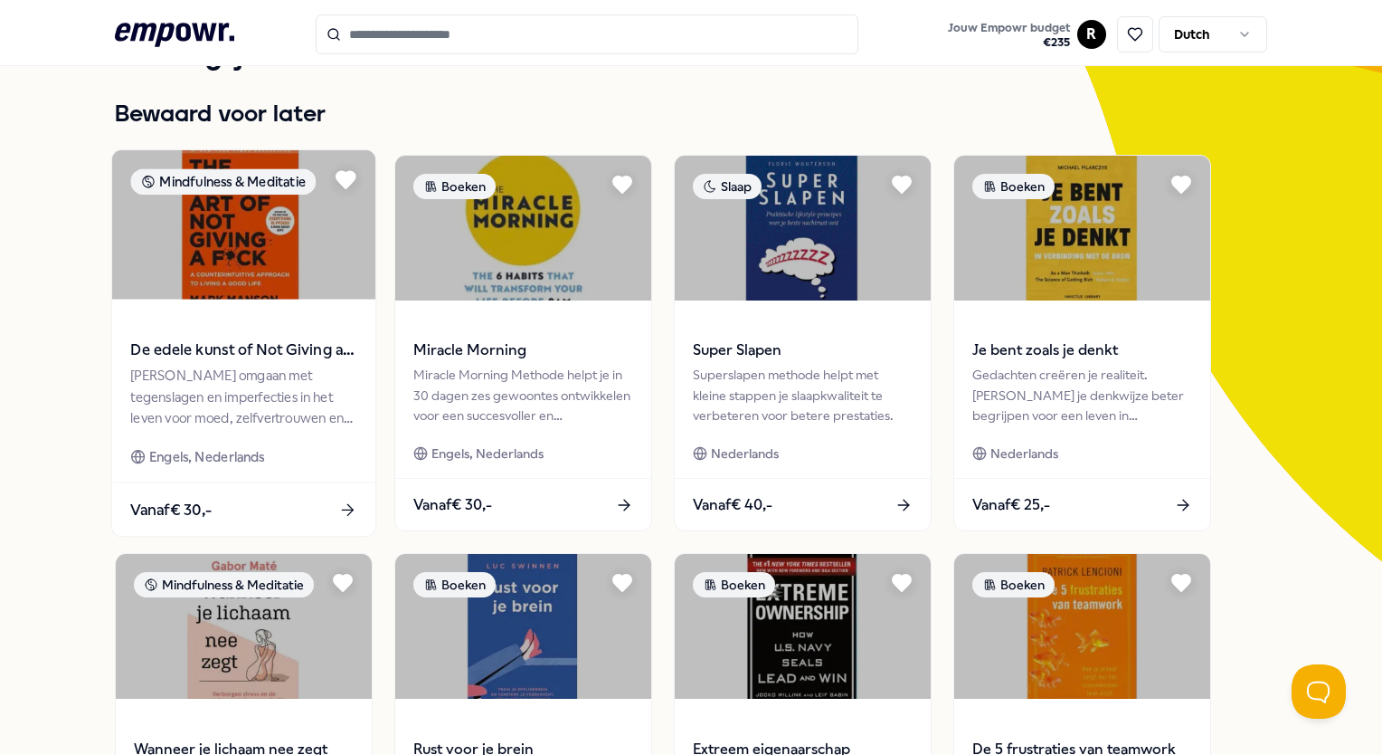
click at [246, 345] on span "De edele kunst of Not Giving a F*ck" at bounding box center [244, 350] width 226 height 24
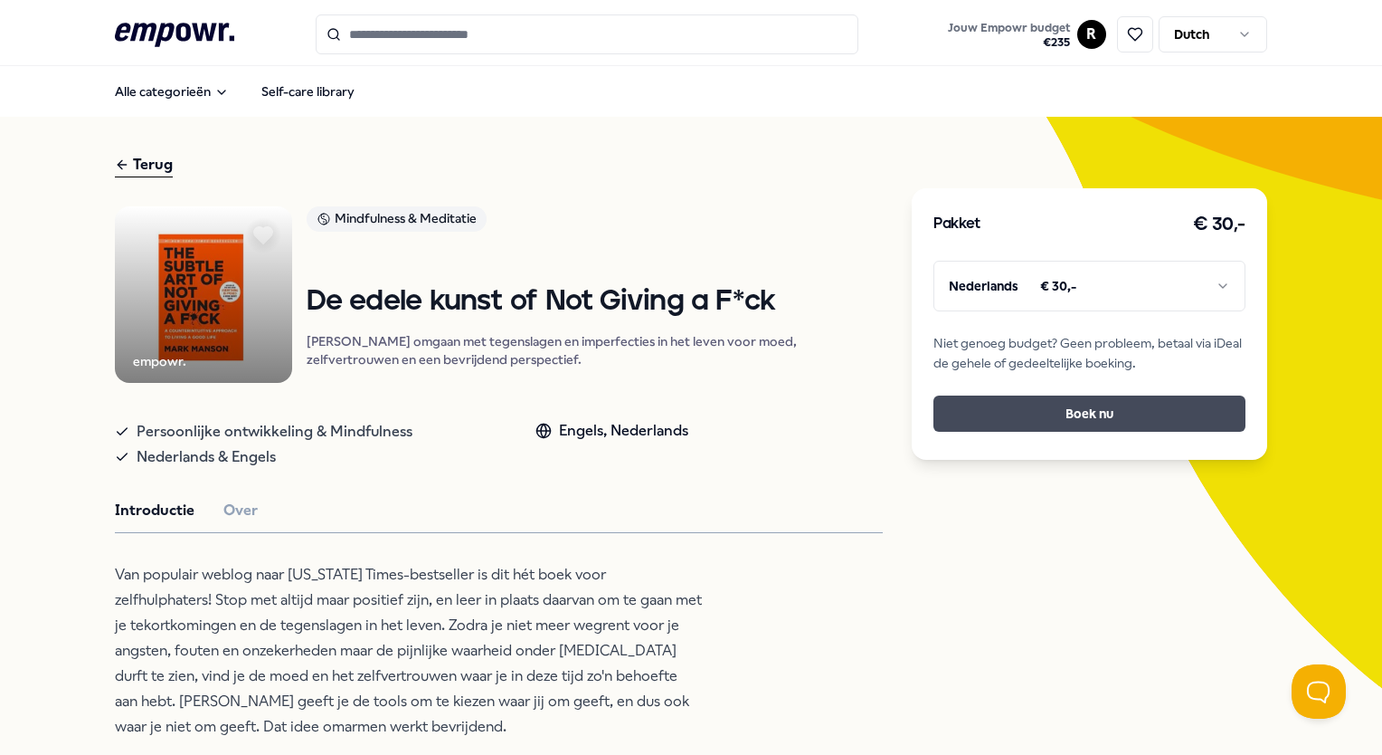
click at [1039, 425] on button "Boek nu" at bounding box center [1089, 413] width 311 height 36
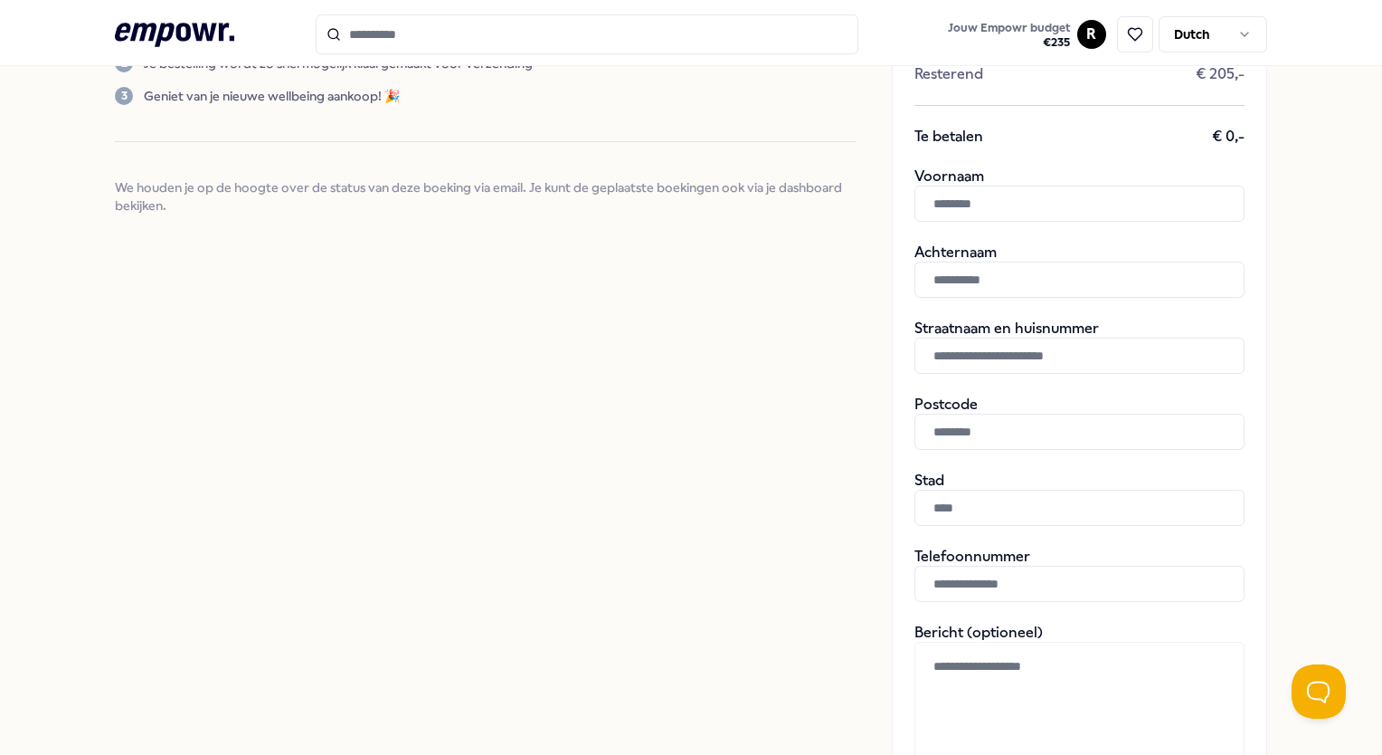
scroll to position [314, 0]
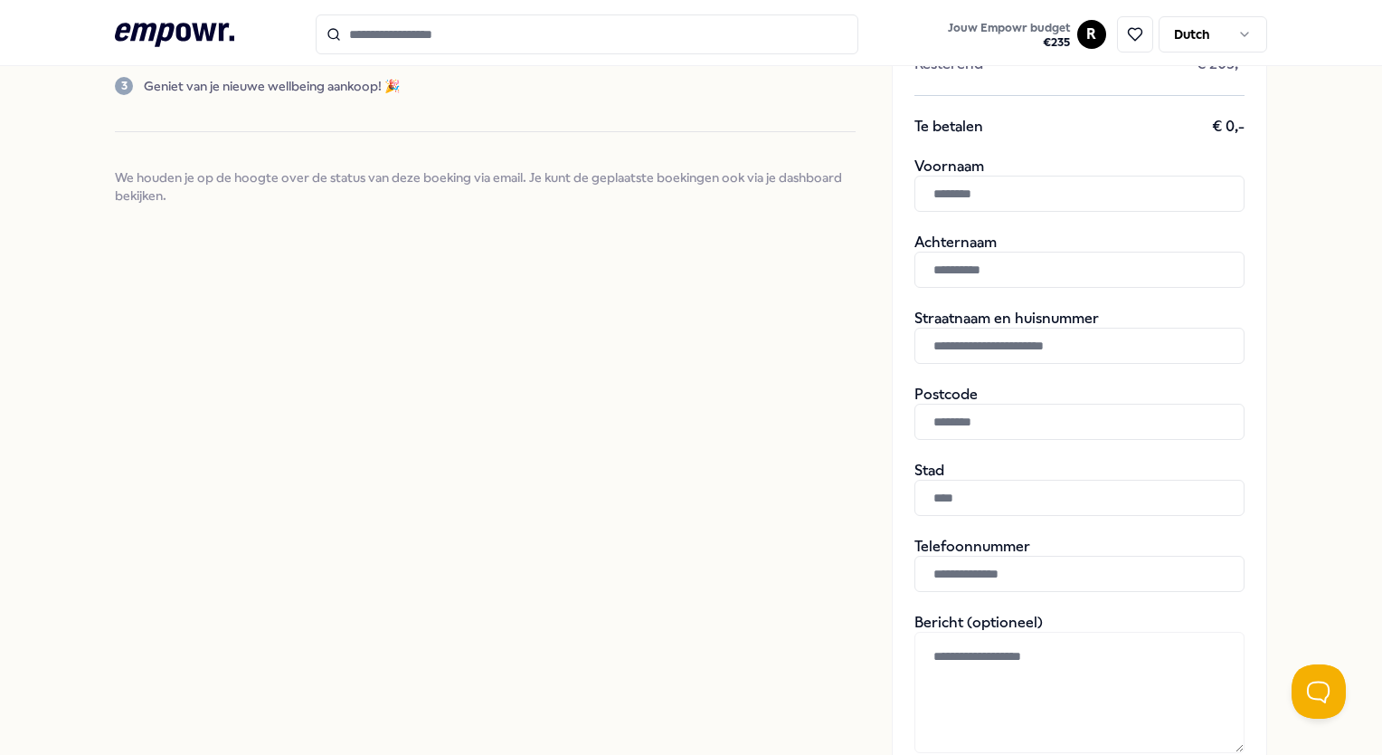
click at [942, 166] on div "Voornaam" at bounding box center [1080, 184] width 330 height 54
click at [934, 204] on input "text" at bounding box center [1080, 194] width 330 height 36
type input "**********"
type input "*"
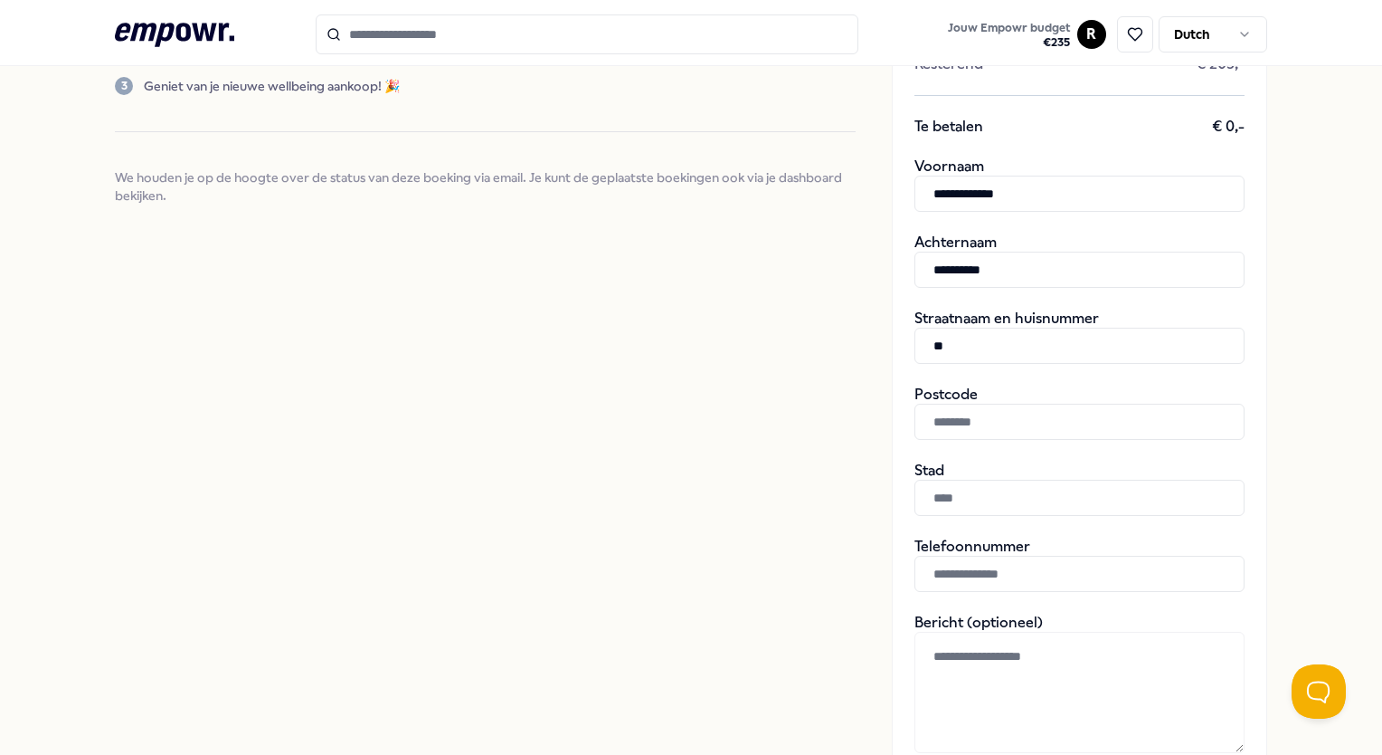
paste input "**********"
type input "**********"
type input "******"
type input "*********"
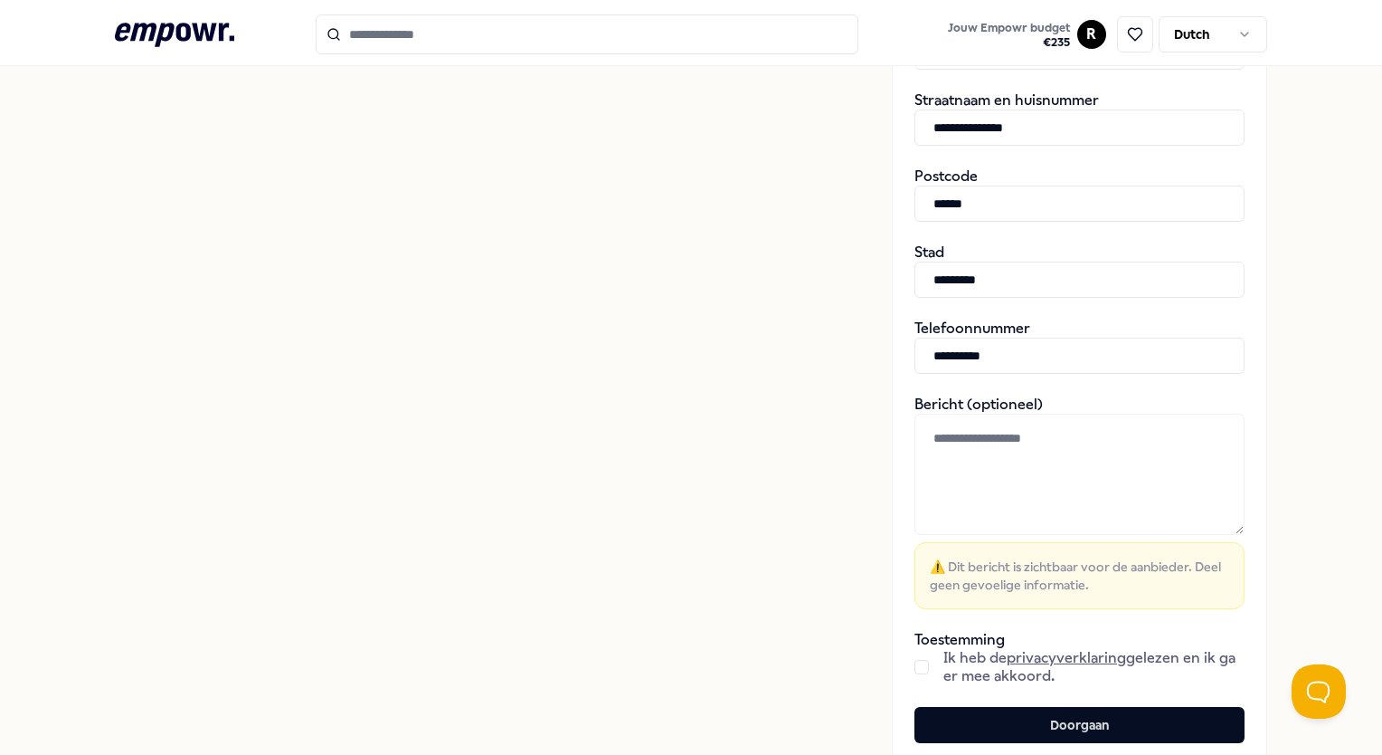
type input "**********"
click at [917, 663] on div "Ik heb de privacyverklaring gelezen en ik ga er mee akkoord." at bounding box center [1080, 667] width 330 height 36
click at [915, 673] on div "Ik heb de privacyverklaring gelezen en ik ga er mee akkoord." at bounding box center [1080, 667] width 330 height 36
click at [915, 665] on button "button" at bounding box center [922, 667] width 14 height 14
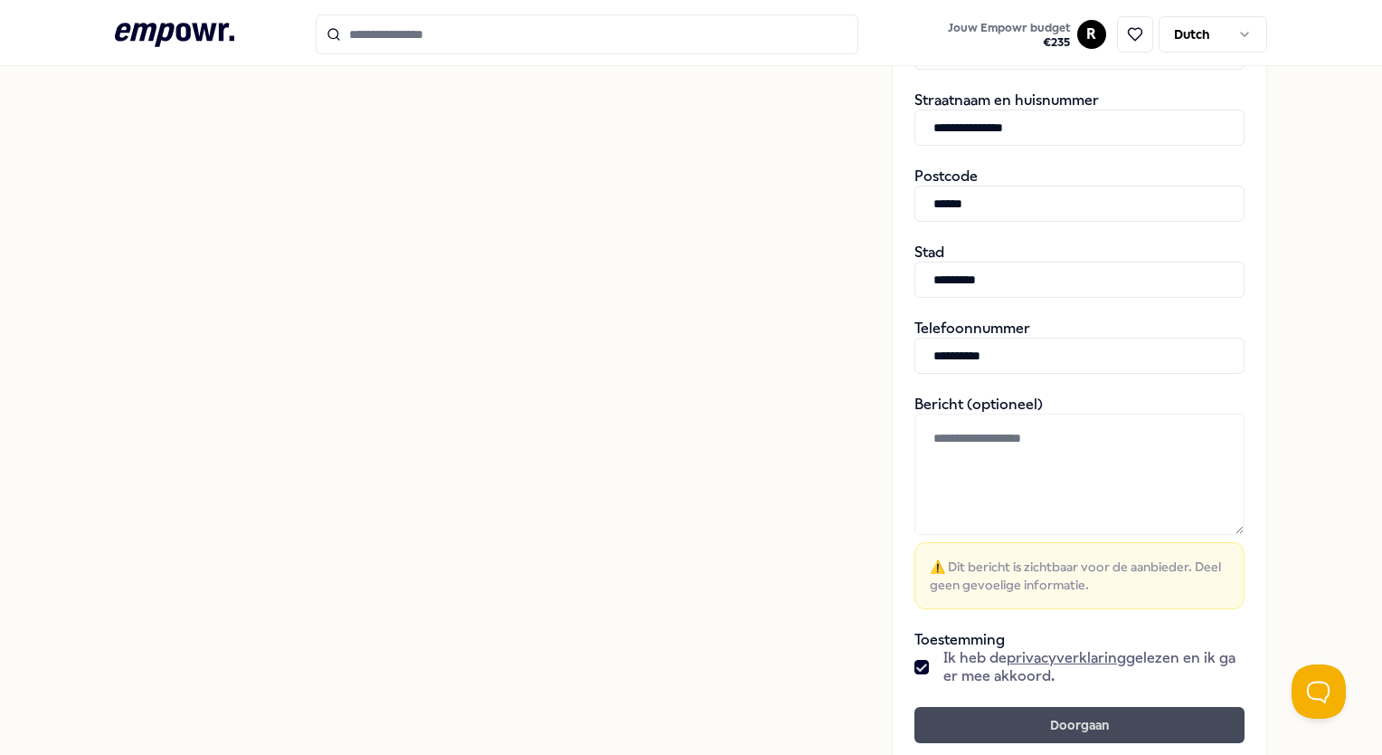
click at [962, 720] on button "Doorgaan" at bounding box center [1080, 725] width 330 height 36
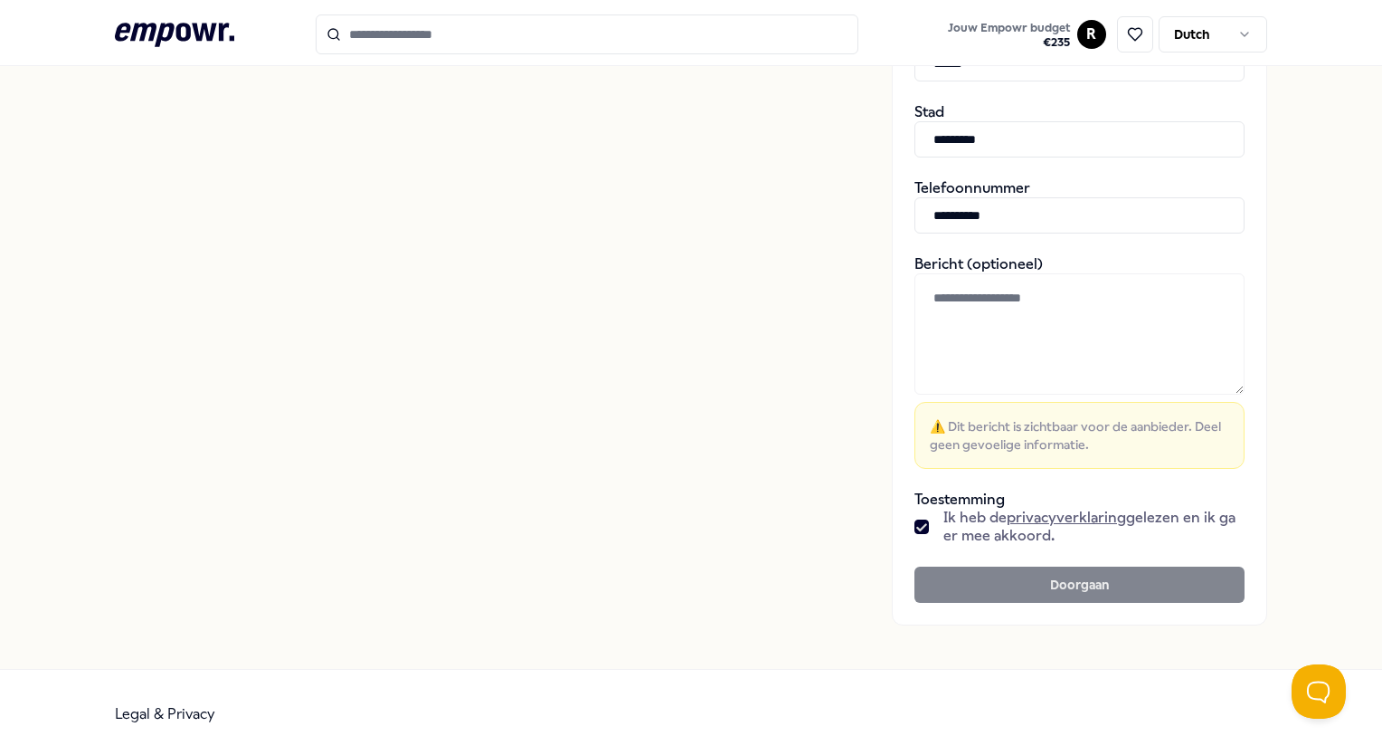
scroll to position [519, 0]
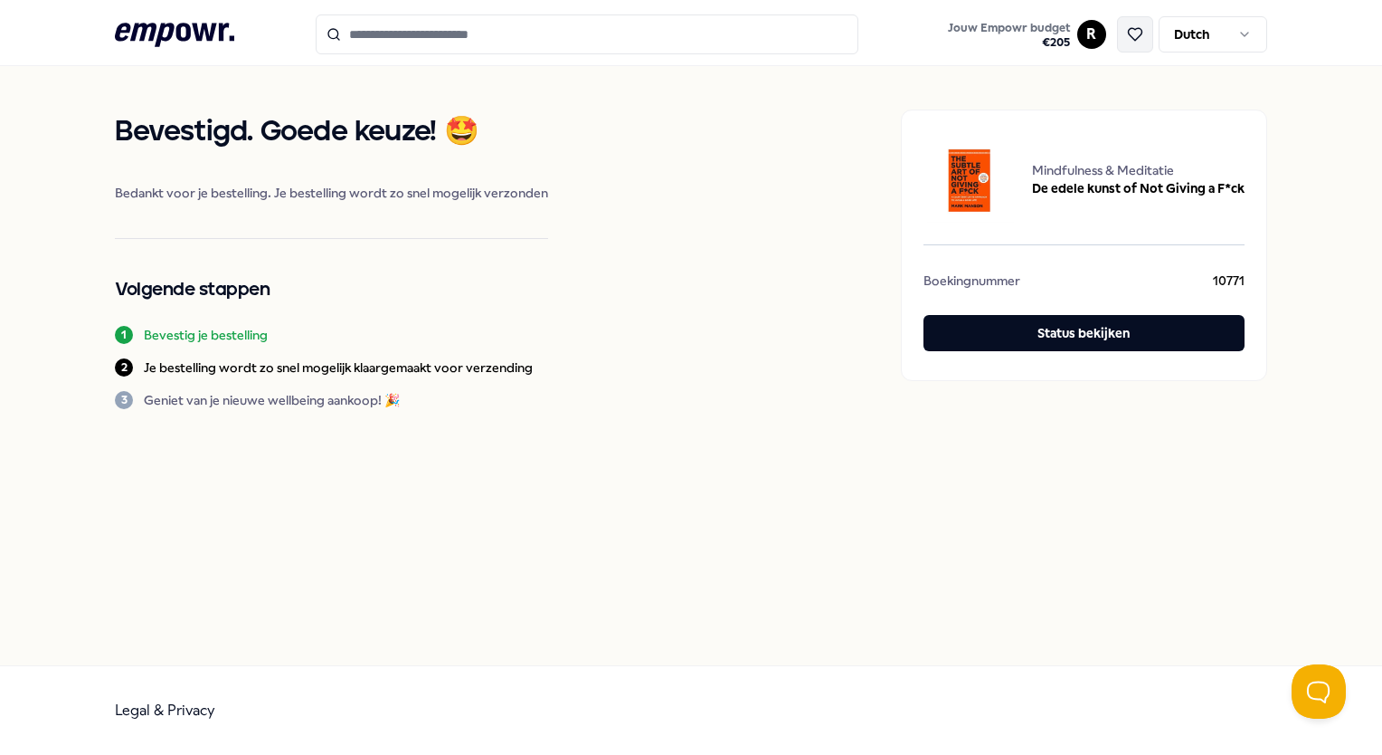
click at [1127, 40] on icon at bounding box center [1135, 34] width 16 height 16
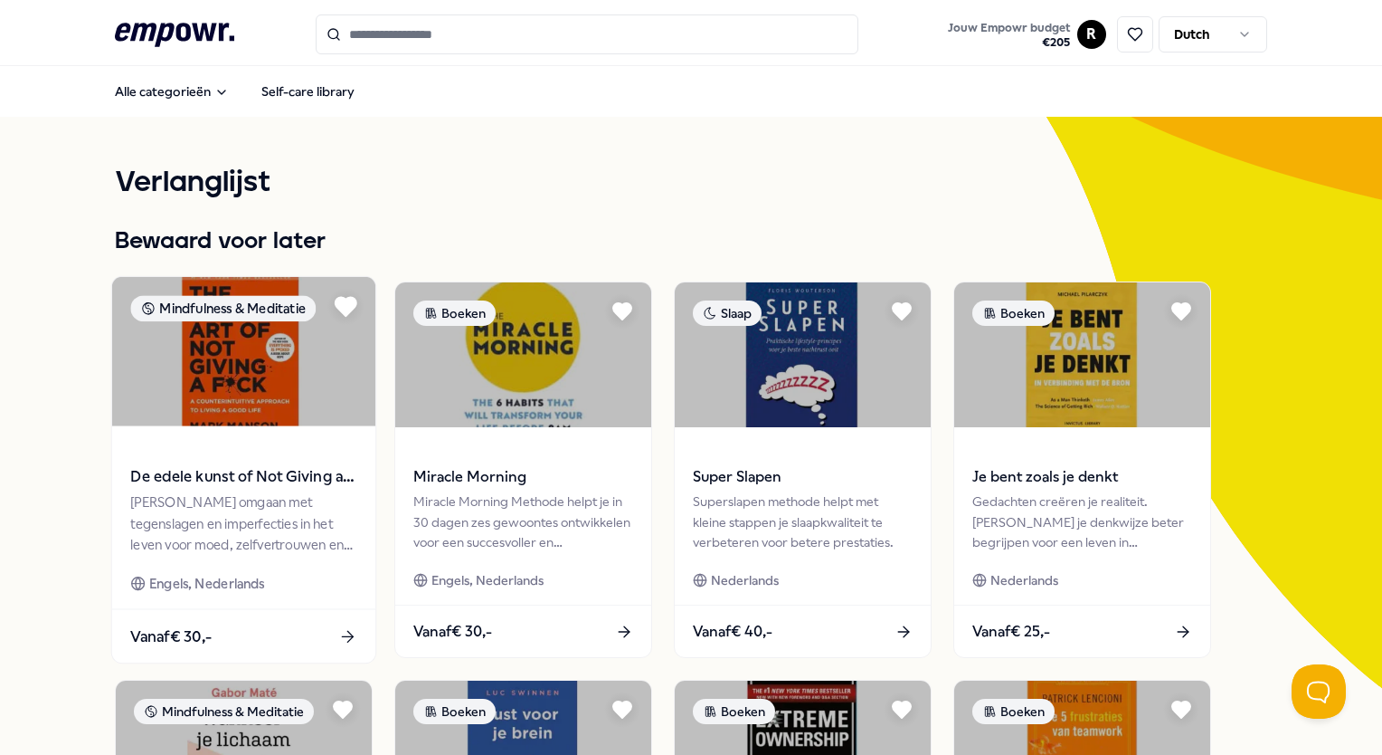
click at [337, 302] on icon at bounding box center [346, 307] width 21 height 18
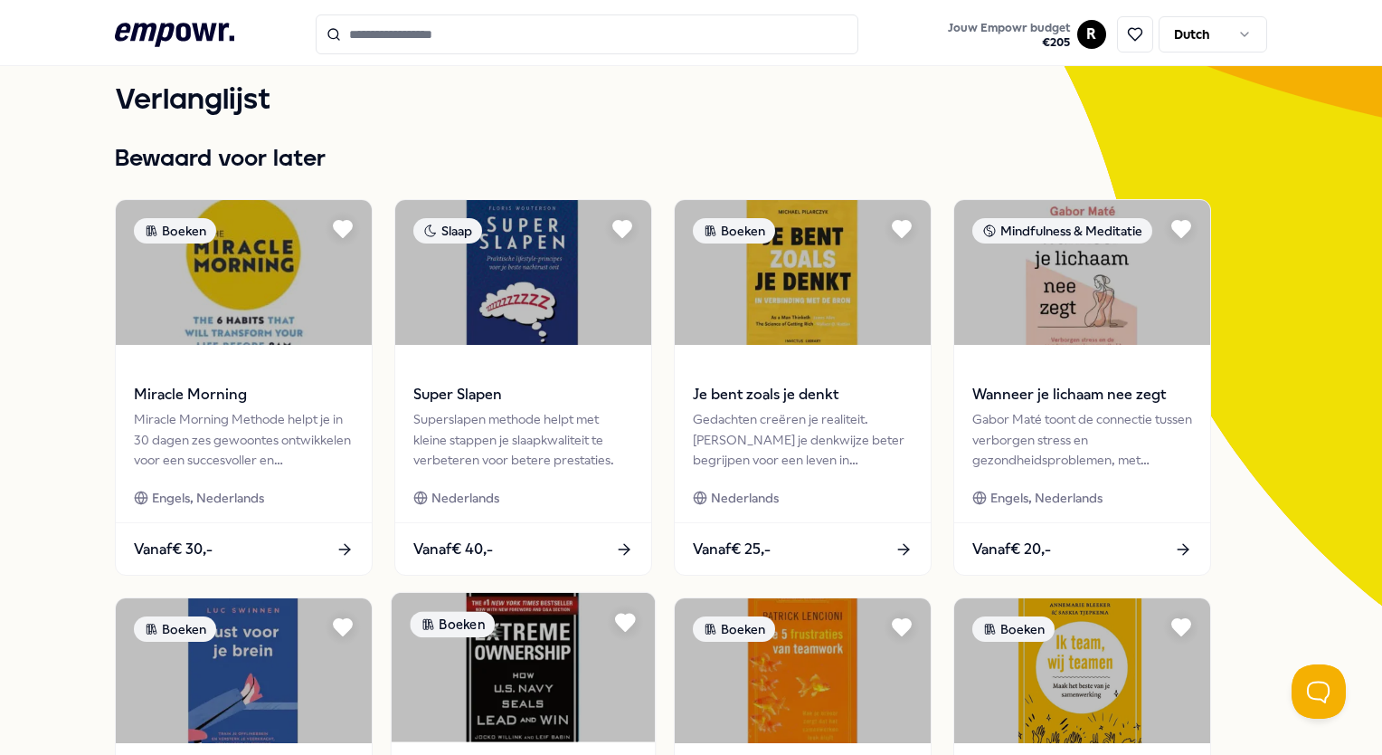
scroll to position [62, 0]
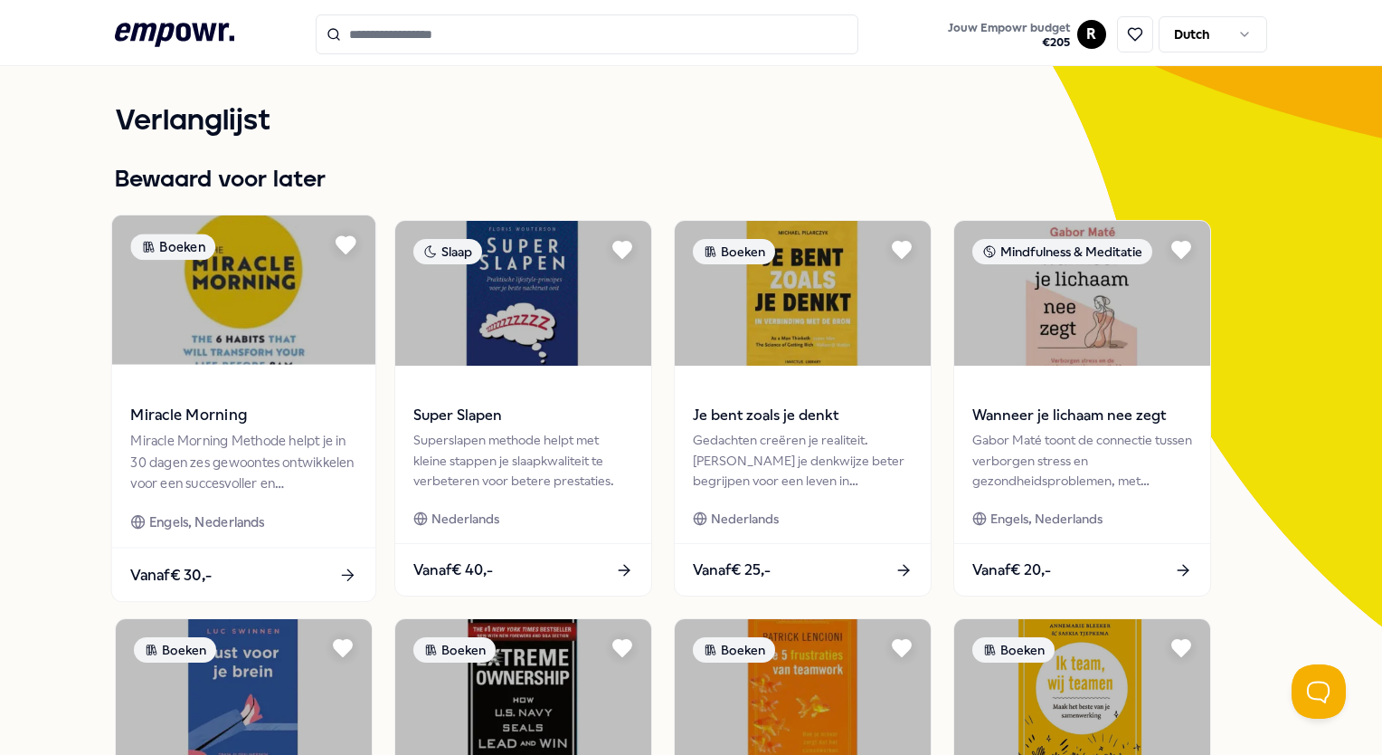
click at [197, 404] on span "Miracle Morning" at bounding box center [244, 416] width 226 height 24
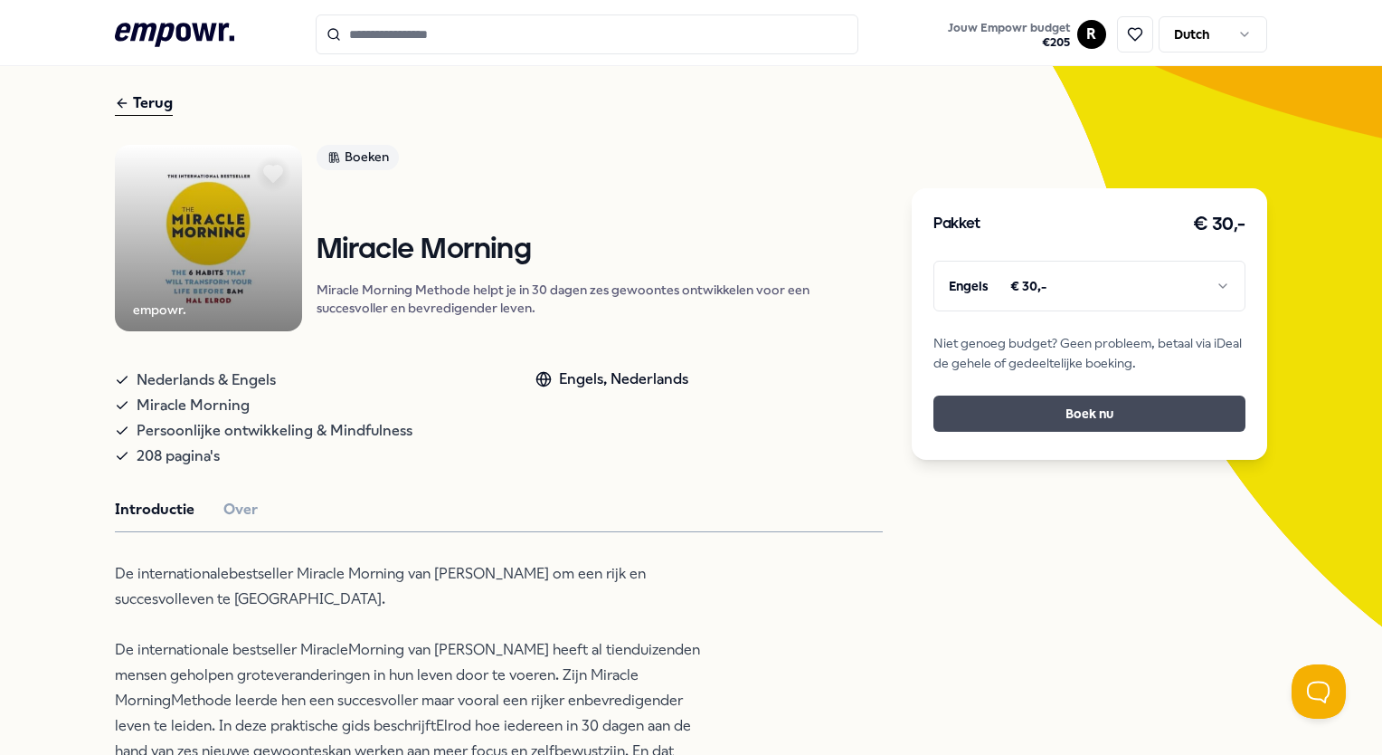
click at [1022, 413] on button "Boek nu" at bounding box center [1089, 413] width 311 height 36
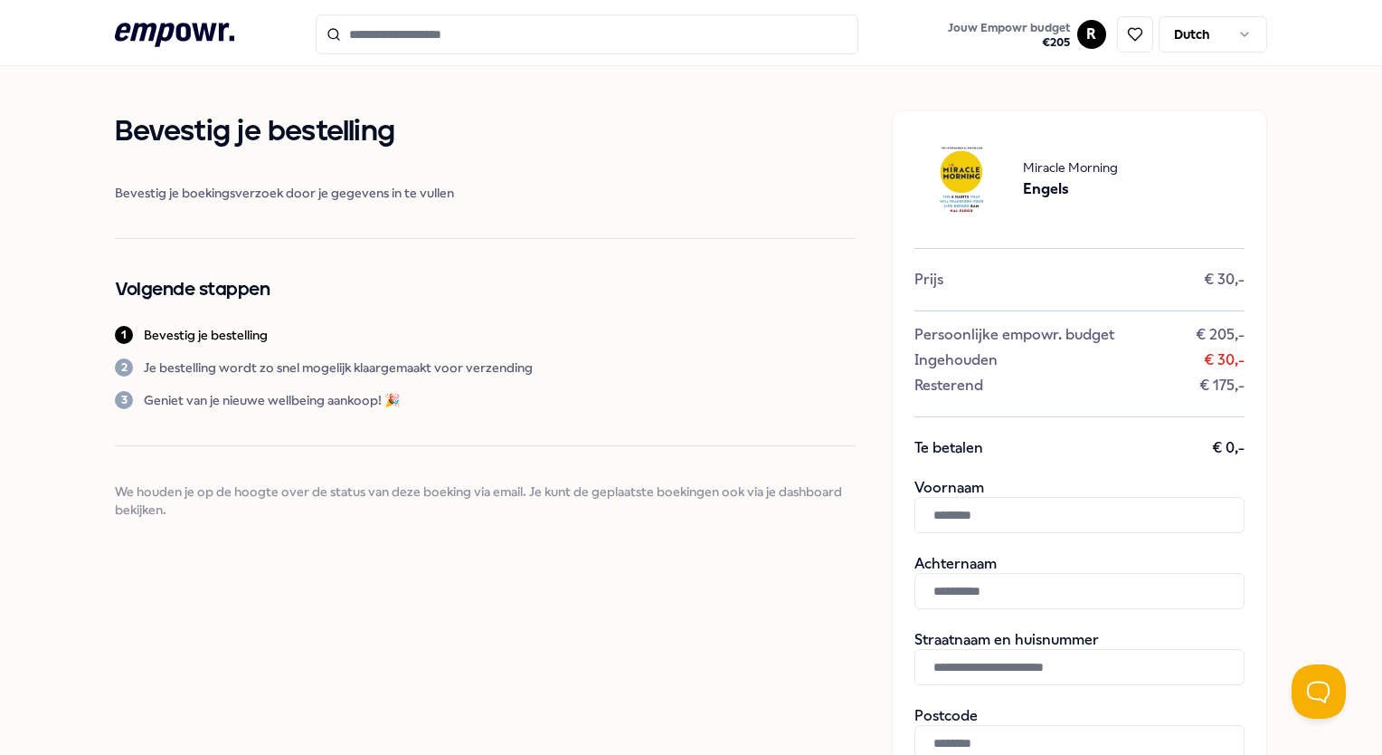
click at [969, 671] on input "text" at bounding box center [1080, 667] width 330 height 36
paste input "**********"
type input "**********"
type input "****"
type input "**********"
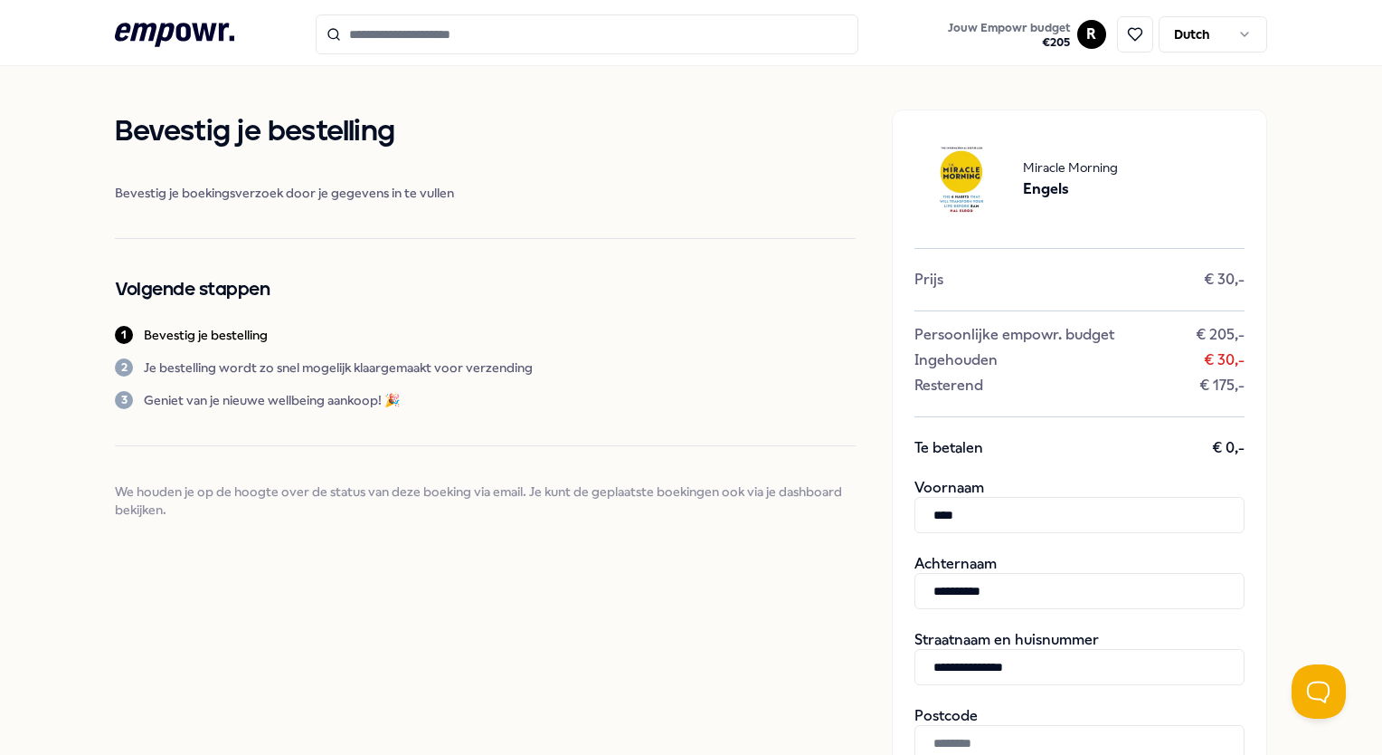
scroll to position [5, 0]
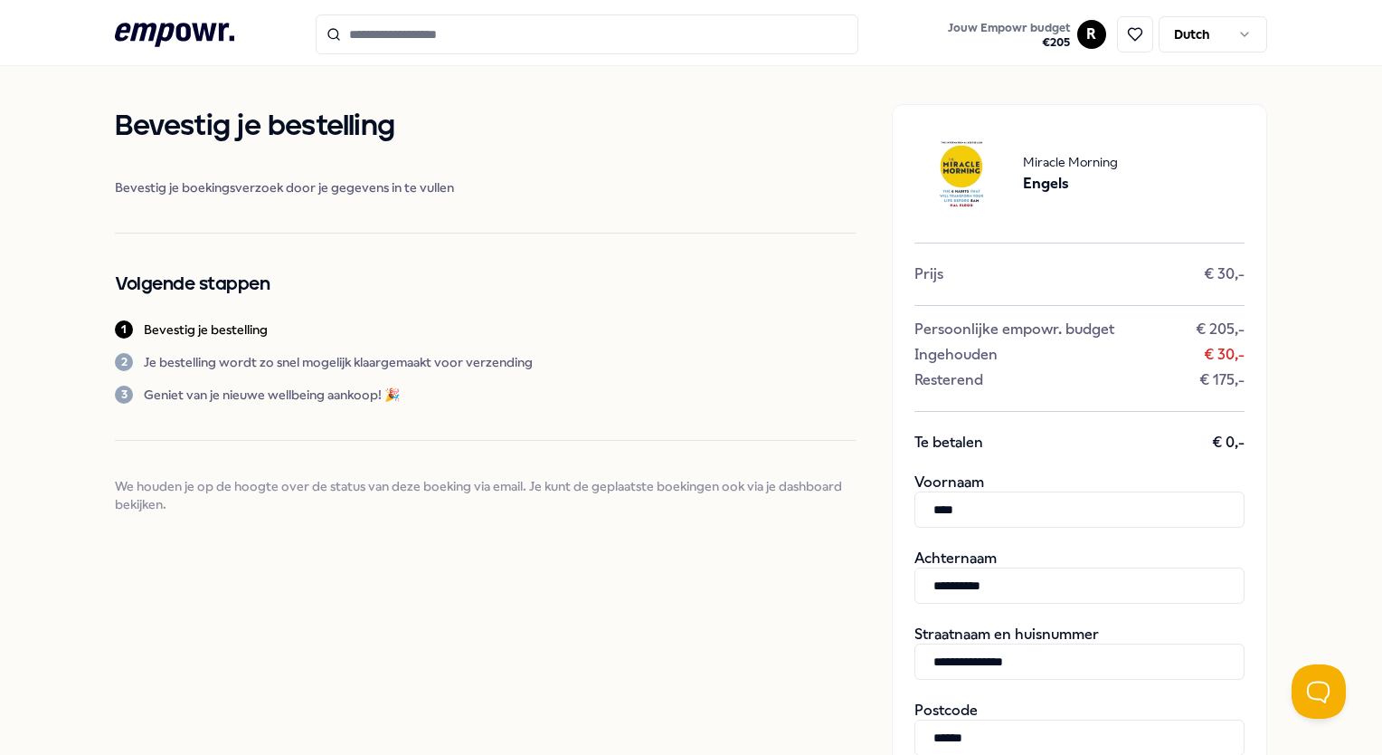
type input "******"
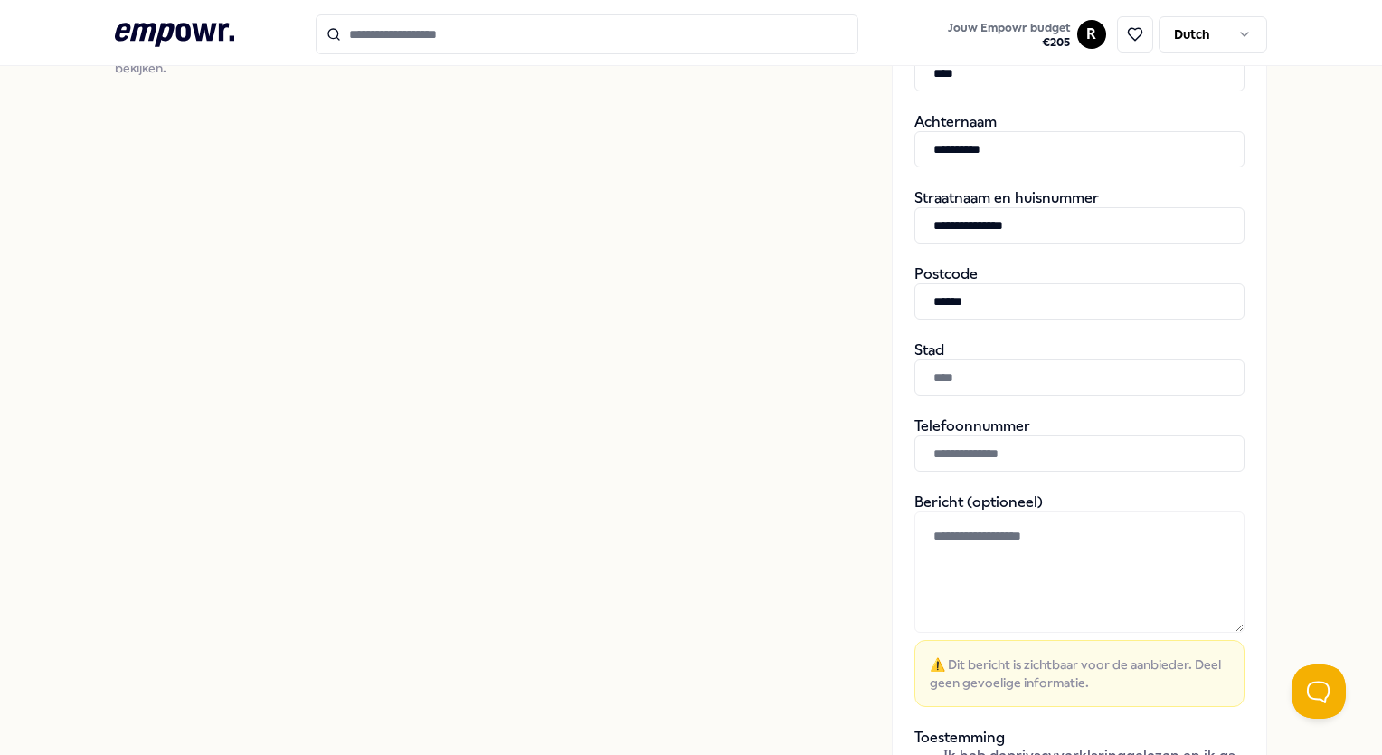
scroll to position [472, 0]
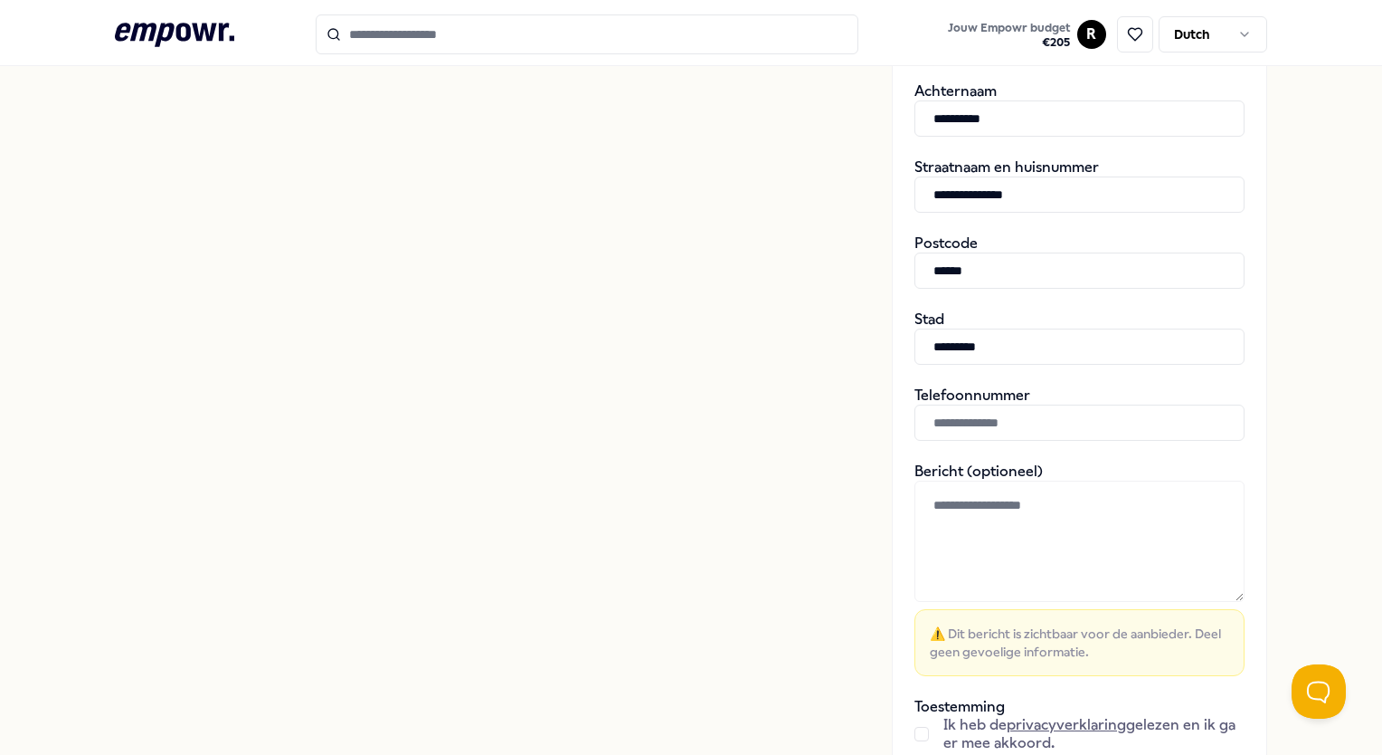
type input "*********"
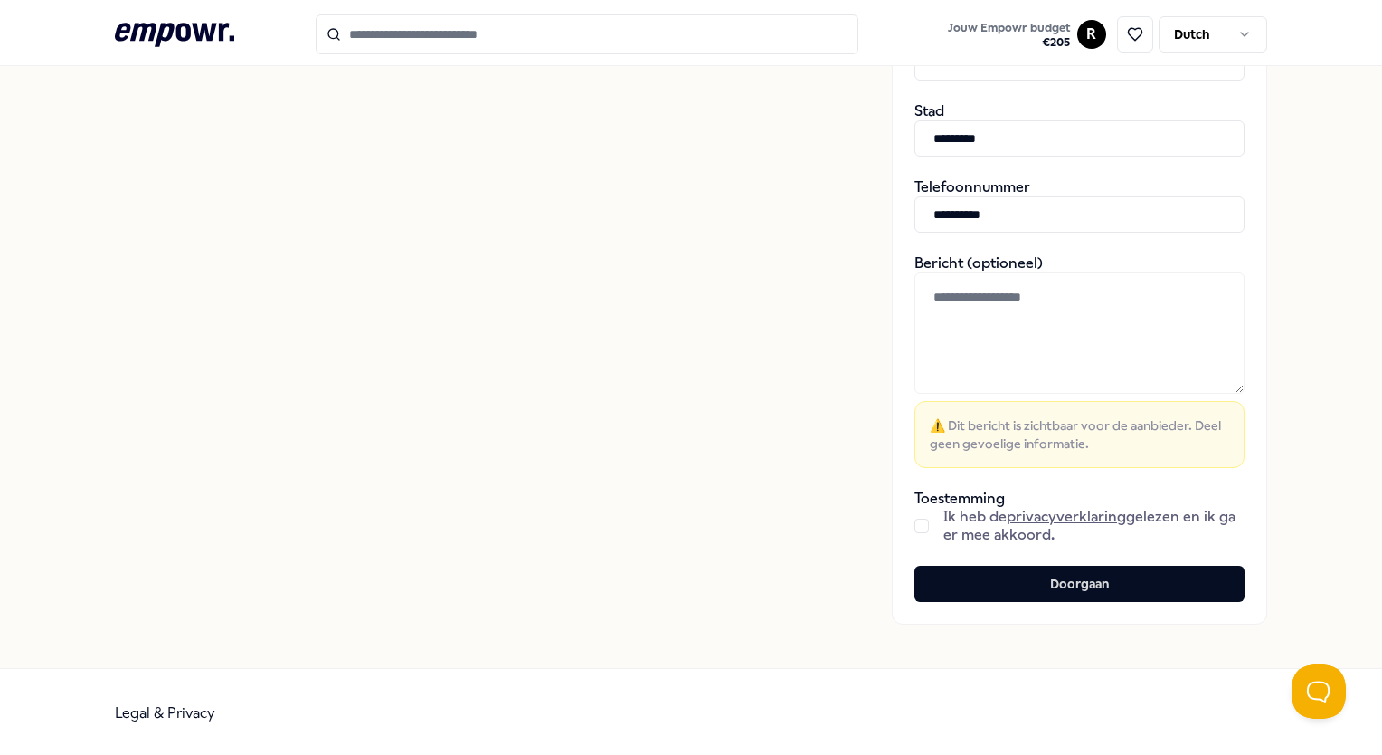
type input "**********"
click at [915, 518] on button "button" at bounding box center [922, 525] width 14 height 14
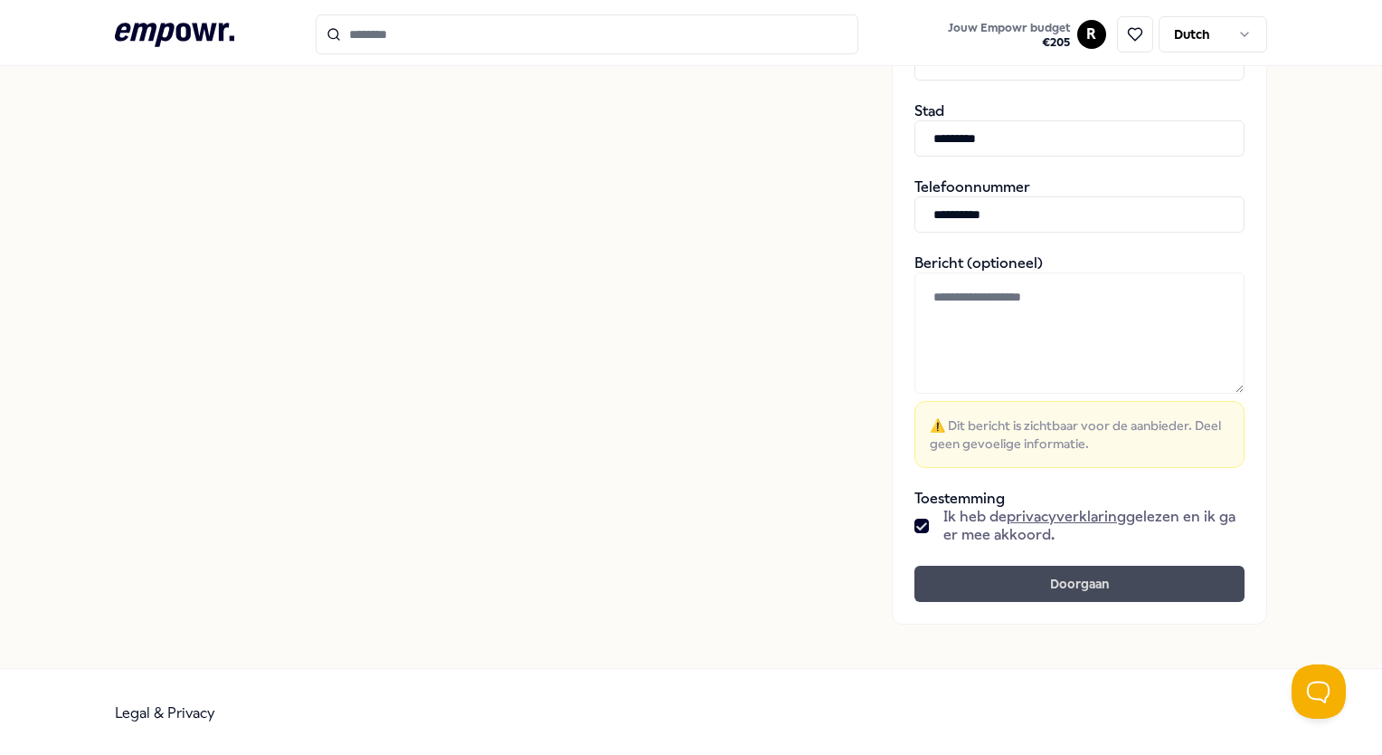
click at [970, 589] on button "Doorgaan" at bounding box center [1080, 583] width 330 height 36
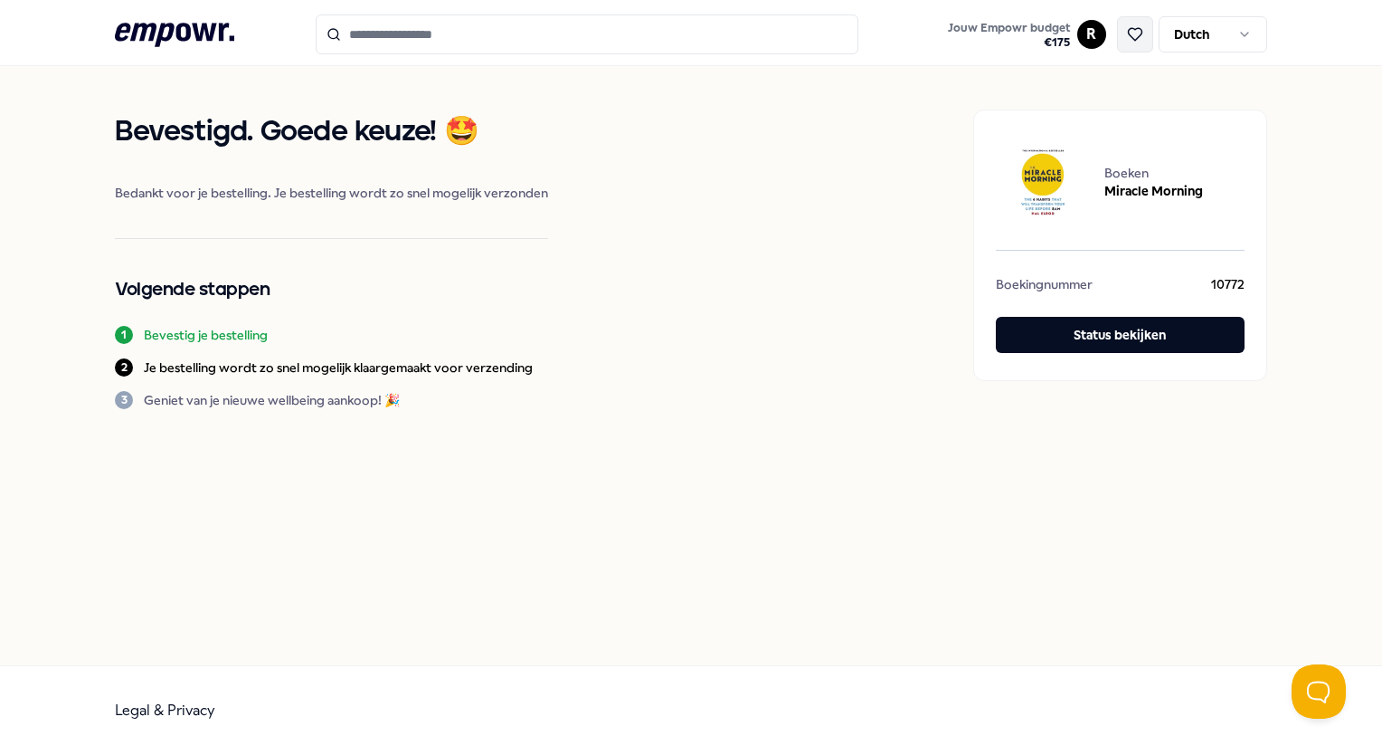
click at [1132, 28] on icon at bounding box center [1135, 34] width 14 height 13
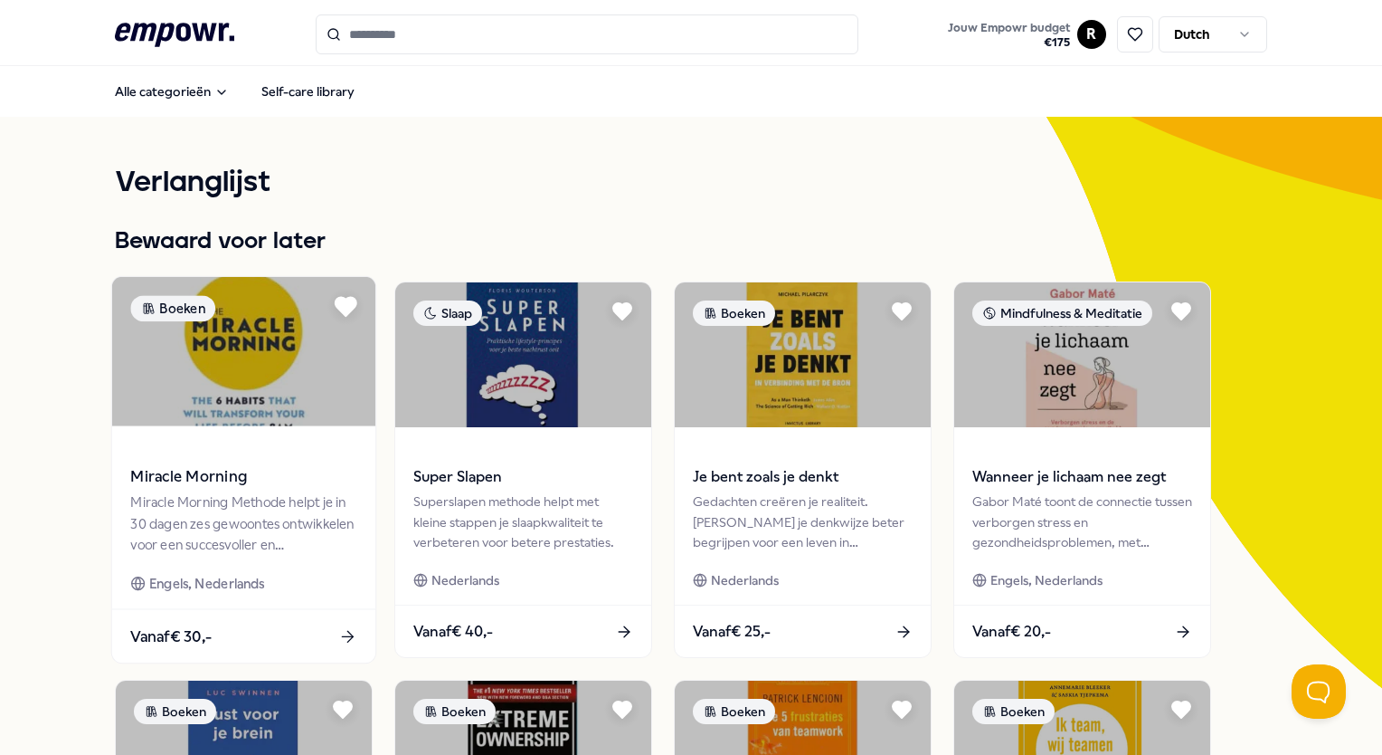
click at [337, 309] on icon at bounding box center [346, 306] width 24 height 24
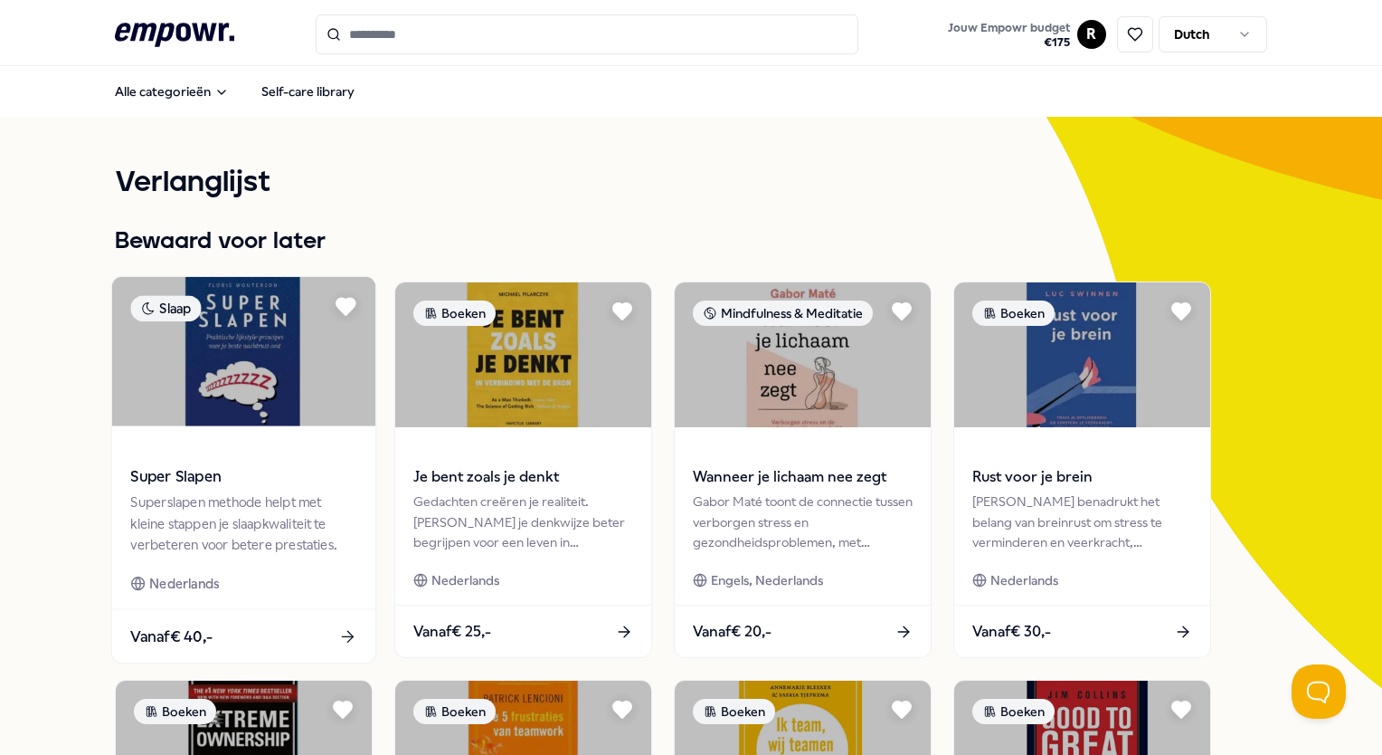
click at [201, 447] on span at bounding box center [244, 451] width 226 height 21
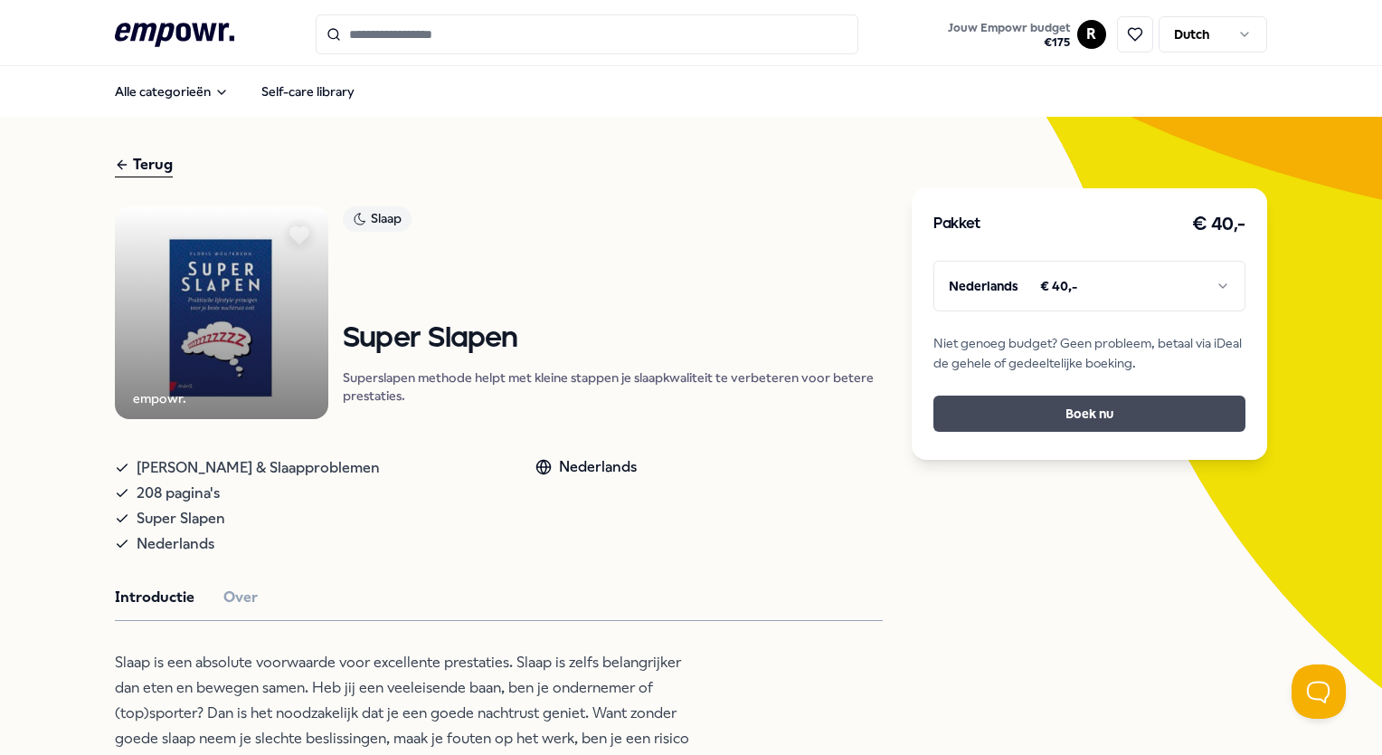
click at [1022, 420] on button "Boek nu" at bounding box center [1089, 413] width 311 height 36
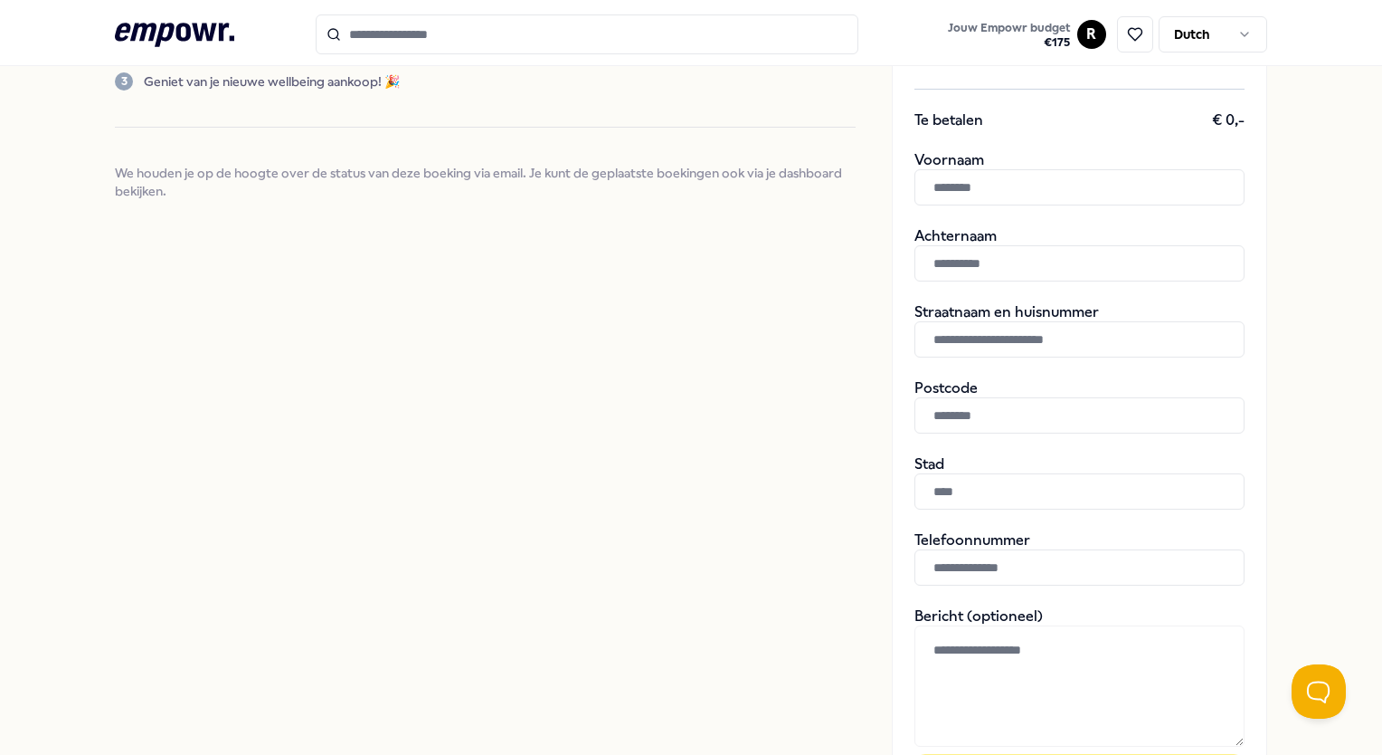
scroll to position [380, 0]
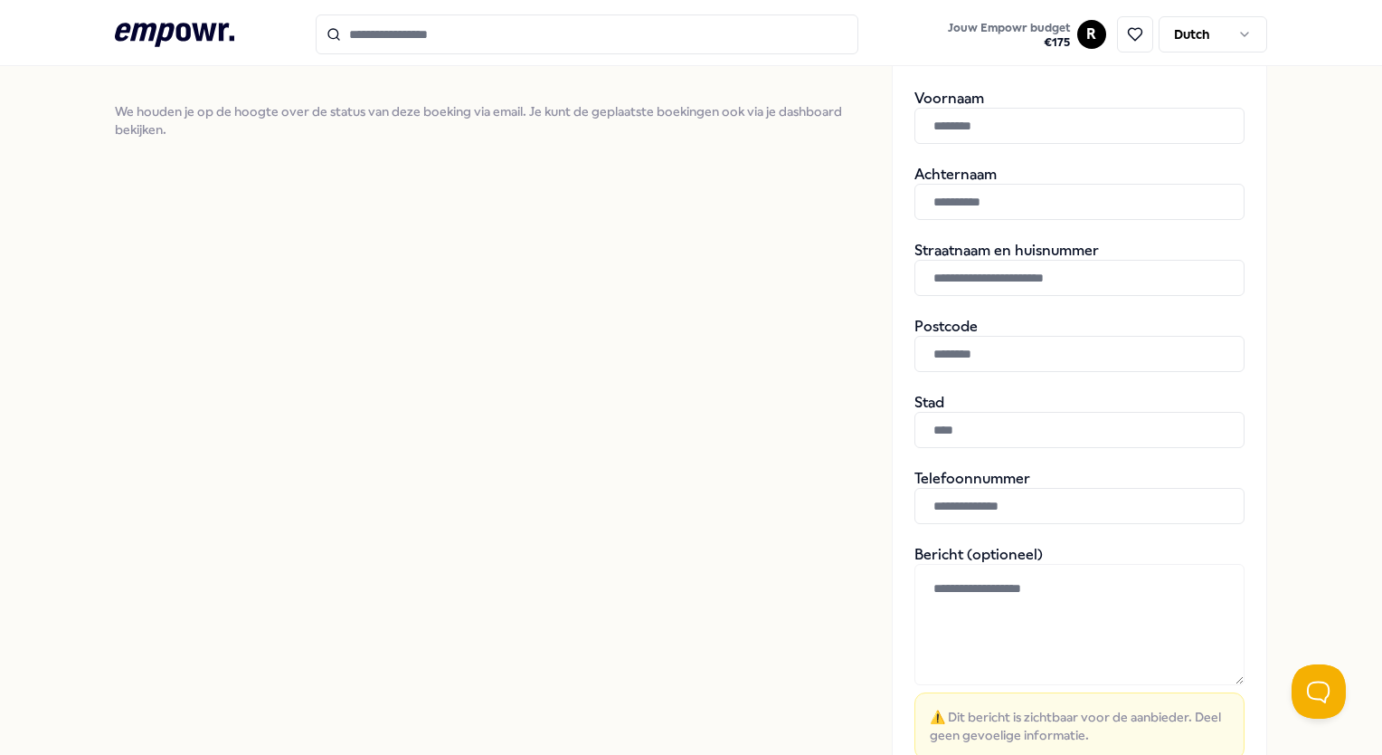
click at [1012, 280] on input "text" at bounding box center [1080, 278] width 330 height 36
paste input "**********"
type input "**********"
type input "****"
type input "**********"
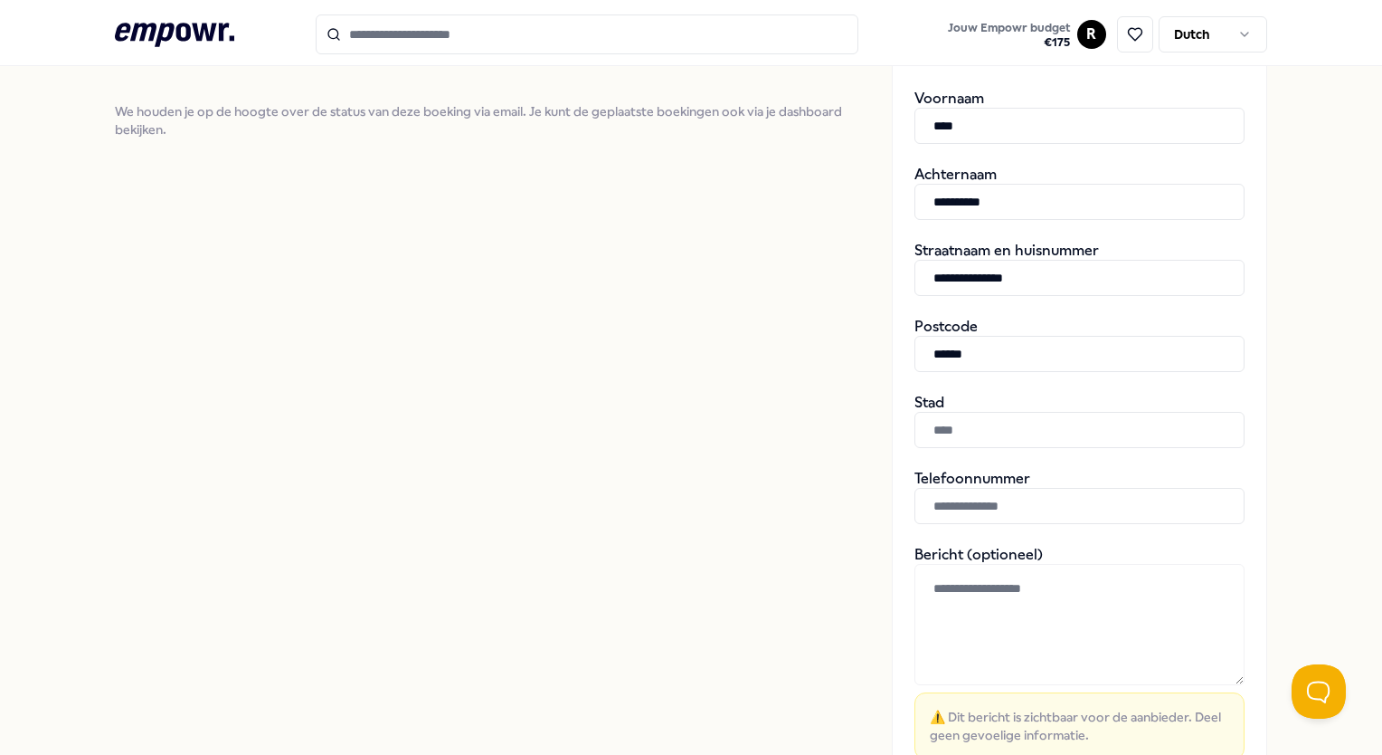
type input "******"
type input "*"
type input "*********"
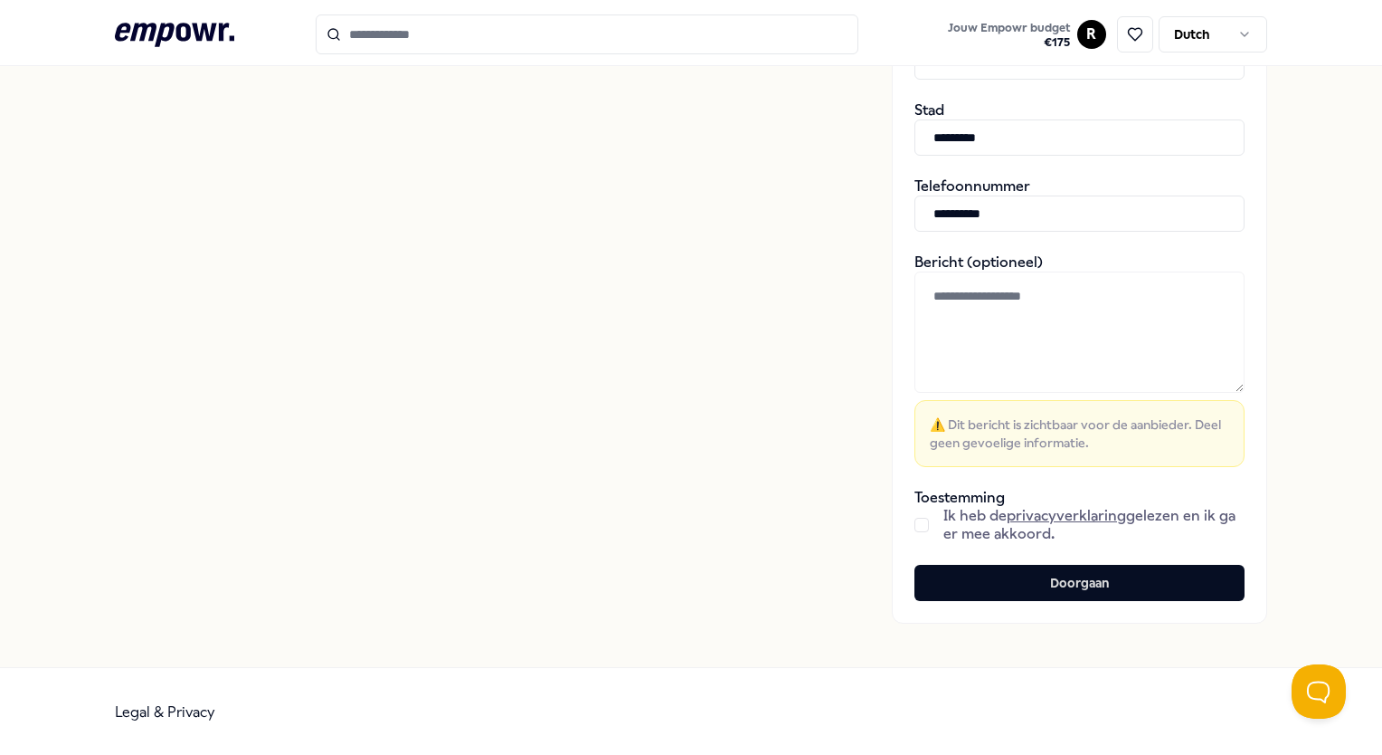
type input "**********"
click at [915, 523] on button "button" at bounding box center [922, 525] width 14 height 14
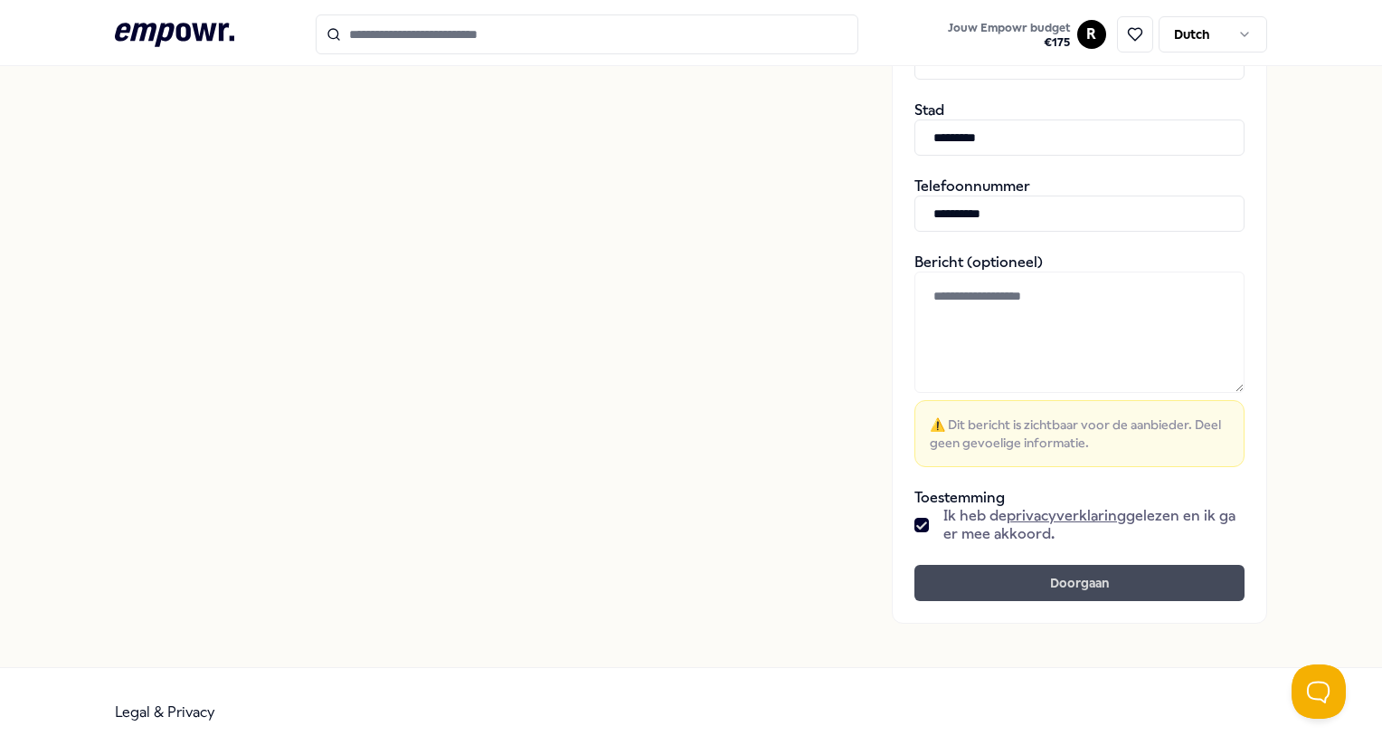
click at [961, 591] on button "Doorgaan" at bounding box center [1080, 583] width 330 height 36
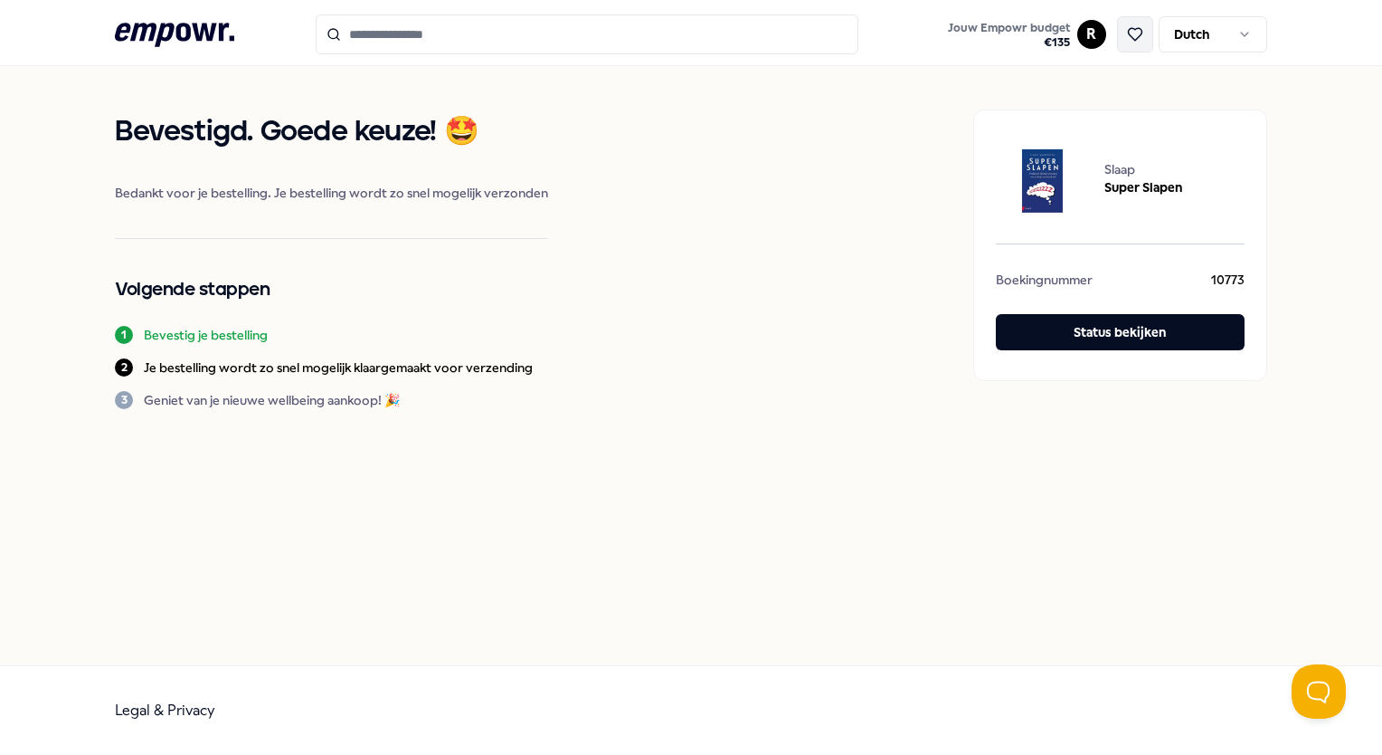
click at [1125, 31] on button at bounding box center [1135, 34] width 36 height 36
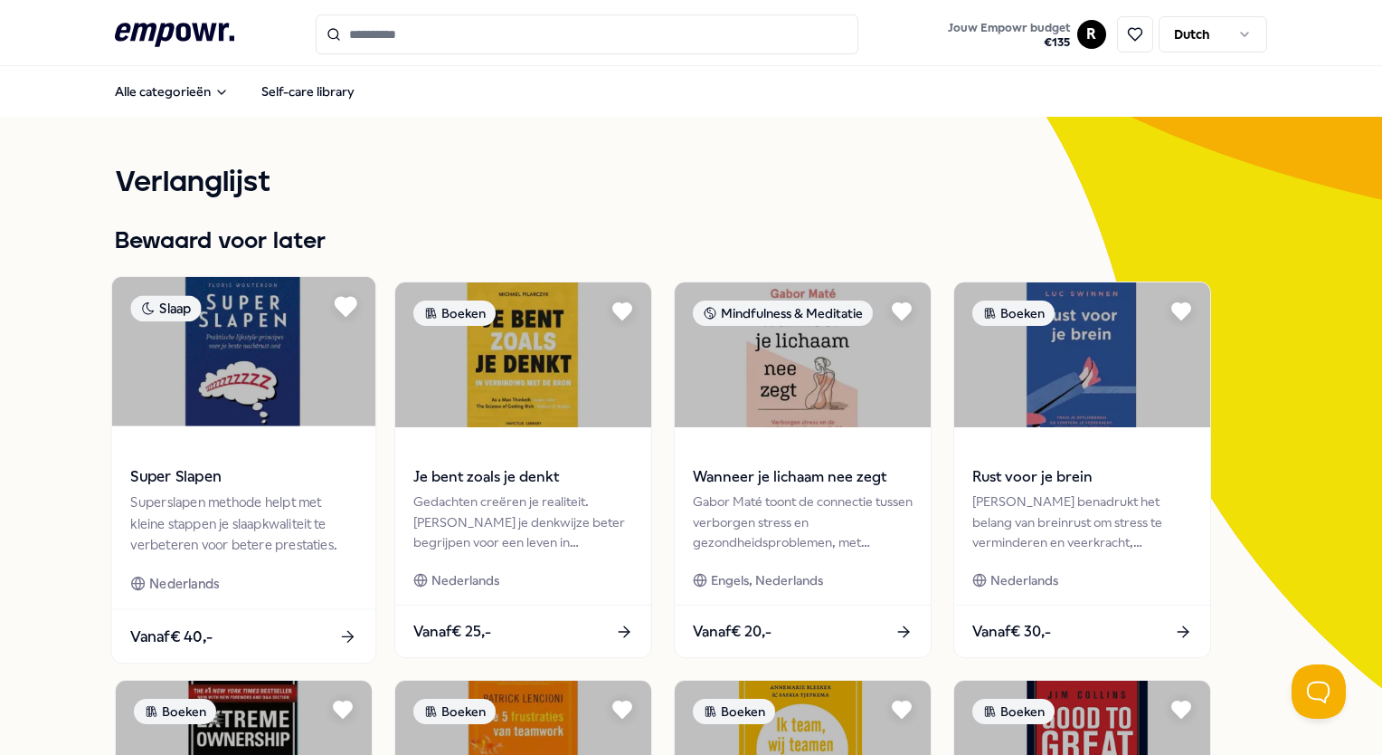
click at [347, 304] on icon at bounding box center [346, 307] width 21 height 18
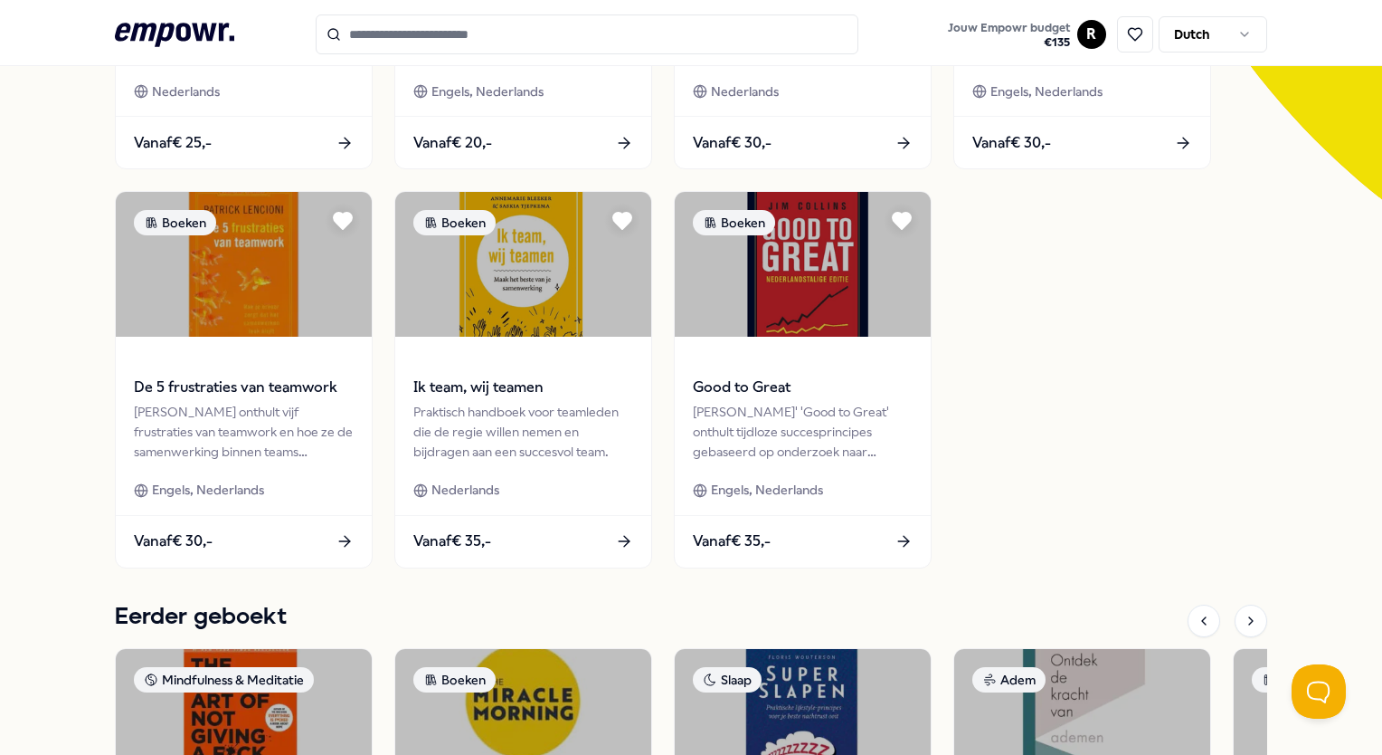
scroll to position [458, 0]
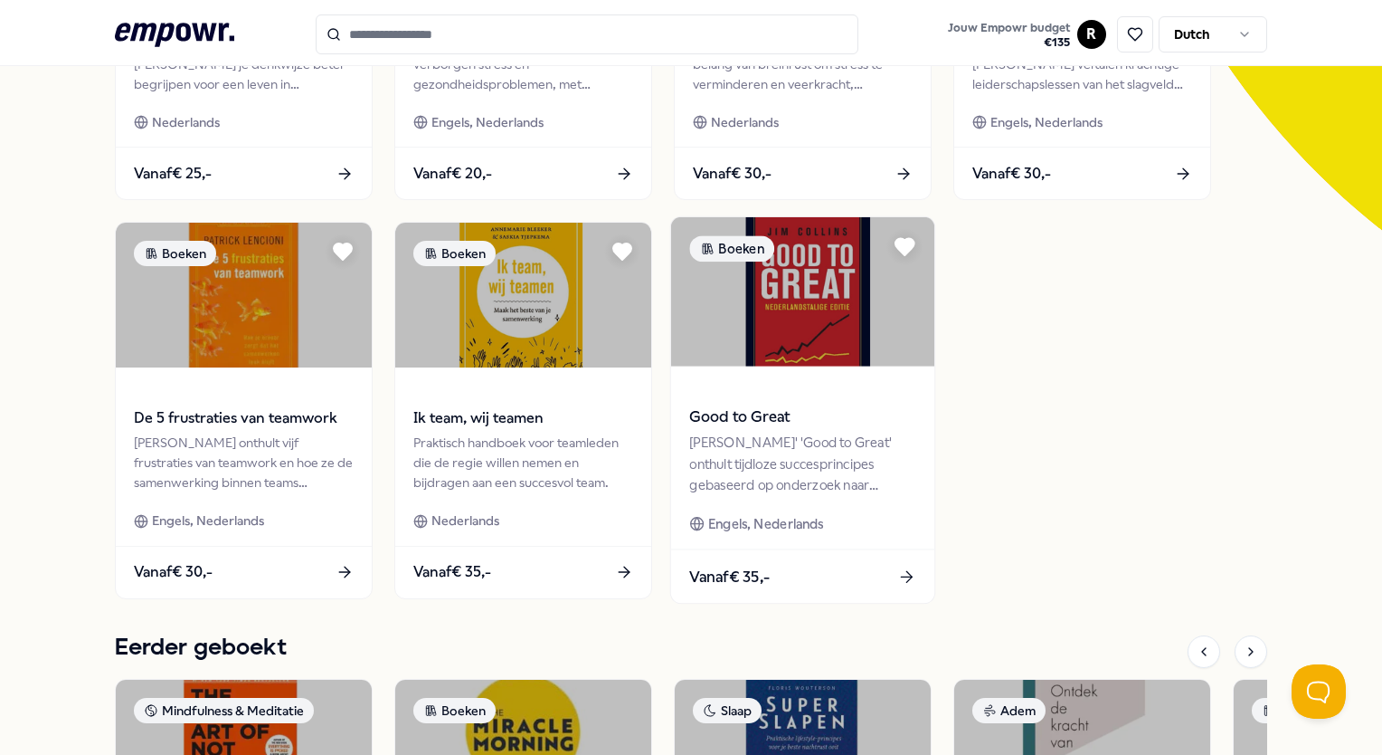
click at [793, 410] on span "Good to Great" at bounding box center [803, 417] width 226 height 24
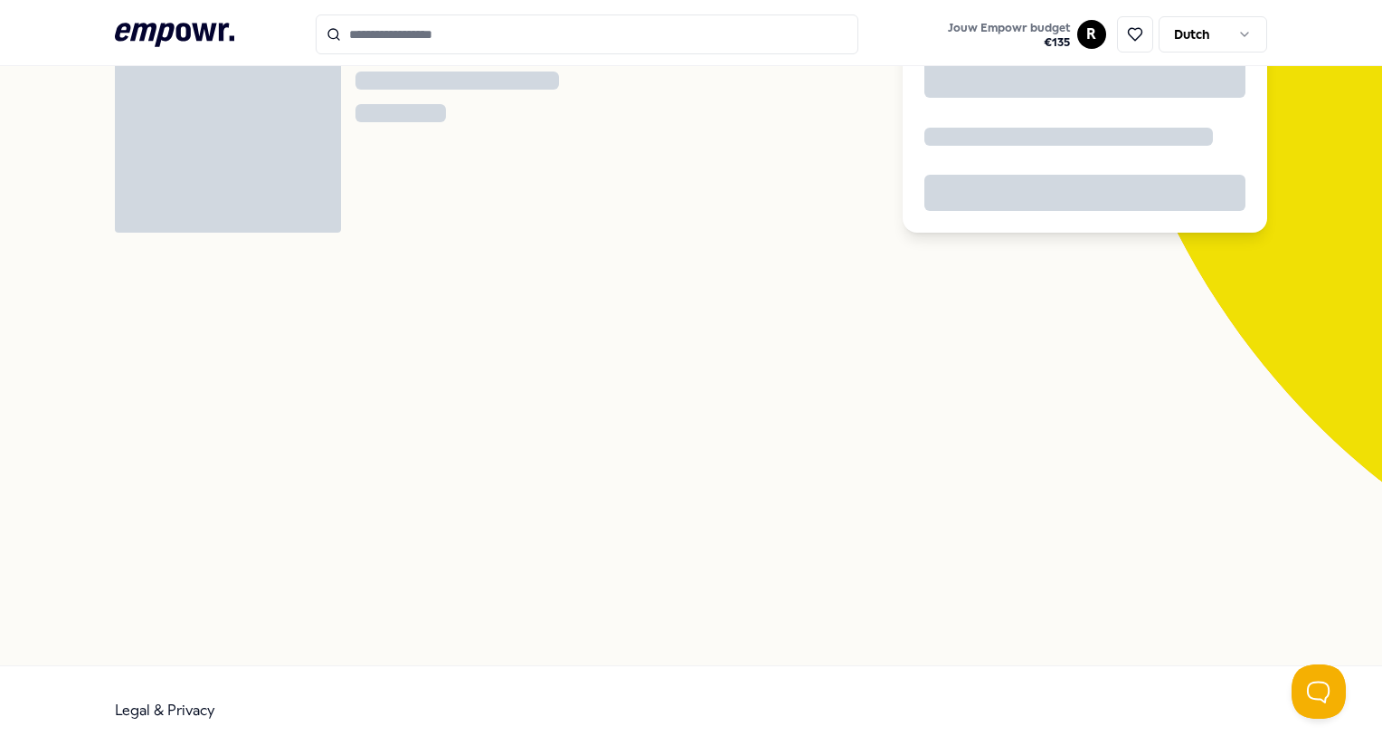
scroll to position [116, 0]
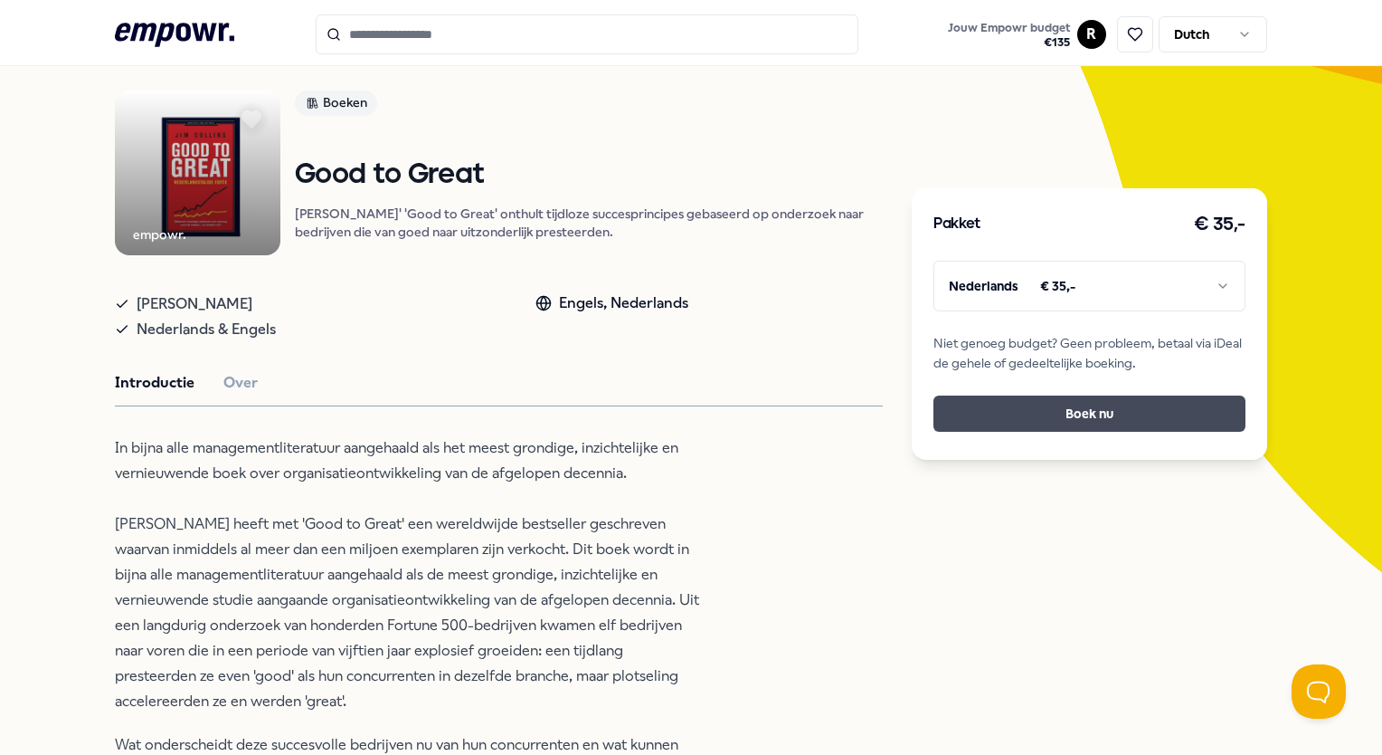
click at [984, 423] on button "Boek nu" at bounding box center [1089, 413] width 311 height 36
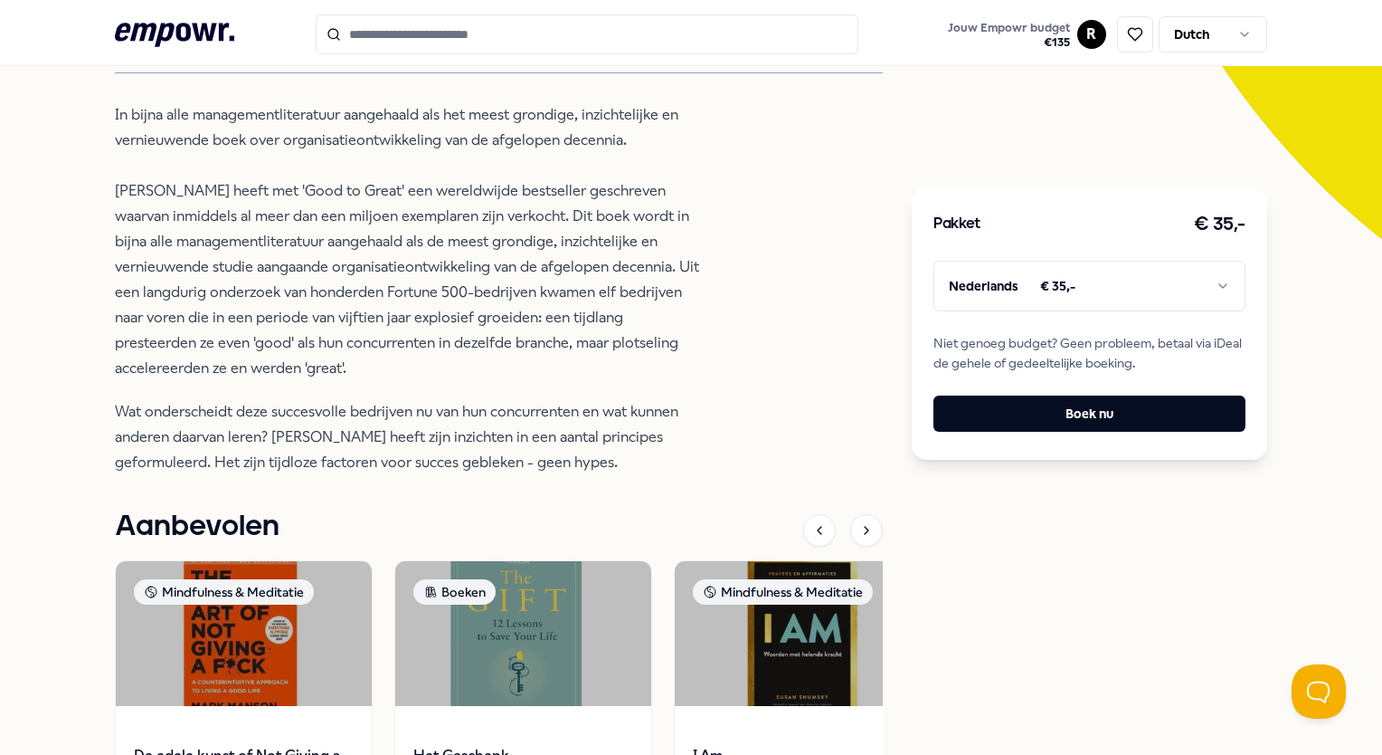
scroll to position [440, 0]
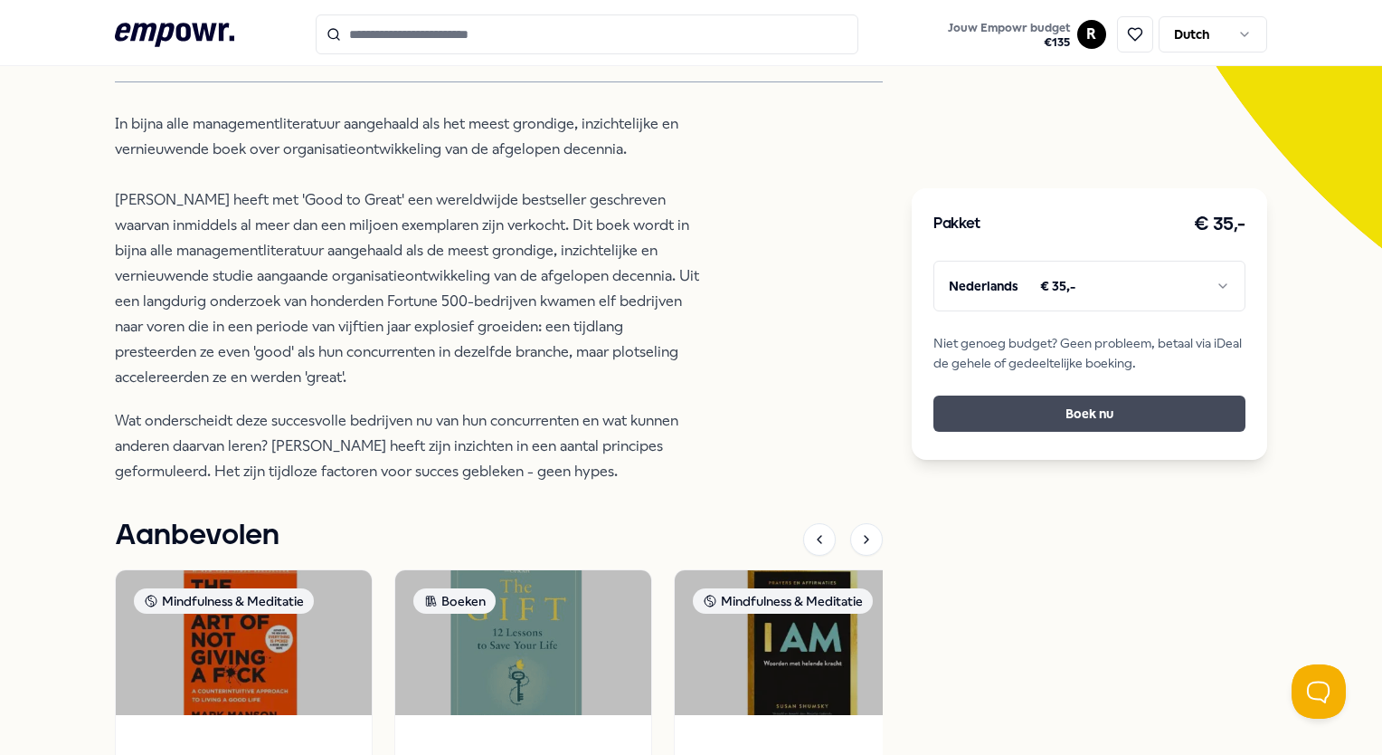
click at [970, 407] on button "Boek nu" at bounding box center [1089, 413] width 311 height 36
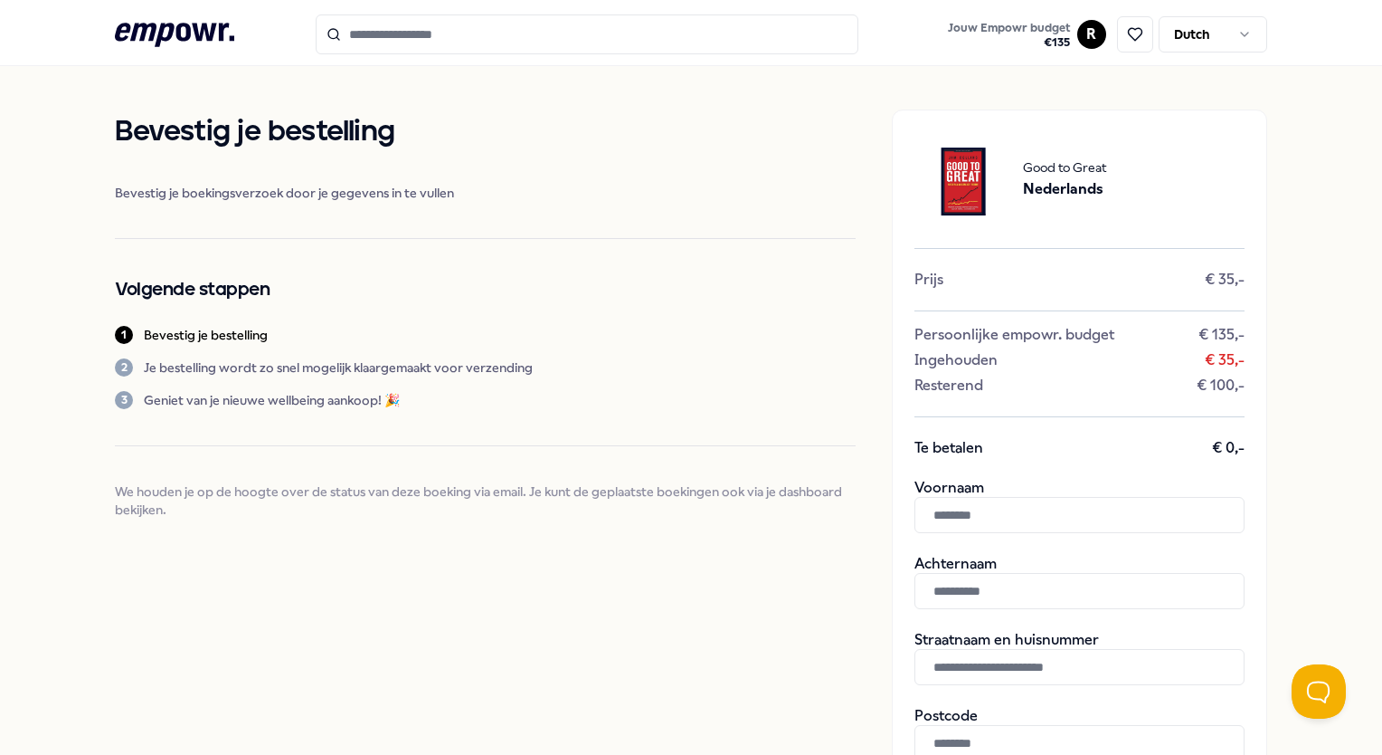
scroll to position [92, 0]
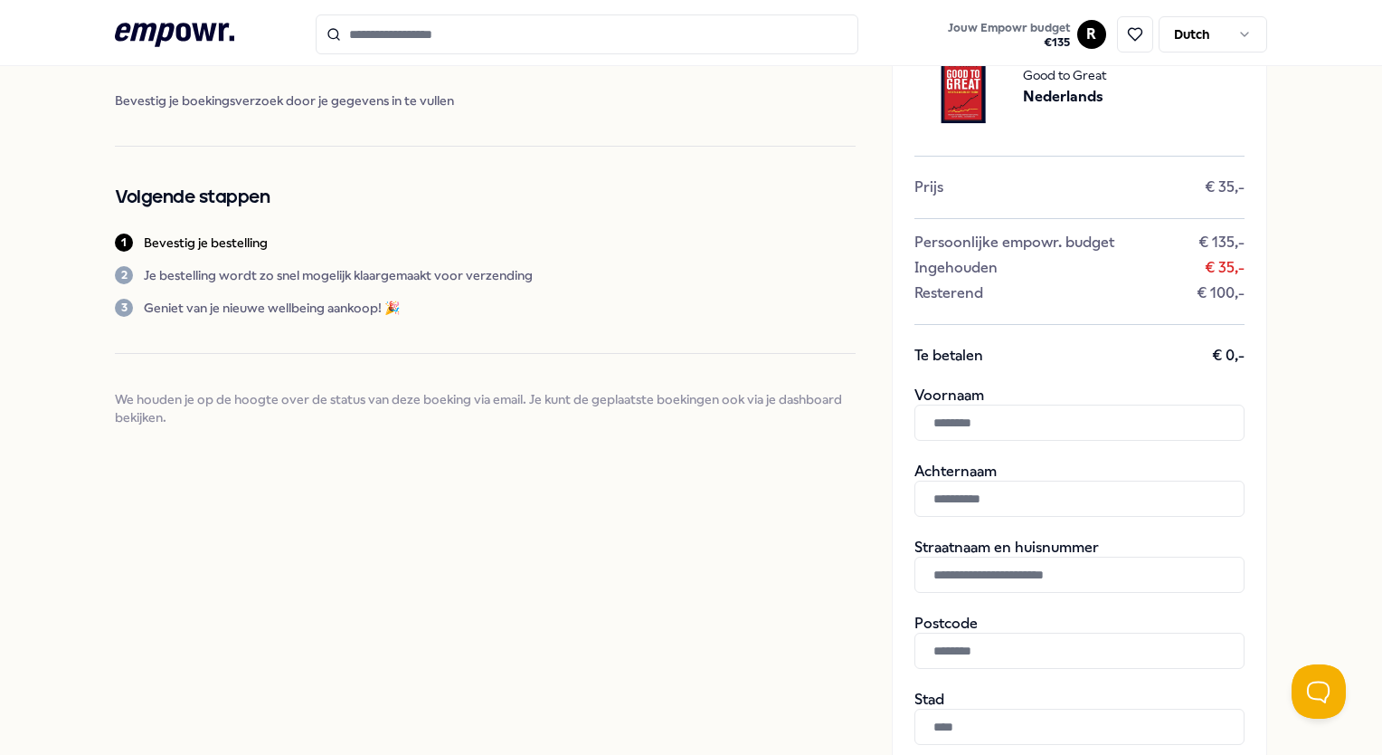
click at [925, 423] on input "text" at bounding box center [1080, 422] width 330 height 36
type input "****"
type input "**********"
paste input "**********"
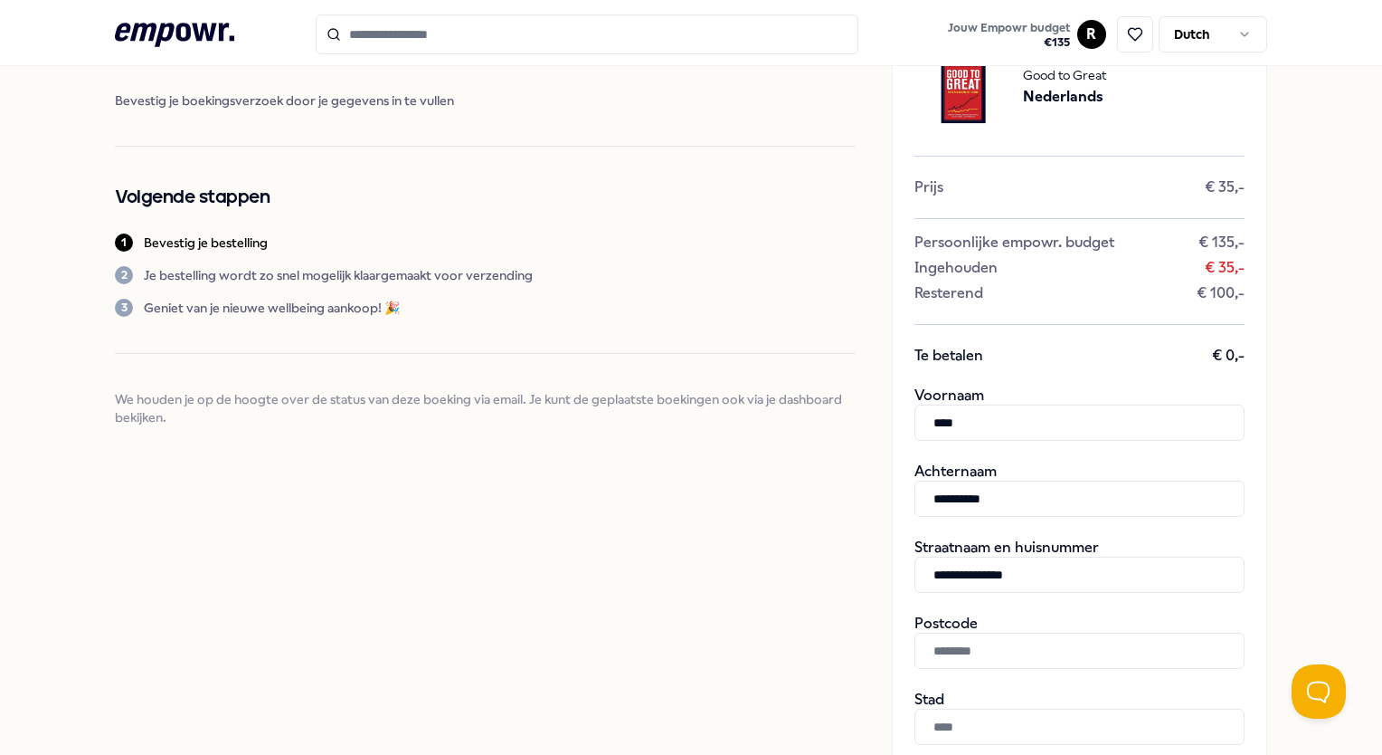
type input "**********"
type input "******"
type input "*********"
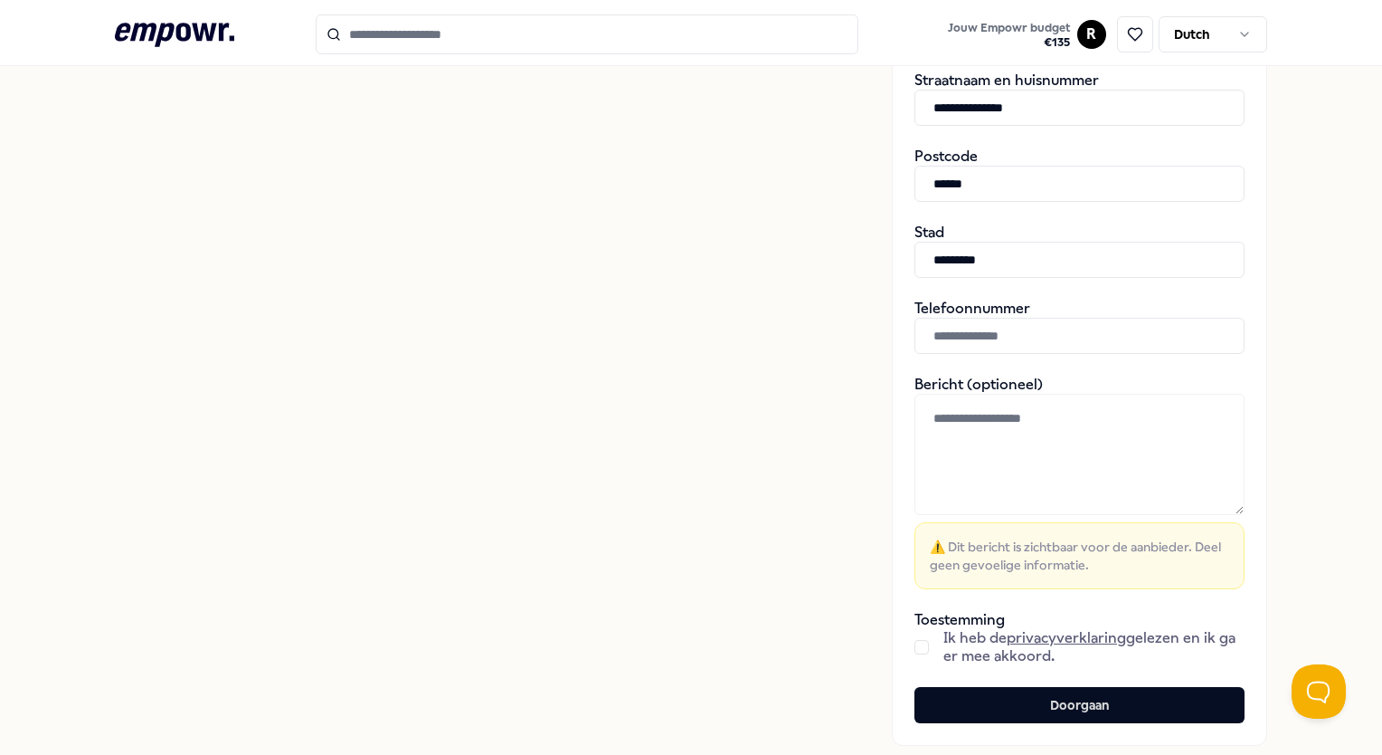
scroll to position [561, 0]
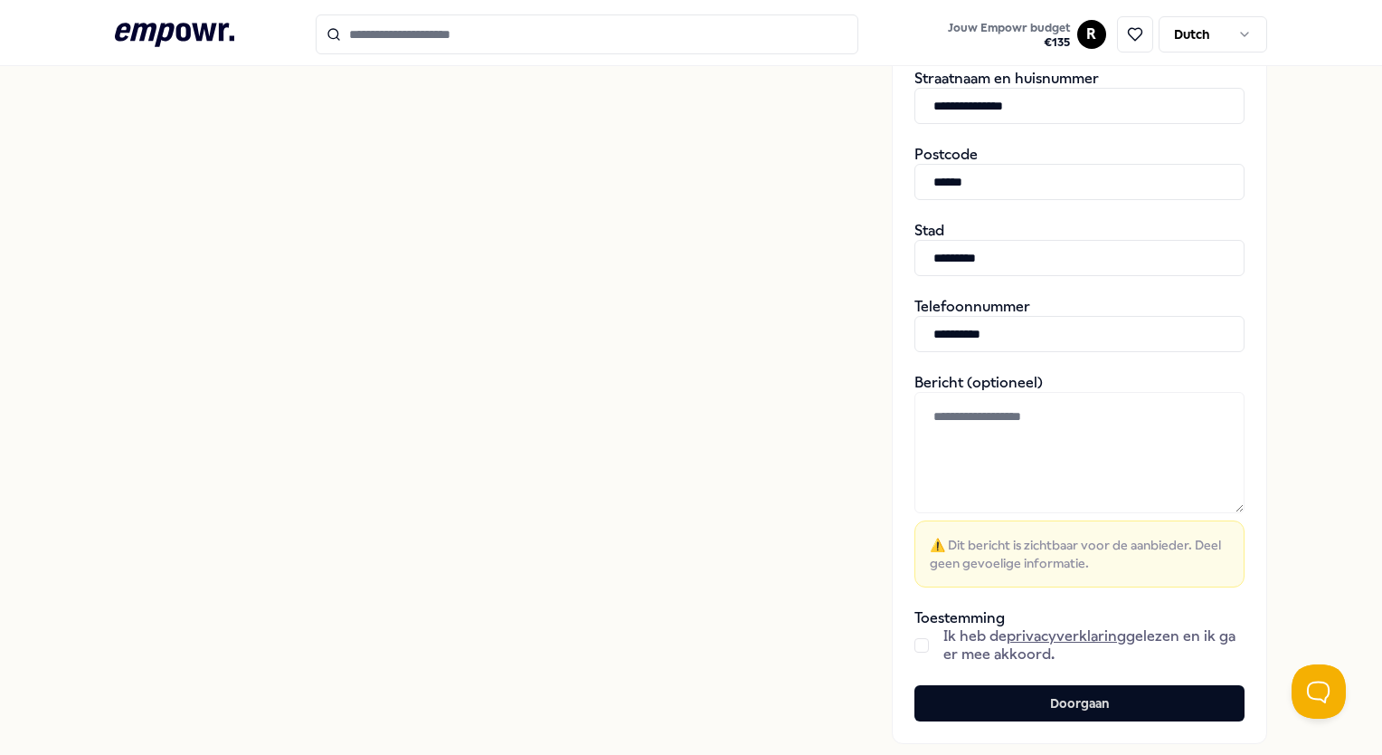
type input "**********"
click at [915, 638] on button "button" at bounding box center [922, 645] width 14 height 14
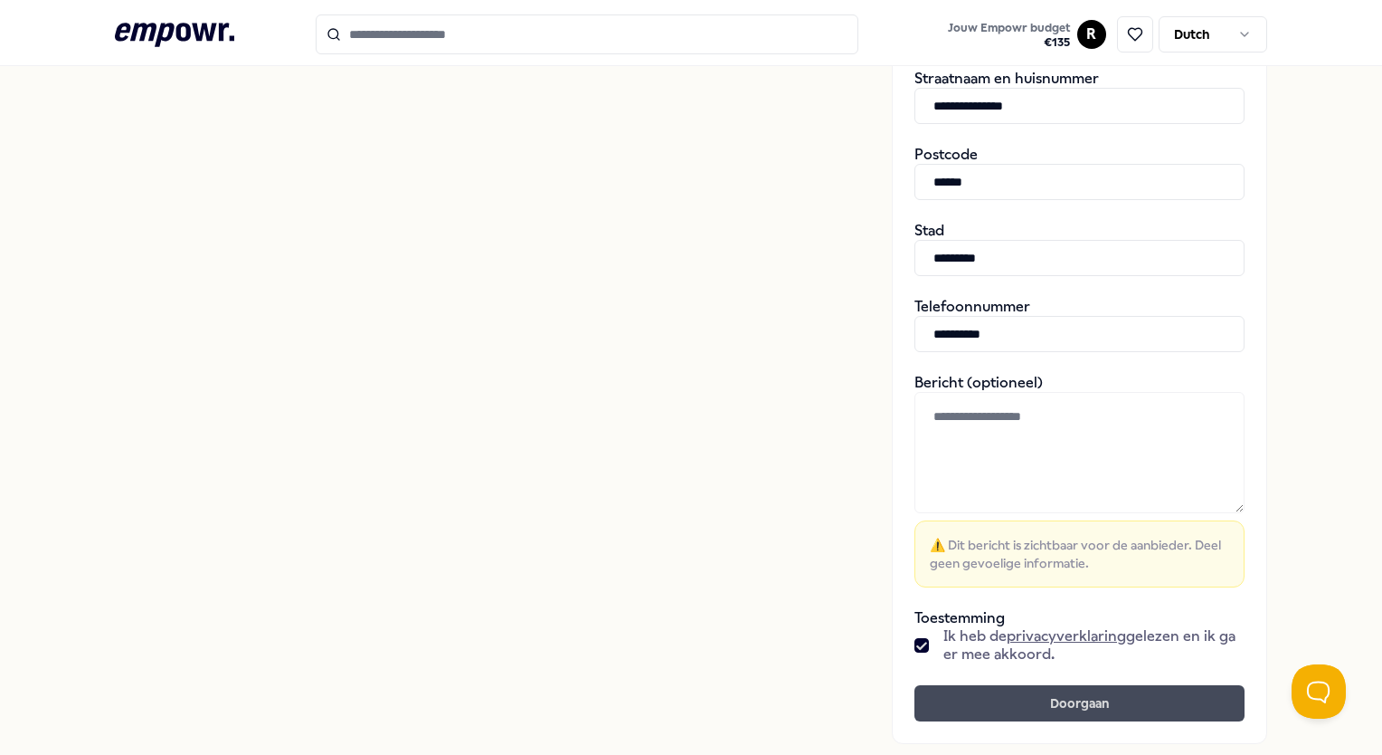
click at [984, 704] on button "Doorgaan" at bounding box center [1080, 703] width 330 height 36
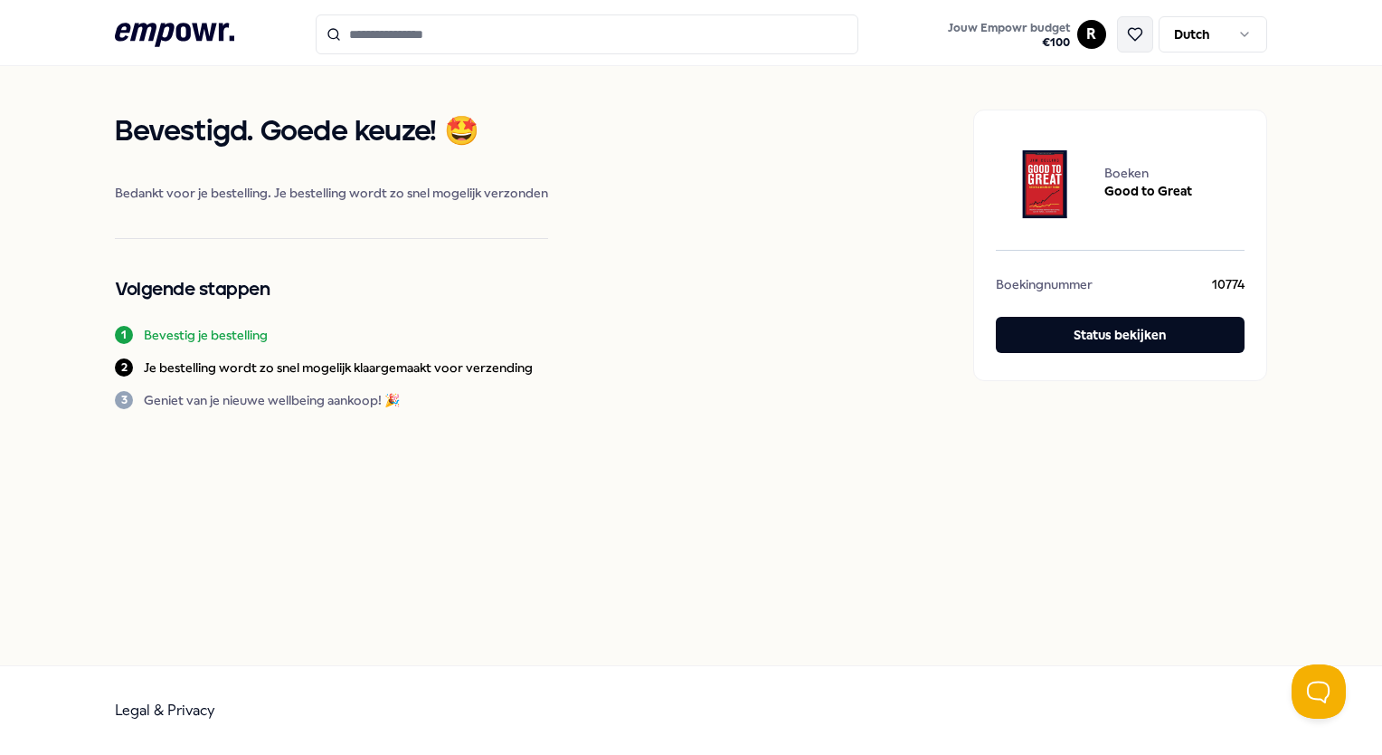
click at [1140, 44] on button at bounding box center [1135, 34] width 36 height 36
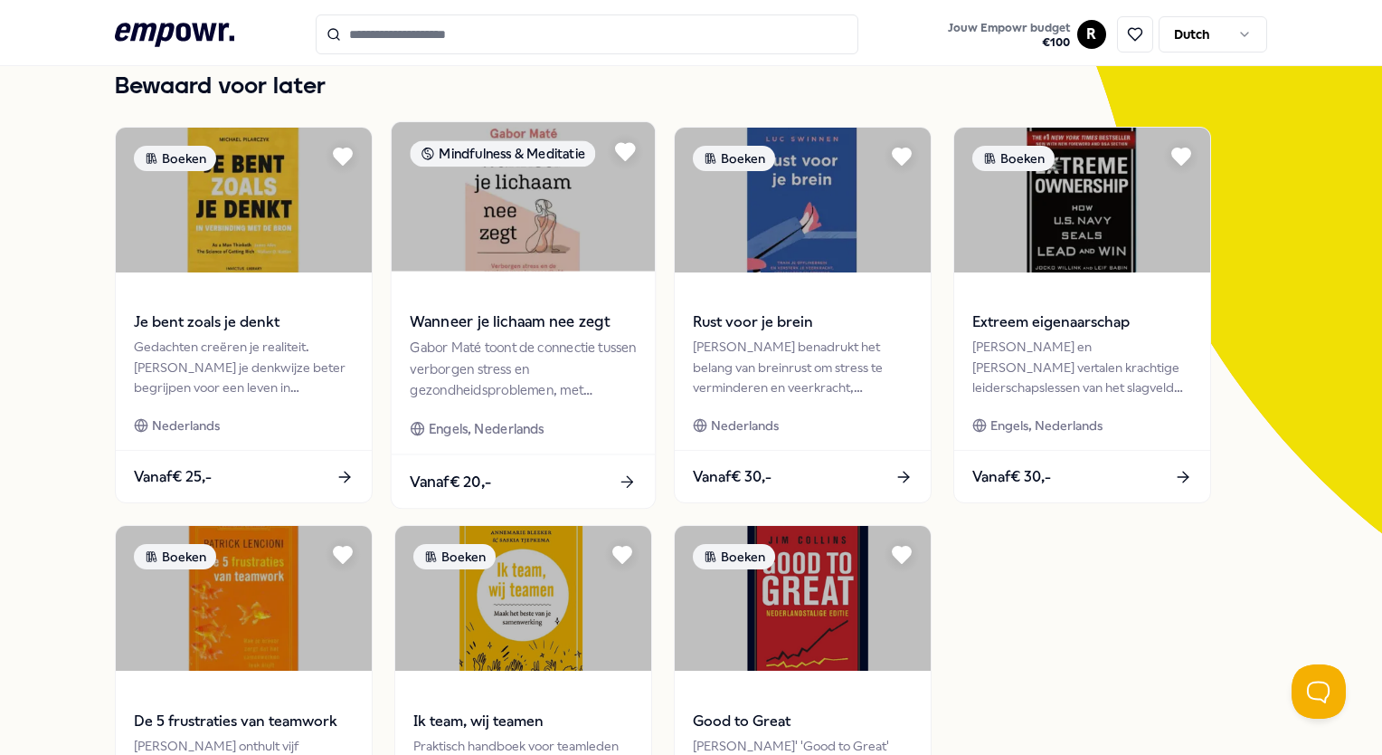
scroll to position [163, 0]
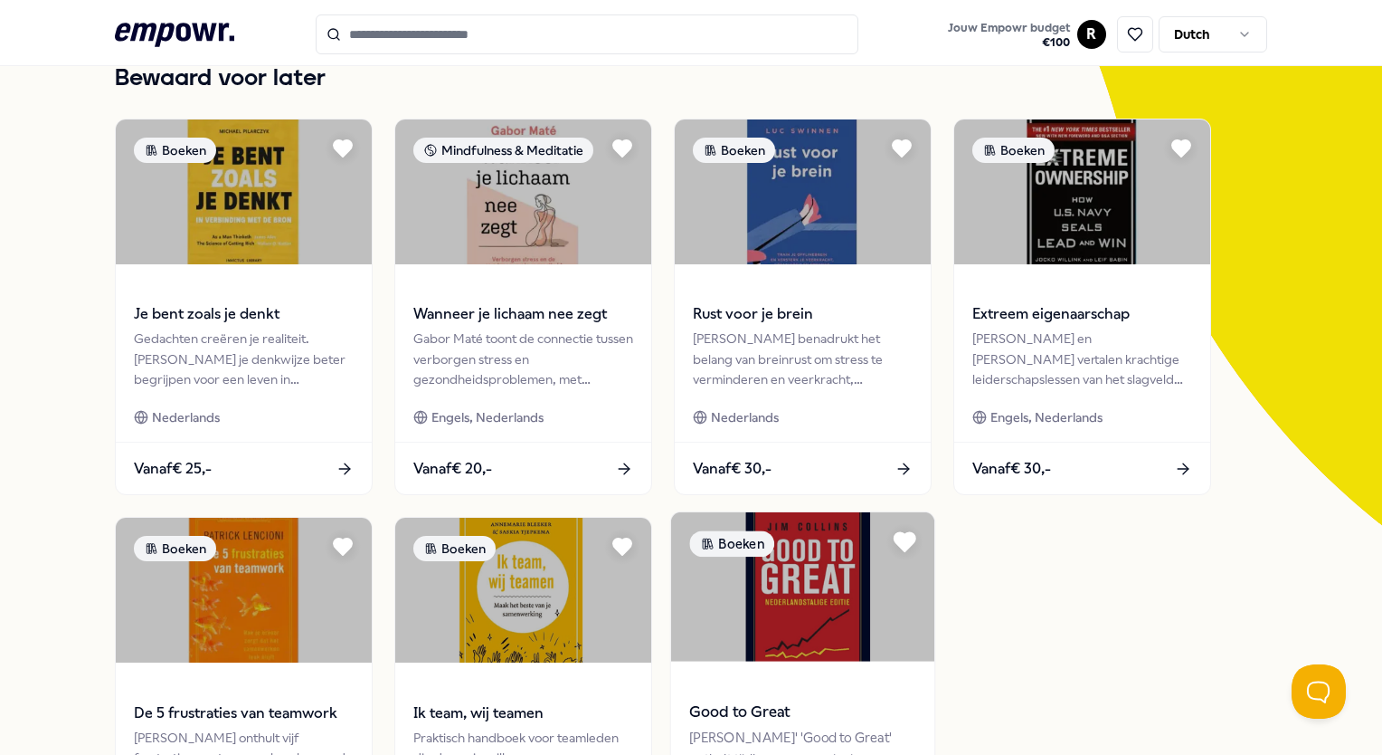
click at [898, 537] on icon at bounding box center [905, 542] width 21 height 18
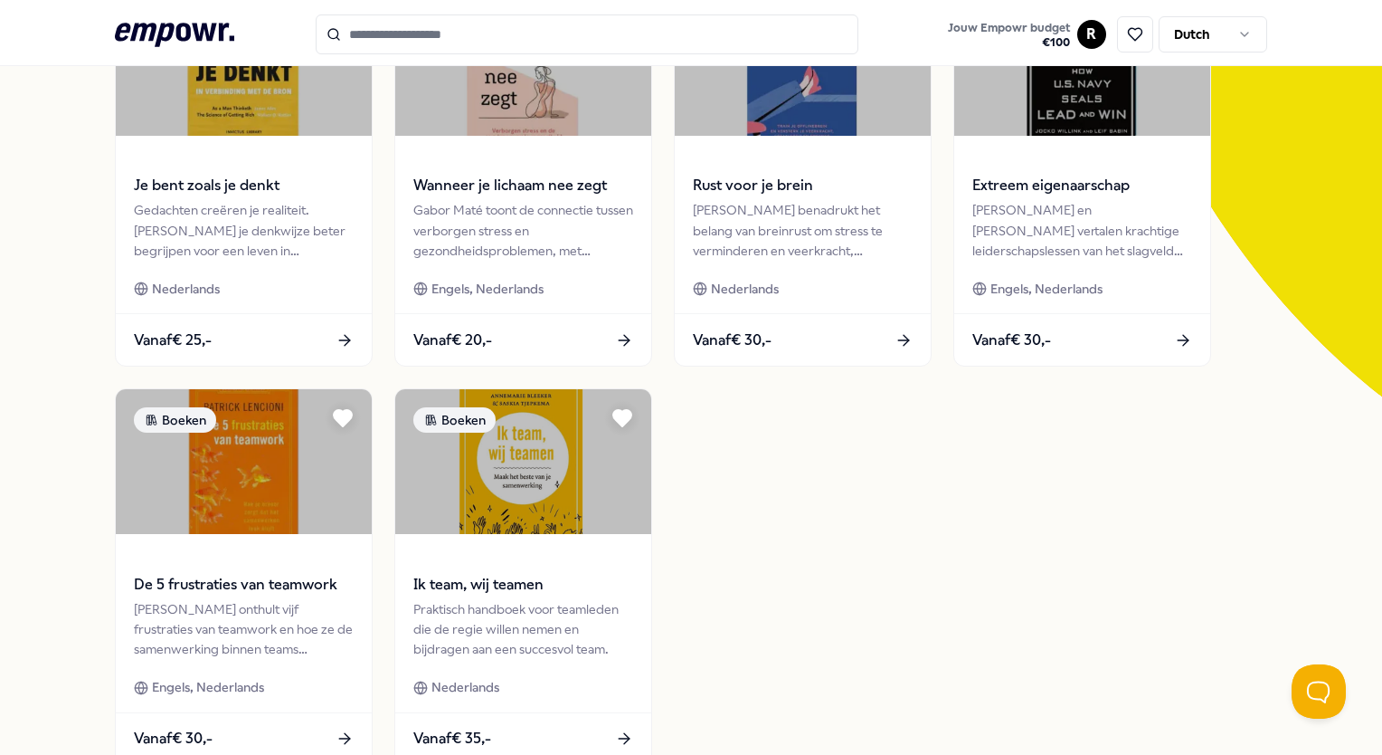
scroll to position [303, 0]
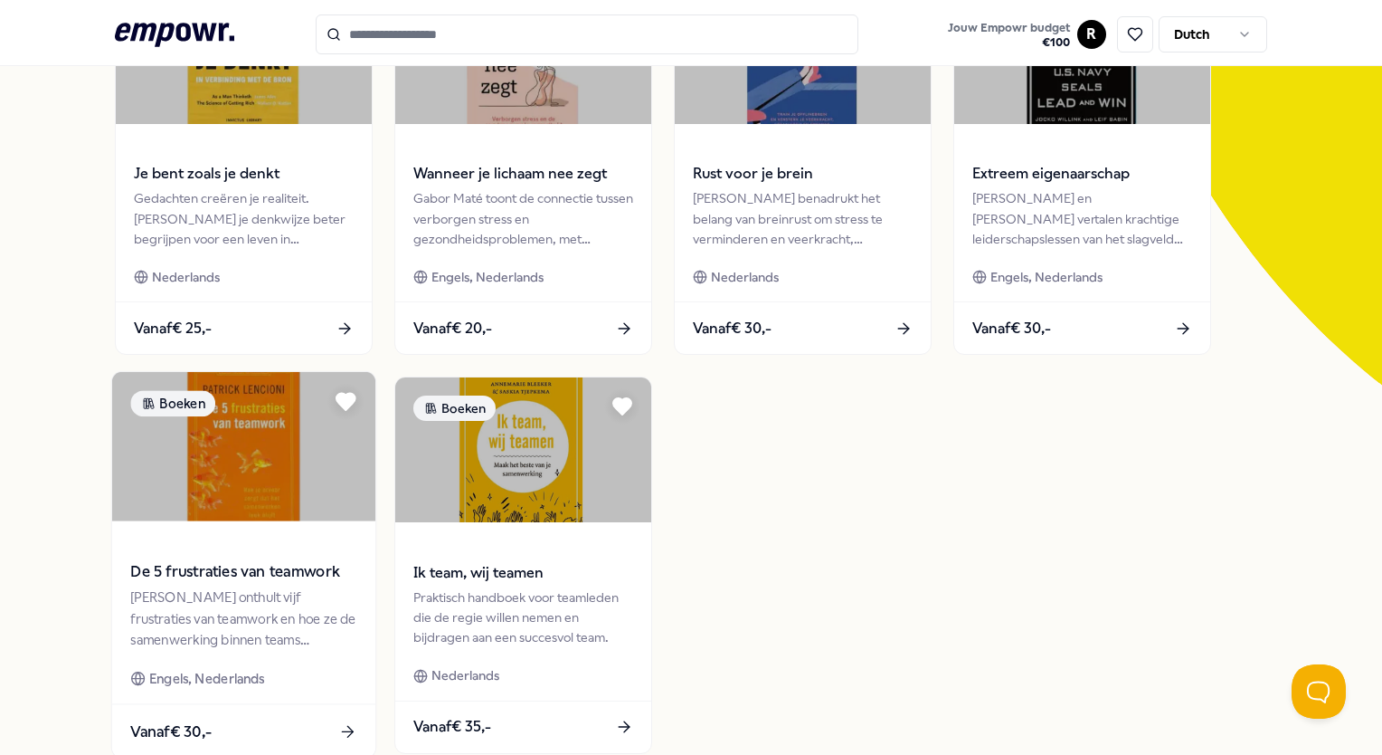
click at [224, 527] on div "De 5 frustraties van teamwork Patrick Lencioni onthult vijf frustraties van tea…" at bounding box center [243, 612] width 263 height 183
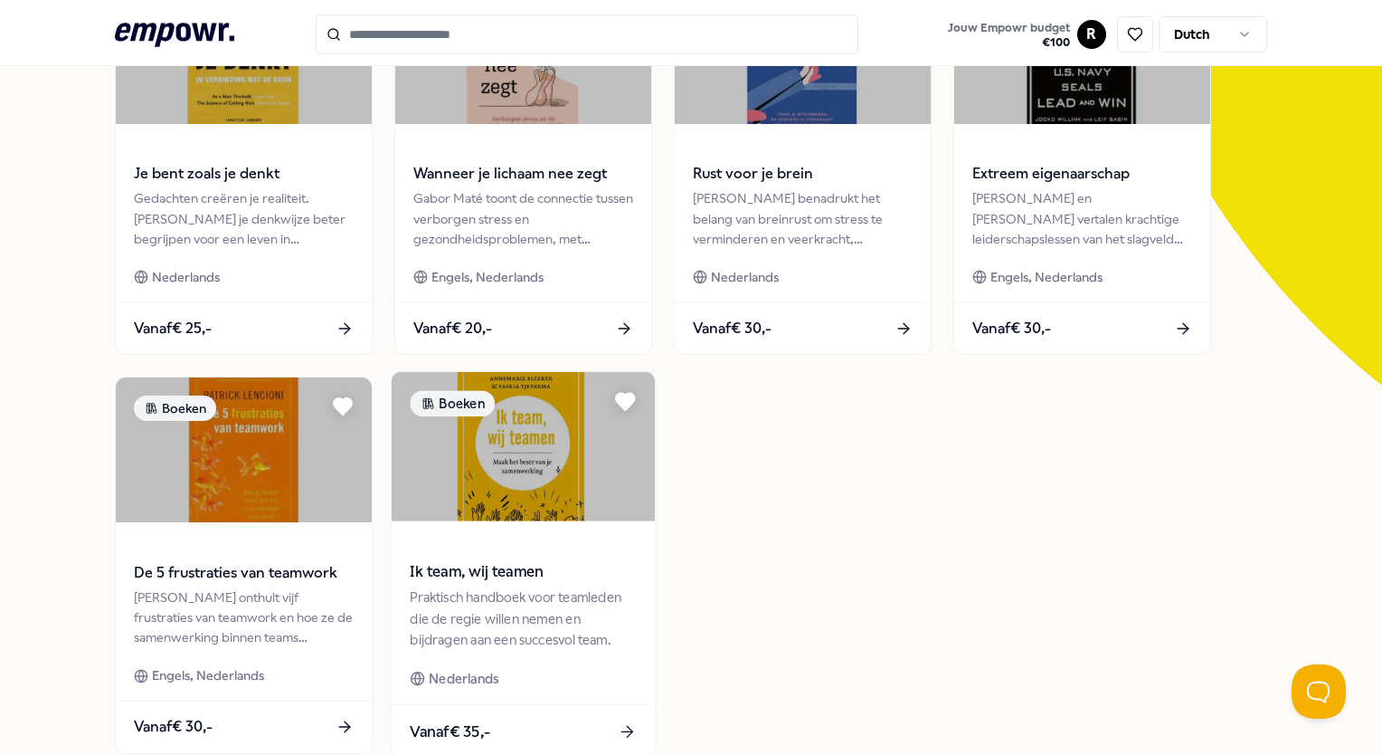
click at [514, 531] on div "Ik team, wij teamen Praktisch handboek voor teamleden die de regie willen nemen…" at bounding box center [523, 612] width 263 height 183
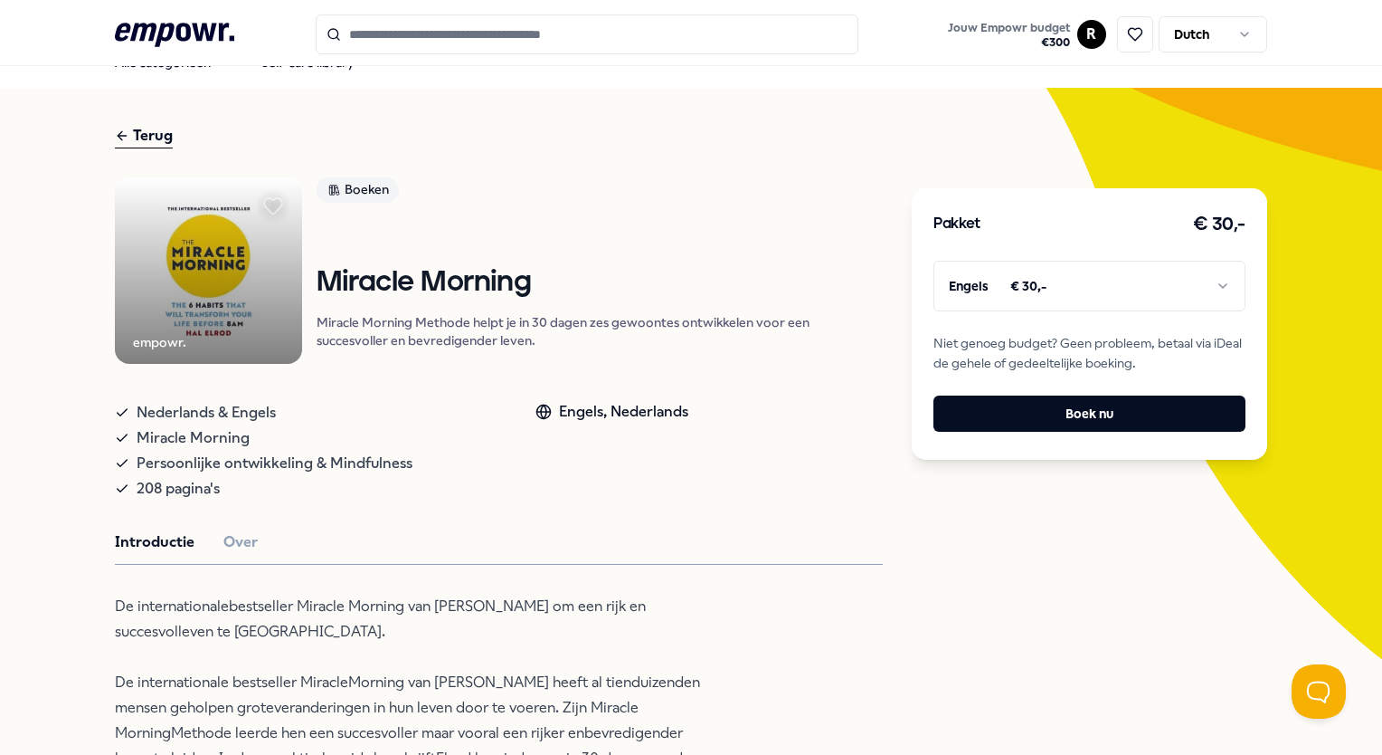
scroll to position [27, 0]
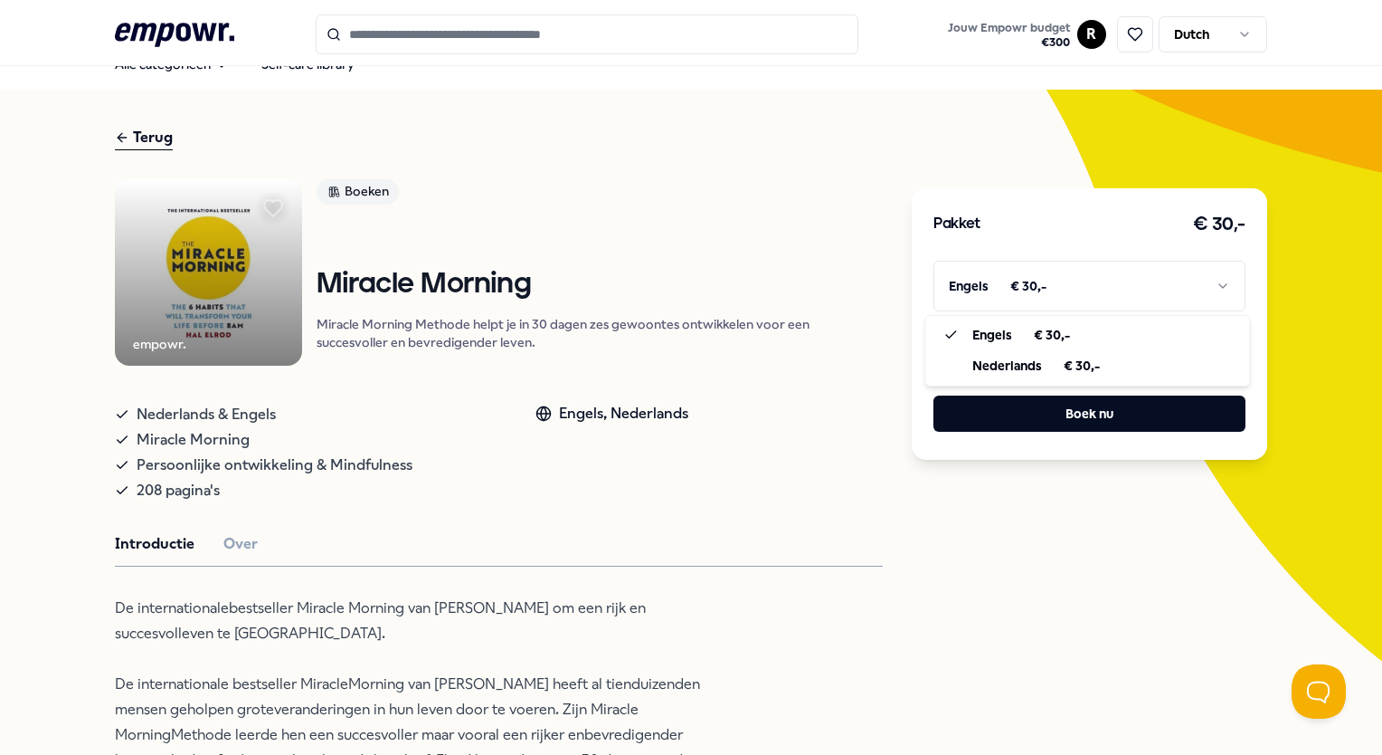
click at [973, 284] on html ".empowr-logo_svg__cls-1{fill:#03032f} Jouw Empowr budget € 300 R Dutch Alle cat…" at bounding box center [691, 377] width 1382 height 755
click at [966, 278] on html ".empowr-logo_svg__cls-1{fill:#03032f} Jouw Empowr budget € 300 R Dutch Alle cat…" at bounding box center [691, 377] width 1382 height 755
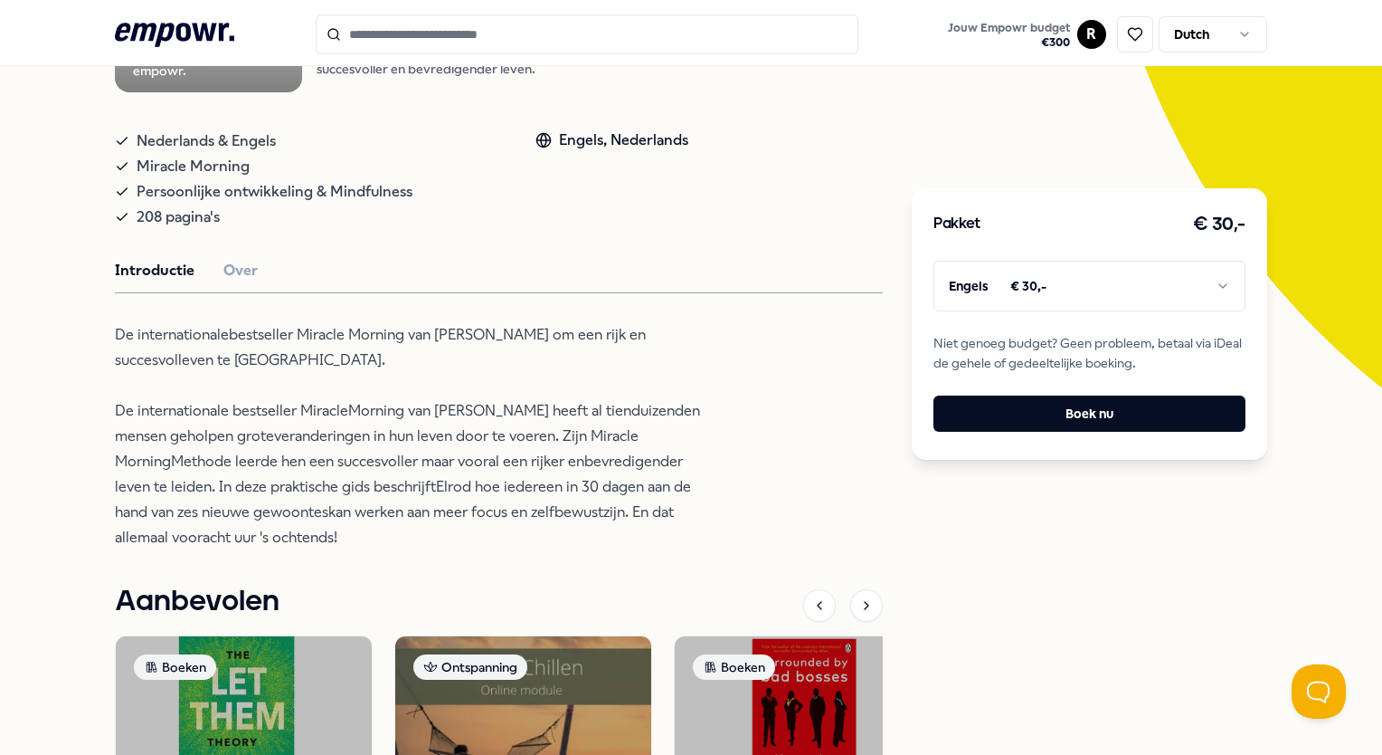
scroll to position [291, 0]
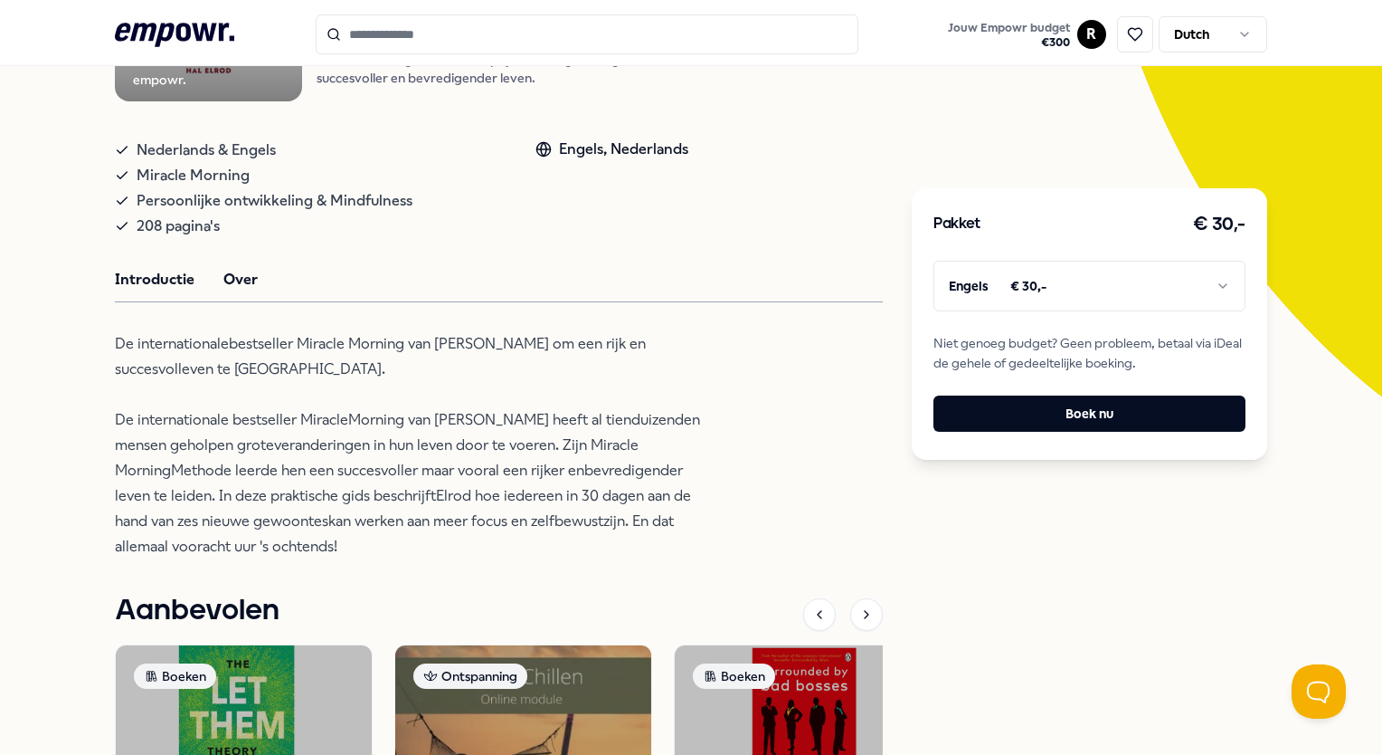
click at [239, 273] on button "Over" at bounding box center [240, 280] width 34 height 24
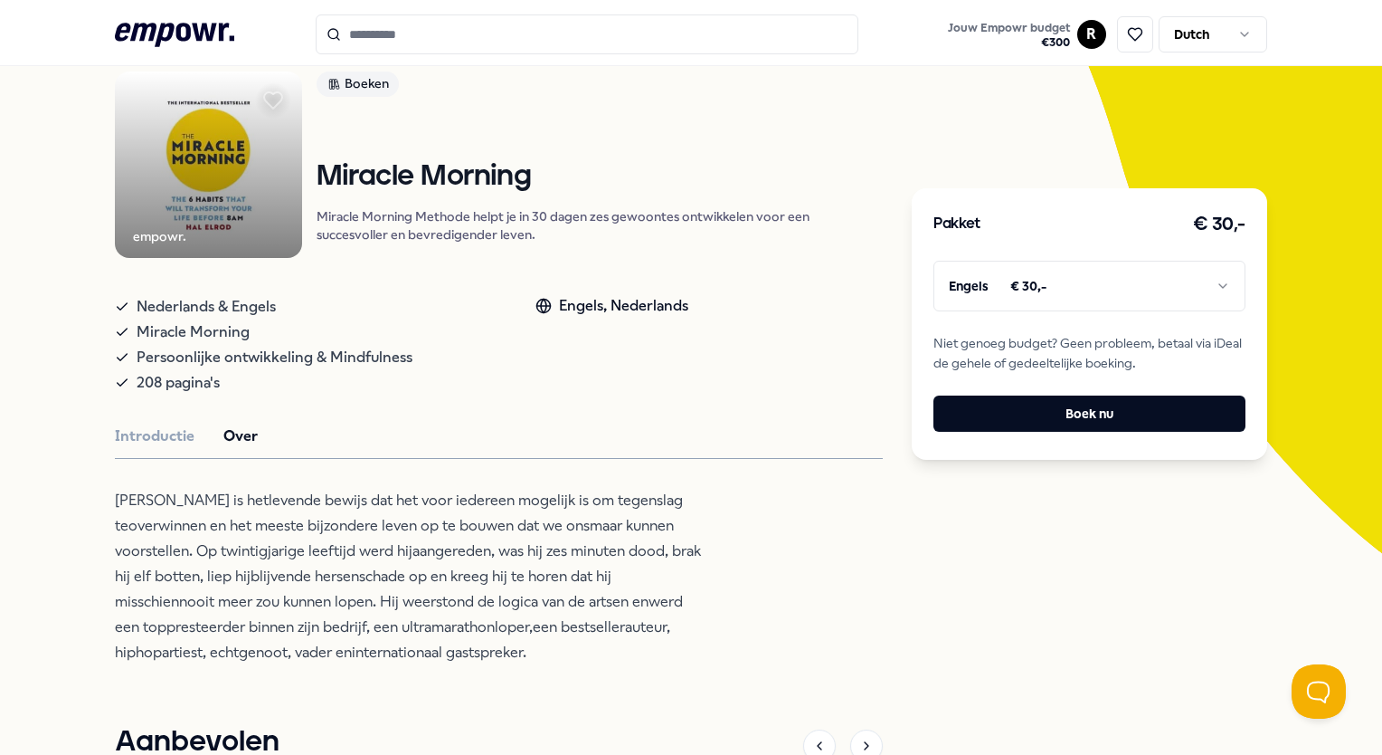
scroll to position [0, 0]
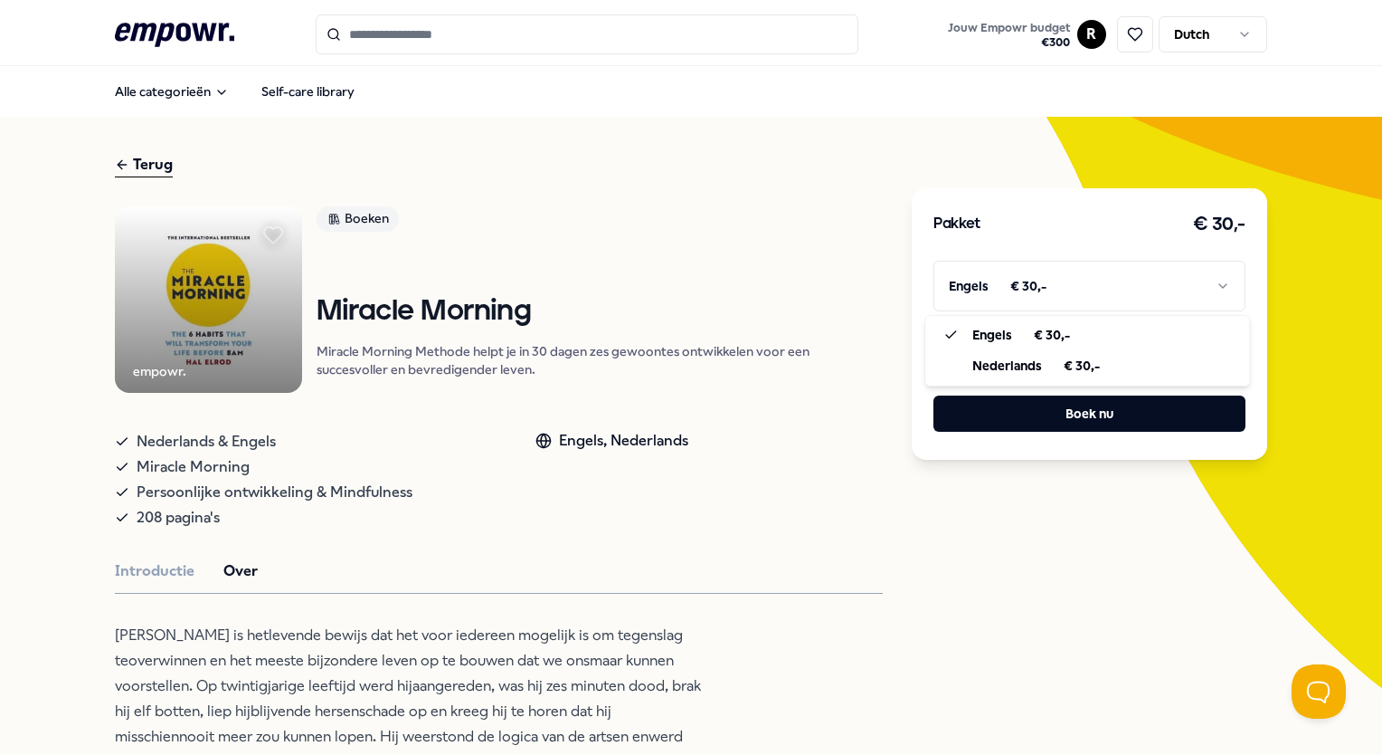
click at [1036, 298] on html ".empowr-logo_svg__cls-1{fill:#03032f} Jouw Empowr budget € 300 R Dutch Alle cat…" at bounding box center [691, 377] width 1382 height 755
click at [268, 242] on icon at bounding box center [273, 235] width 24 height 24
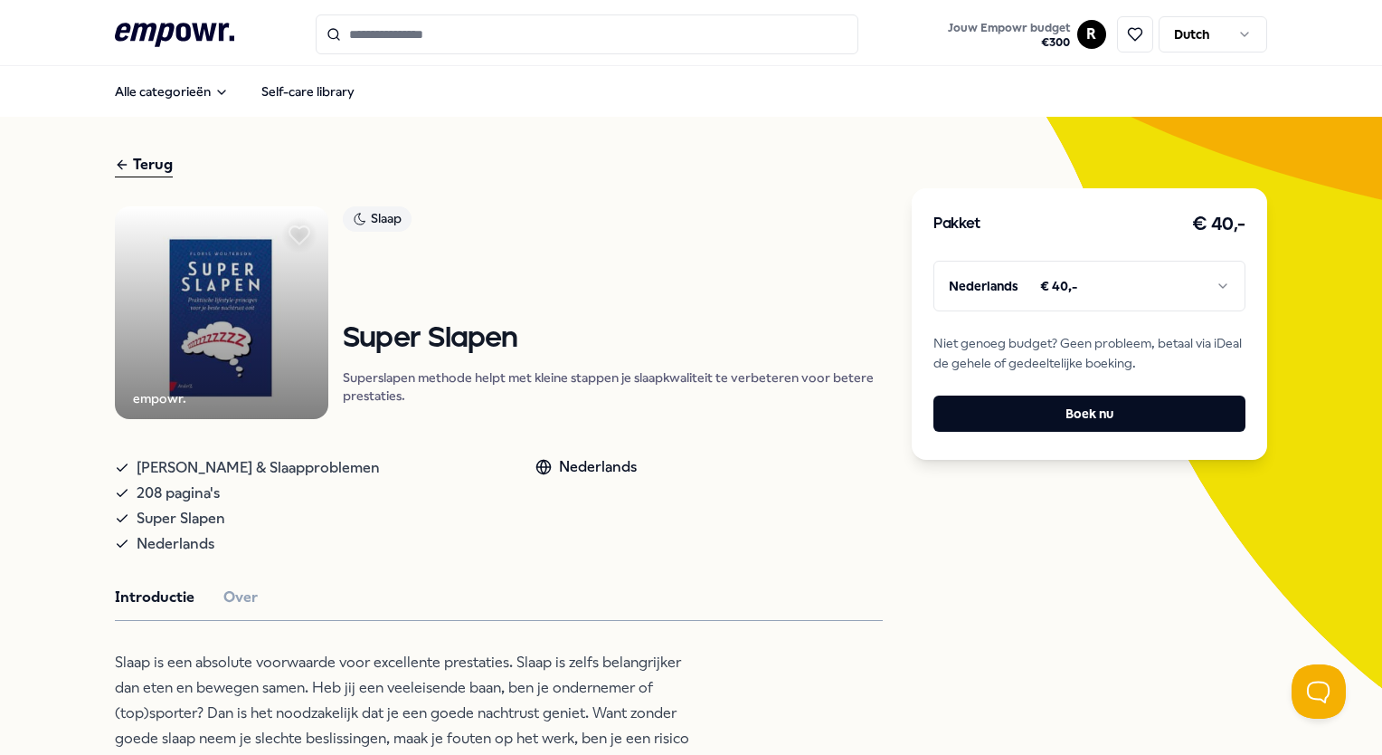
click at [292, 233] on icon at bounding box center [300, 235] width 20 height 18
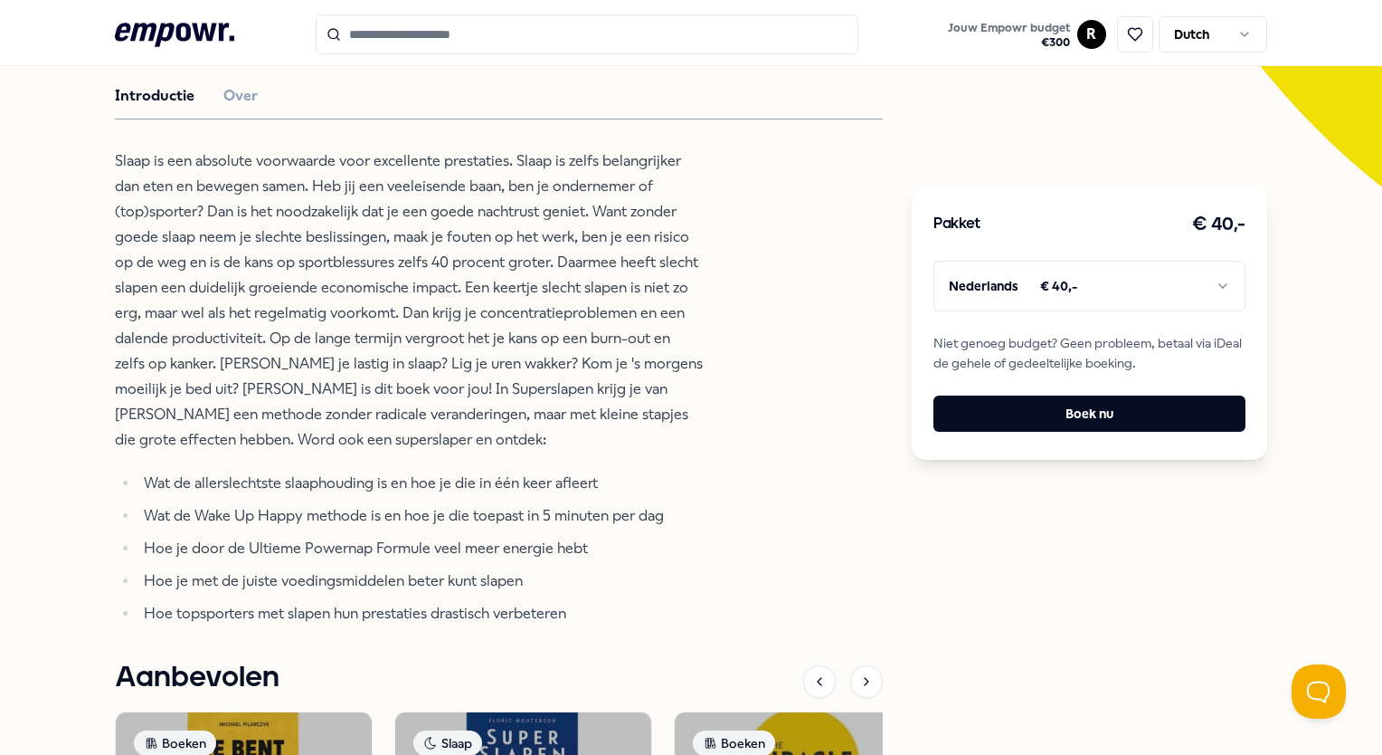
scroll to position [538, 0]
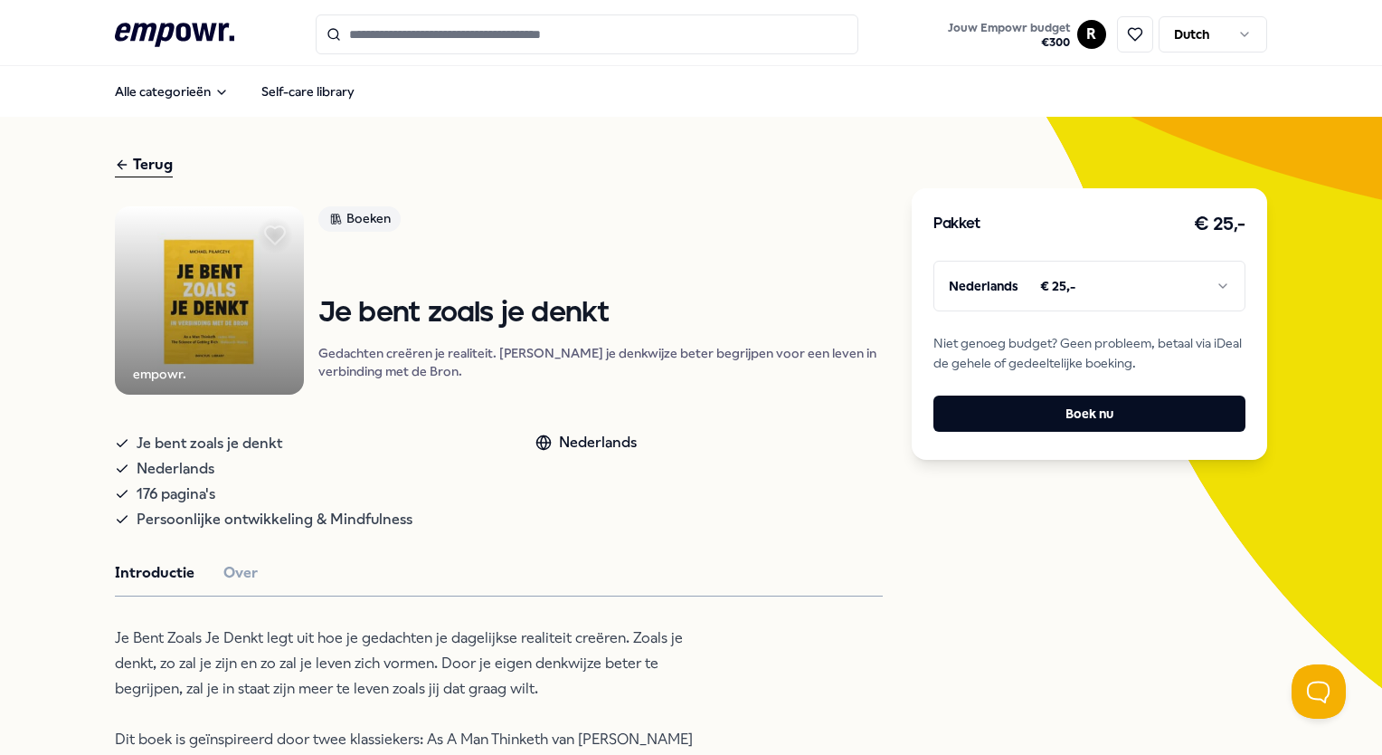
click at [282, 236] on icon at bounding box center [275, 235] width 20 height 18
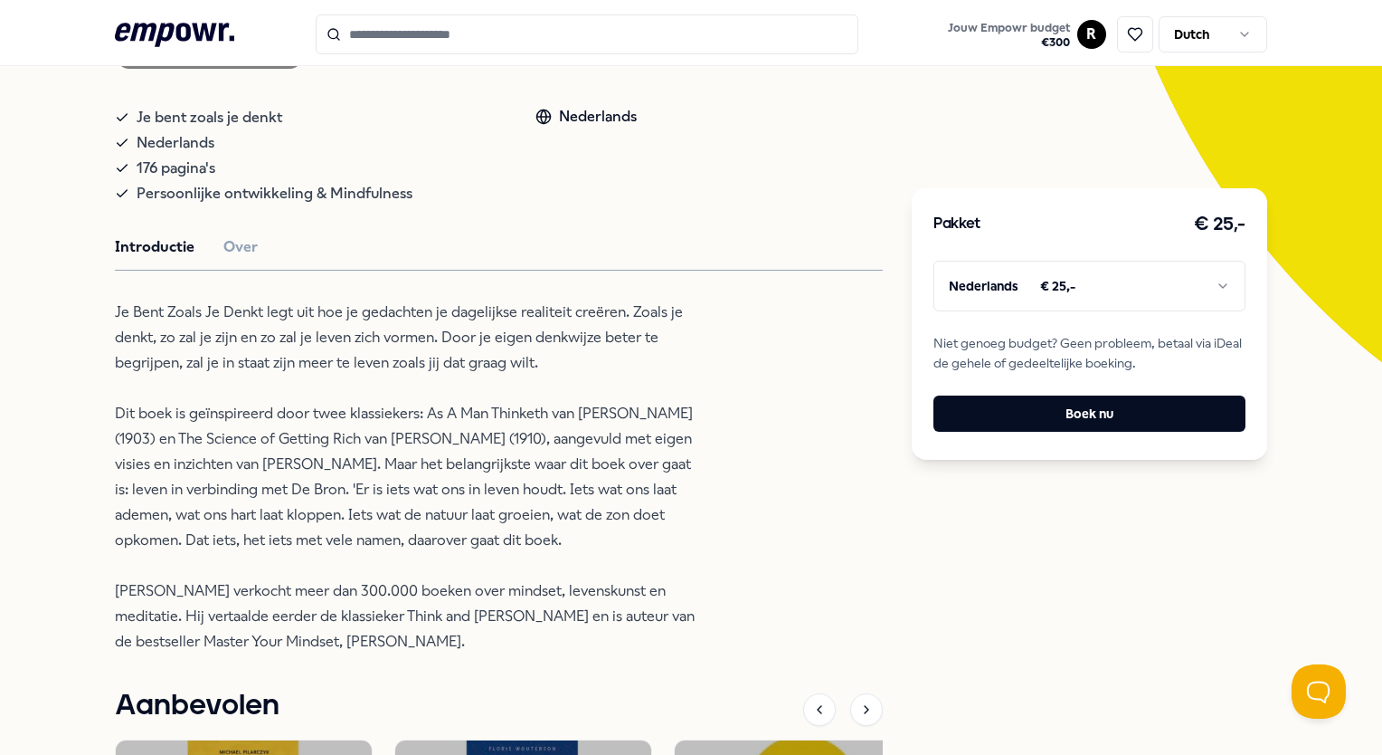
scroll to position [328, 0]
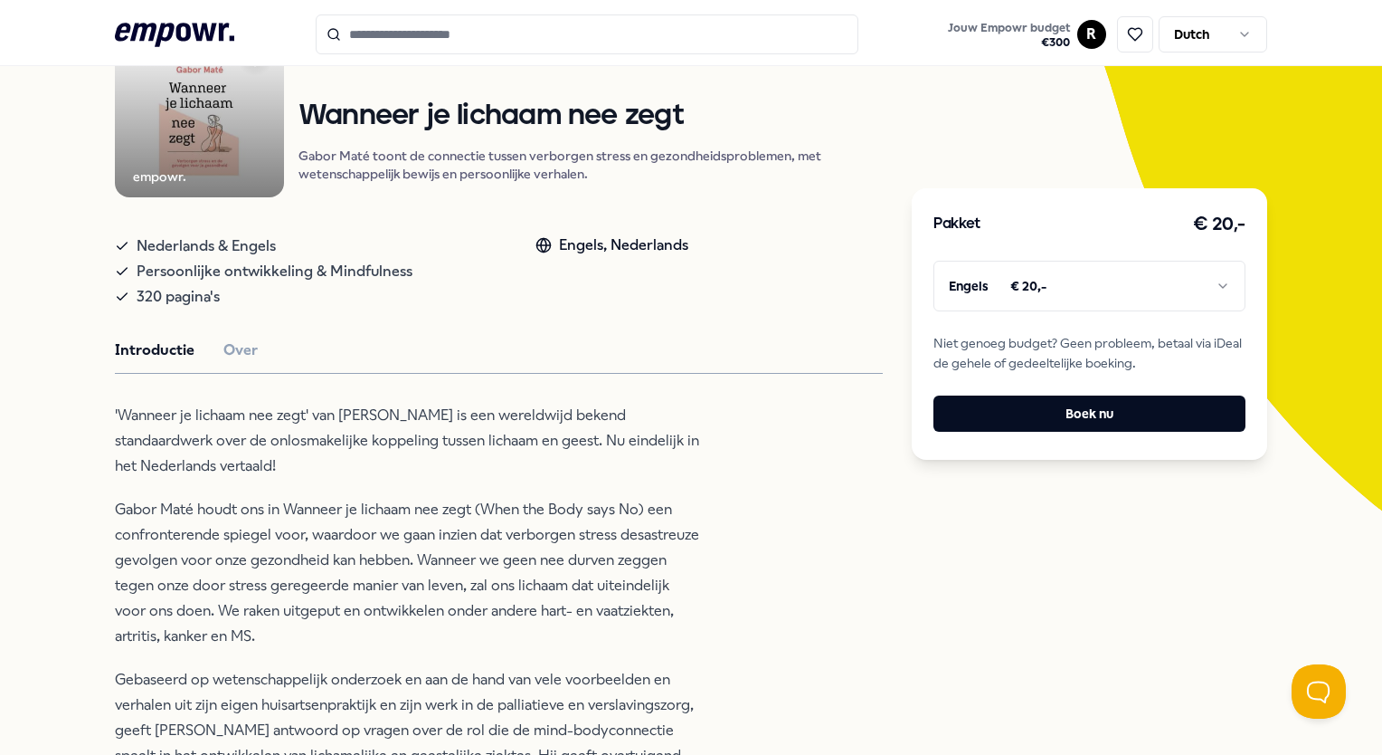
scroll to position [139, 0]
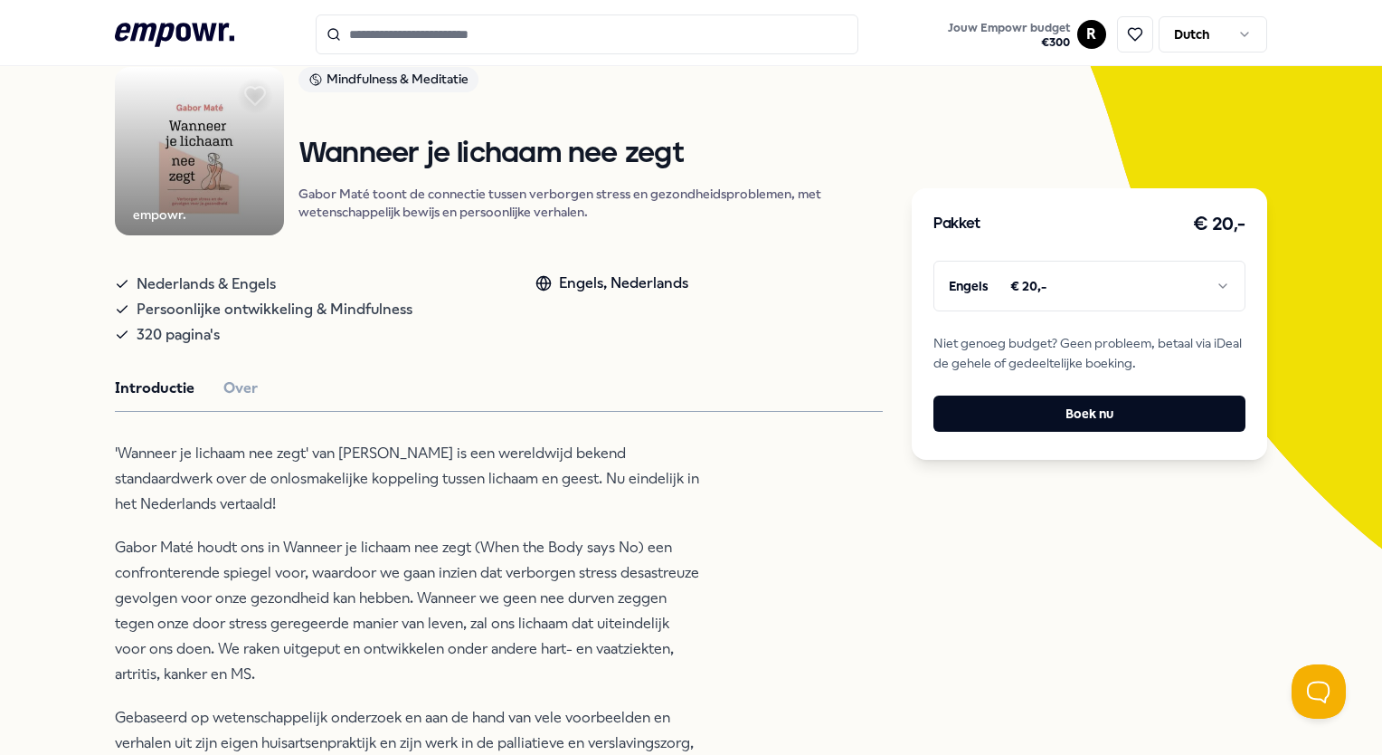
click at [245, 92] on icon at bounding box center [255, 96] width 20 height 18
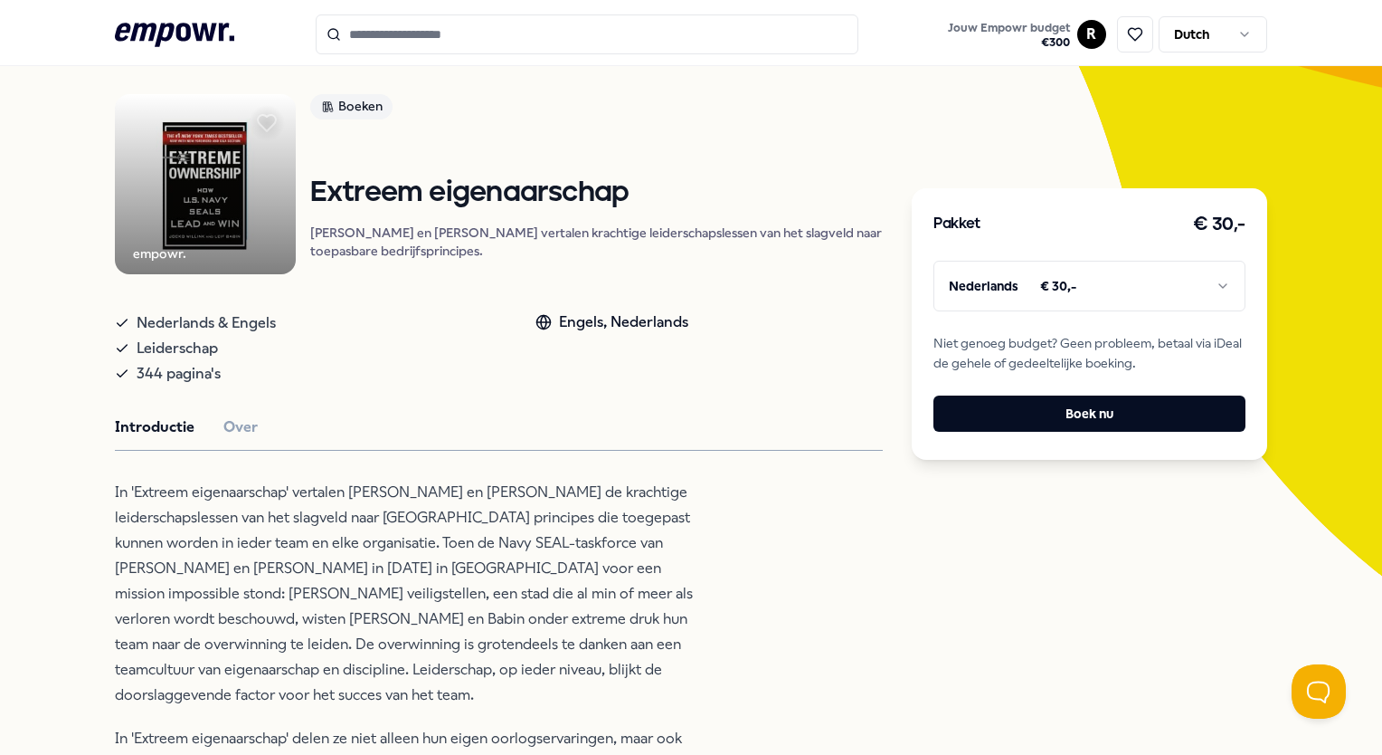
scroll to position [101, 0]
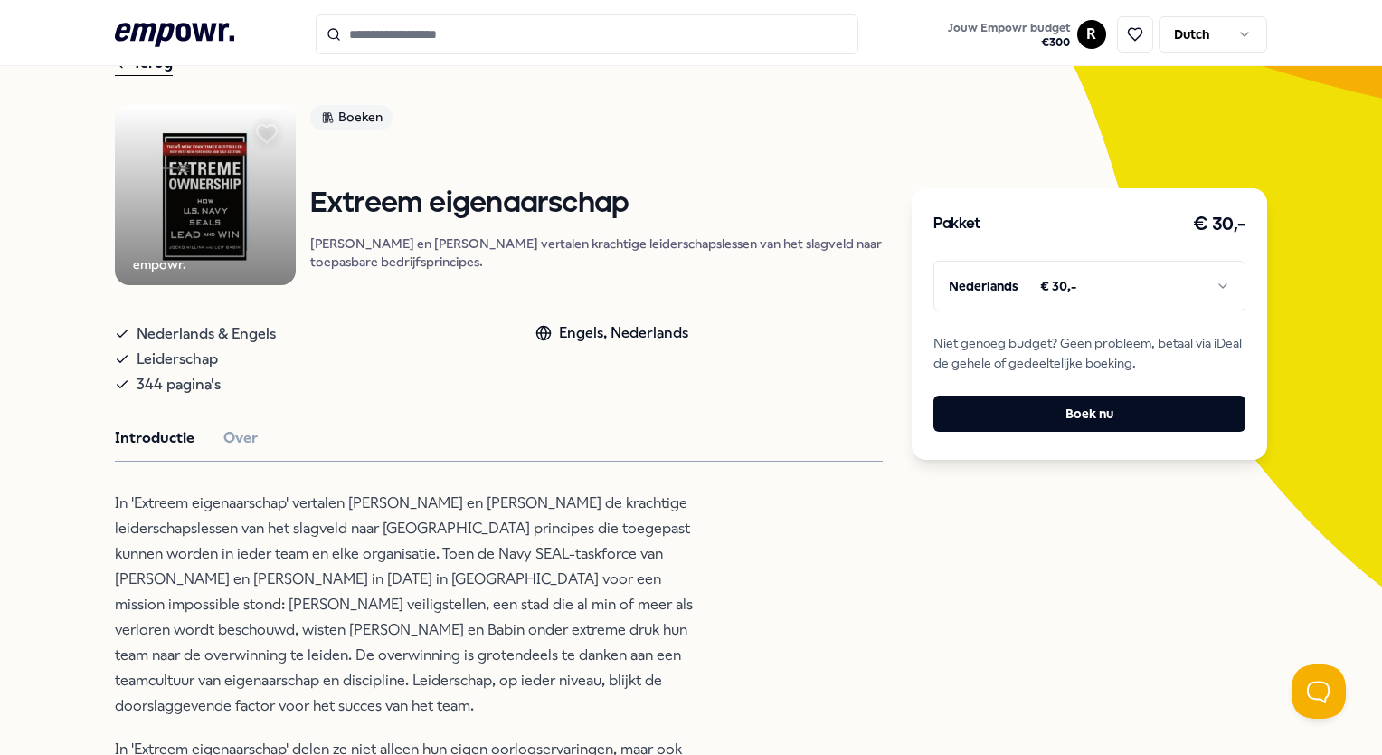
click at [276, 132] on icon at bounding box center [267, 134] width 20 height 18
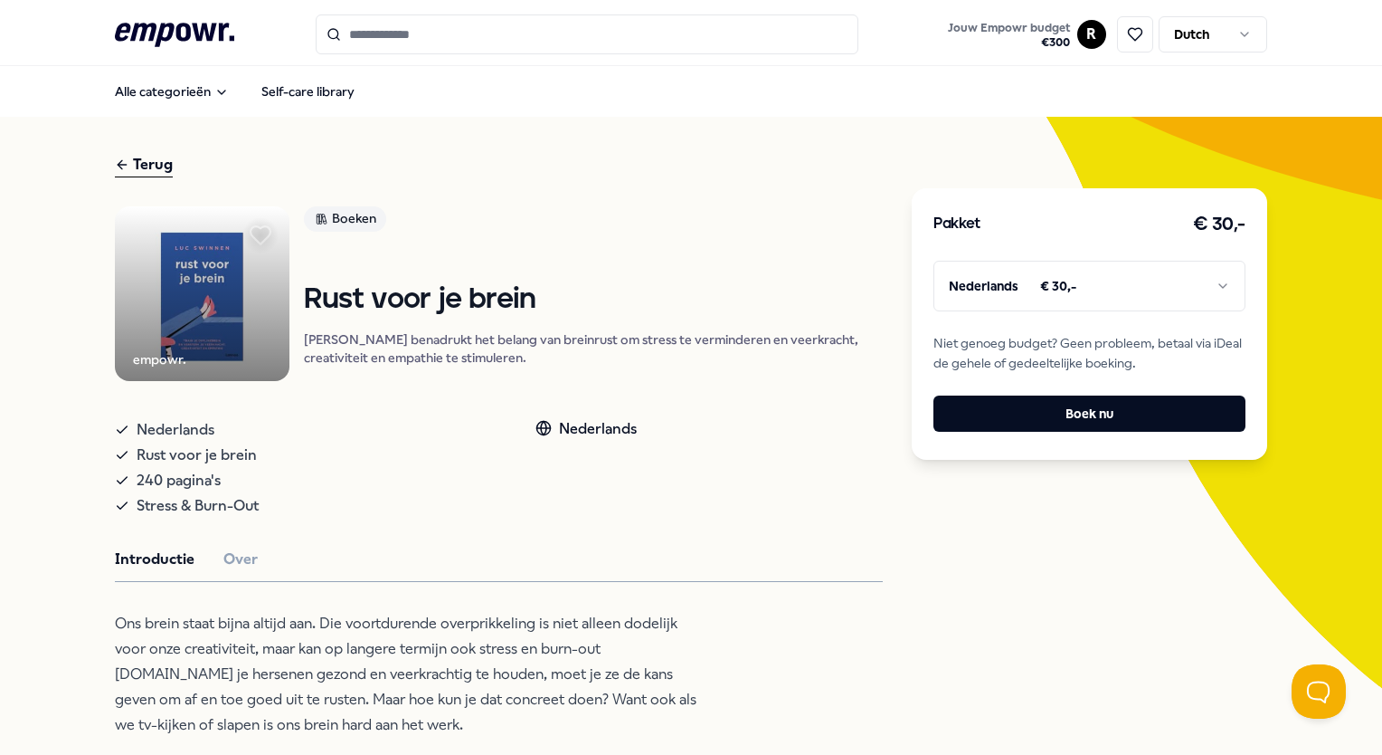
click at [267, 230] on icon at bounding box center [261, 235] width 20 height 18
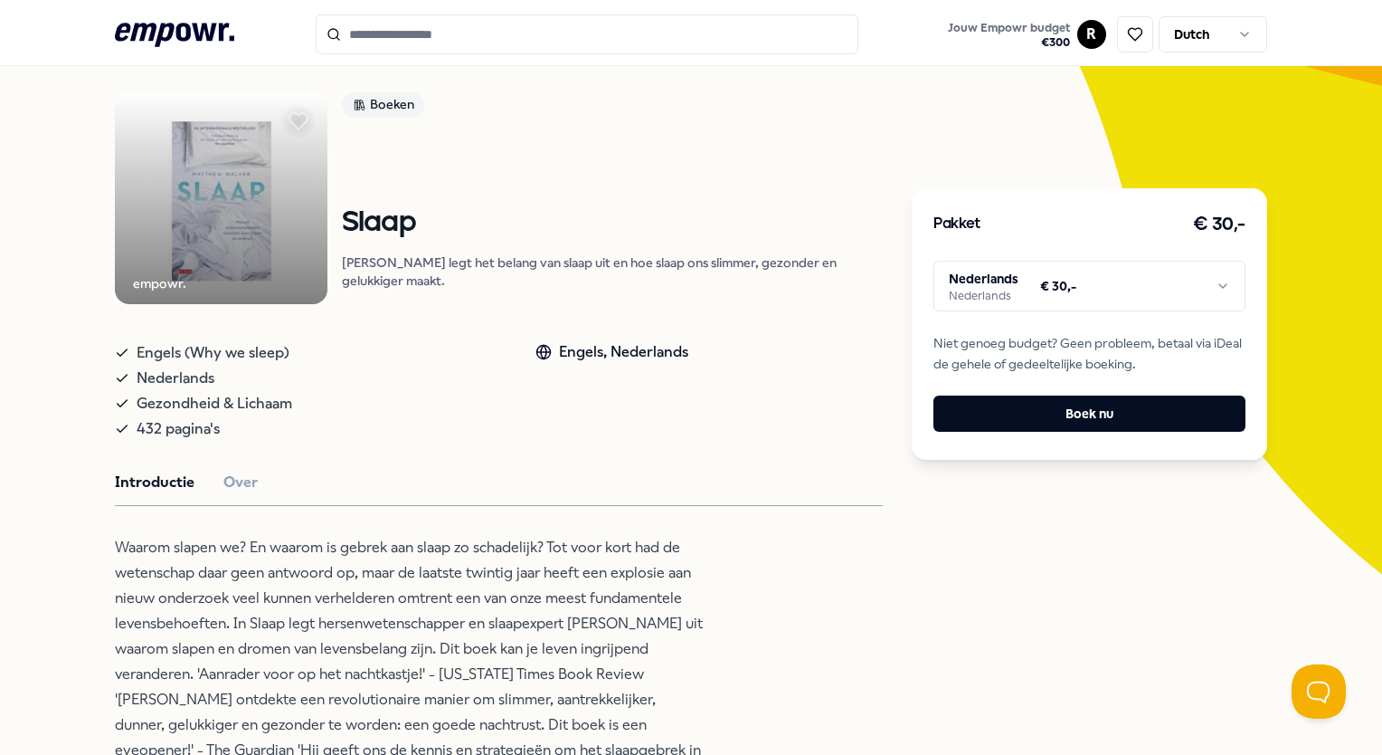
scroll to position [4, 0]
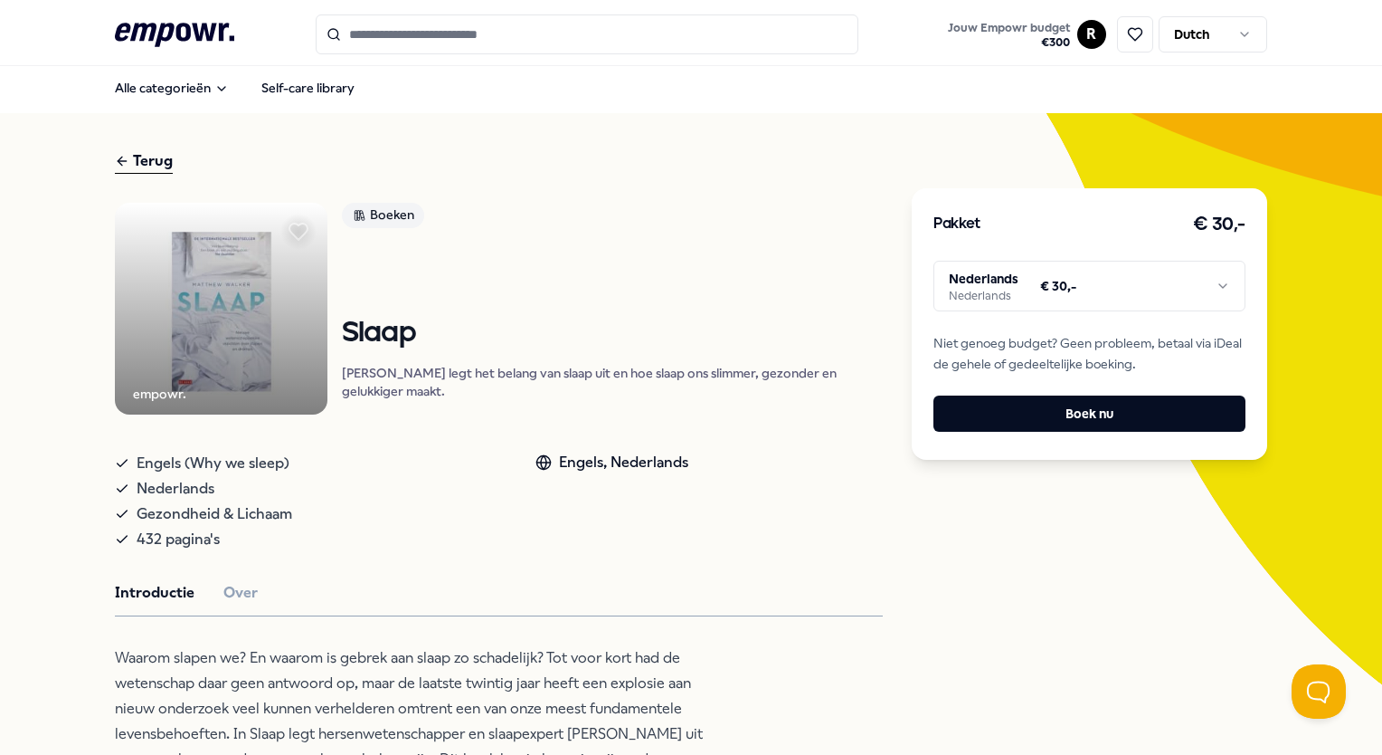
click at [280, 229] on div at bounding box center [298, 232] width 36 height 36
click at [289, 226] on icon at bounding box center [299, 232] width 40 height 36
click at [289, 226] on icon at bounding box center [299, 232] width 20 height 18
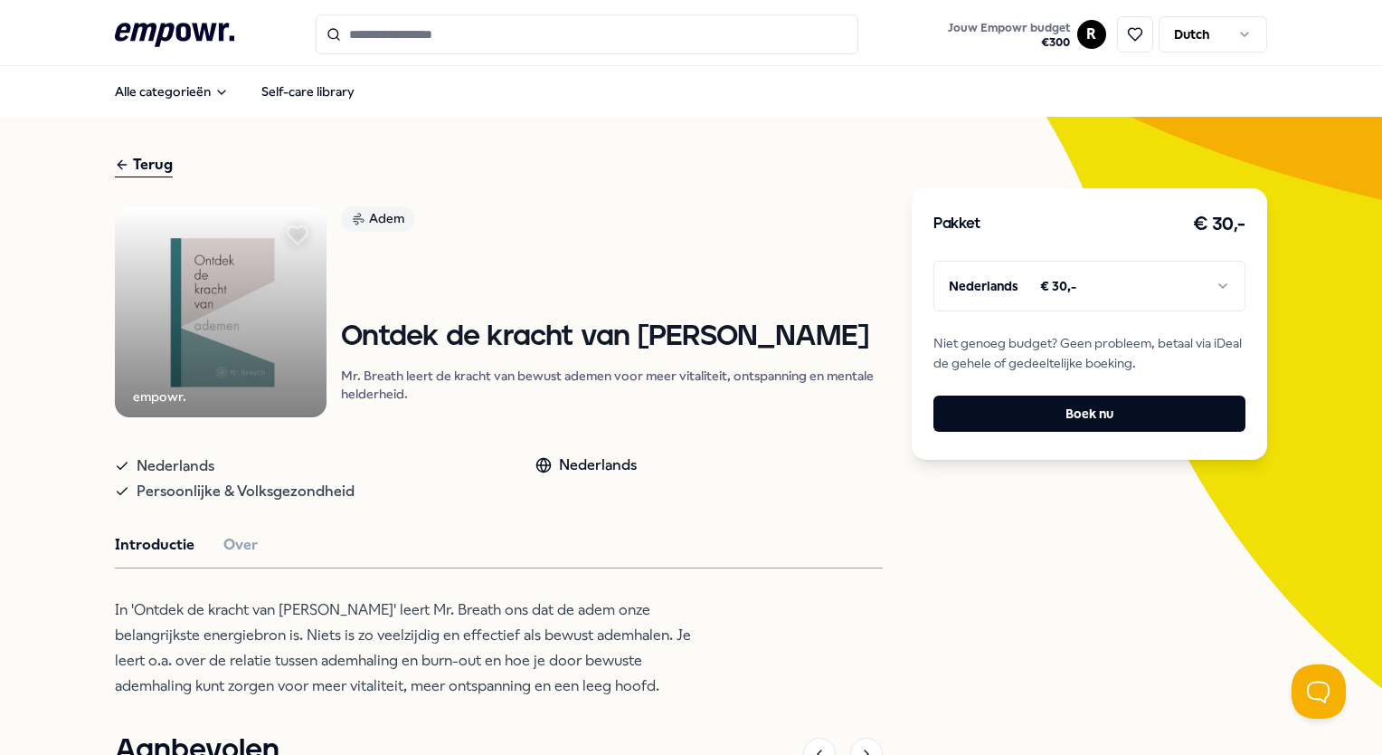
click at [290, 236] on icon at bounding box center [298, 235] width 20 height 18
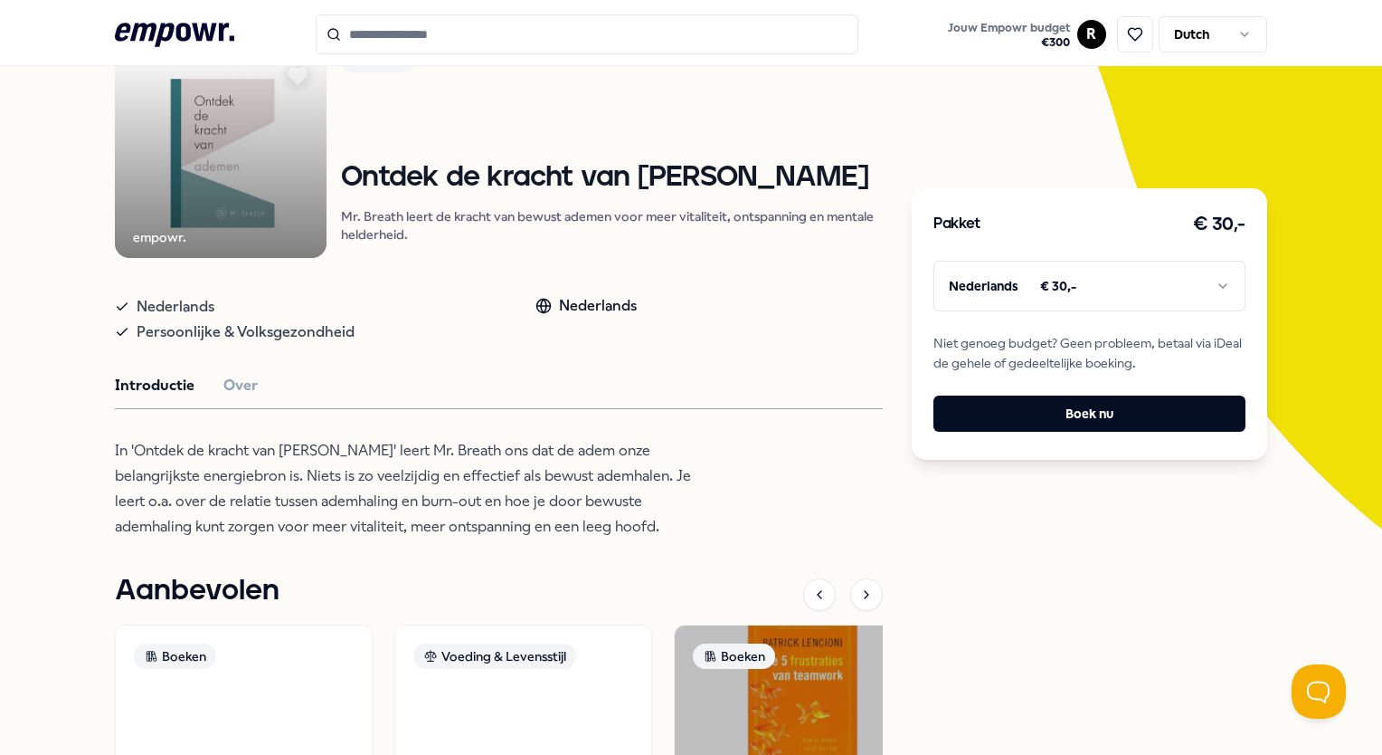
scroll to position [159, 0]
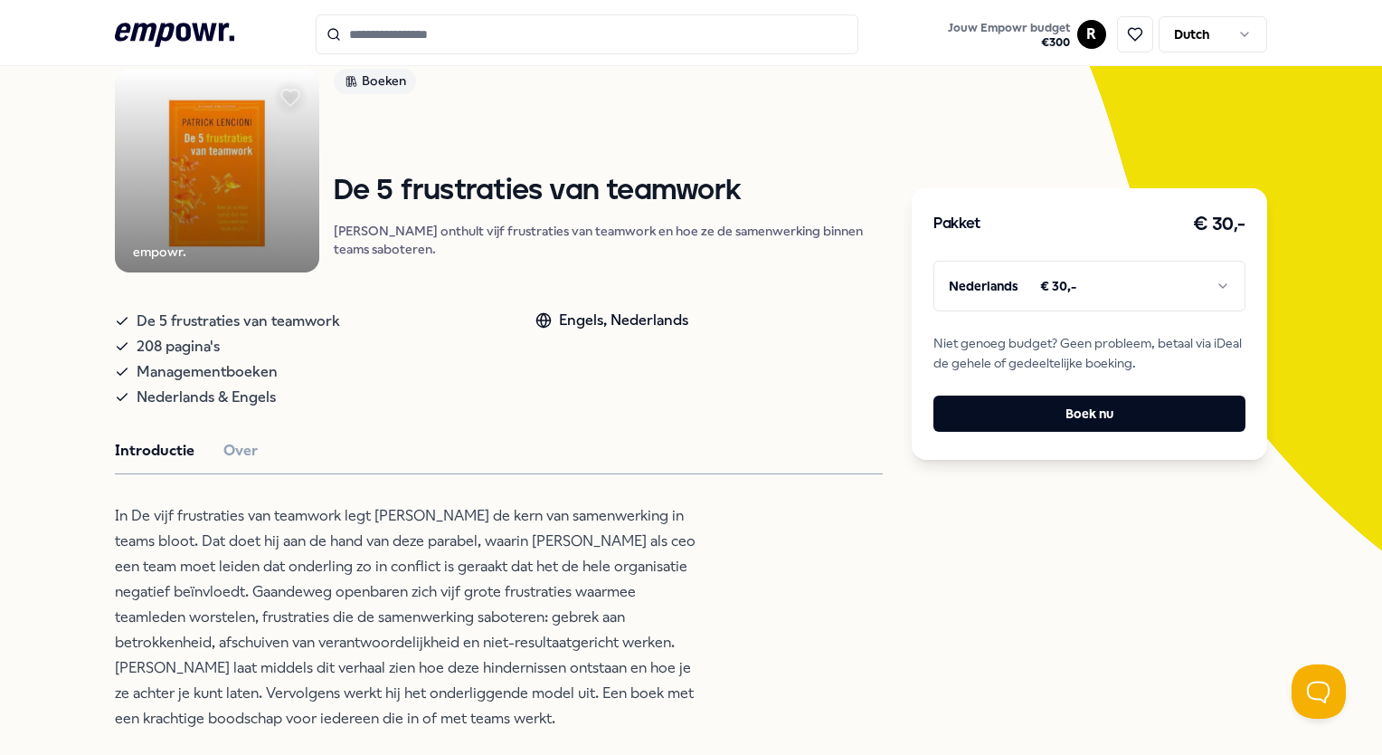
scroll to position [97, 0]
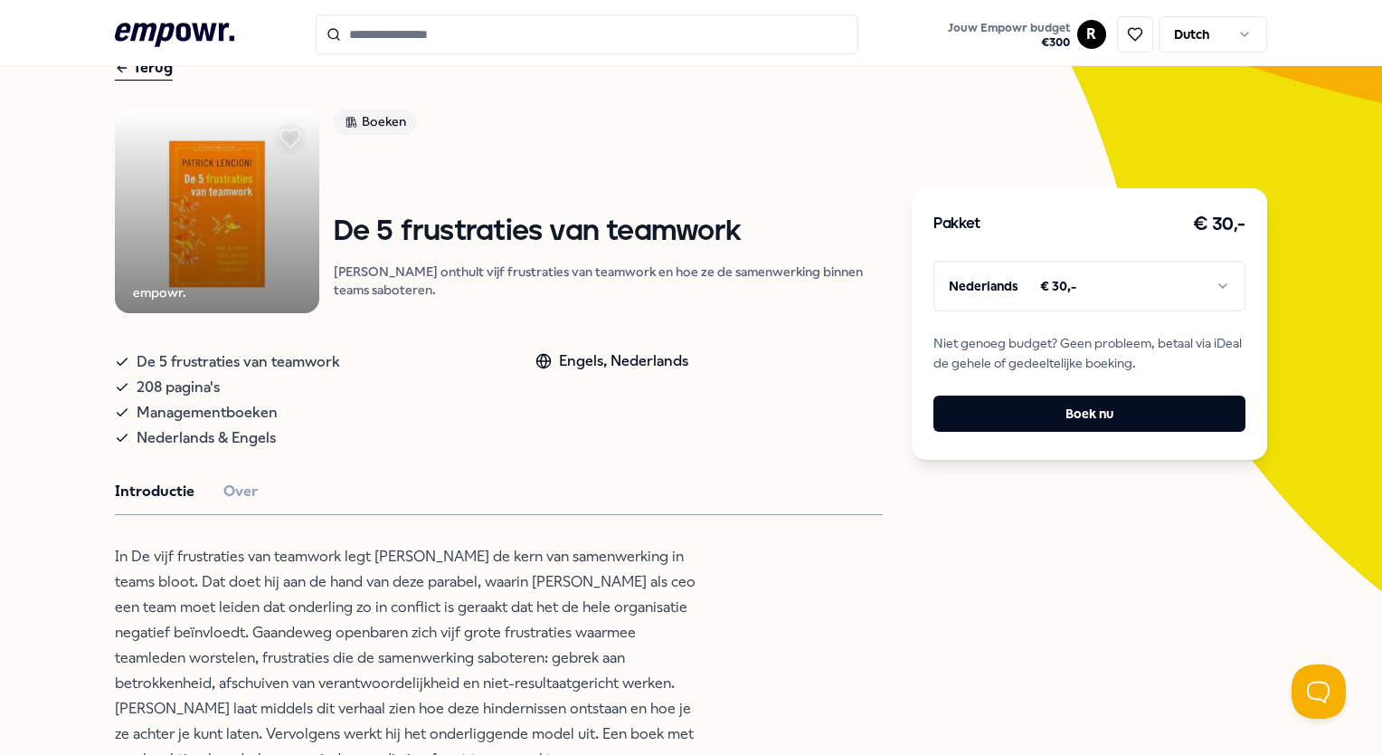
click at [280, 141] on icon at bounding box center [290, 138] width 24 height 24
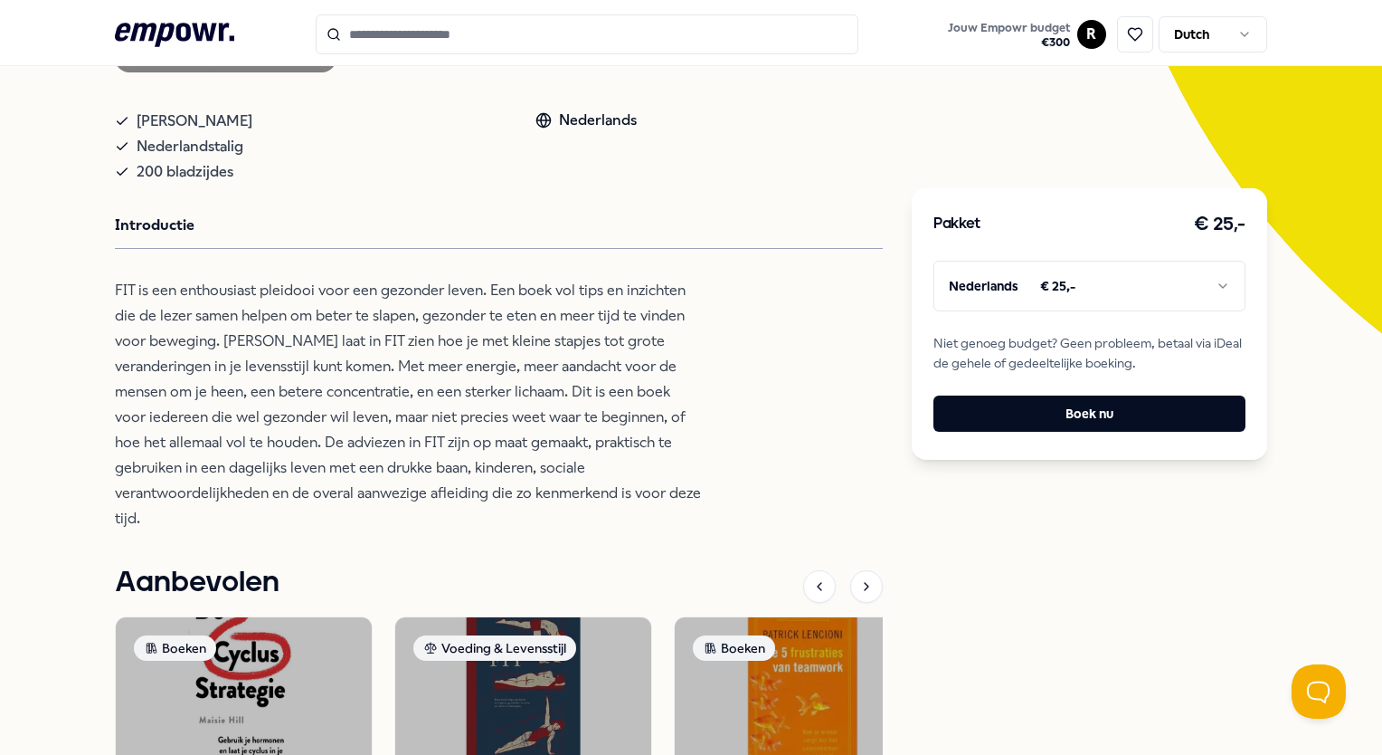
scroll to position [259, 0]
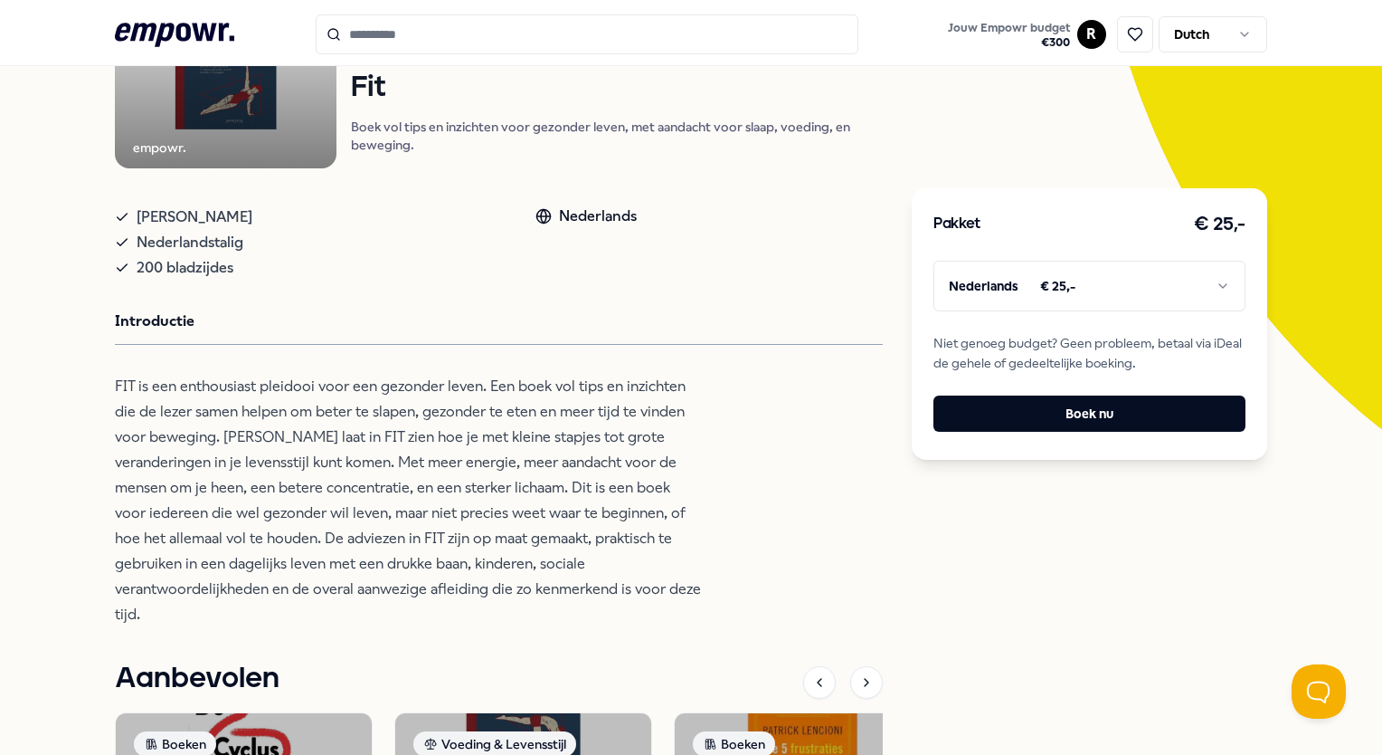
click at [349, 465] on p "FIT is een enthousiast pleidooi voor een gezonder leven. Een boek vol tips en i…" at bounding box center [409, 500] width 588 height 253
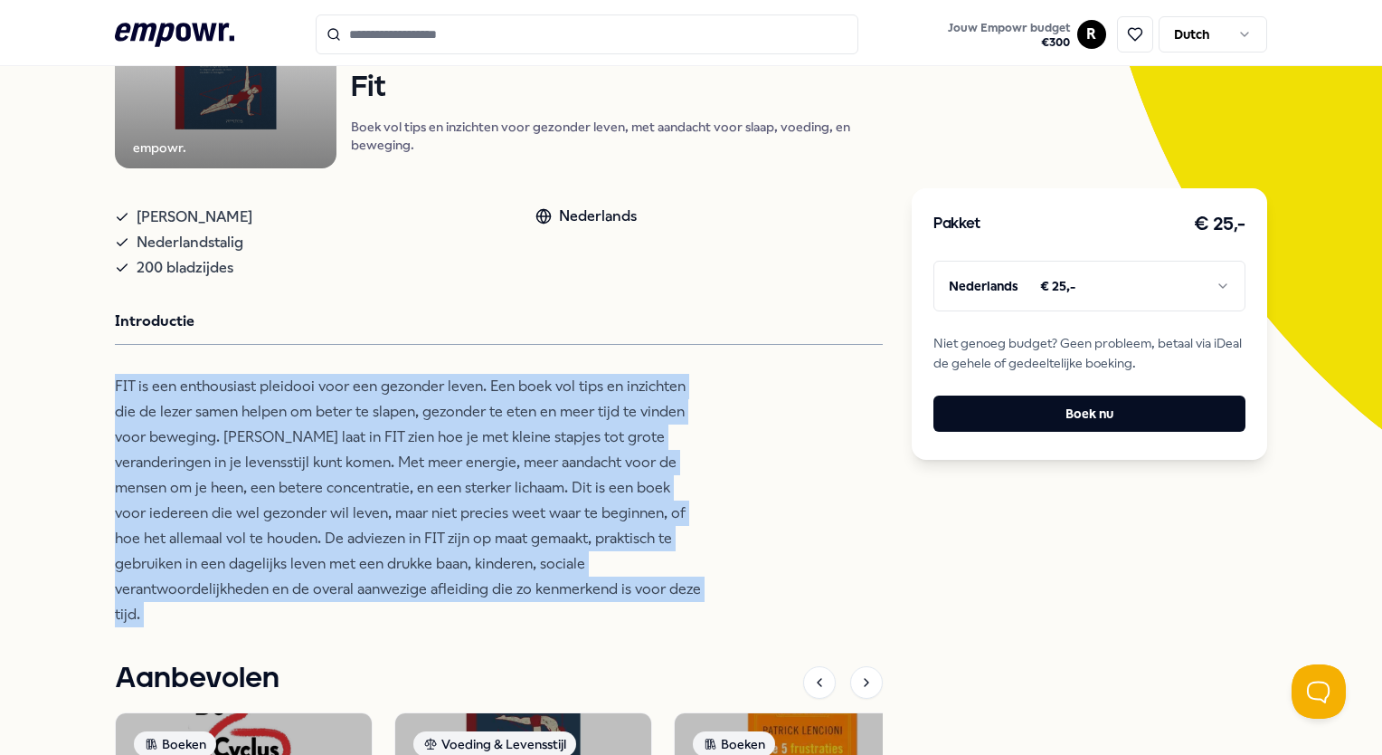
drag, startPoint x: 349, startPoint y: 465, endPoint x: 353, endPoint y: 527, distance: 61.6
click at [353, 527] on p "FIT is een enthousiast pleidooi voor een gezonder leven. Een boek vol tips en i…" at bounding box center [409, 500] width 588 height 253
click at [349, 548] on p "FIT is een enthousiast pleidooi voor een gezonder leven. Een boek vol tips en i…" at bounding box center [409, 500] width 588 height 253
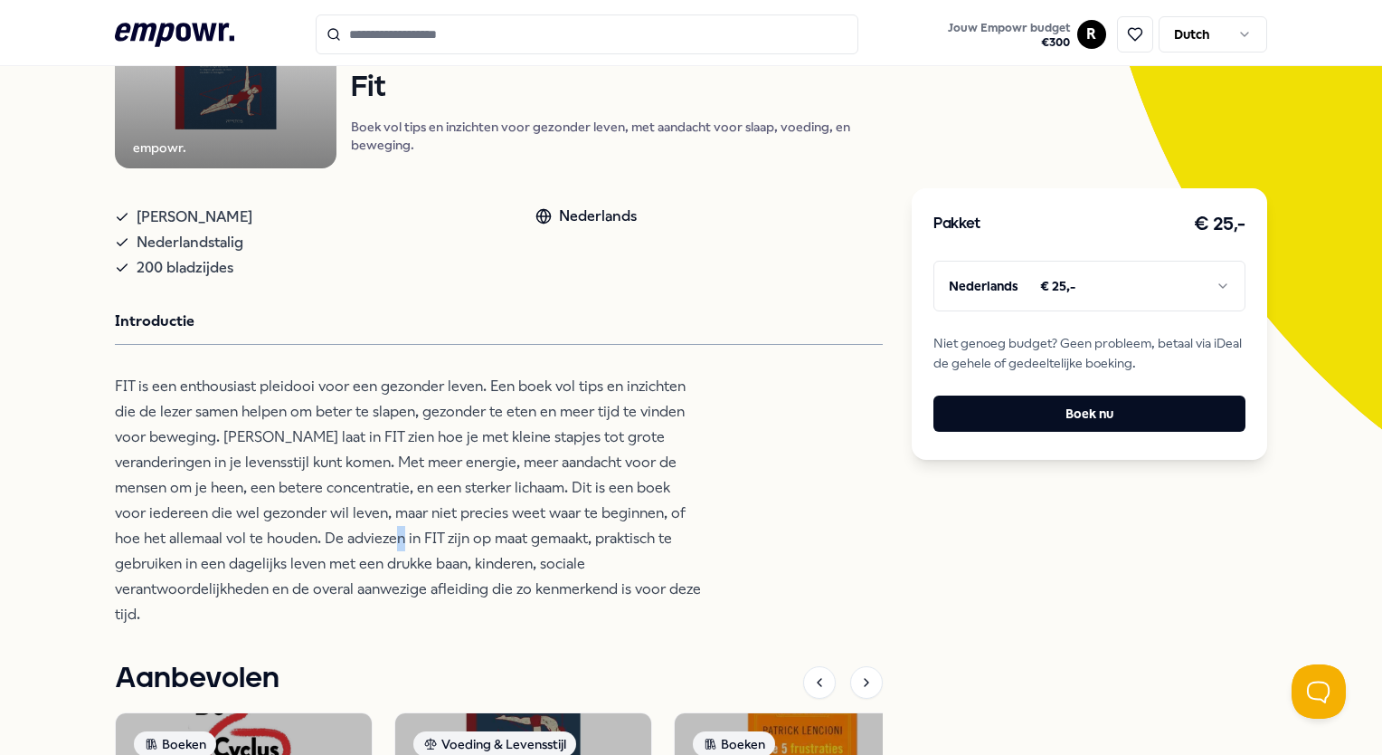
click at [349, 548] on p "FIT is een enthousiast pleidooi voor een gezonder leven. Een boek vol tips en i…" at bounding box center [409, 500] width 588 height 253
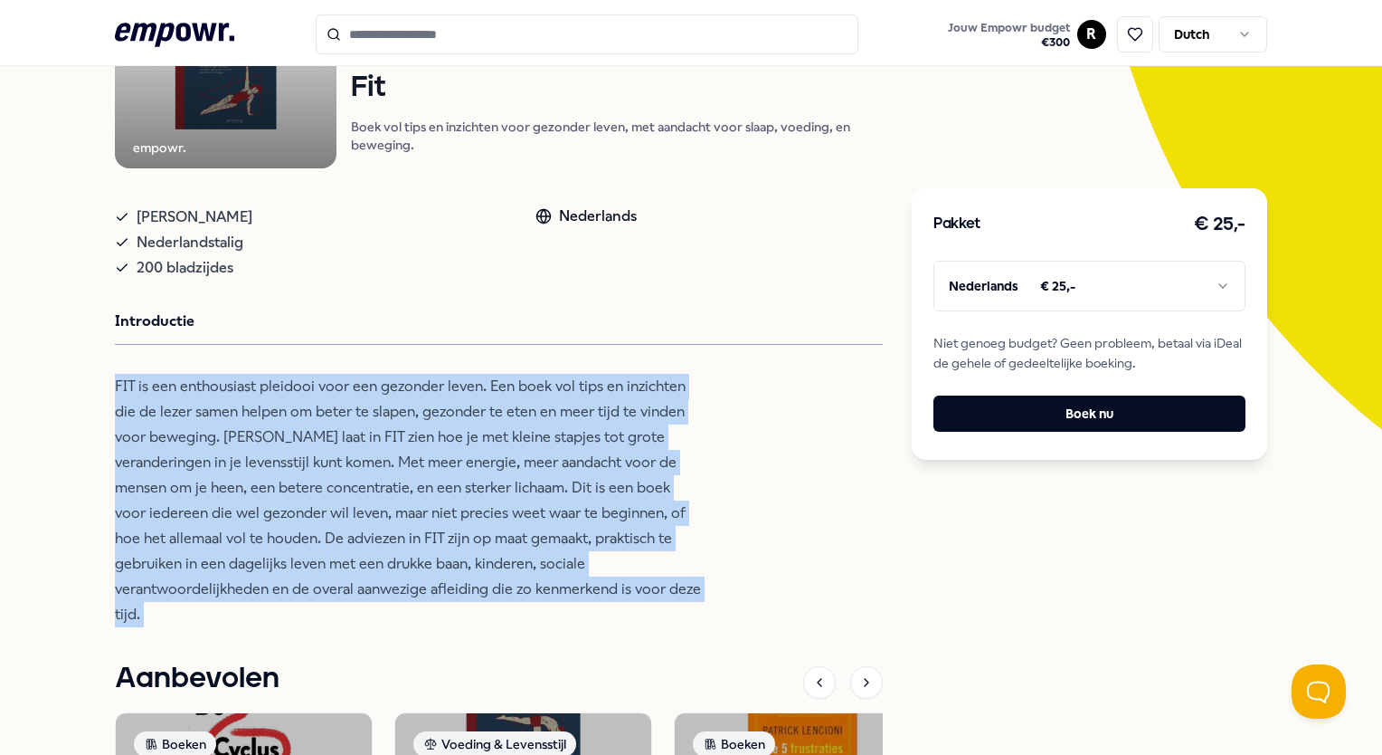
click at [349, 548] on p "FIT is een enthousiast pleidooi voor een gezonder leven. Een boek vol tips en i…" at bounding box center [409, 500] width 588 height 253
drag, startPoint x: 349, startPoint y: 548, endPoint x: 353, endPoint y: 530, distance: 18.5
click at [353, 530] on p "FIT is een enthousiast pleidooi voor een gezonder leven. Een boek vol tips en i…" at bounding box center [409, 500] width 588 height 253
click at [398, 487] on p "FIT is een enthousiast pleidooi voor een gezonder leven. Een boek vol tips en i…" at bounding box center [409, 500] width 588 height 253
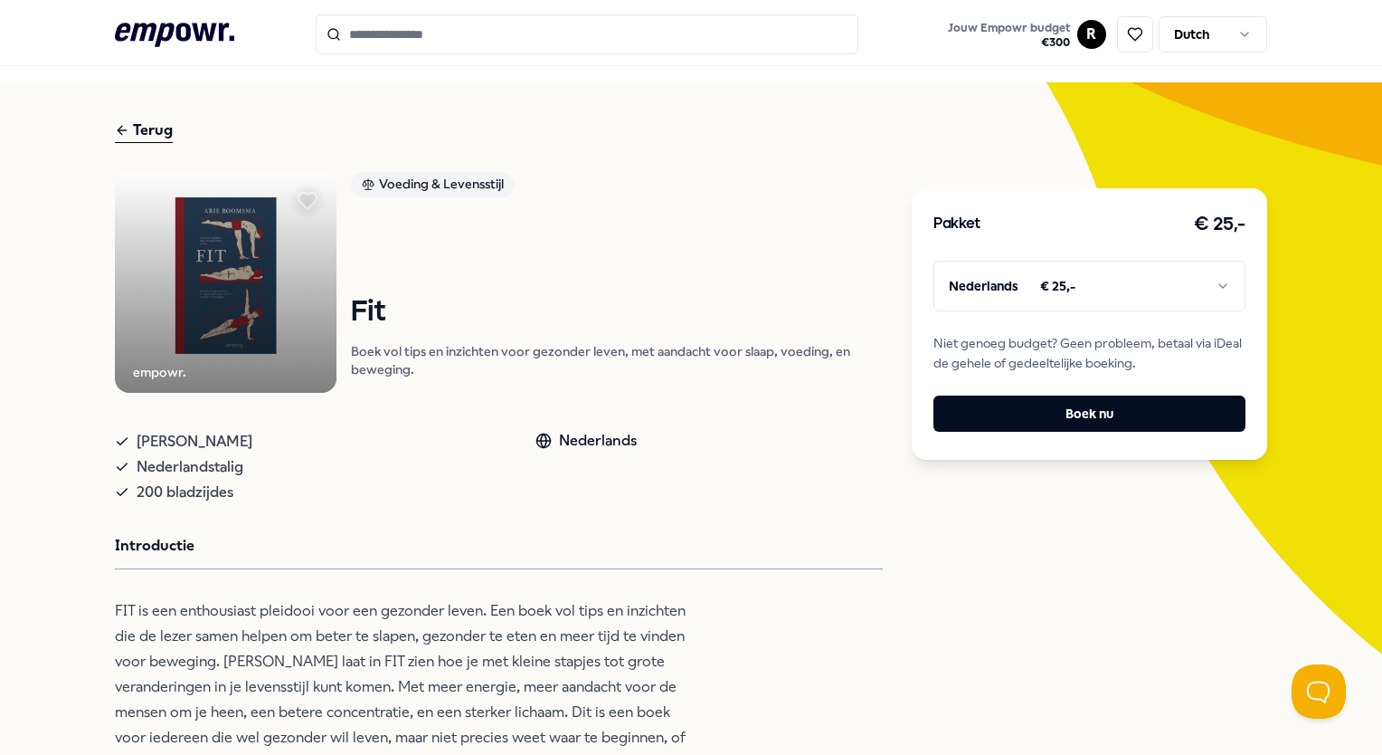
scroll to position [31, 0]
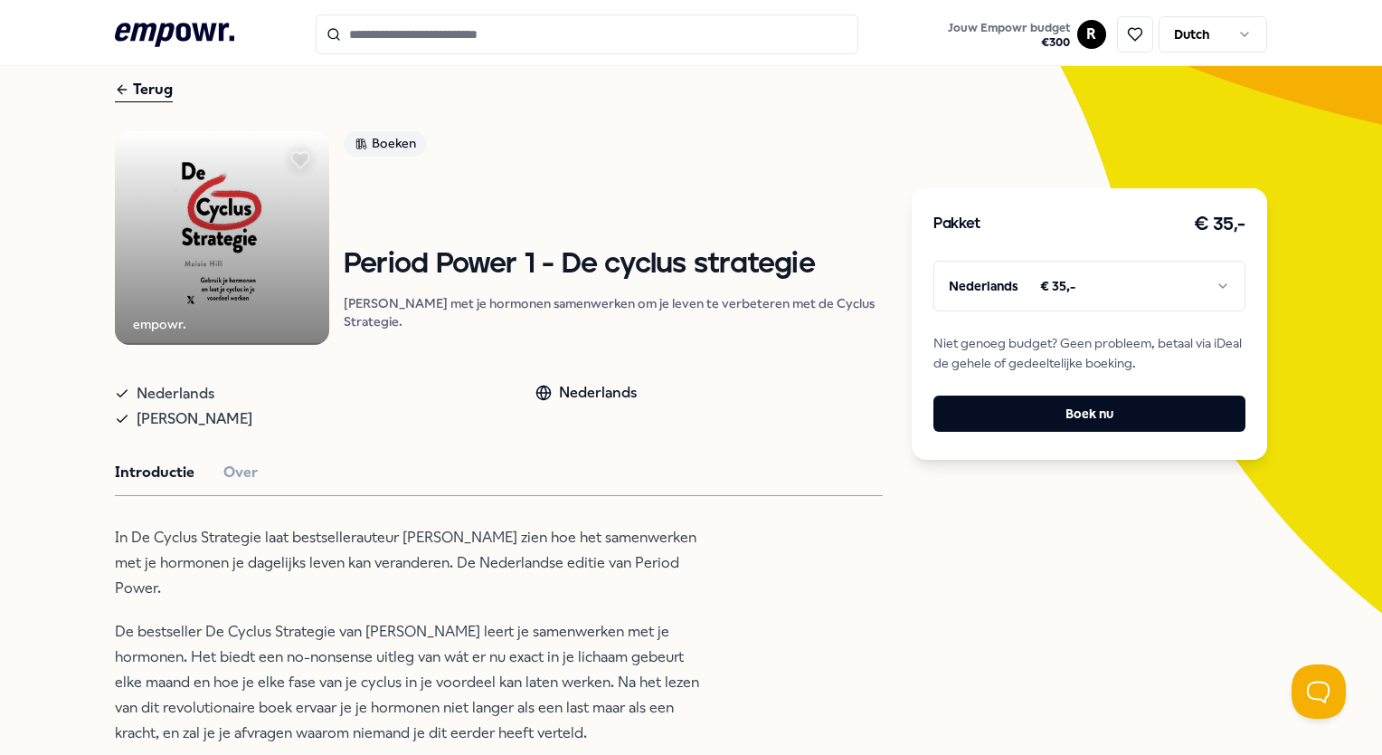
scroll to position [76, 0]
click at [310, 158] on icon at bounding box center [300, 159] width 20 height 18
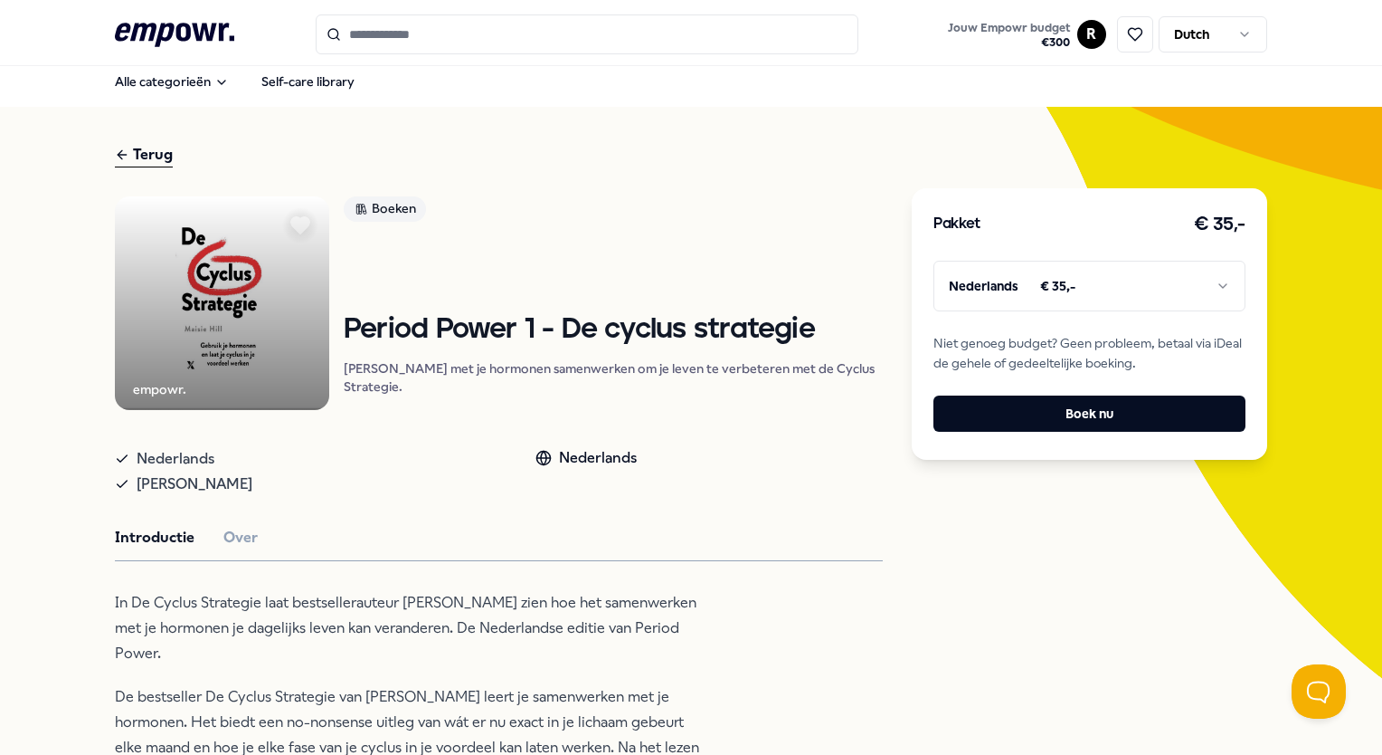
scroll to position [0, 0]
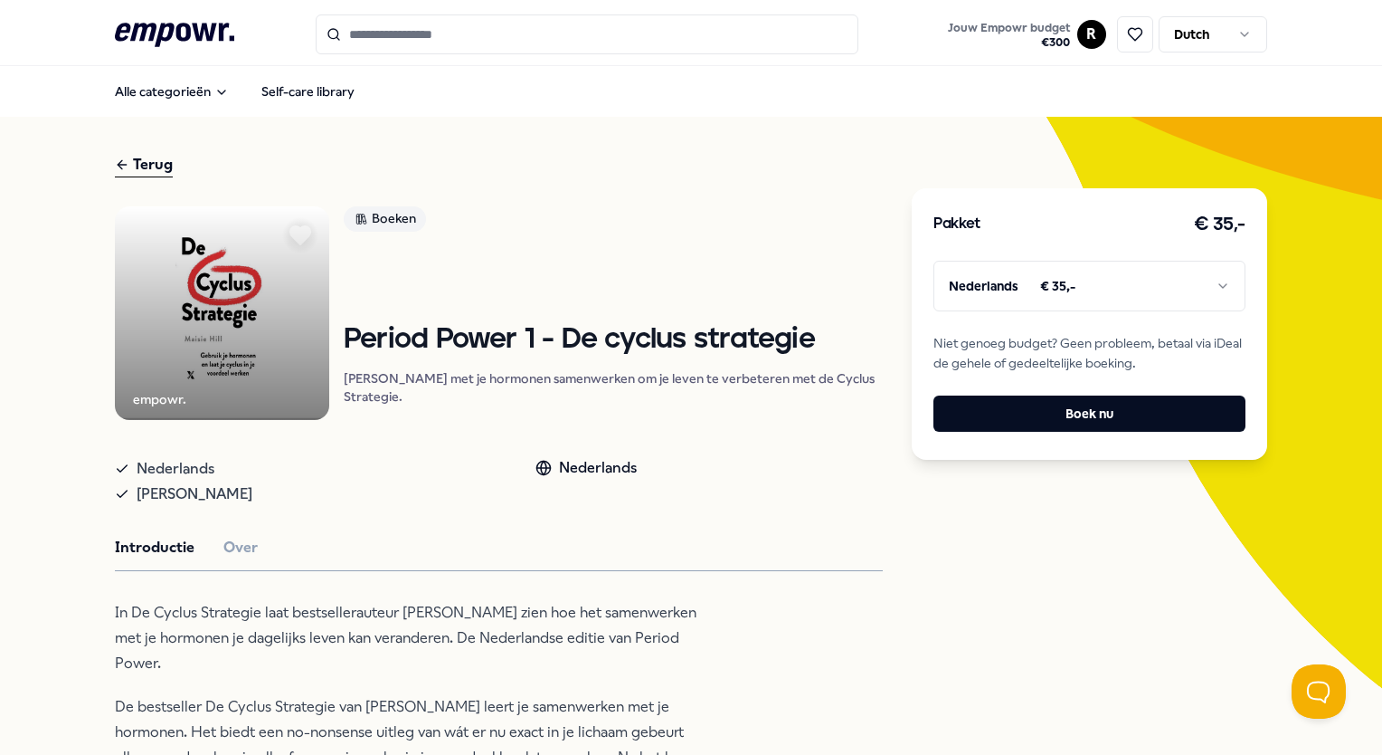
click at [320, 237] on icon at bounding box center [300, 235] width 40 height 36
click at [310, 233] on icon at bounding box center [300, 235] width 20 height 18
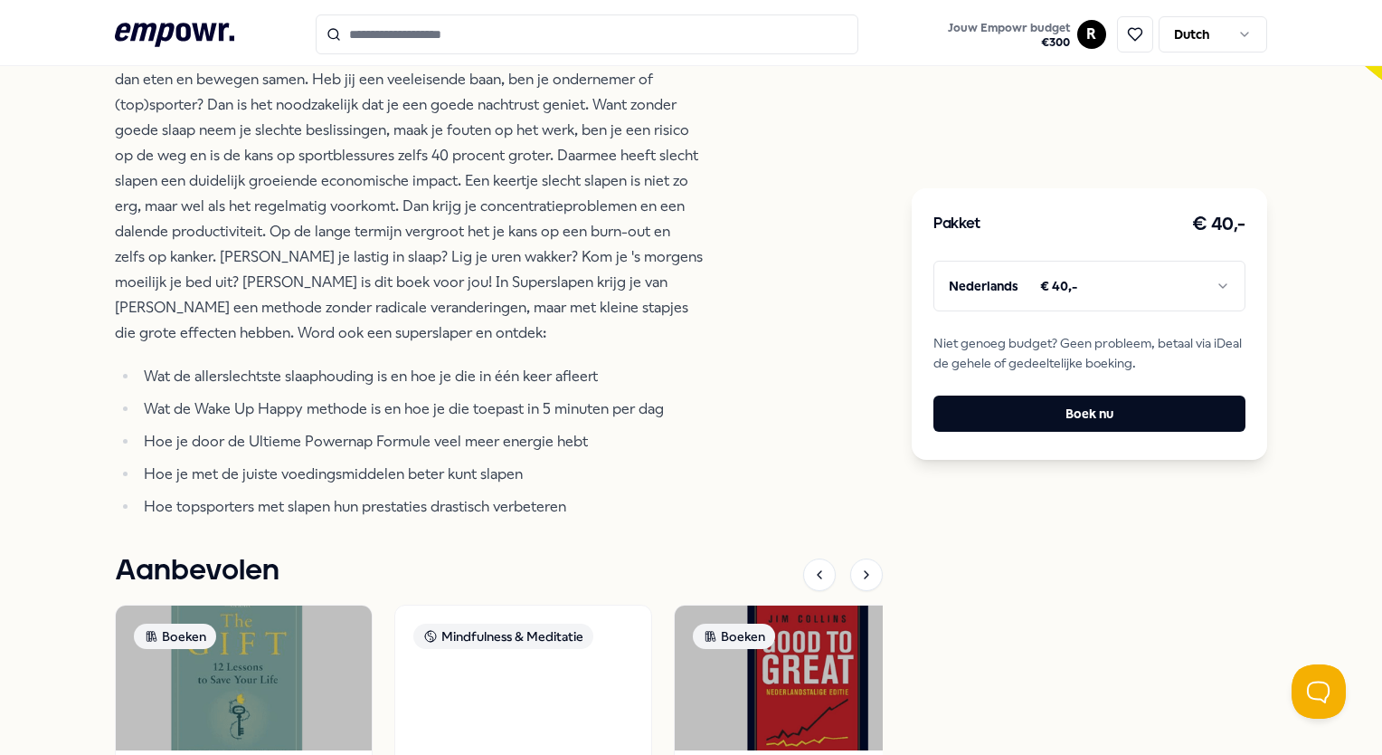
scroll to position [608, 0]
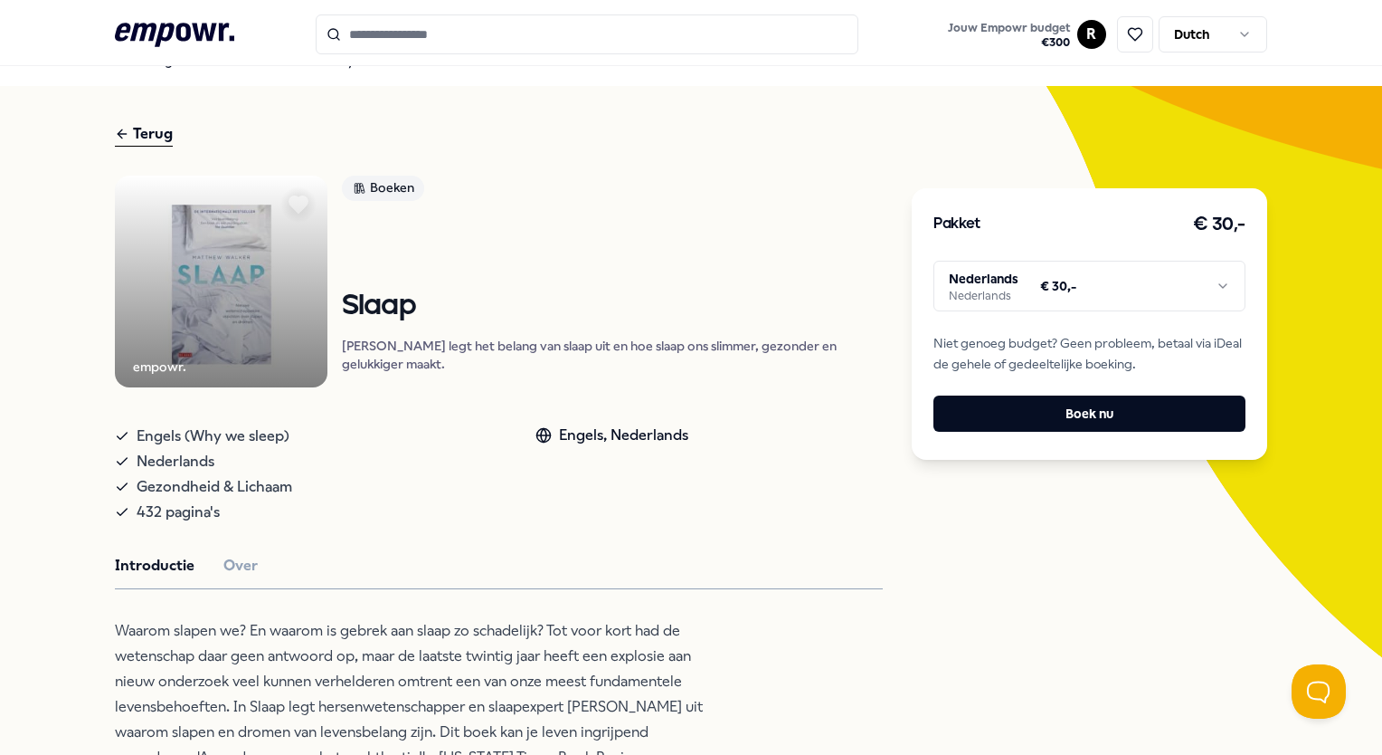
scroll to position [24, 0]
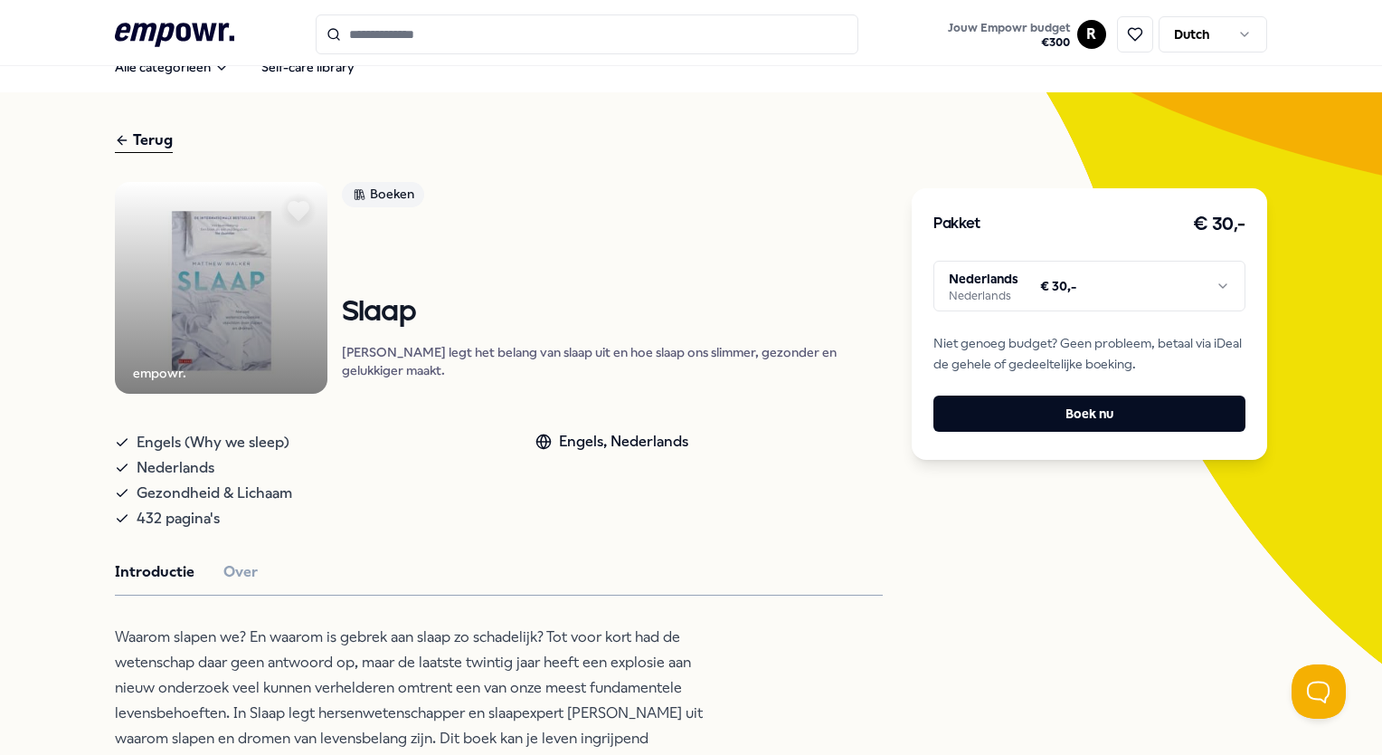
click at [294, 214] on icon at bounding box center [299, 211] width 20 height 18
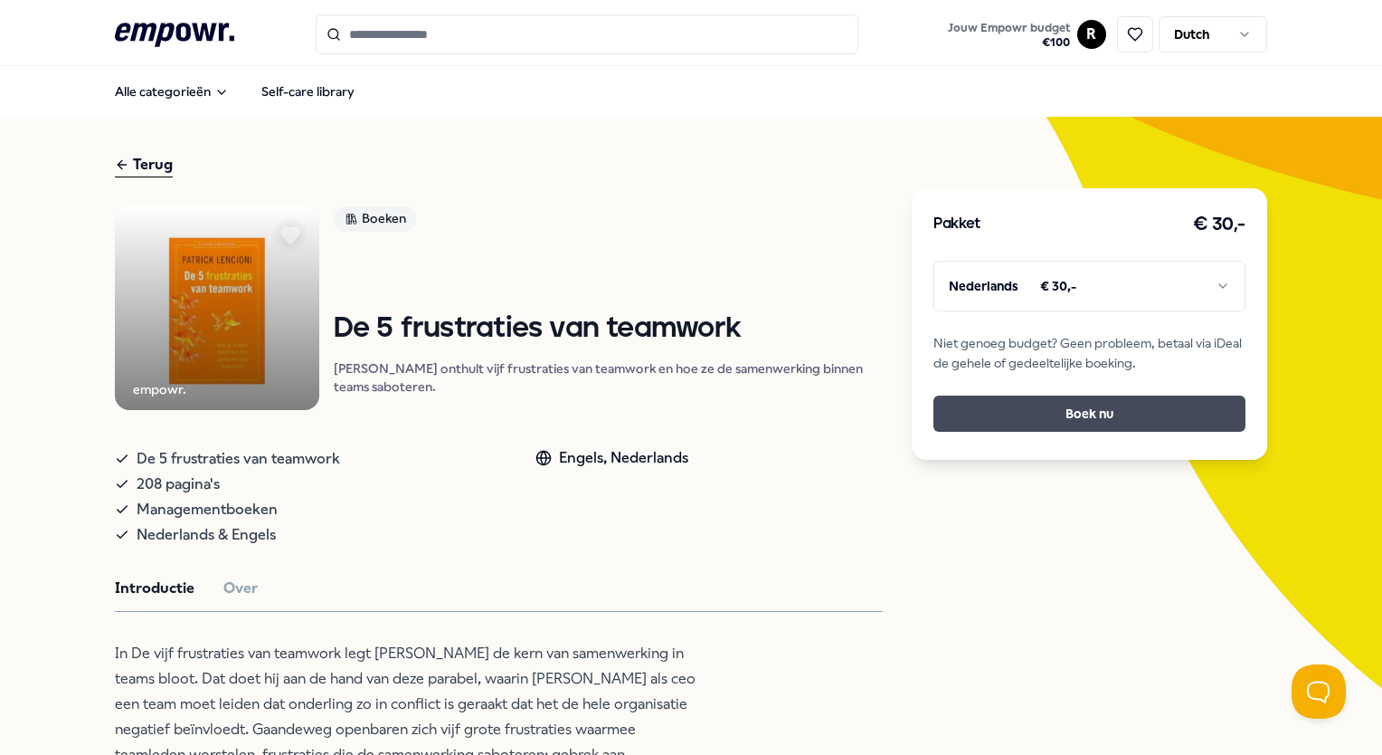
click at [996, 395] on button "Boek nu" at bounding box center [1089, 413] width 311 height 36
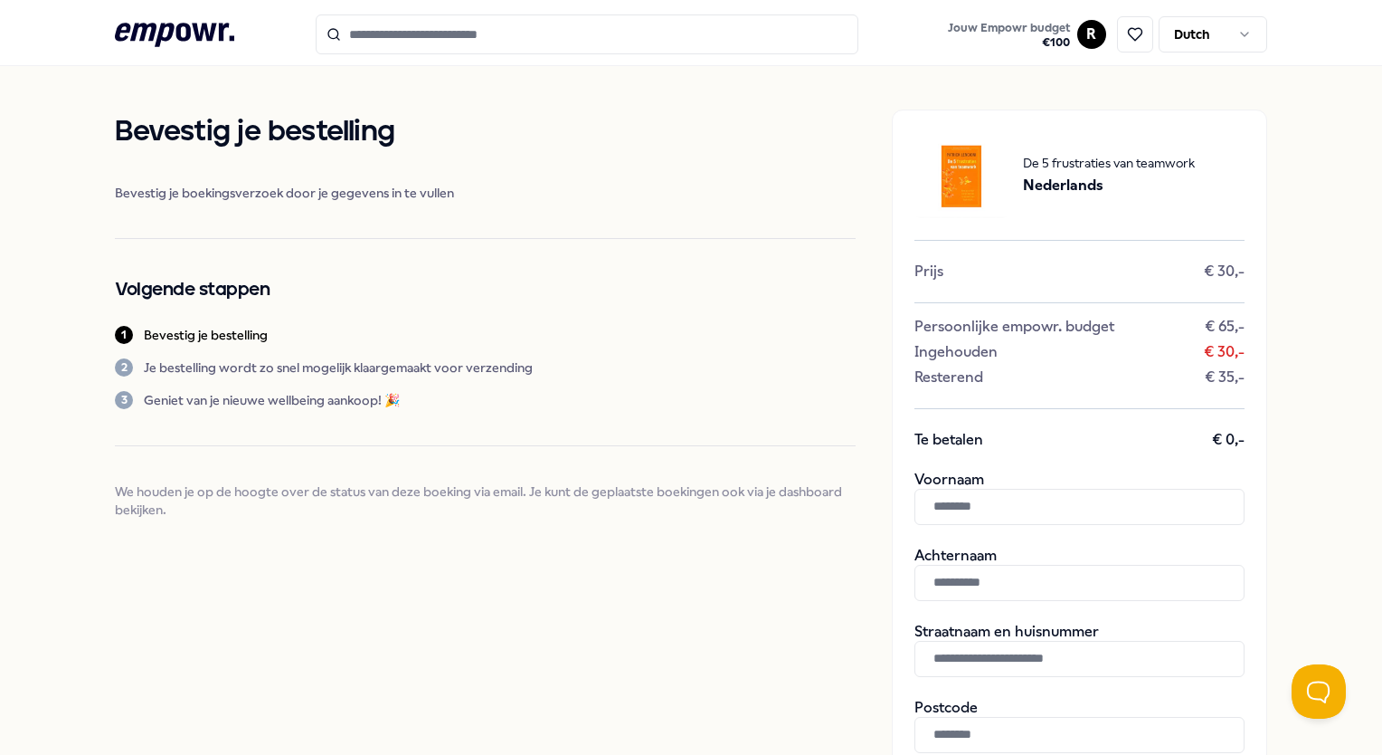
click at [959, 498] on input "text" at bounding box center [1080, 507] width 330 height 36
type input "****"
type input "**********"
paste input "**********"
type input "**********"
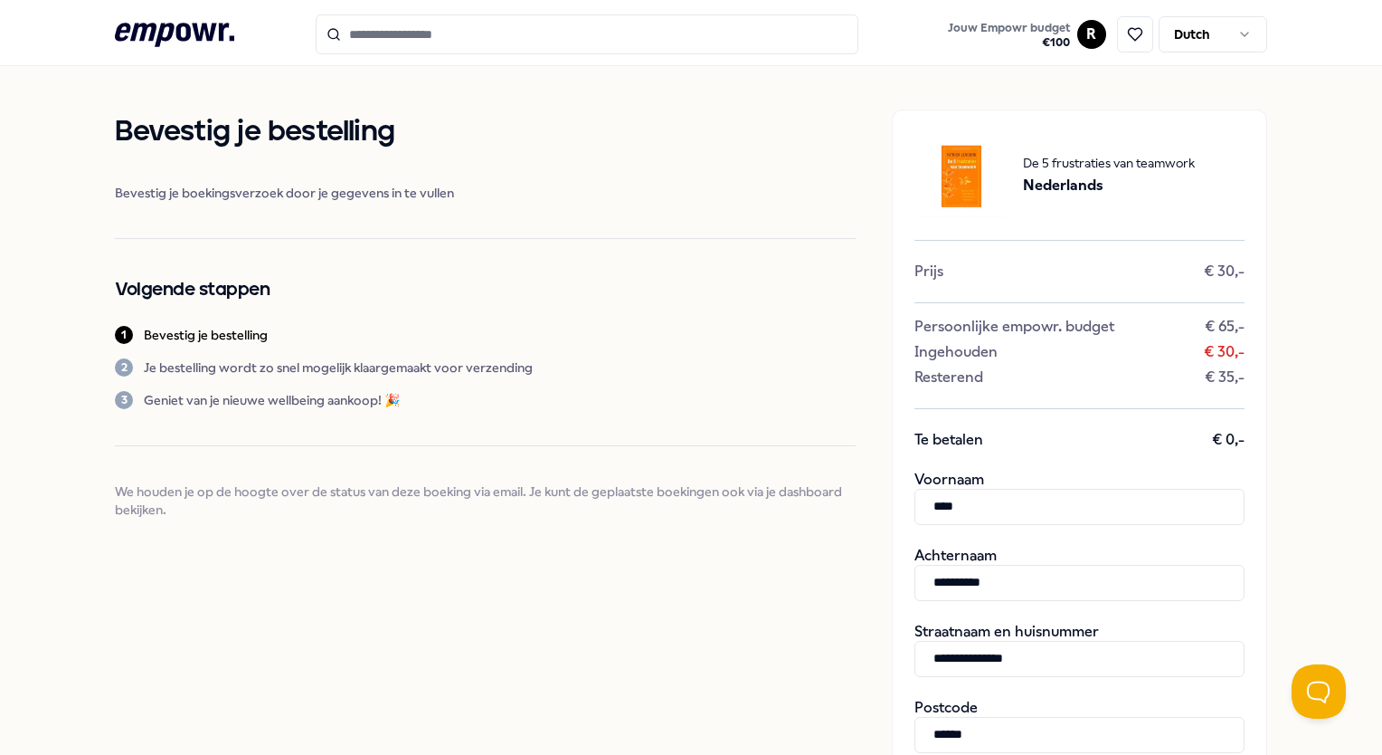
type input "******"
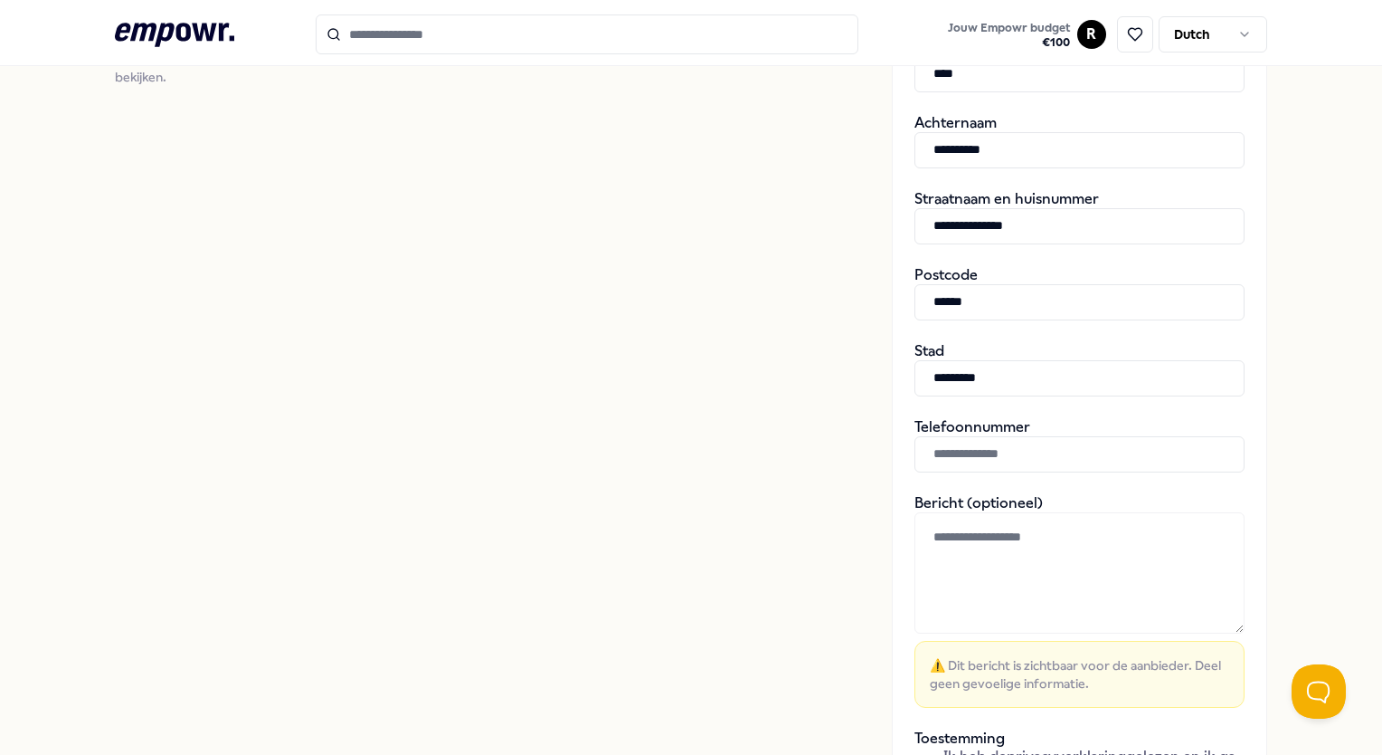
type input "*********"
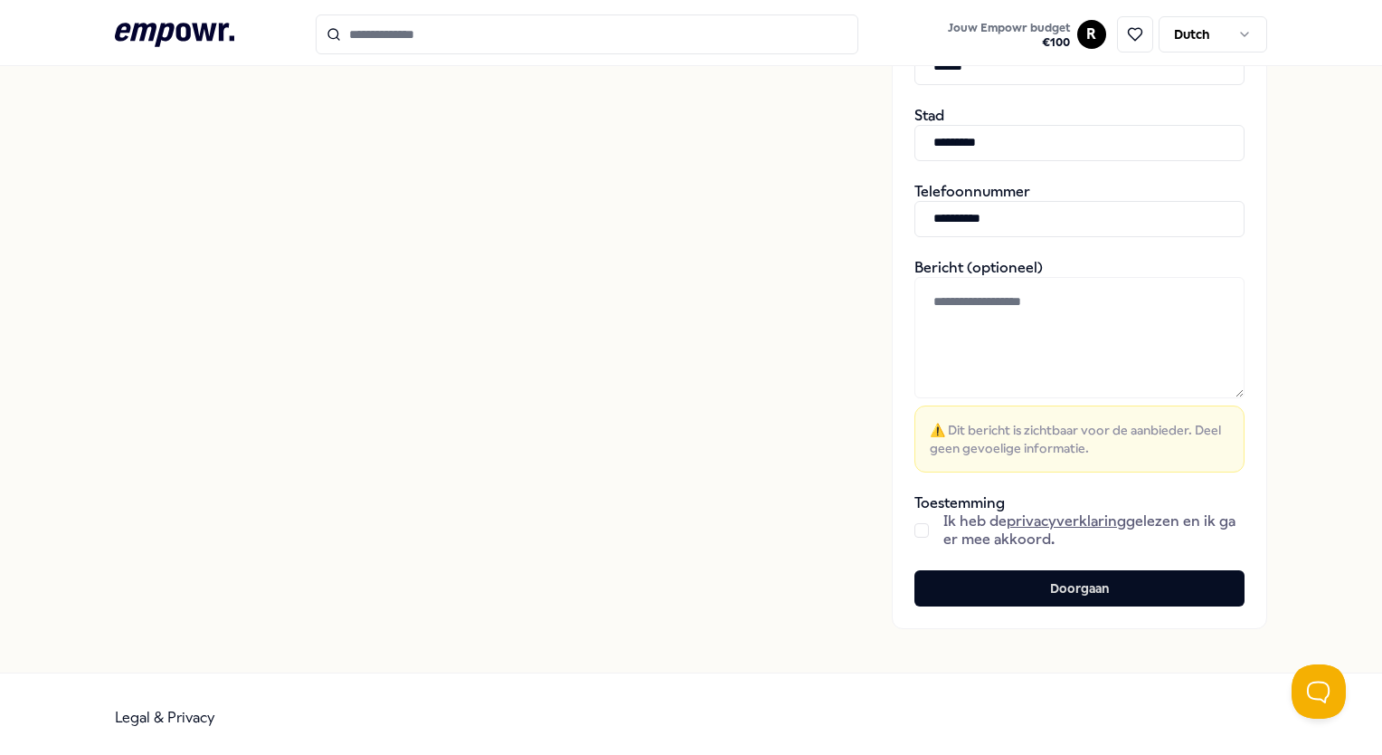
scroll to position [672, 0]
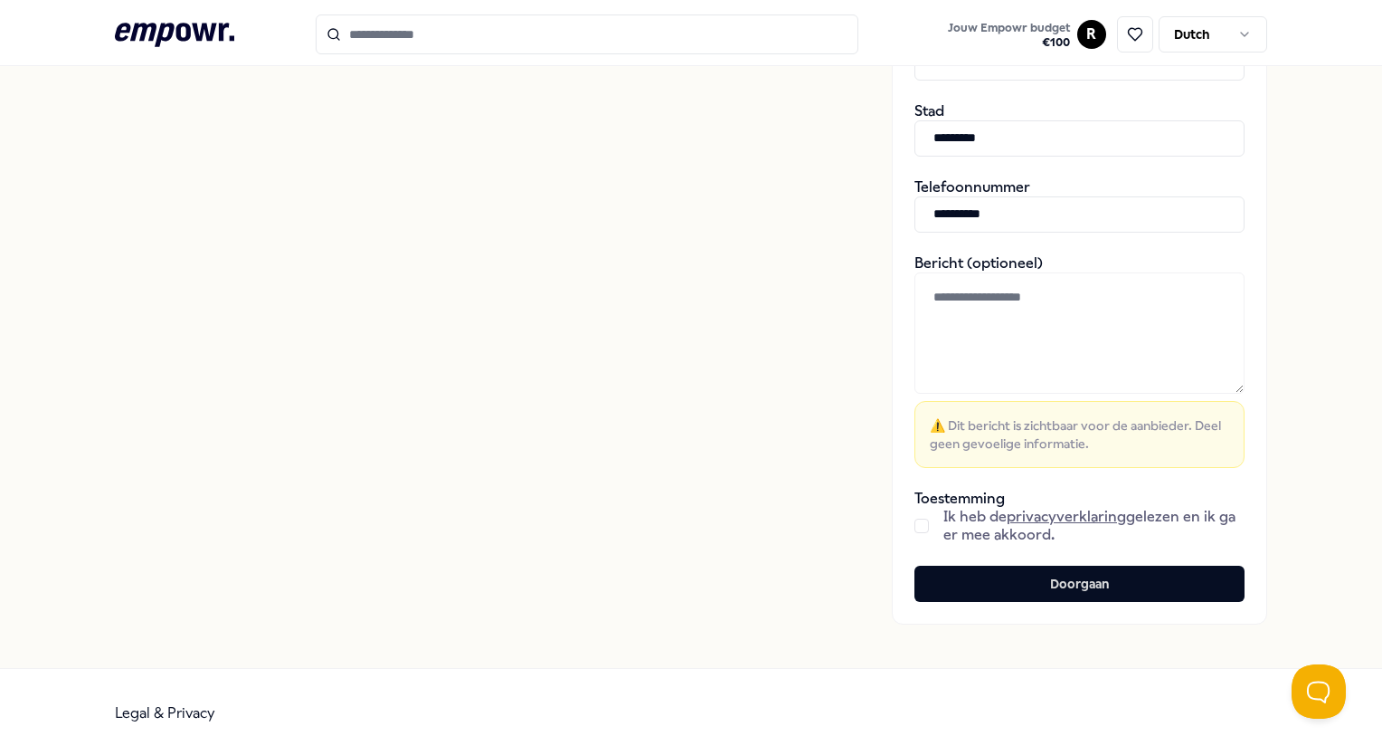
type input "**********"
click at [915, 526] on button "button" at bounding box center [922, 525] width 14 height 14
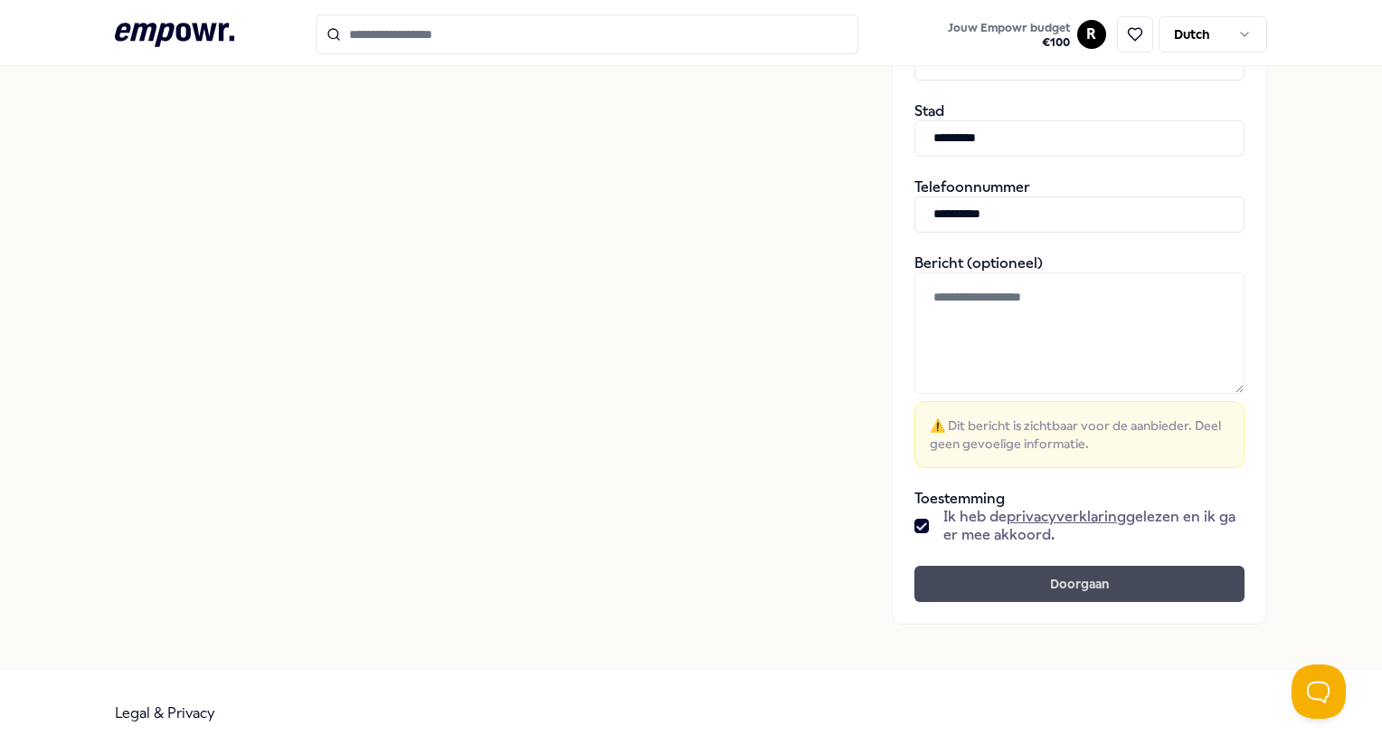
click at [942, 570] on button "Doorgaan" at bounding box center [1080, 583] width 330 height 36
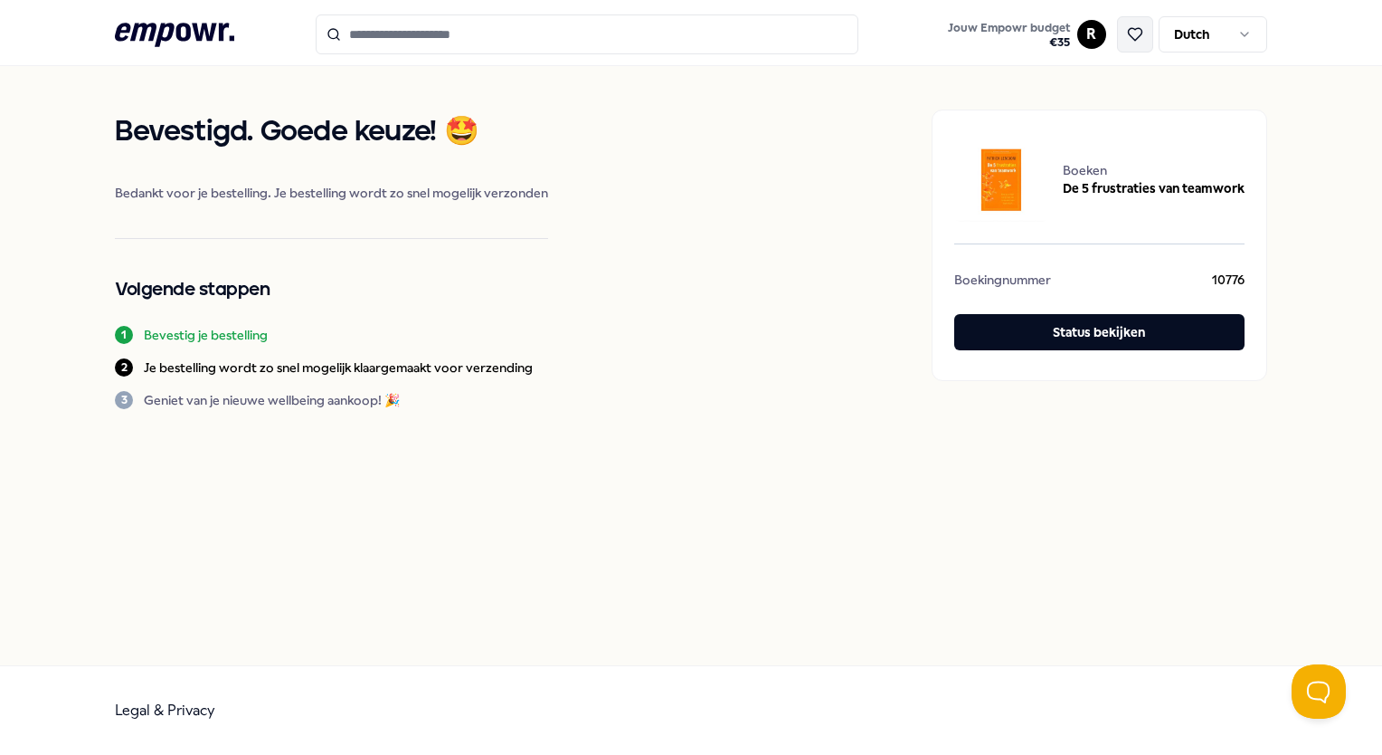
click at [1136, 34] on icon at bounding box center [1135, 34] width 16 height 16
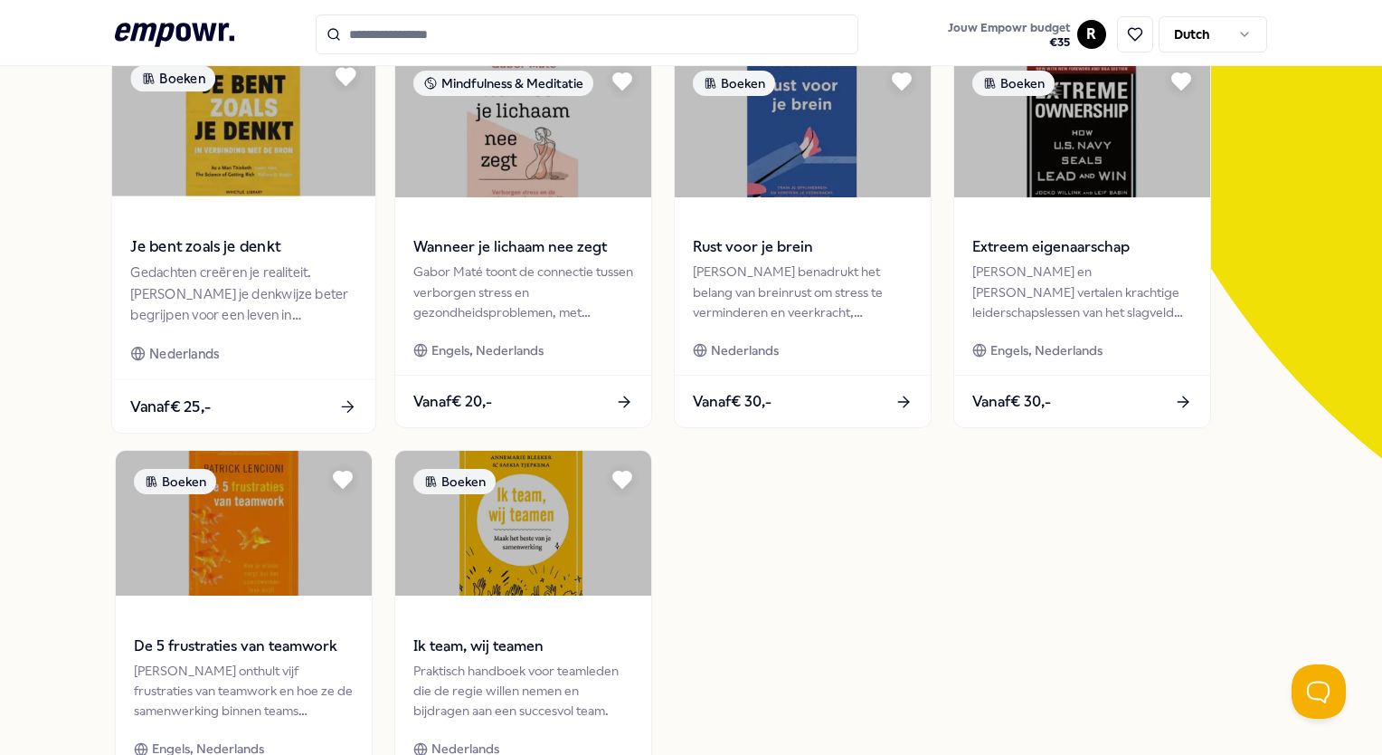
scroll to position [237, 0]
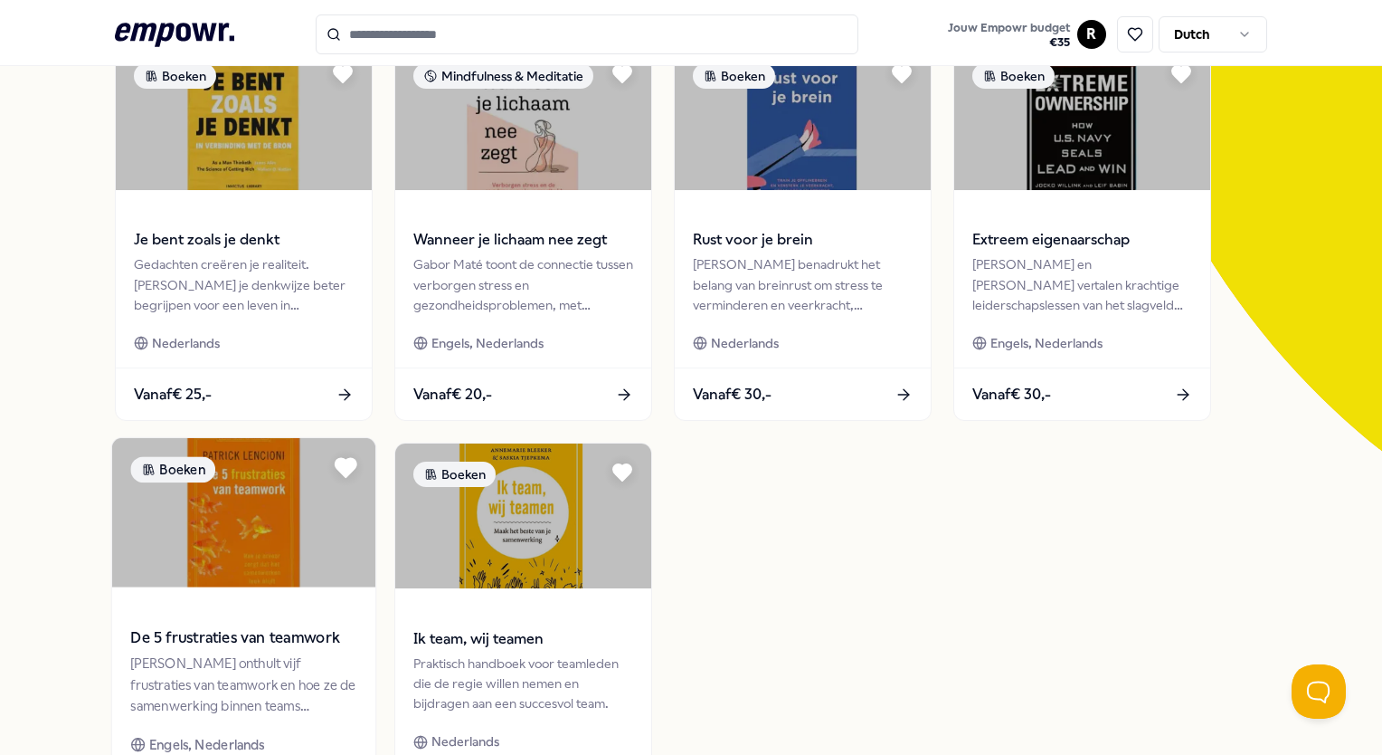
click at [346, 476] on icon at bounding box center [346, 468] width 21 height 18
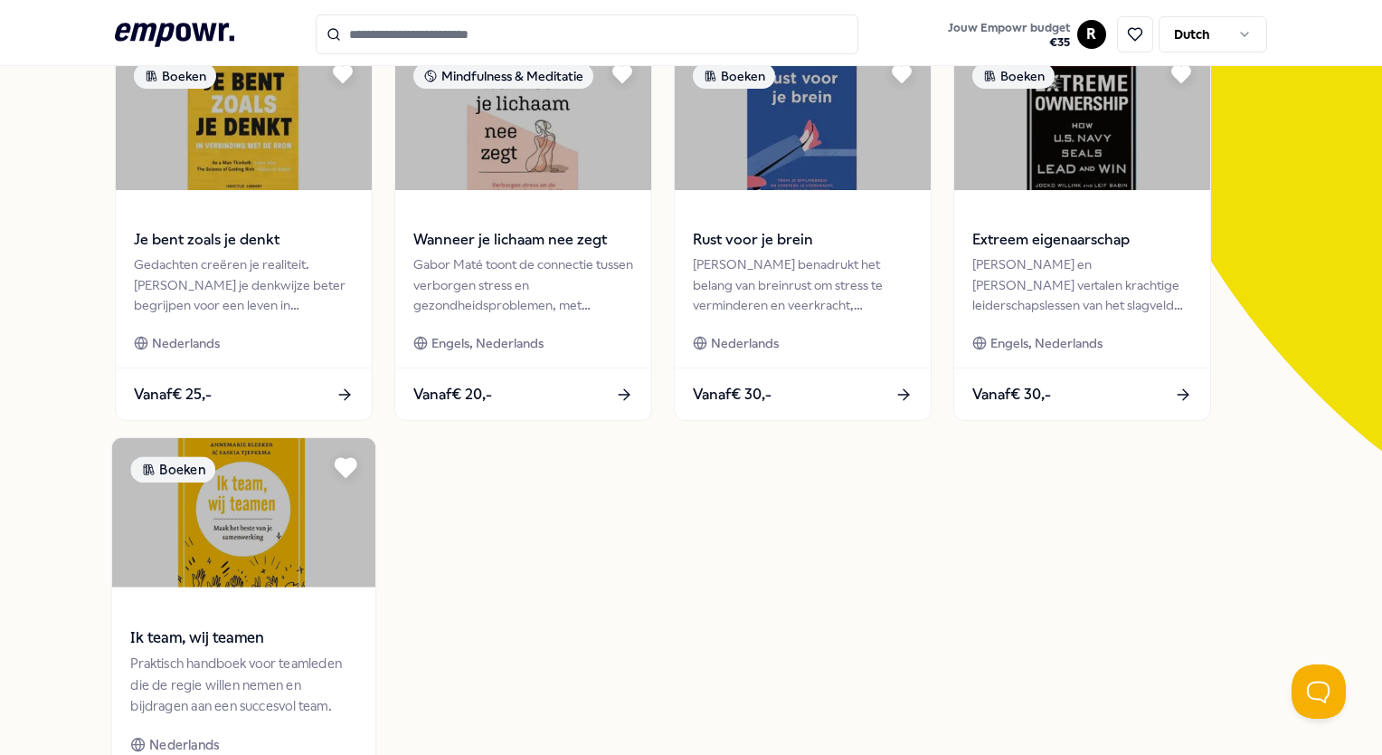
click at [340, 465] on icon at bounding box center [346, 468] width 21 height 18
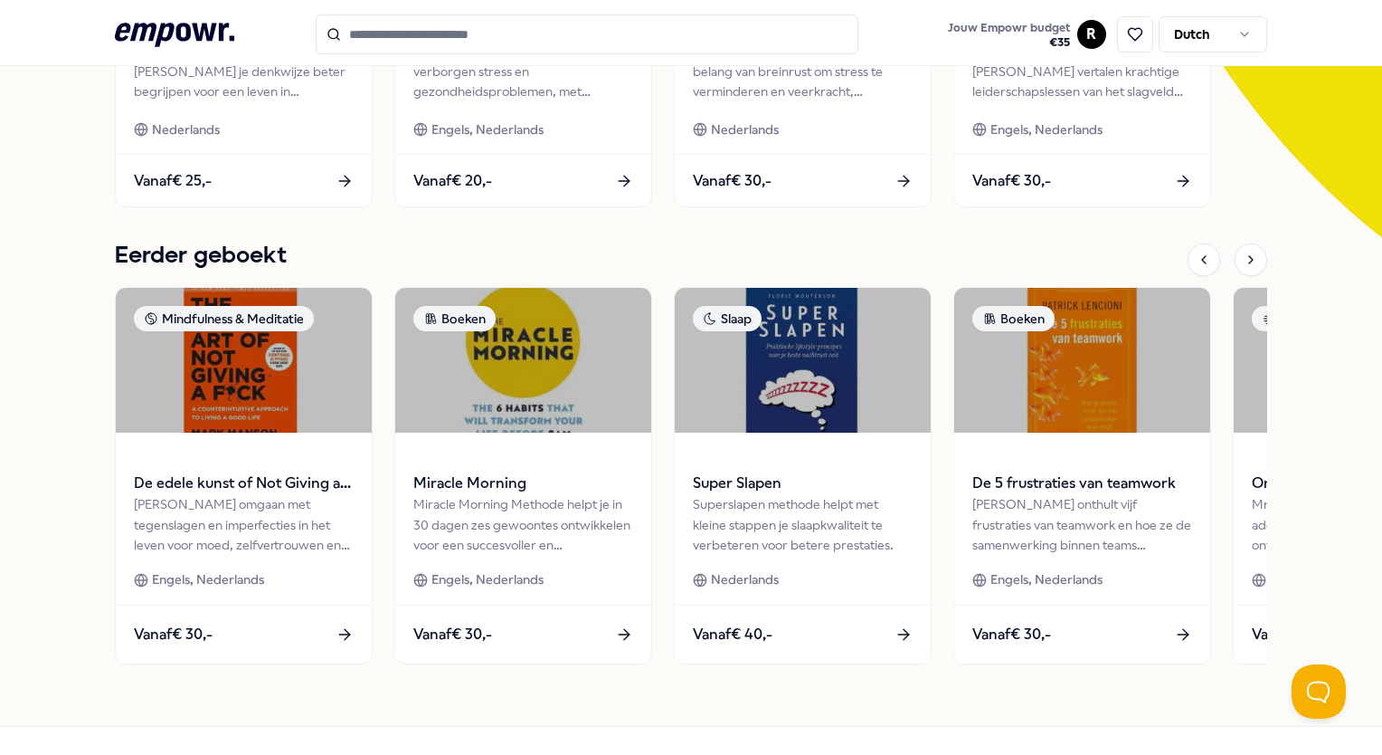
scroll to position [509, 0]
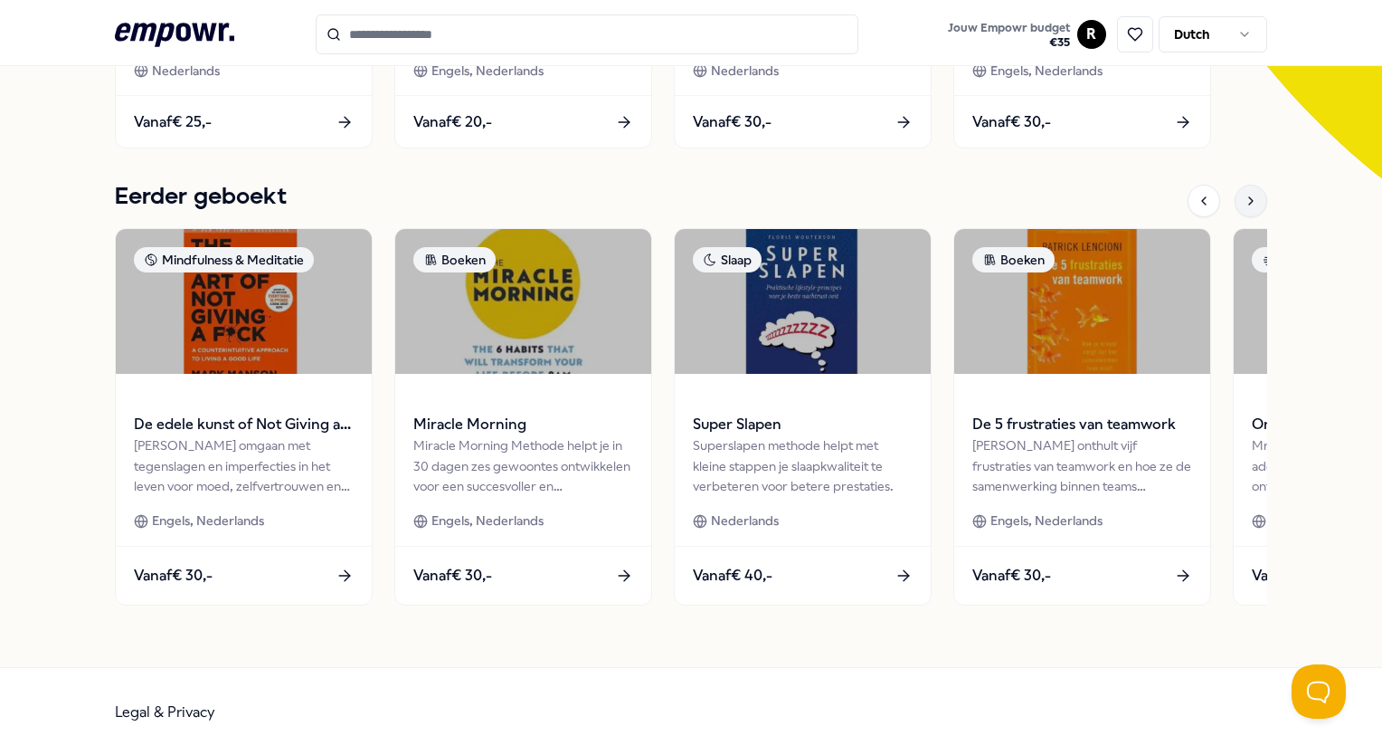
click at [1244, 200] on icon at bounding box center [1251, 201] width 14 height 14
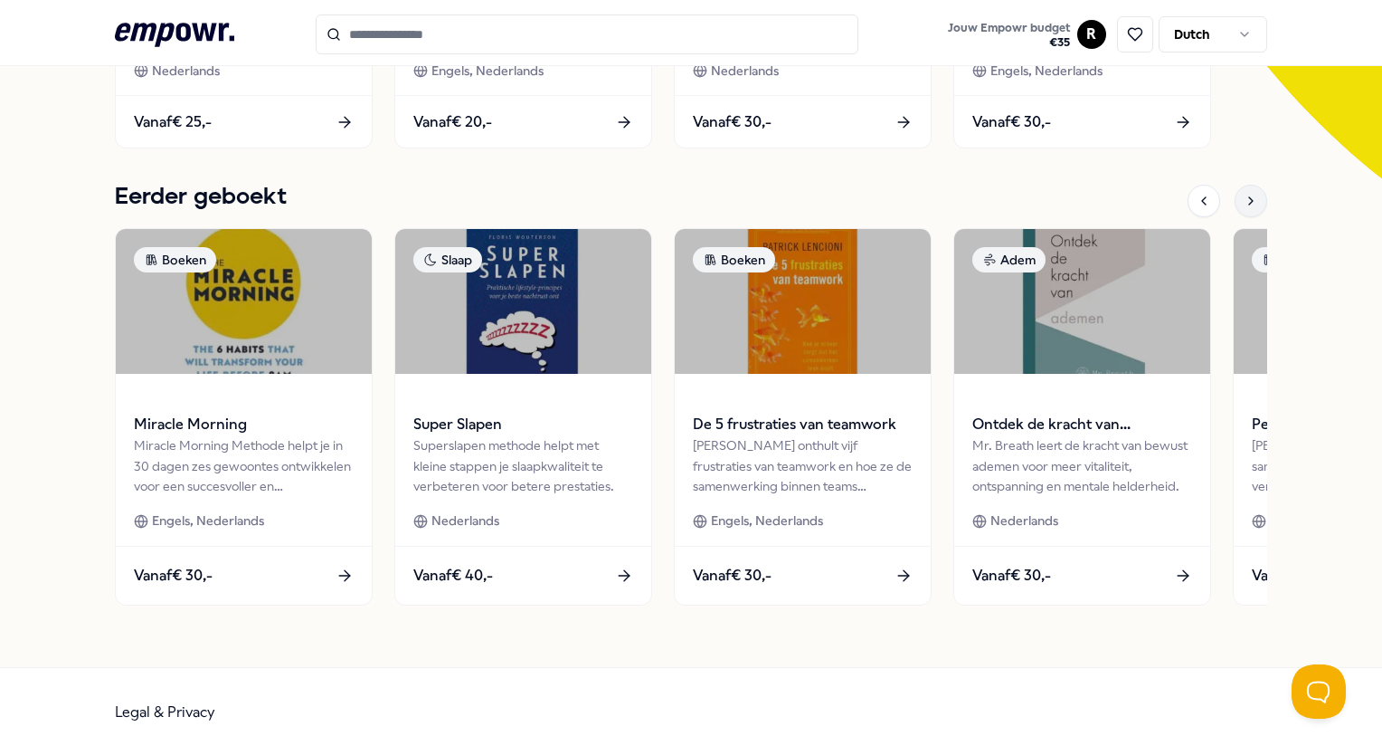
click at [1244, 200] on icon at bounding box center [1251, 201] width 14 height 14
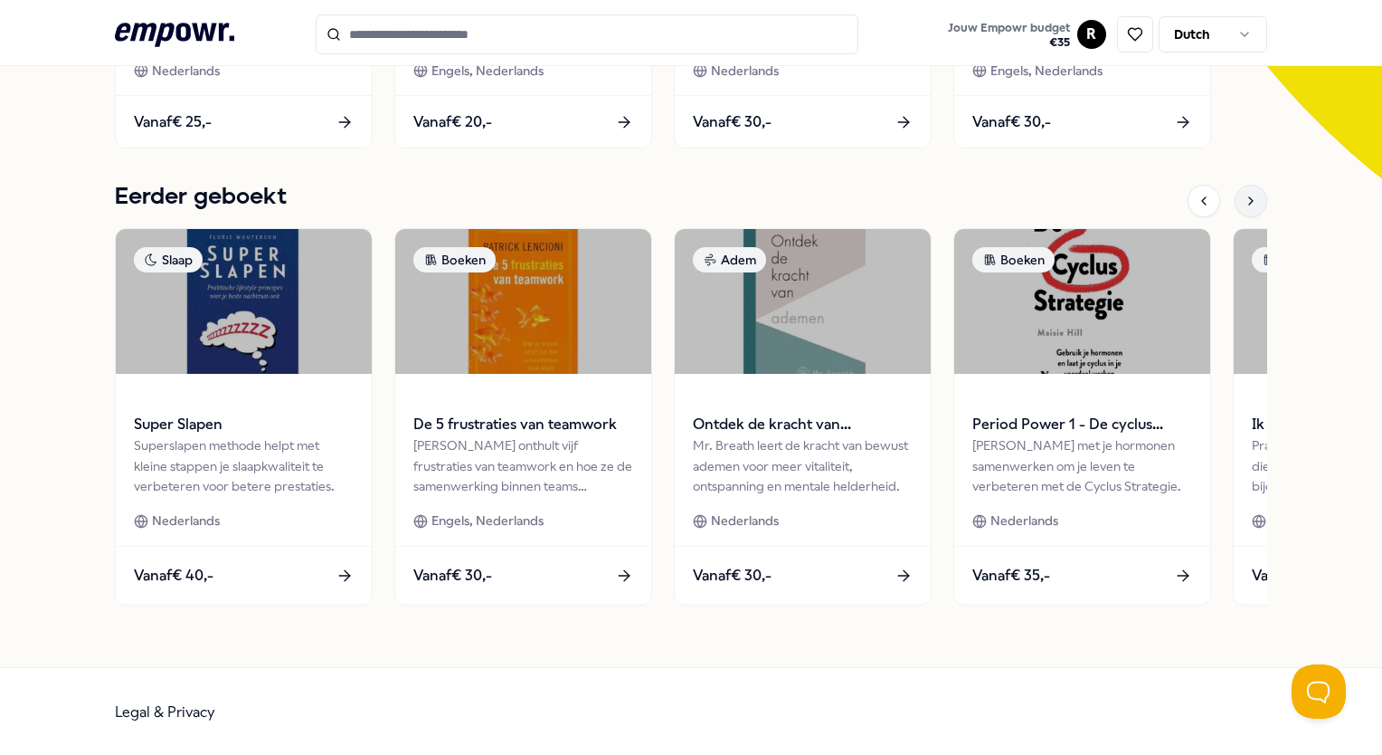
click at [1239, 188] on div at bounding box center [1251, 201] width 33 height 33
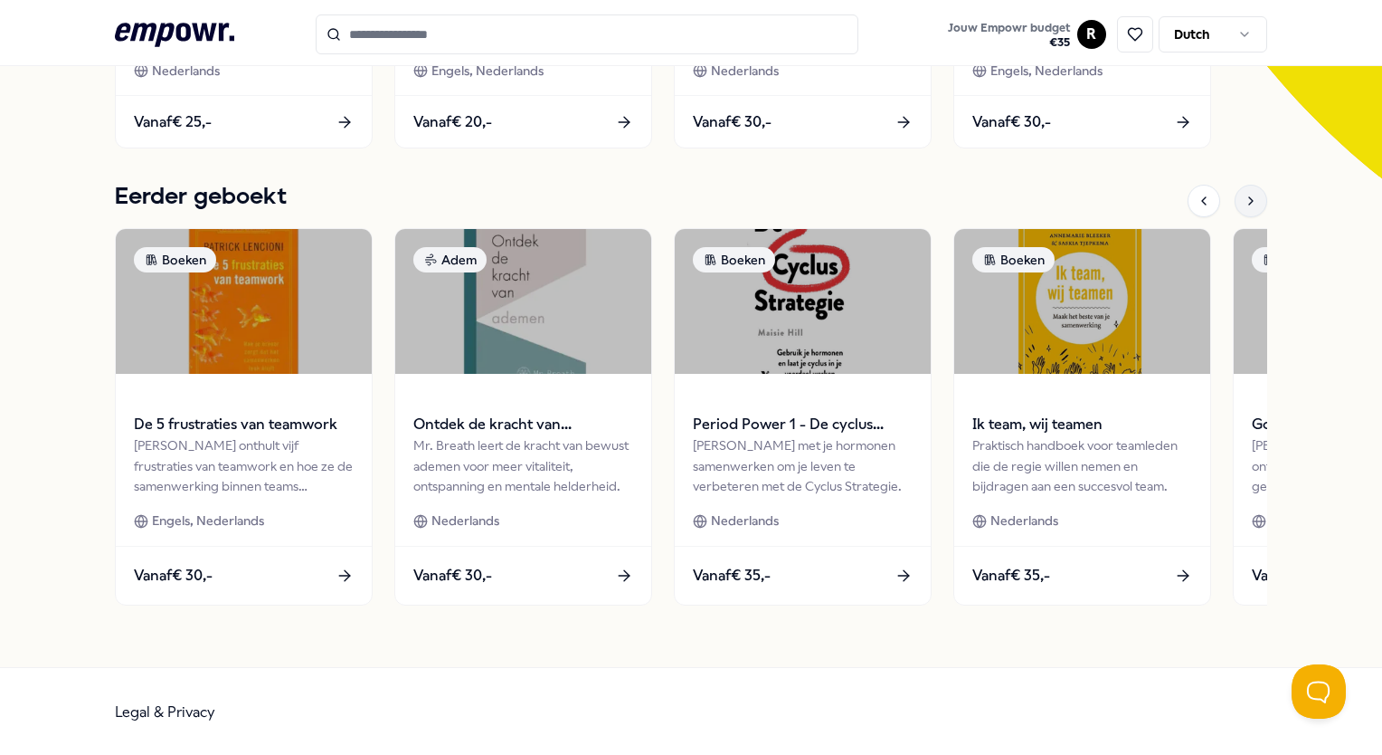
click at [1244, 197] on icon at bounding box center [1251, 201] width 14 height 14
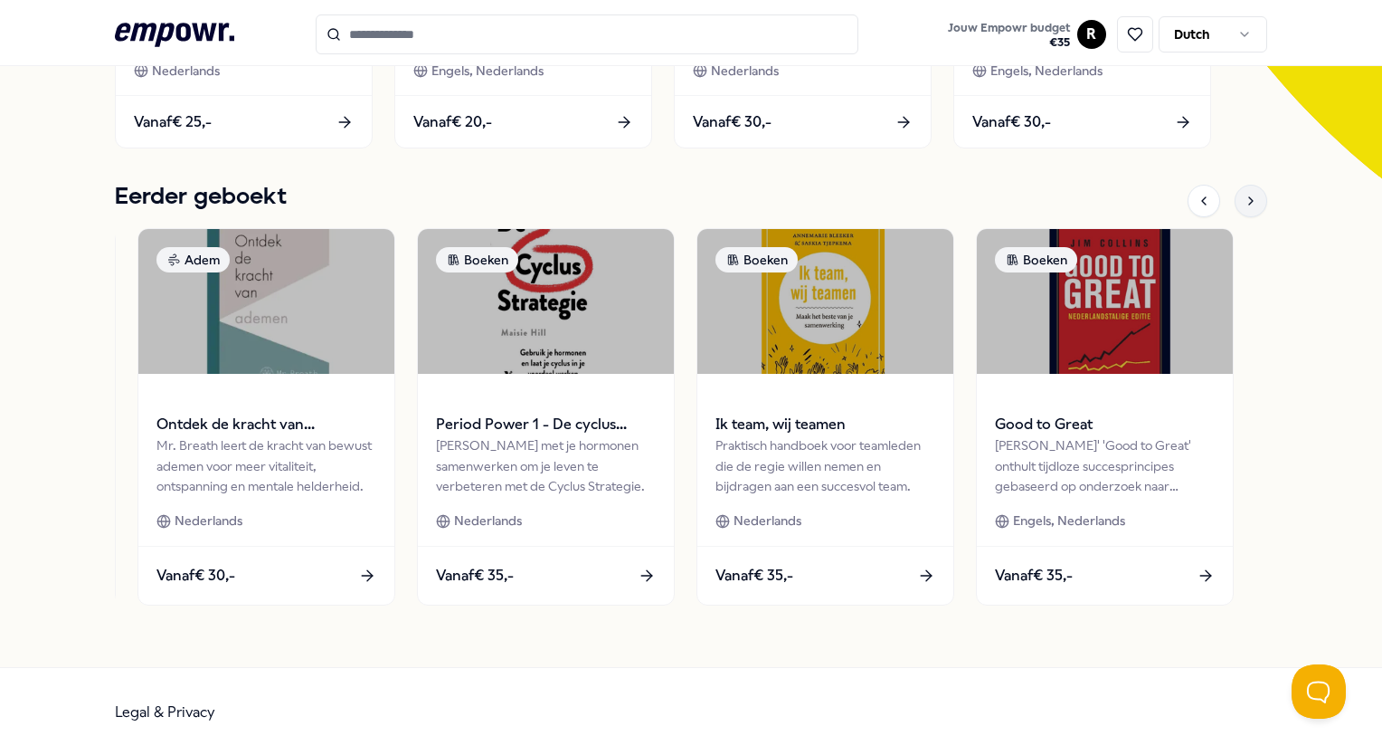
click at [1244, 197] on icon at bounding box center [1251, 201] width 14 height 14
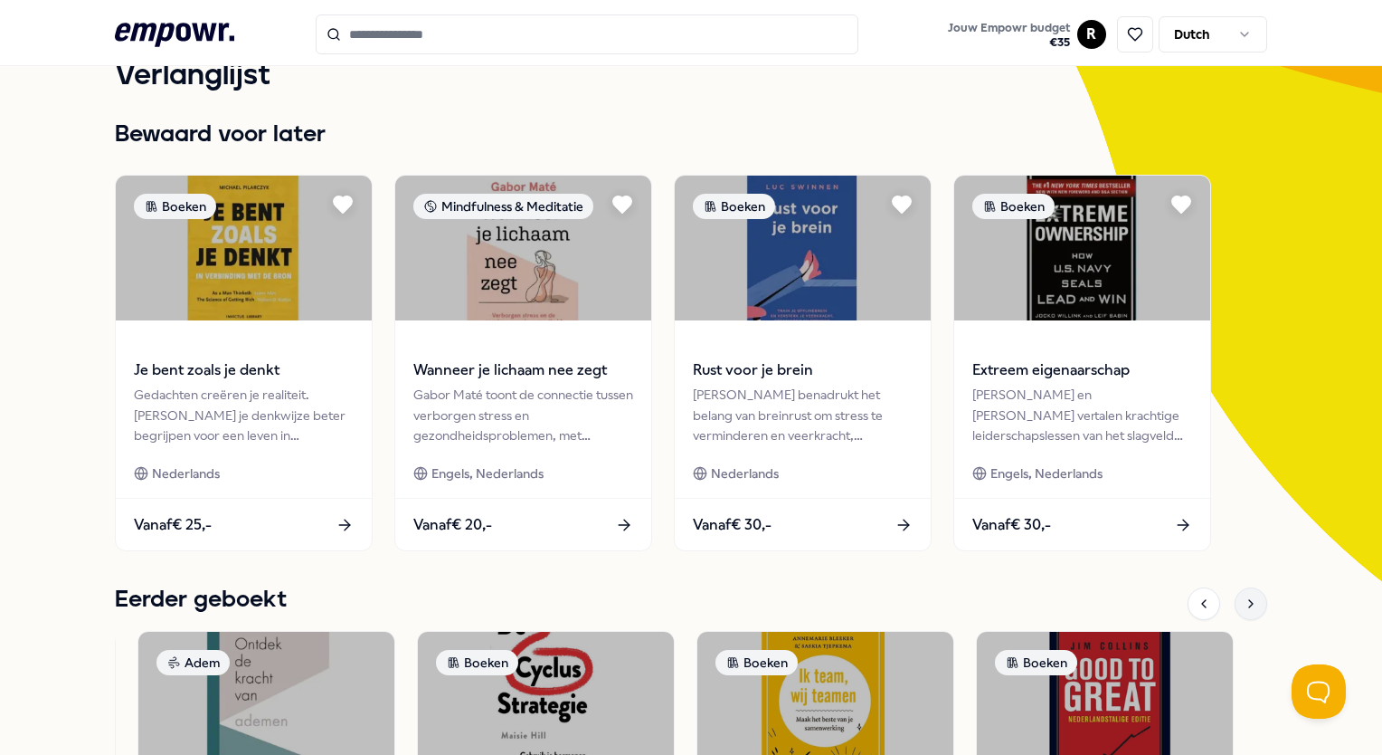
scroll to position [105, 0]
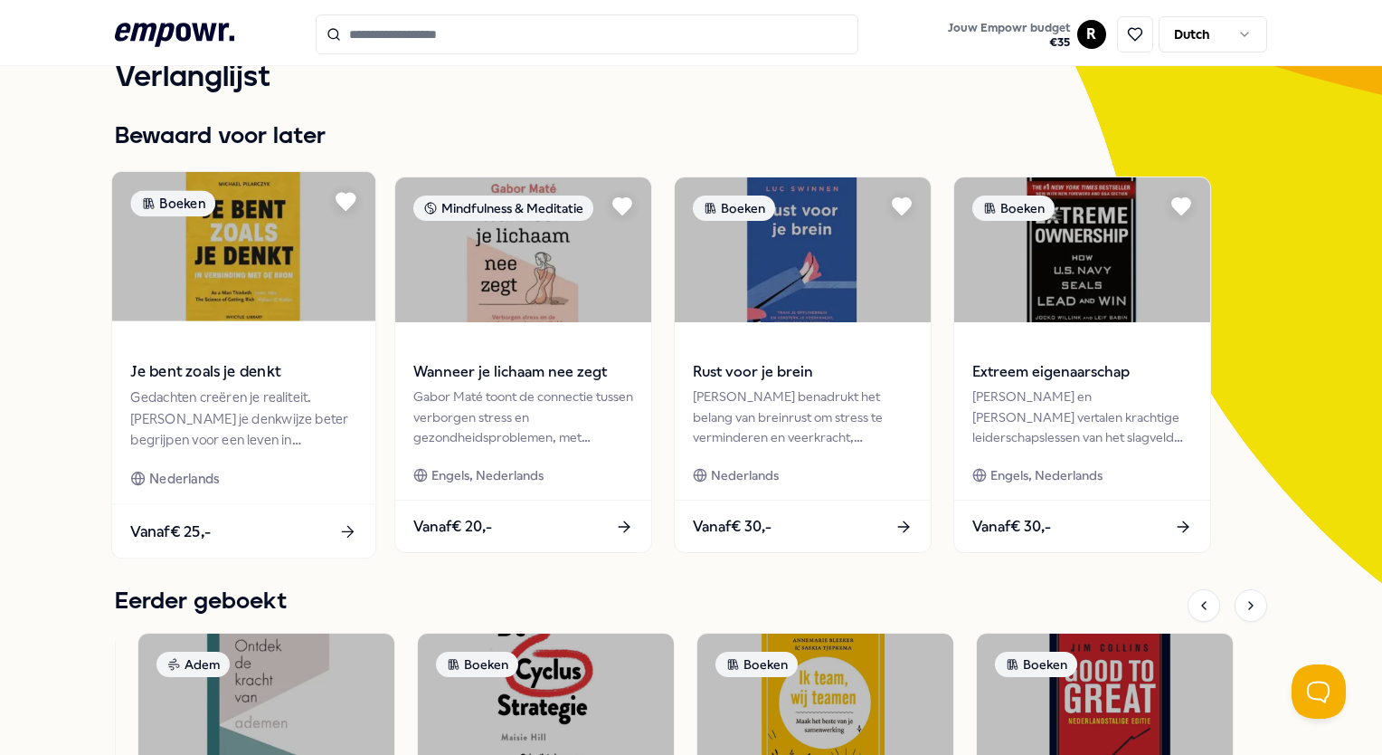
click at [250, 328] on div "Je bent zoals je denkt Gedachten creëren je realiteit. Leer je denkwijze beter …" at bounding box center [243, 412] width 263 height 183
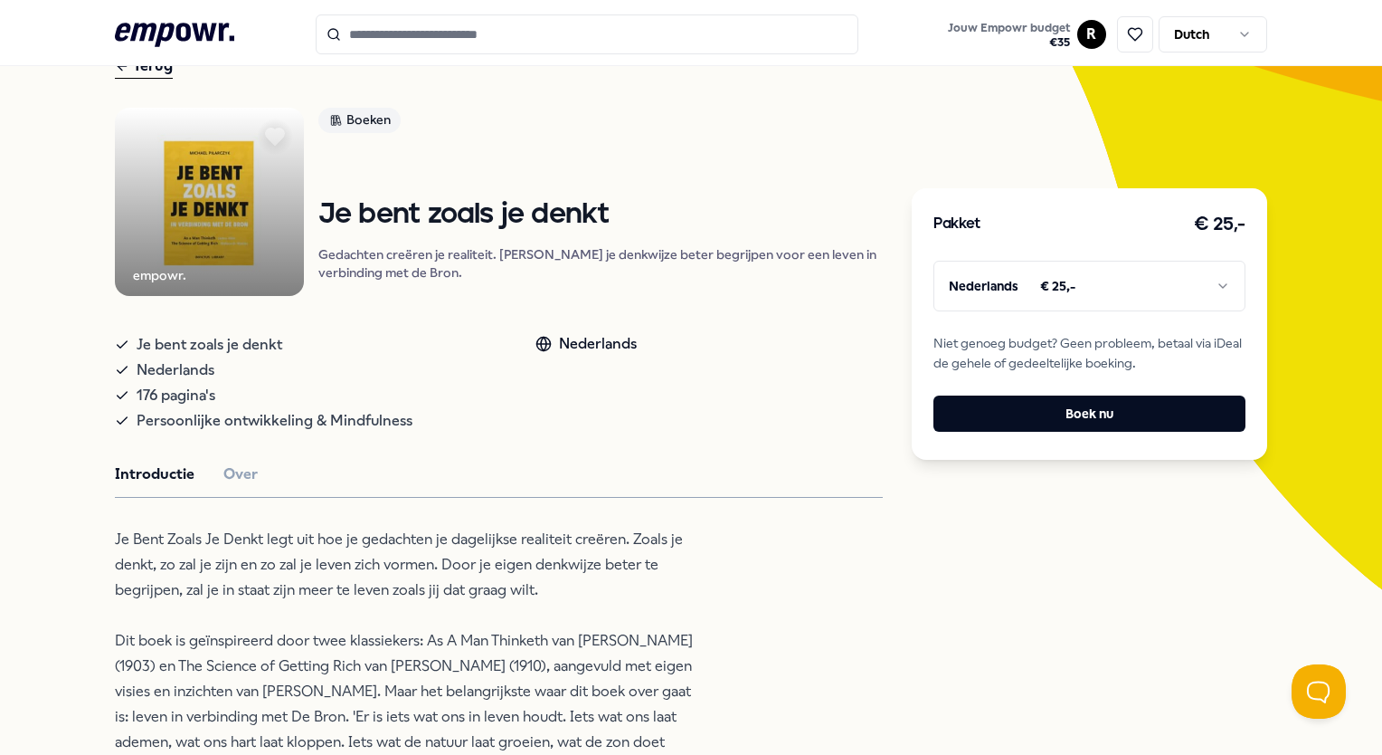
scroll to position [97, 0]
click at [285, 133] on icon at bounding box center [275, 138] width 20 height 18
click at [1117, 35] on button at bounding box center [1135, 34] width 36 height 36
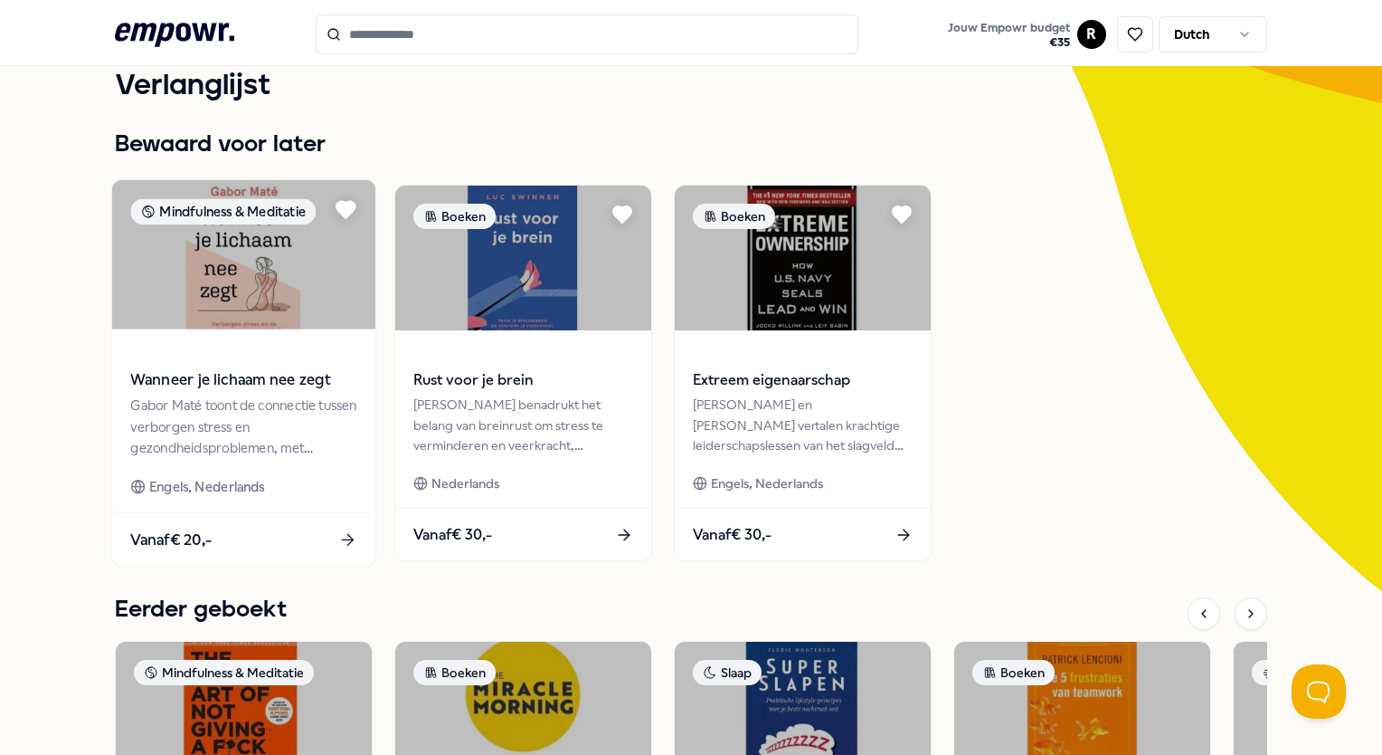
click at [263, 342] on div "Wanneer je lichaam nee zegt Gabor Maté toont de connectie tussen verborgen stre…" at bounding box center [243, 420] width 263 height 183
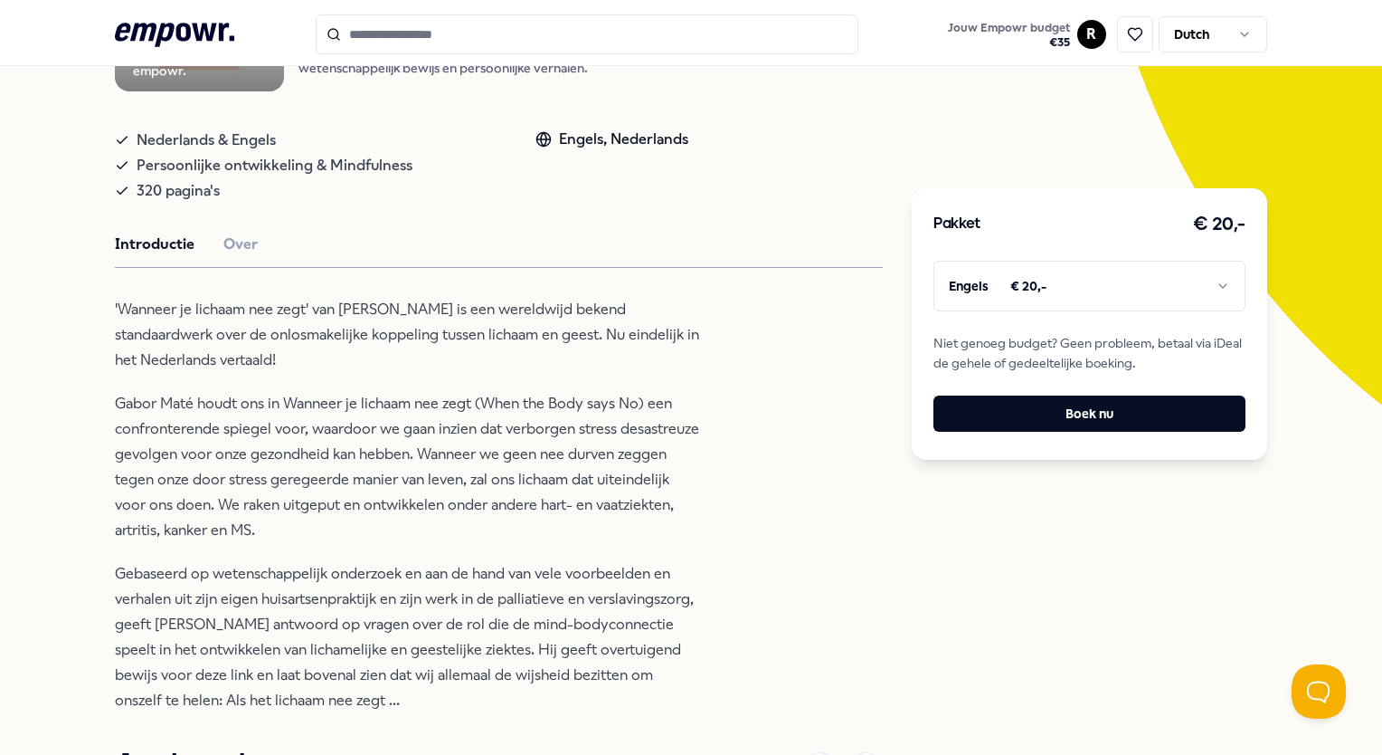
scroll to position [343, 0]
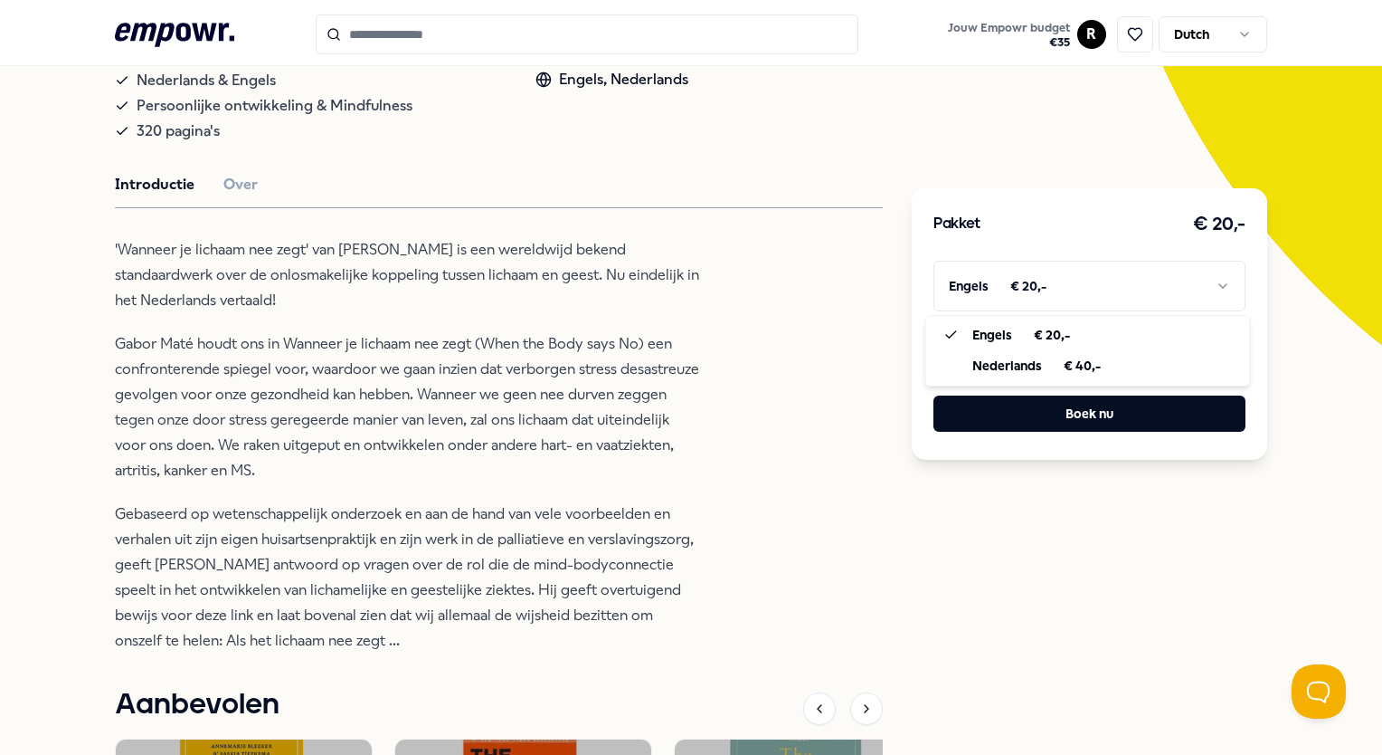
click at [1091, 278] on html ".empowr-logo_svg__cls-1{fill:#03032f} Jouw Empowr budget € 35 R Dutch Alle cate…" at bounding box center [691, 377] width 1382 height 755
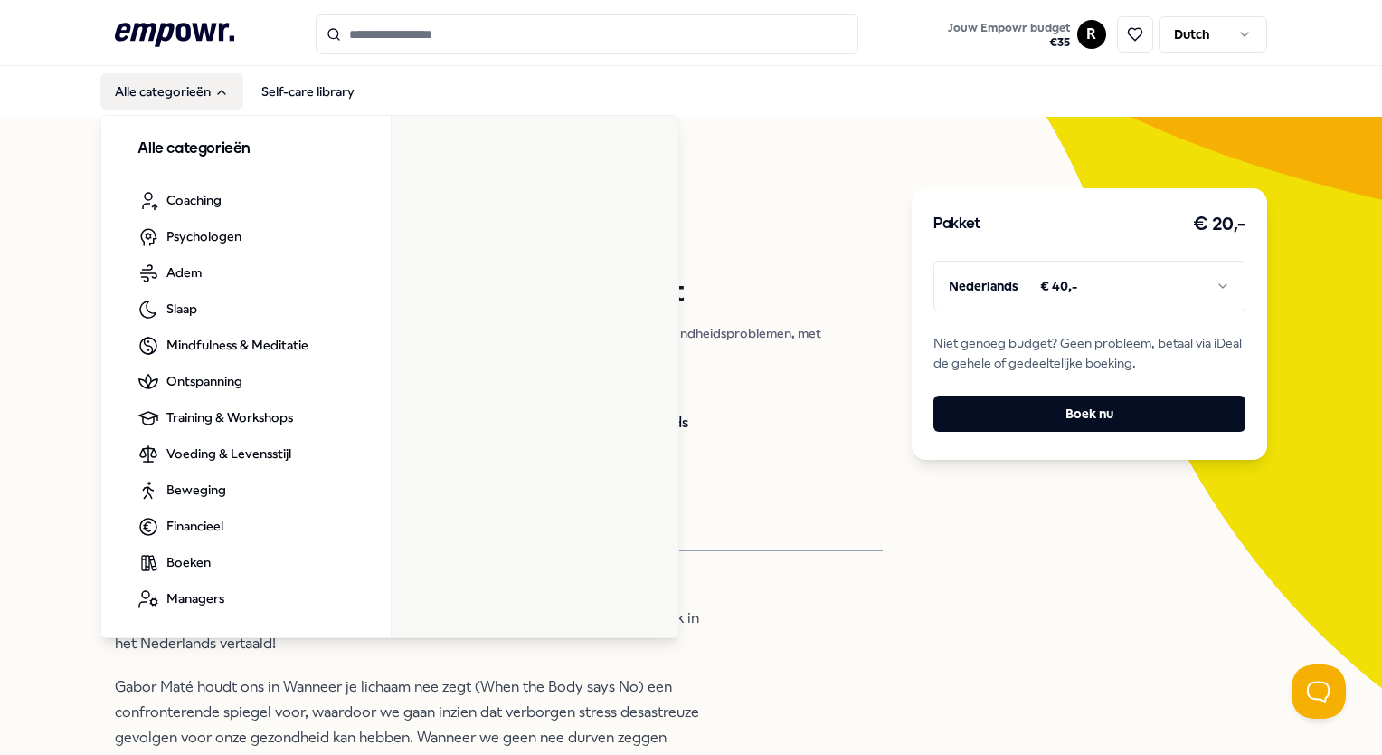
drag, startPoint x: 179, startPoint y: 95, endPoint x: 76, endPoint y: 65, distance: 107.4
click at [179, 95] on button "Alle categorieën" at bounding box center [171, 91] width 143 height 36
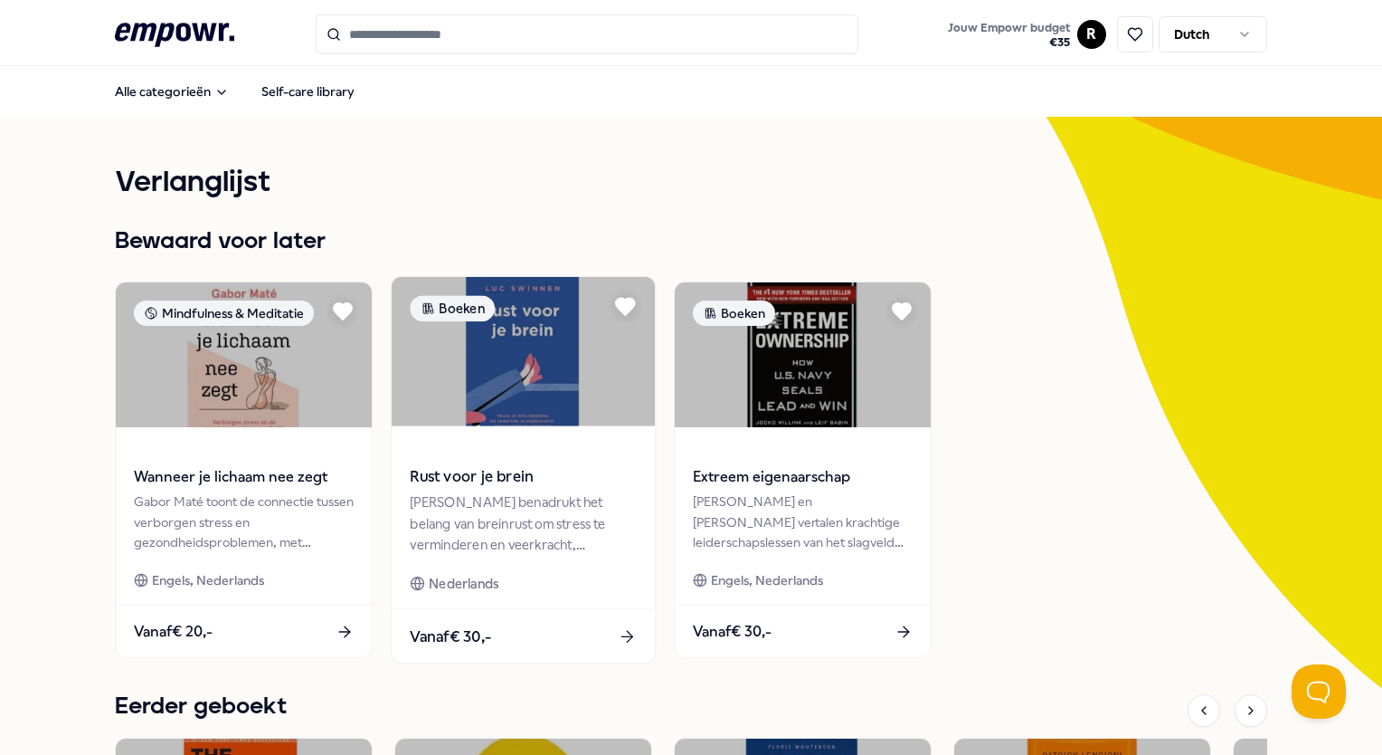
click at [510, 371] on img at bounding box center [523, 351] width 263 height 149
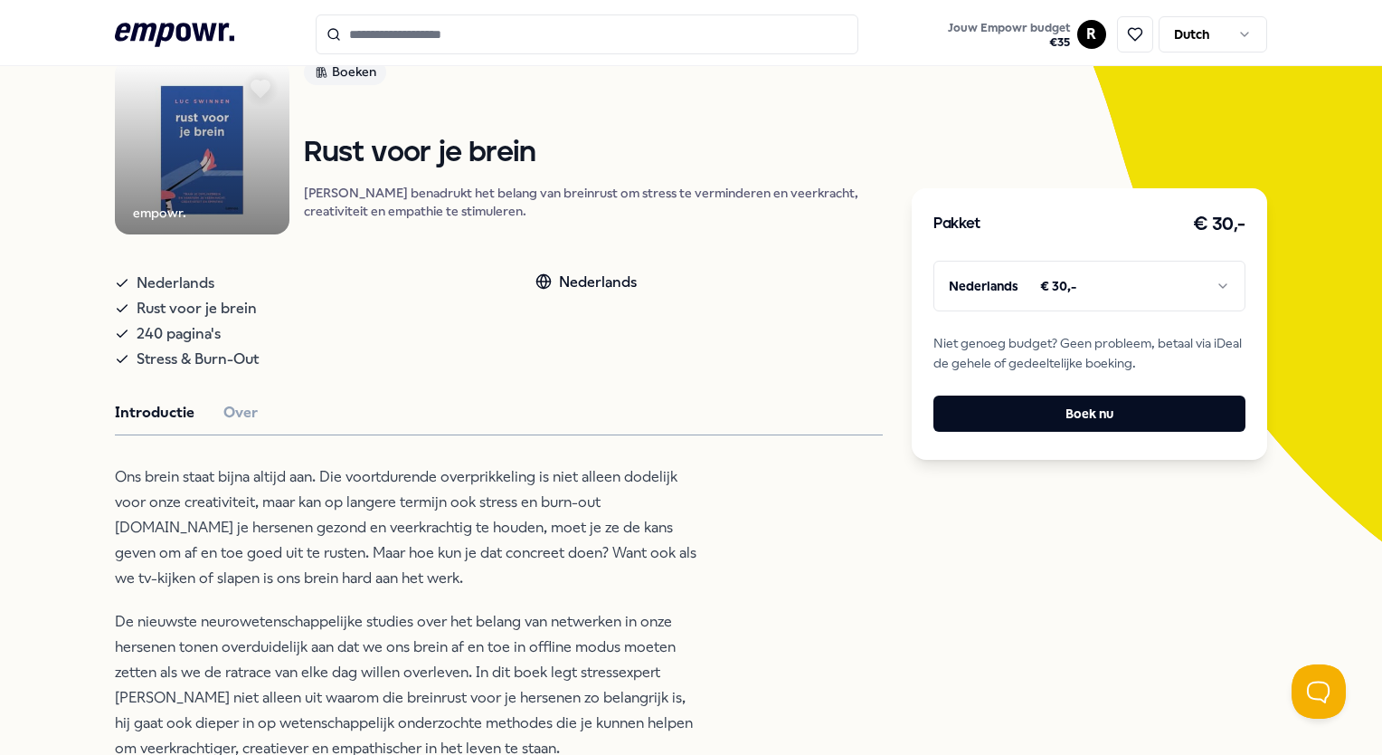
scroll to position [145, 0]
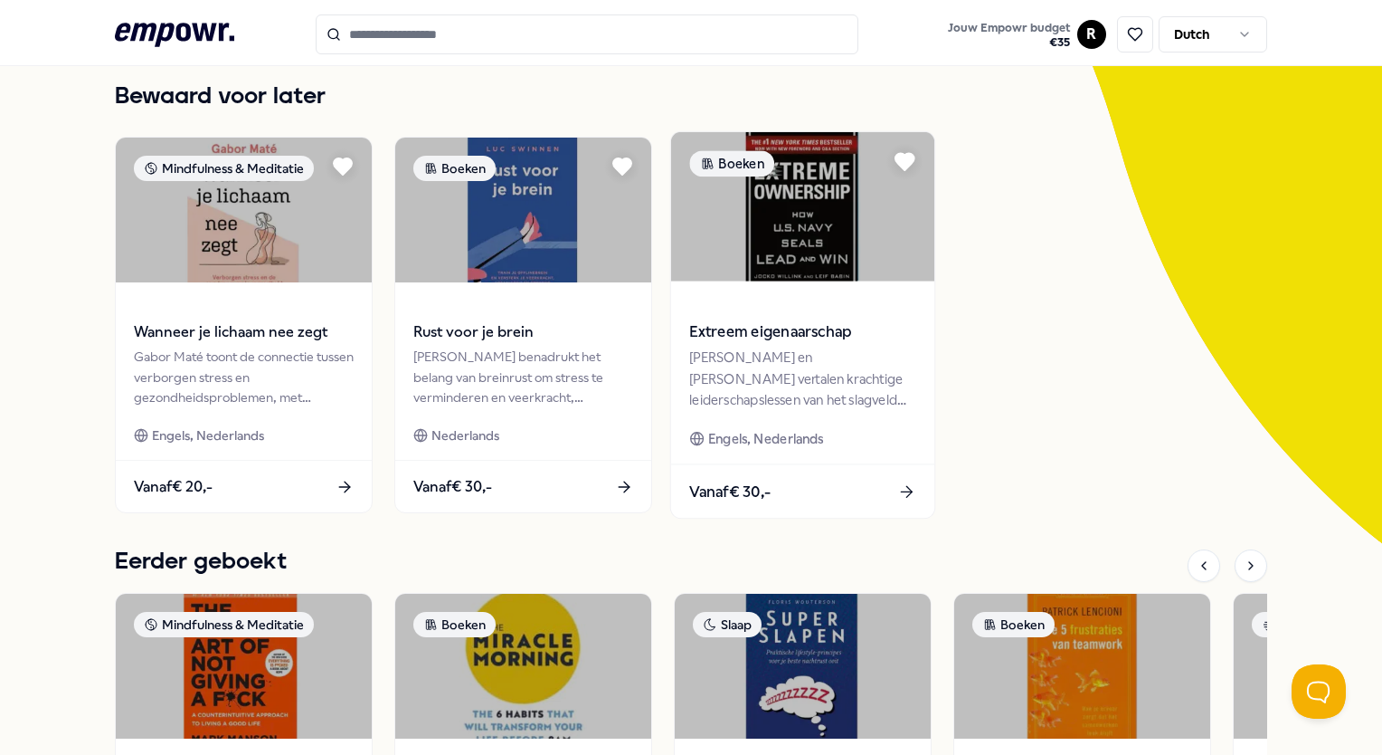
click at [792, 309] on span at bounding box center [803, 306] width 226 height 21
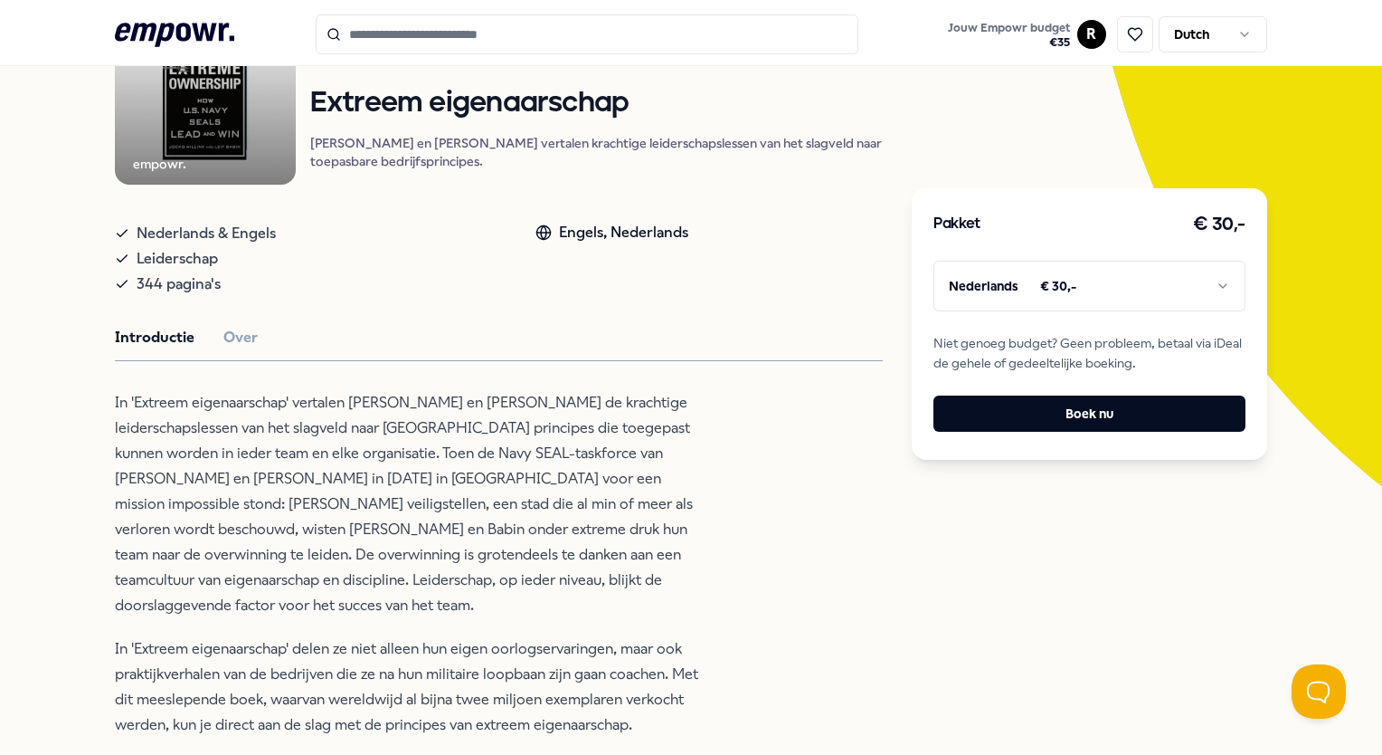
scroll to position [192, 0]
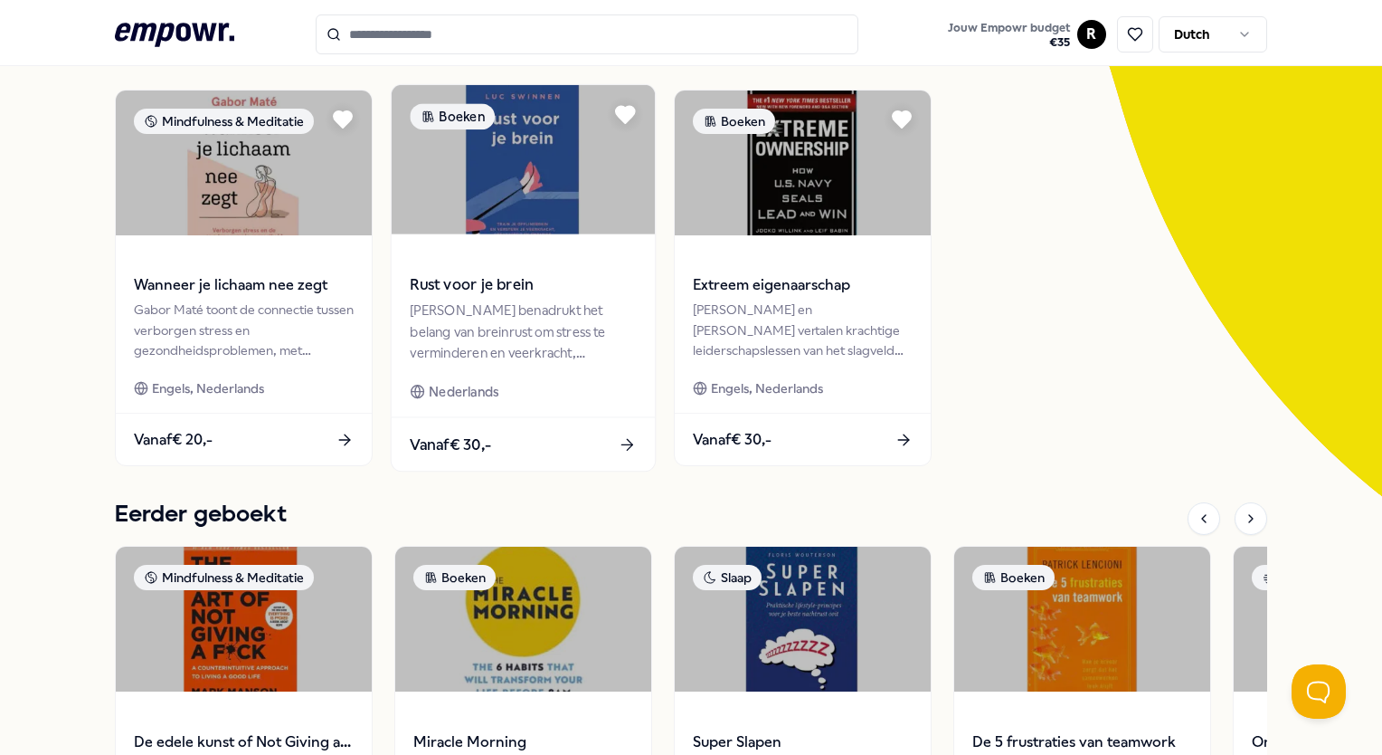
click at [483, 221] on img at bounding box center [523, 159] width 263 height 149
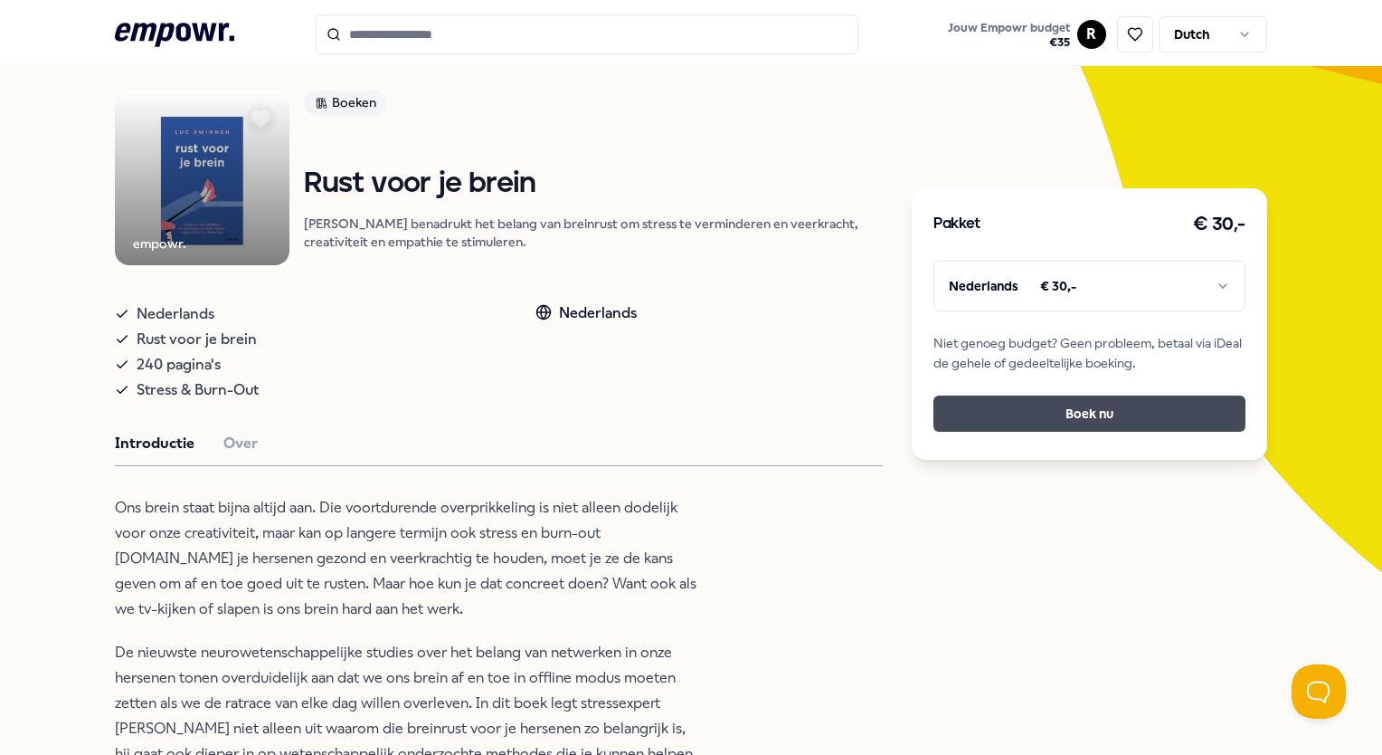
click at [1100, 418] on button "Boek nu" at bounding box center [1089, 413] width 311 height 36
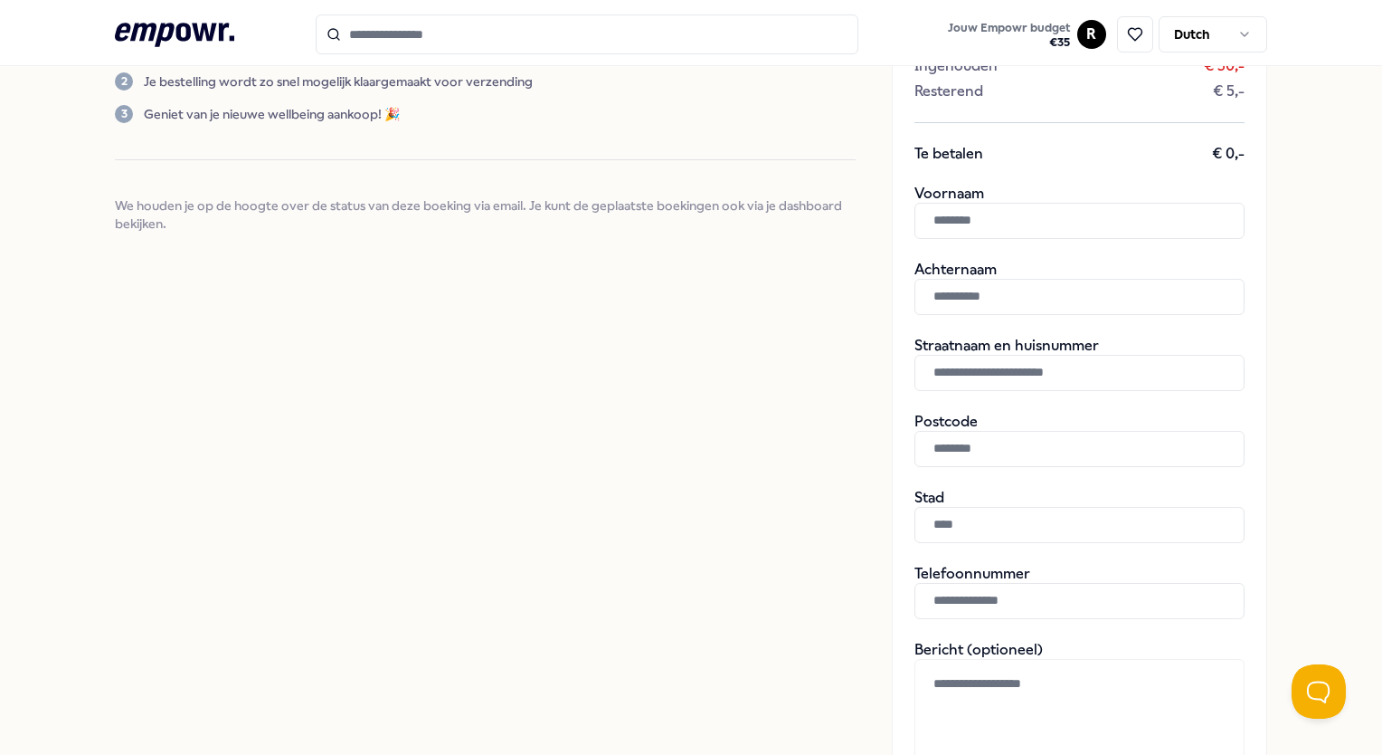
scroll to position [286, 0]
click at [991, 210] on input "text" at bounding box center [1080, 221] width 330 height 36
type input "****"
type input "**********"
paste input "**********"
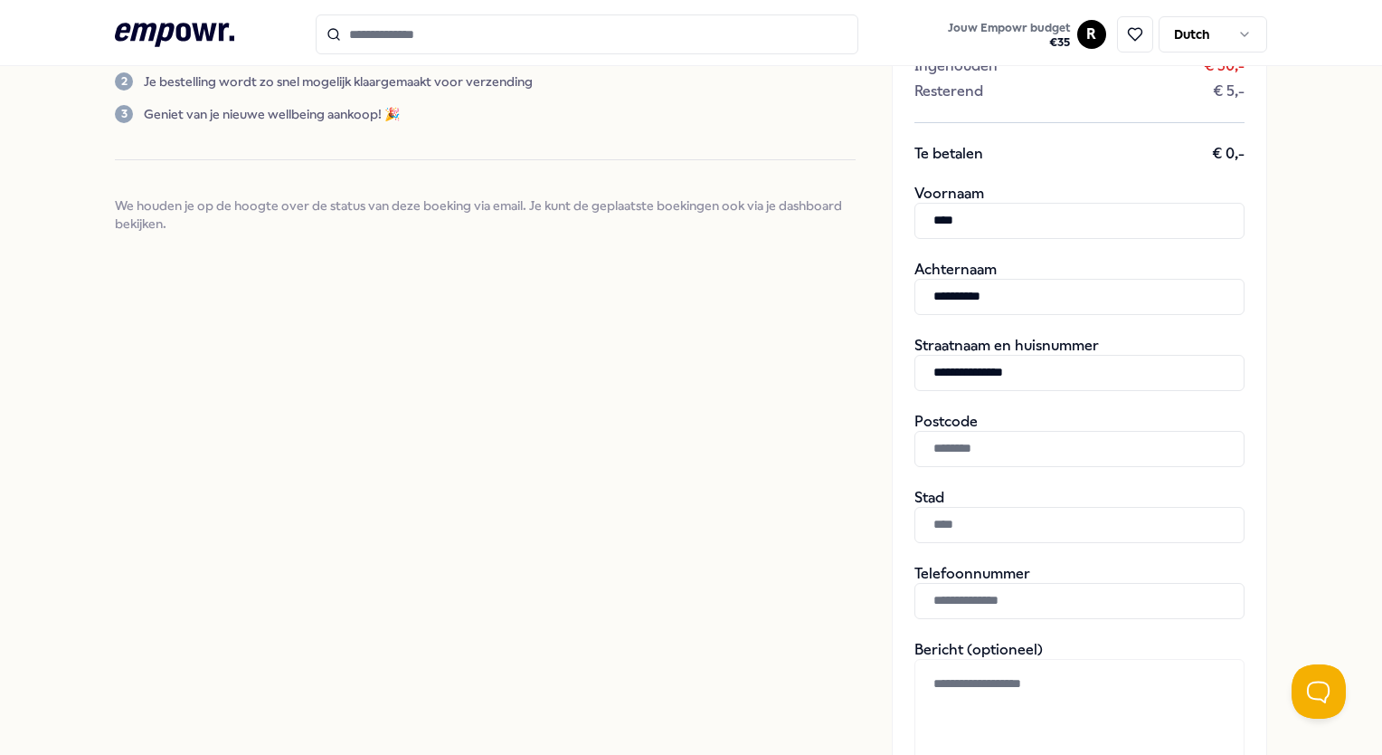
type input "**********"
type input "******"
type input "*********"
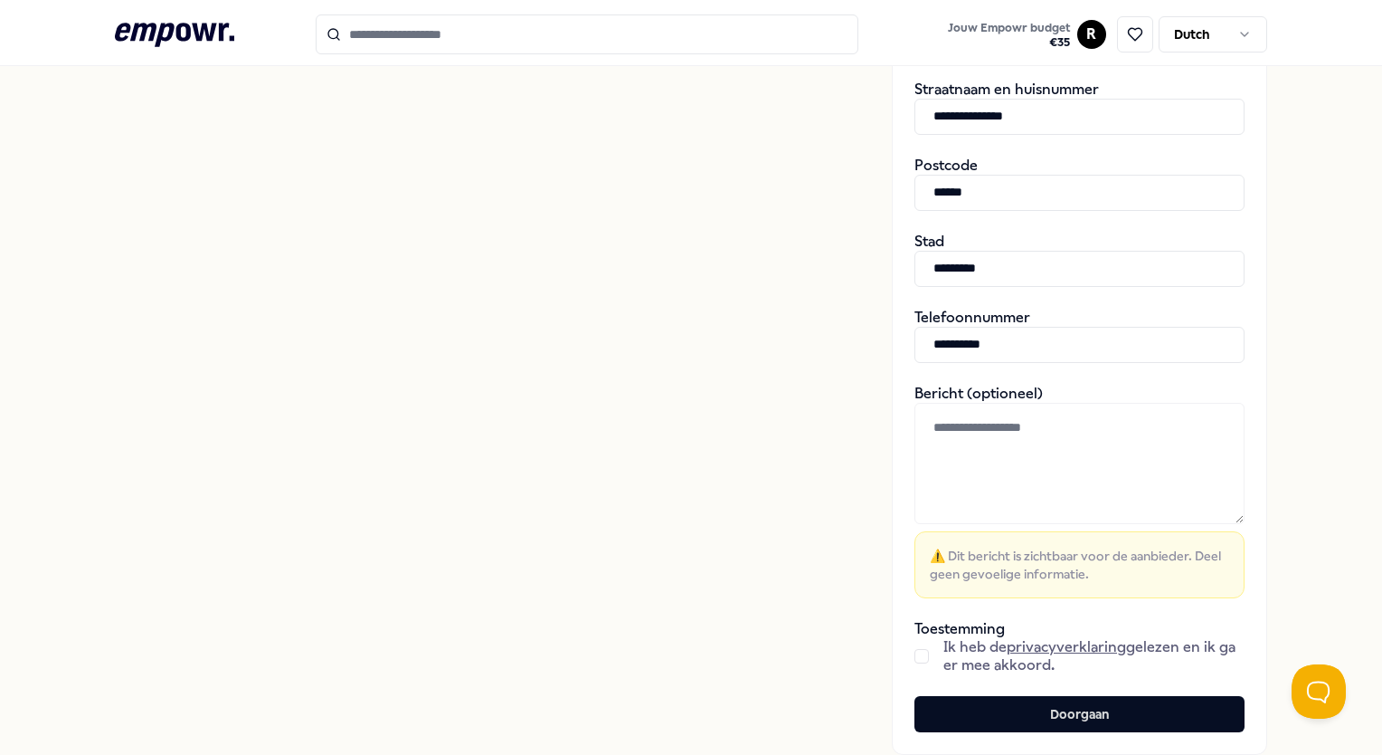
scroll to position [565, 0]
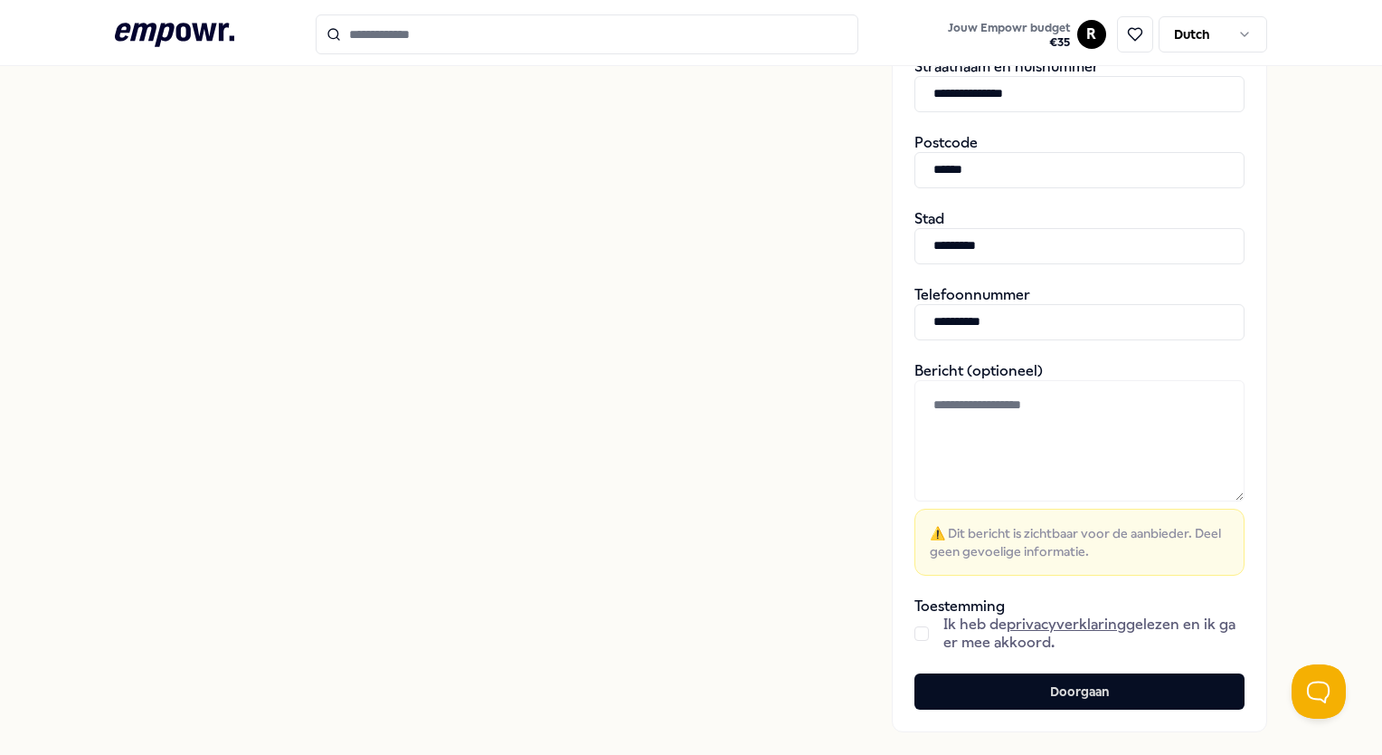
type input "**********"
click at [915, 633] on button "button" at bounding box center [922, 633] width 14 height 14
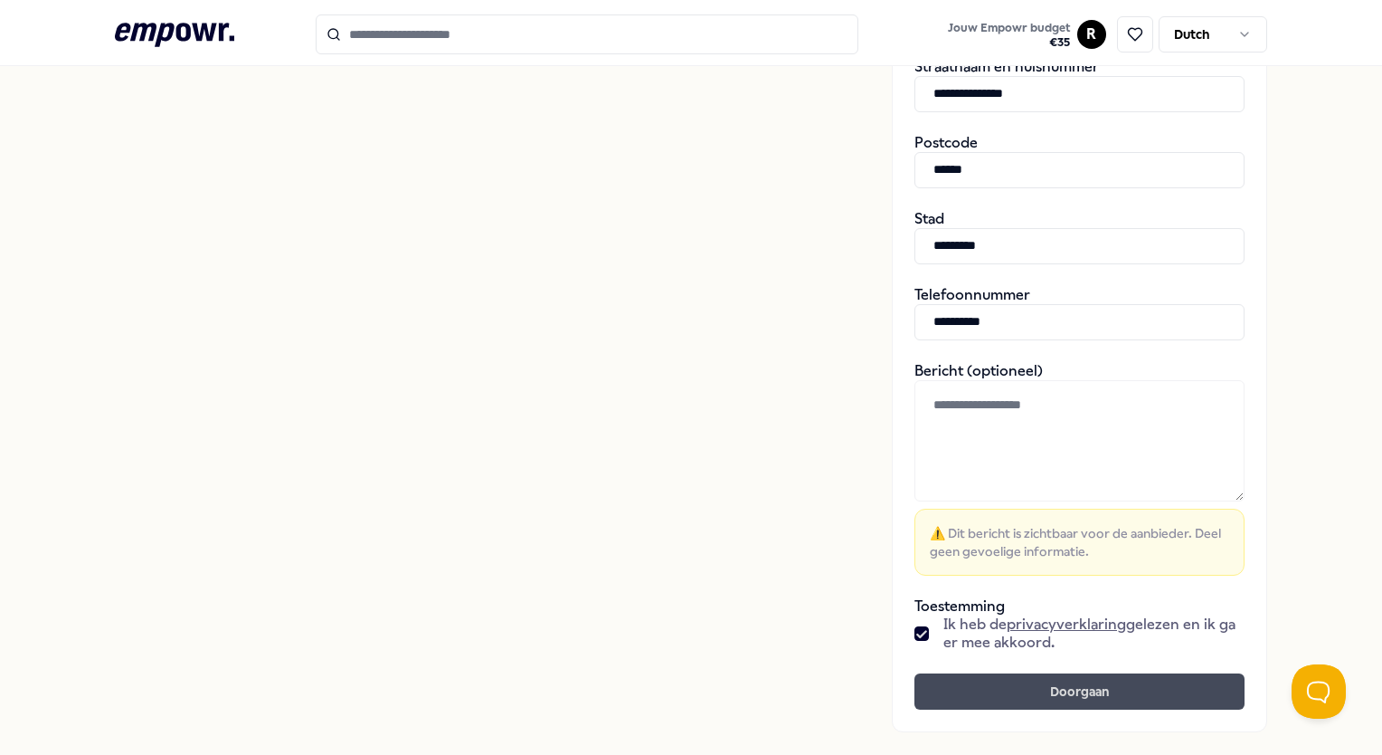
click at [999, 680] on button "Doorgaan" at bounding box center [1080, 691] width 330 height 36
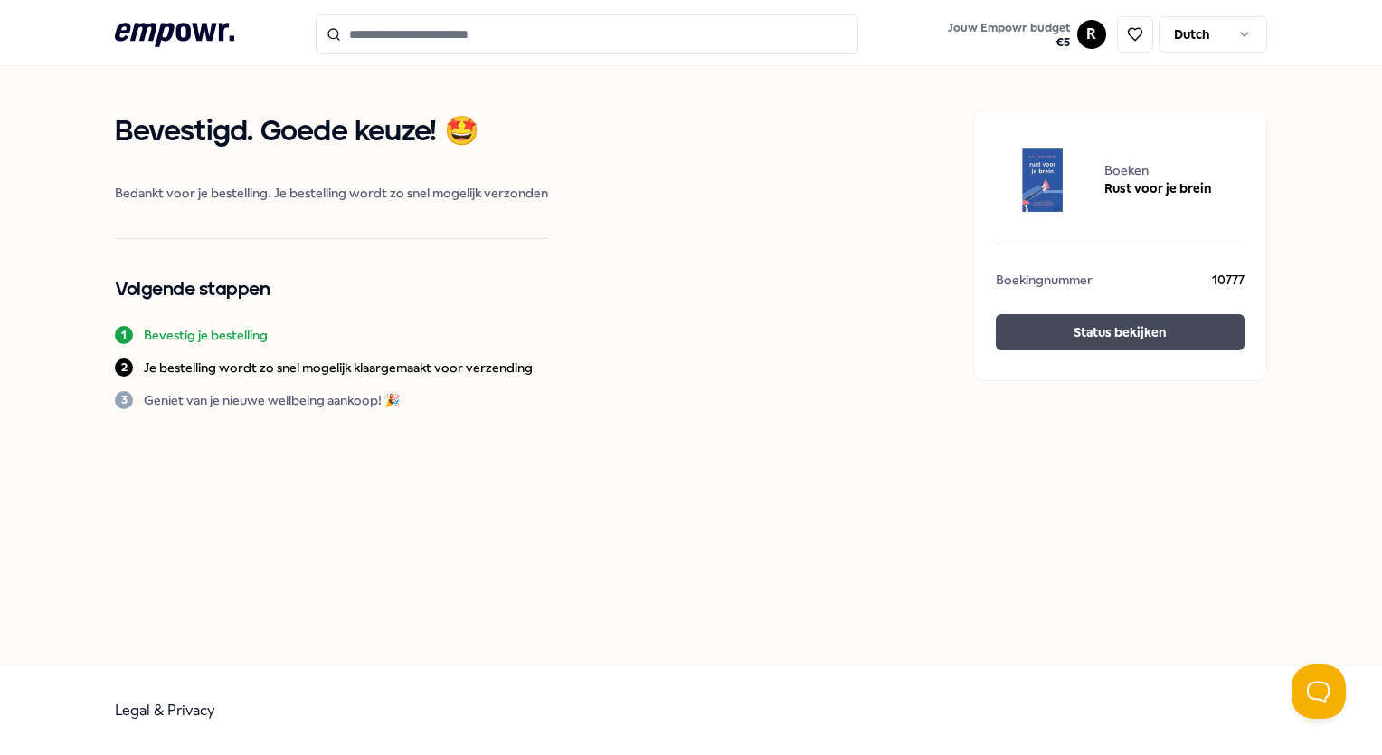
click at [1075, 322] on button "Status bekijken" at bounding box center [1120, 332] width 249 height 36
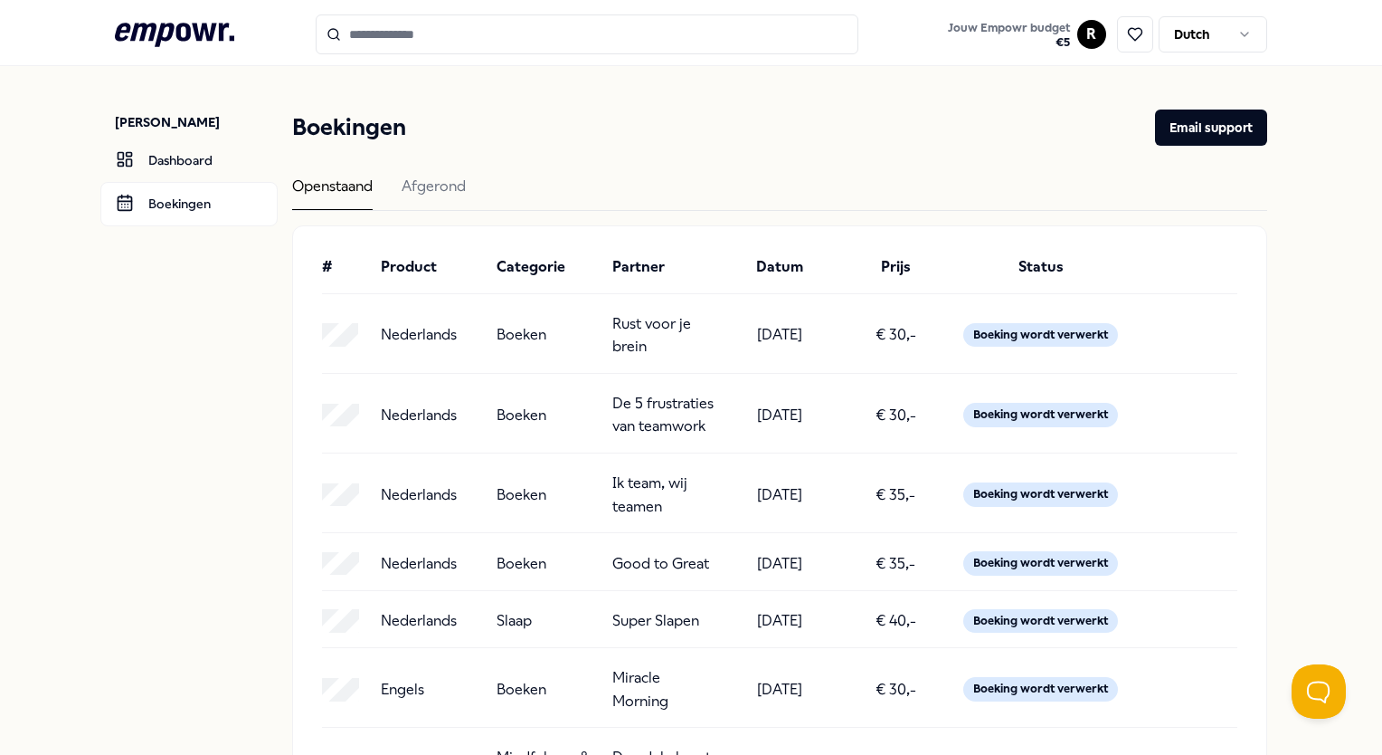
scroll to position [99, 0]
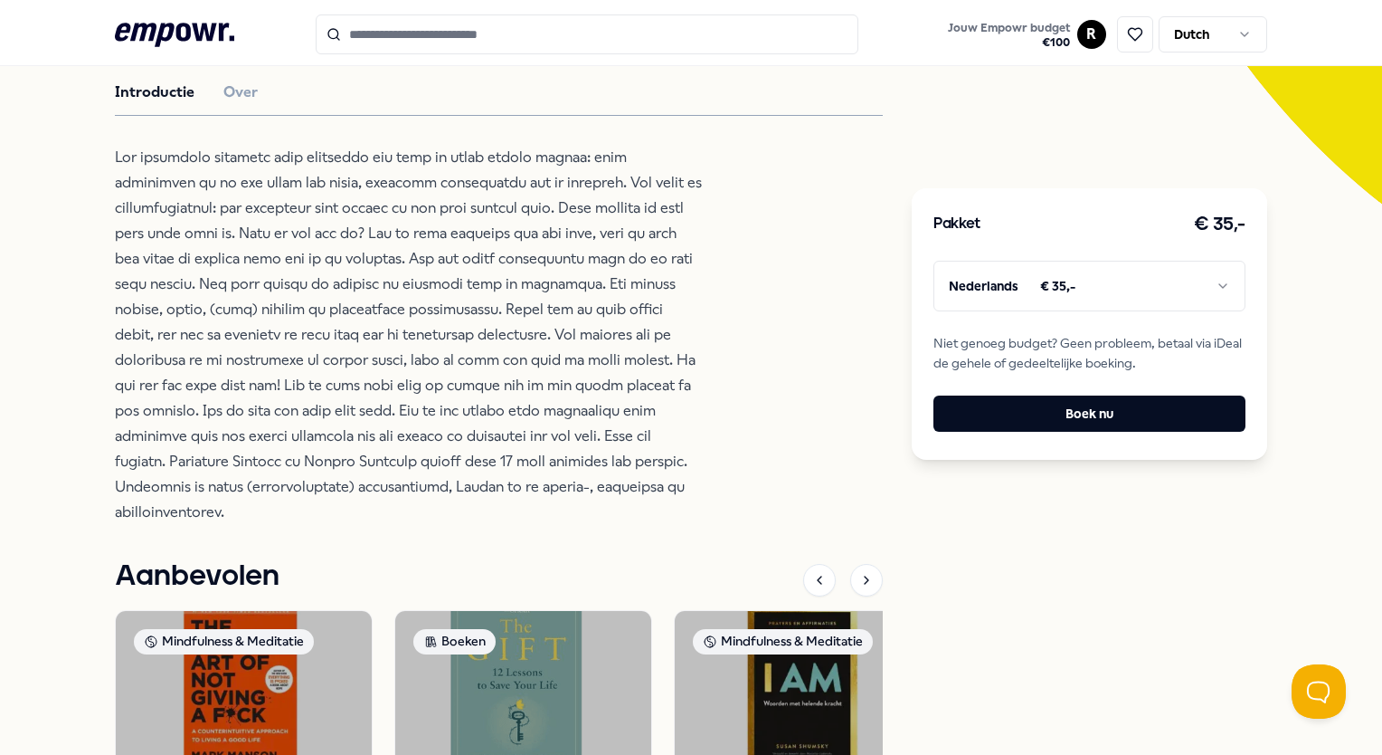
scroll to position [485, 0]
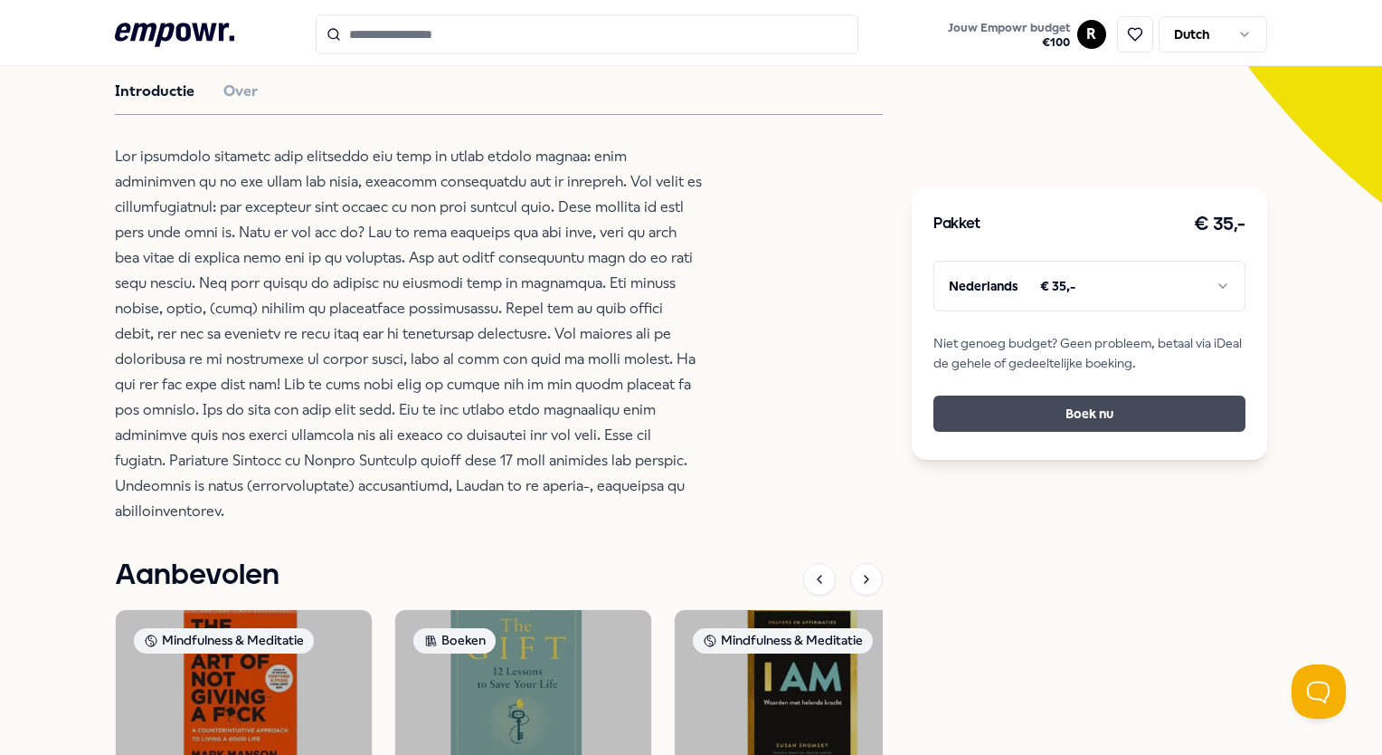
click at [1007, 418] on button "Boek nu" at bounding box center [1089, 413] width 311 height 36
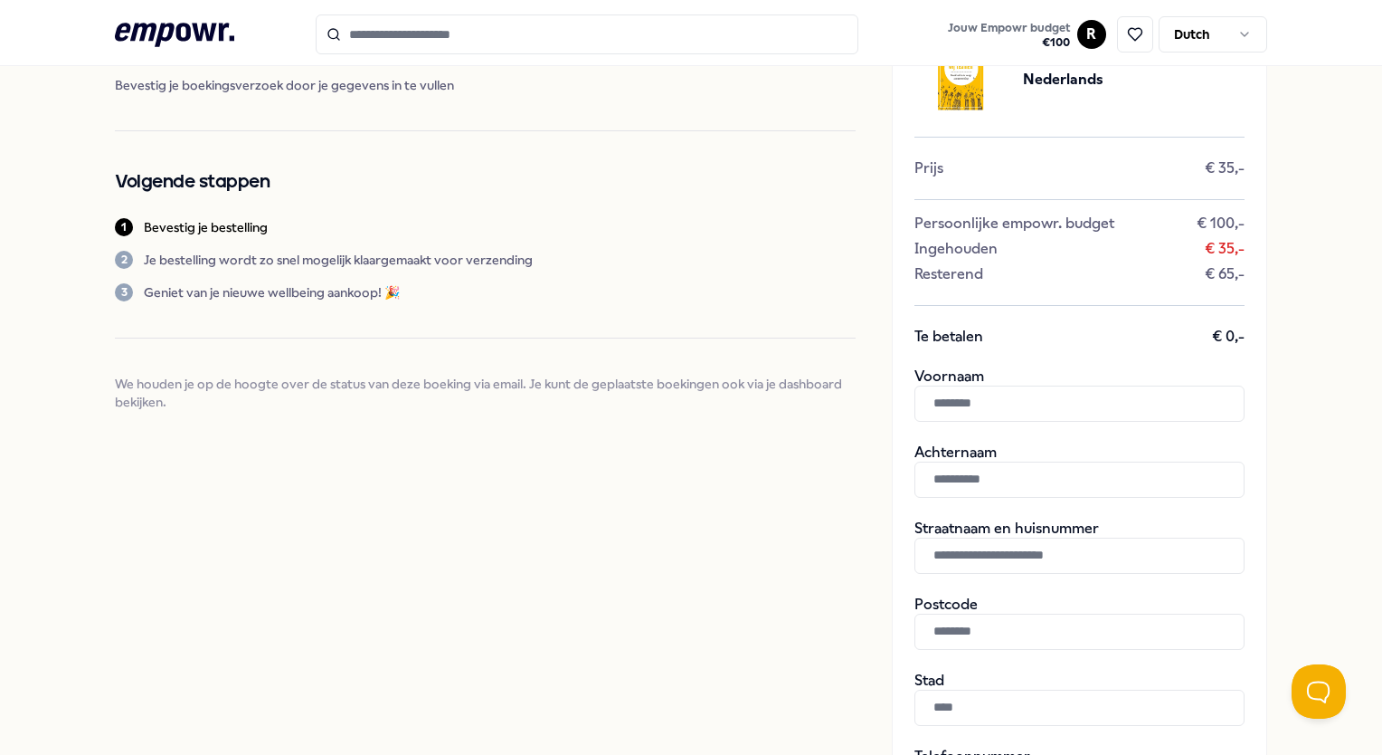
scroll to position [109, 0]
click at [990, 400] on input "text" at bounding box center [1080, 403] width 330 height 36
type input "****"
type input "**********"
paste input "**********"
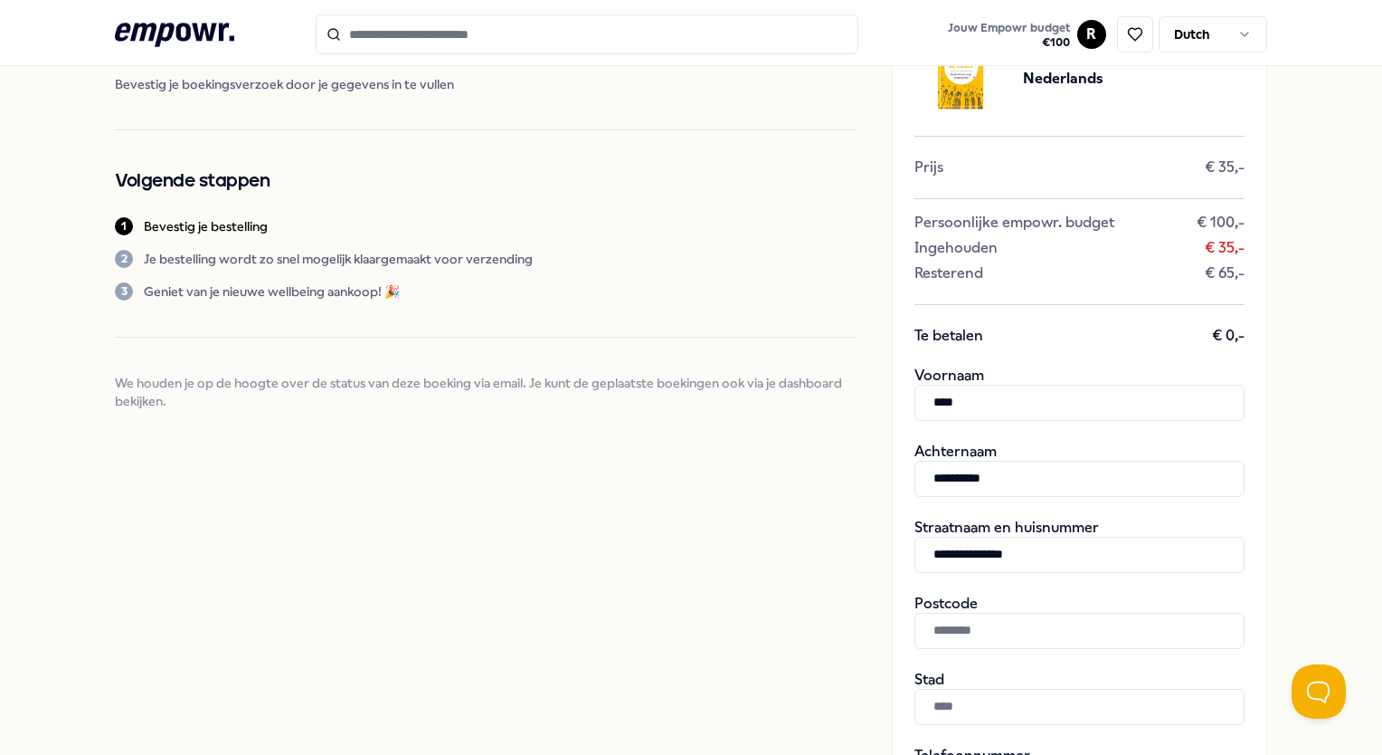
type input "**********"
type input "******"
type input "*********"
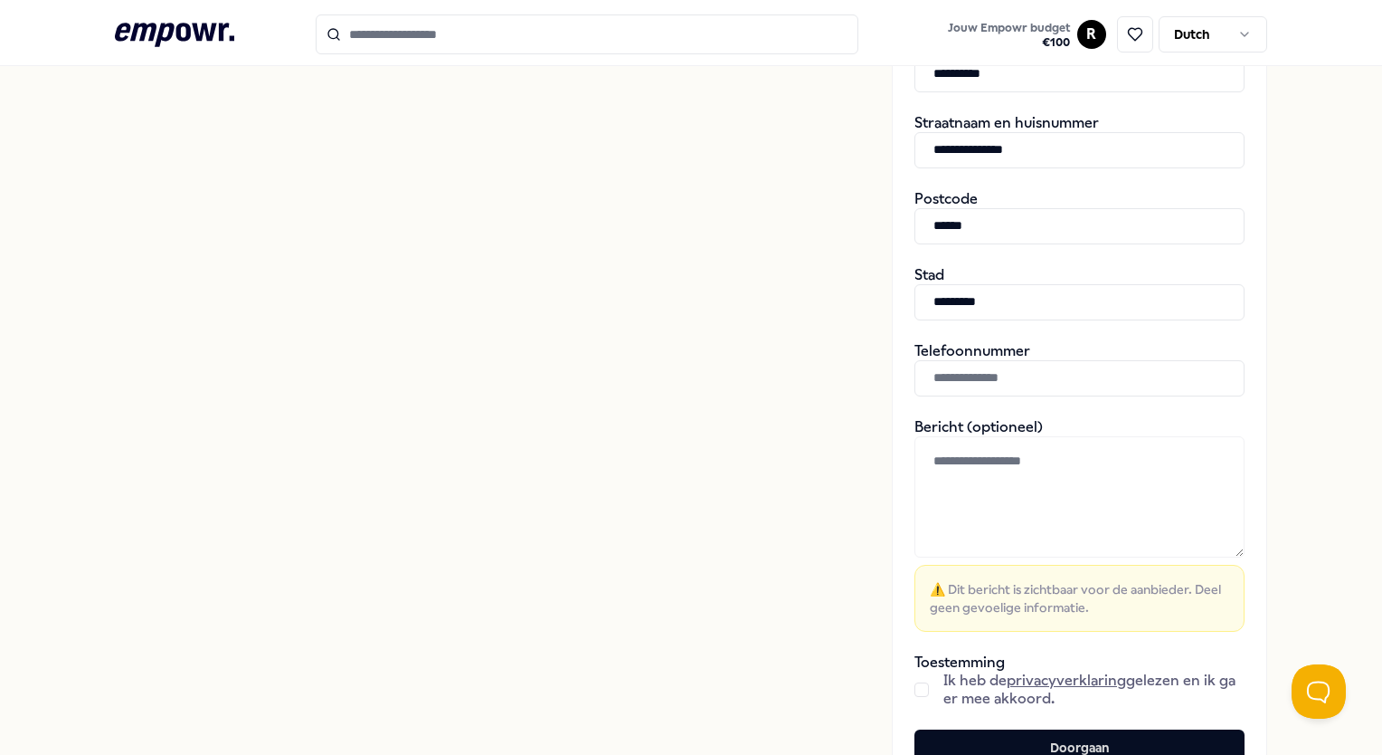
scroll to position [641, 0]
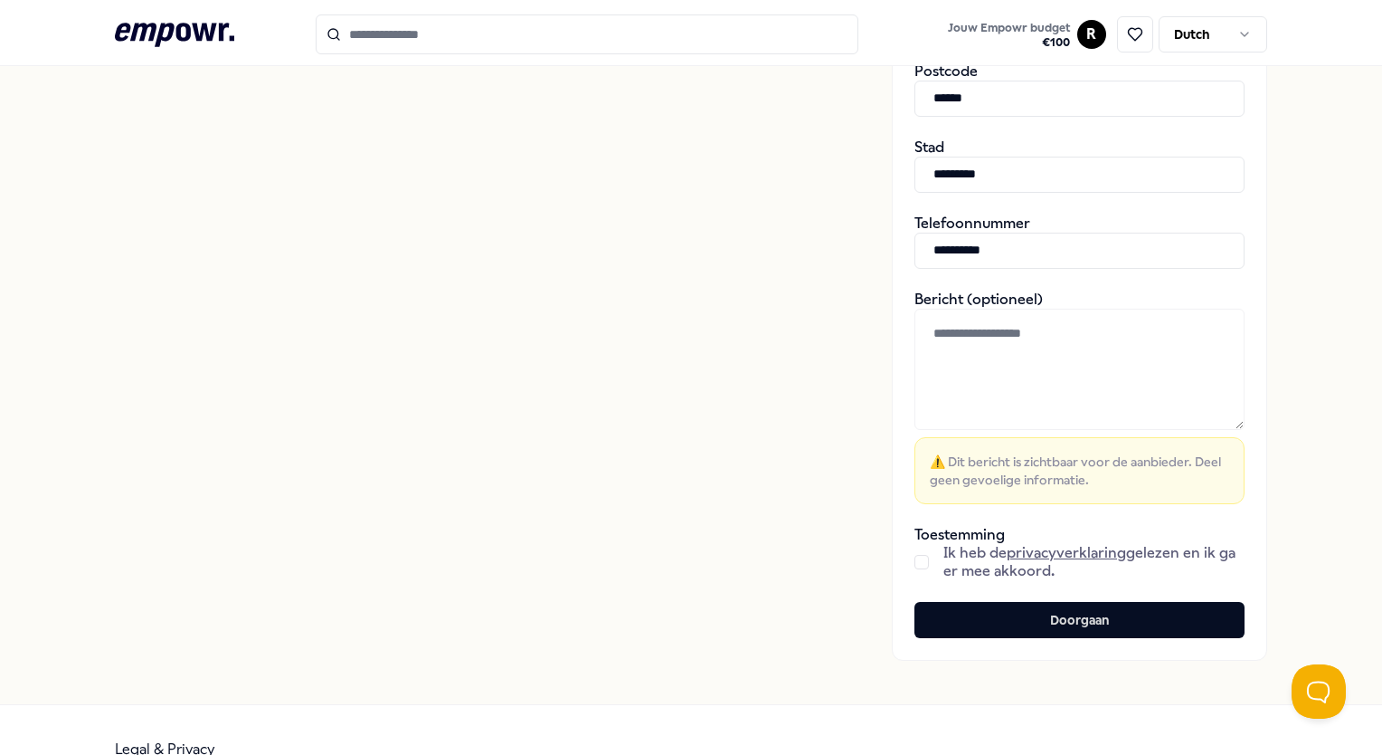
type input "**********"
click at [915, 563] on button "button" at bounding box center [922, 562] width 14 height 14
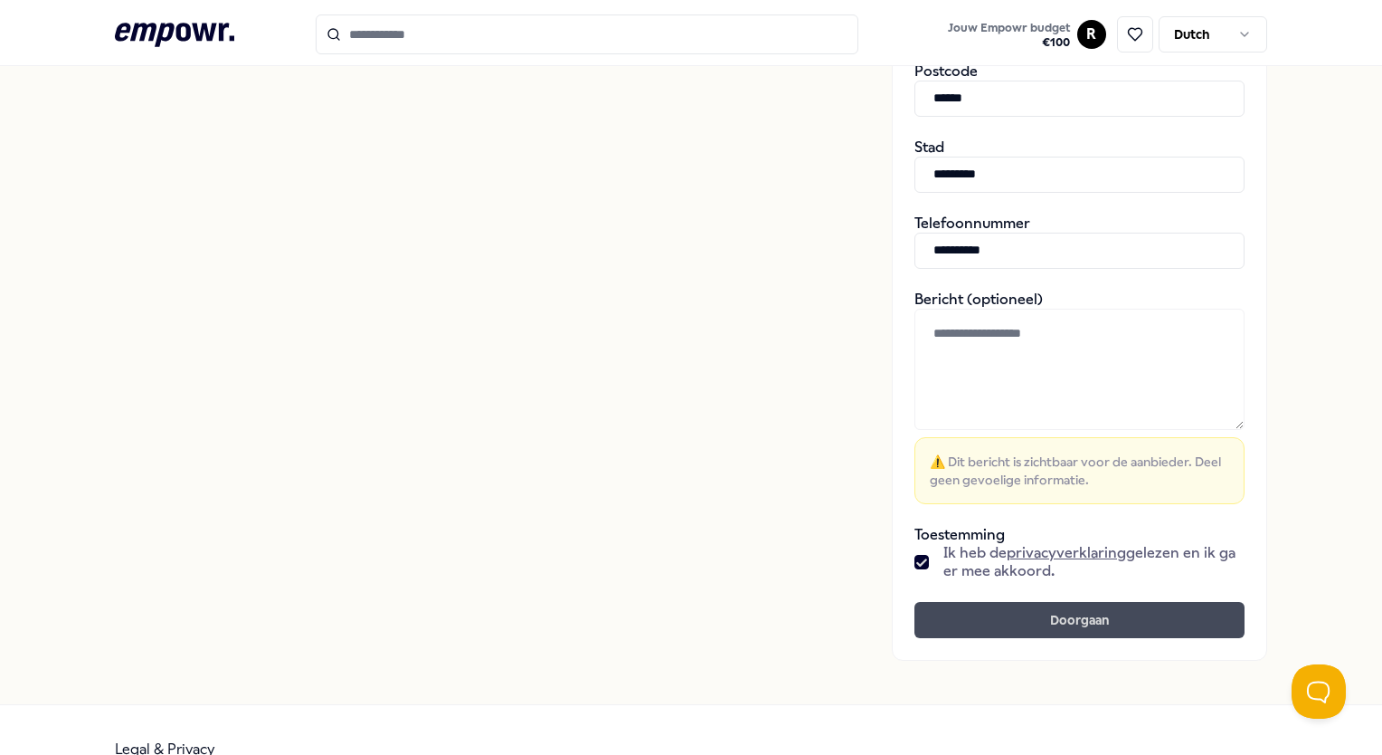
click at [944, 610] on button "Doorgaan" at bounding box center [1080, 620] width 330 height 36
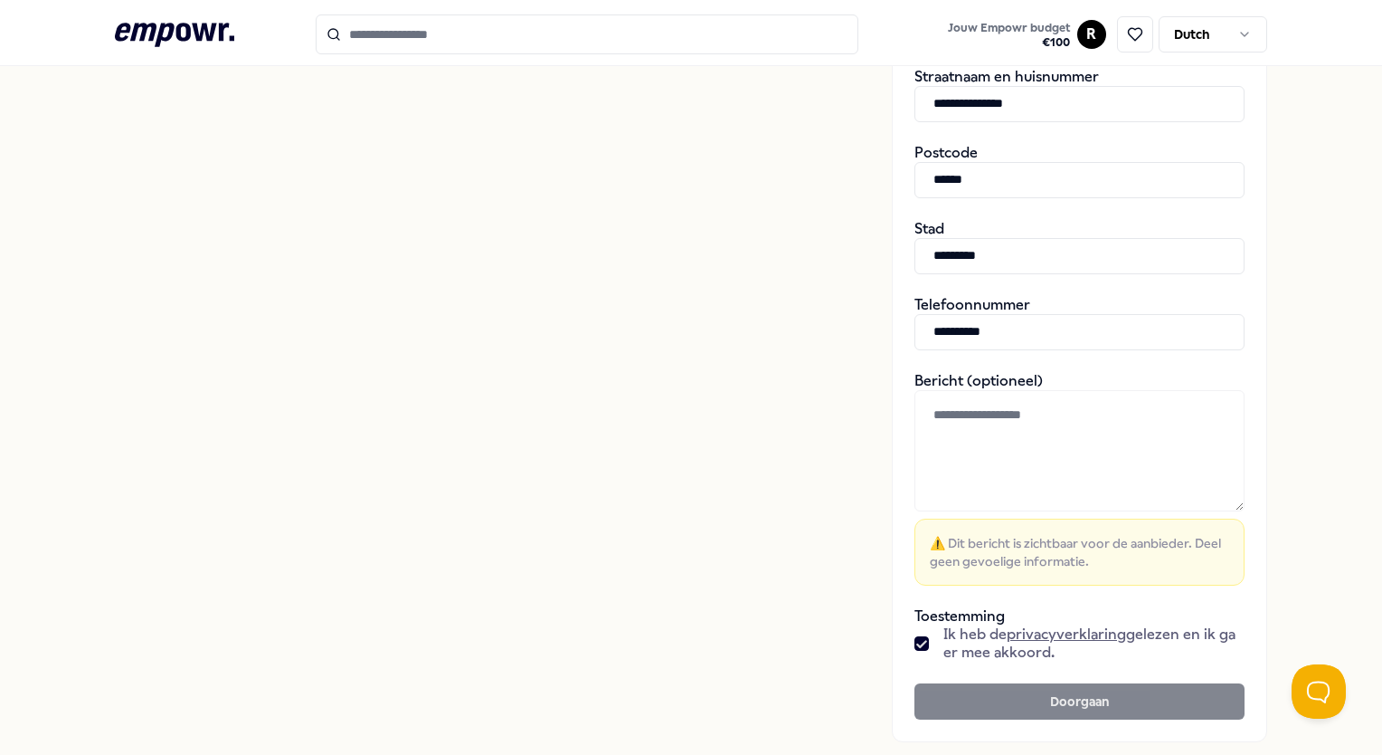
scroll to position [560, 0]
